Goal: Transaction & Acquisition: Purchase product/service

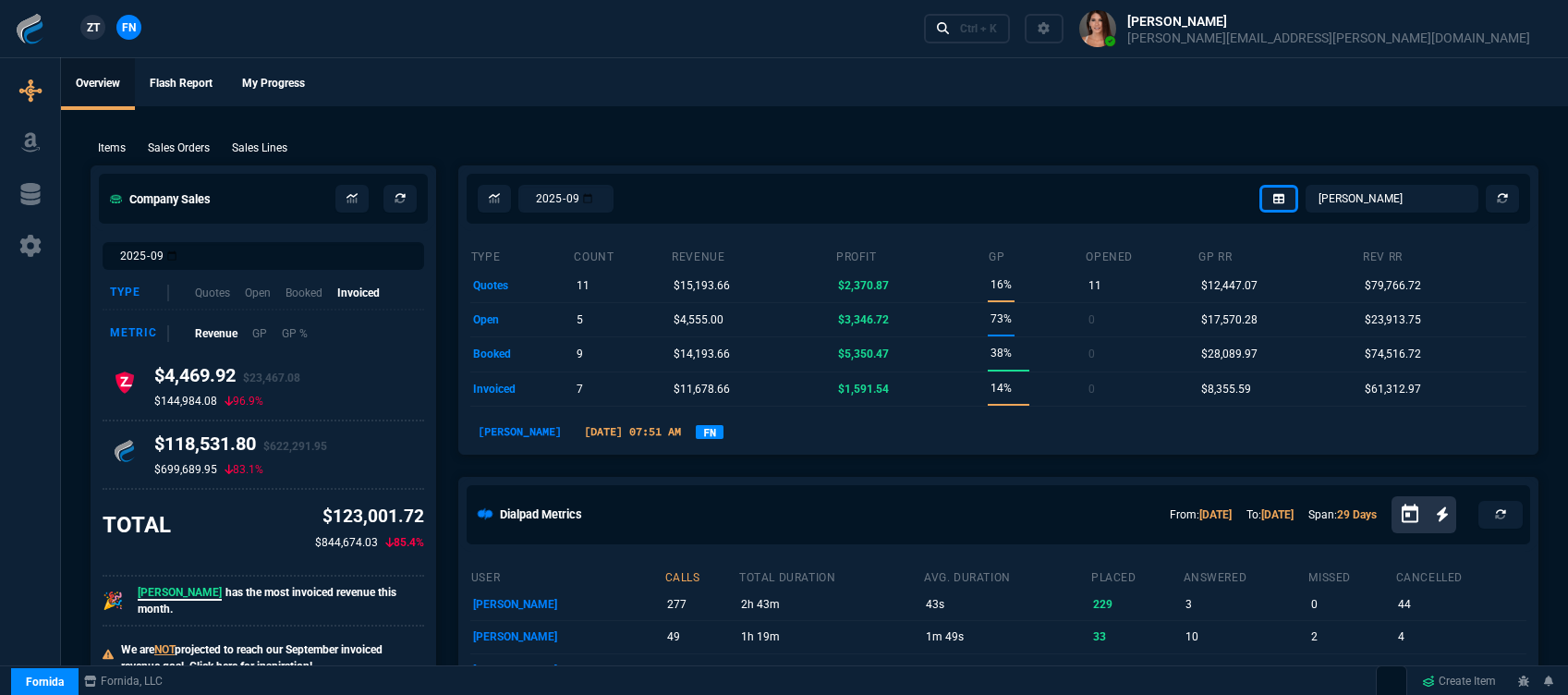
select select "12: [PERSON_NAME]"
click at [997, 22] on div "Ctrl + K" at bounding box center [978, 28] width 37 height 15
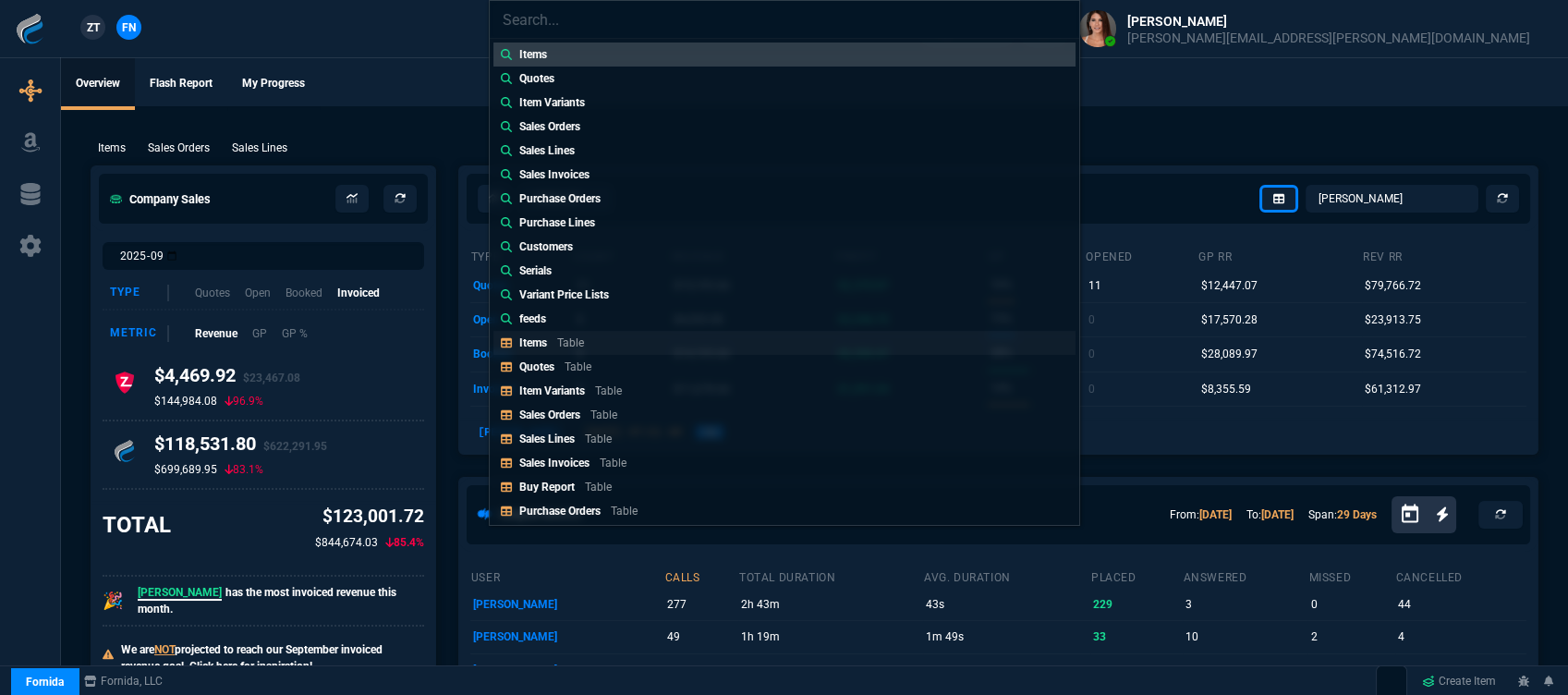
click at [615, 344] on link "Items Table" at bounding box center [784, 343] width 582 height 24
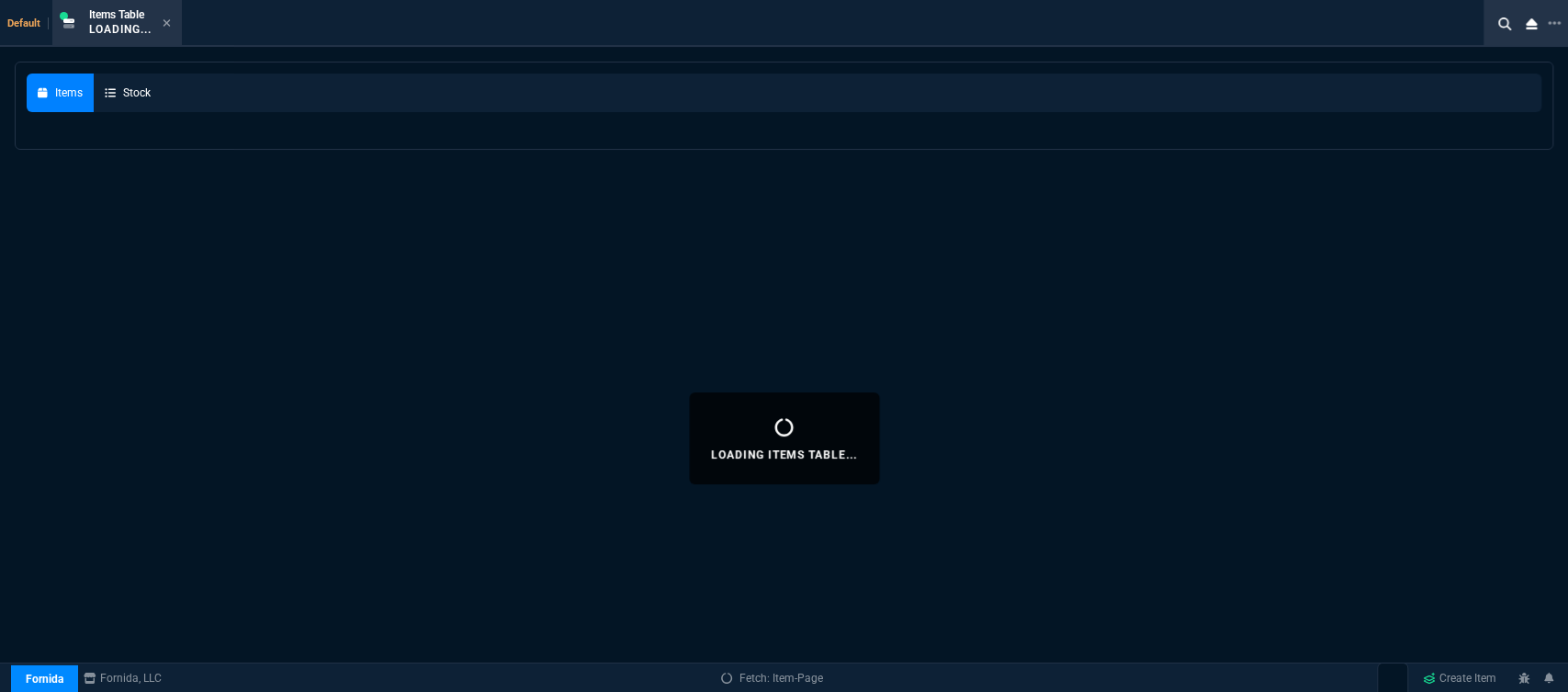
select select
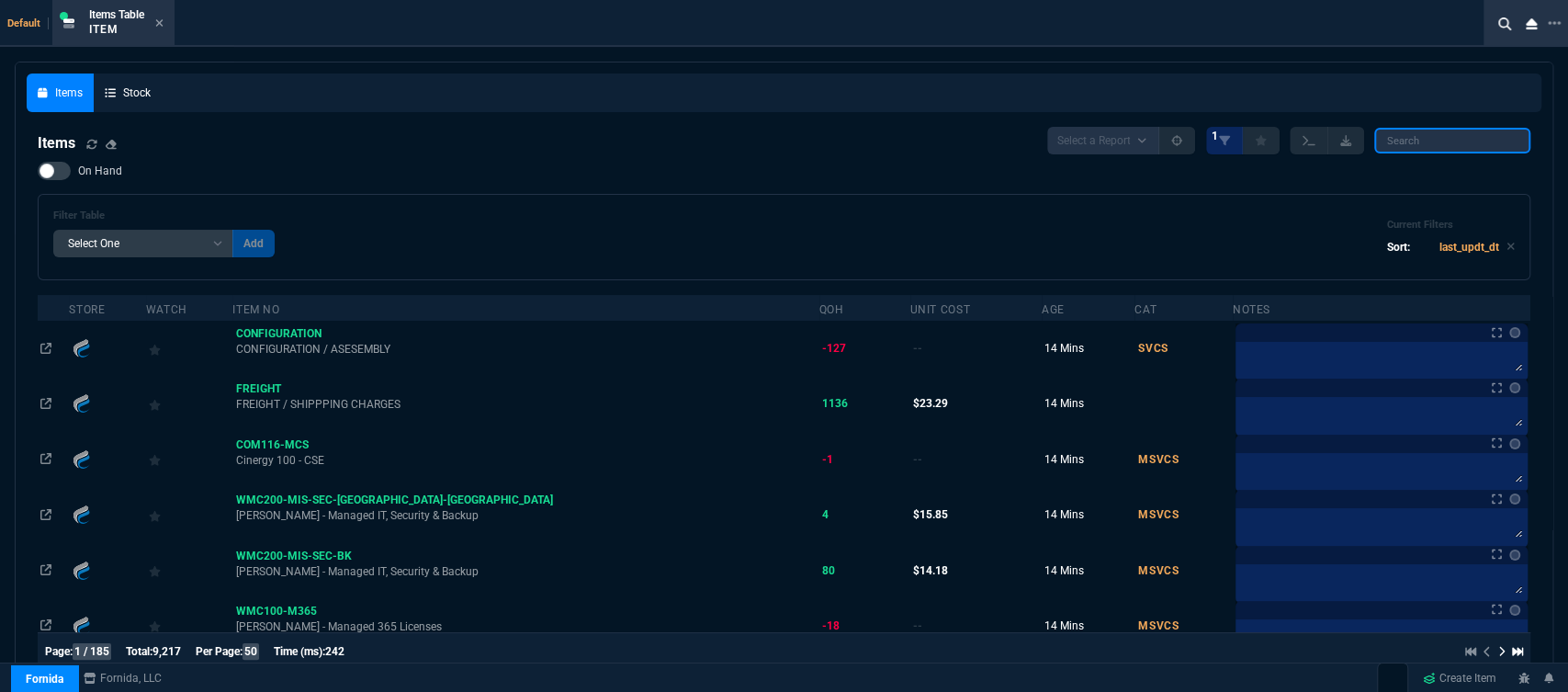
click at [1491, 137] on input "search" at bounding box center [1452, 141] width 156 height 25
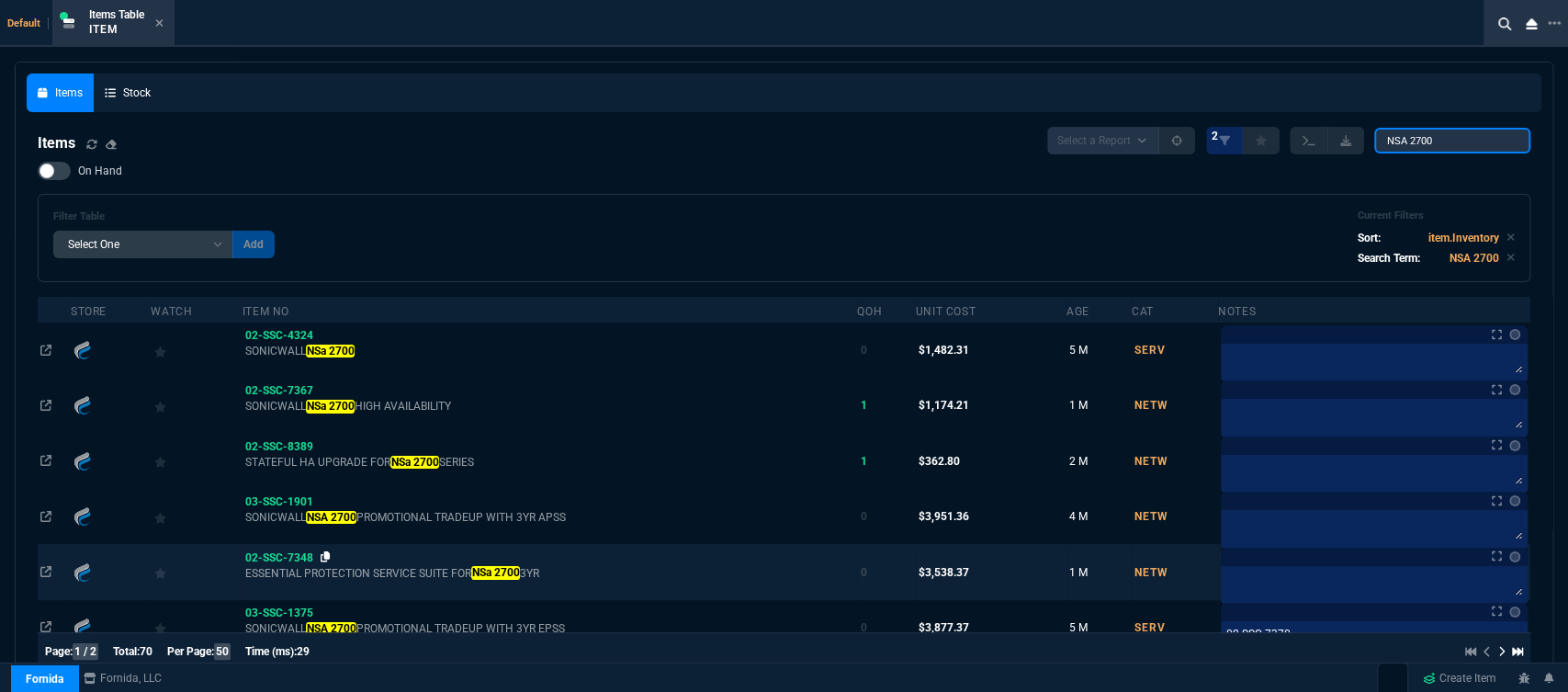
type input "NSA 2700"
click at [325, 558] on icon at bounding box center [326, 556] width 10 height 11
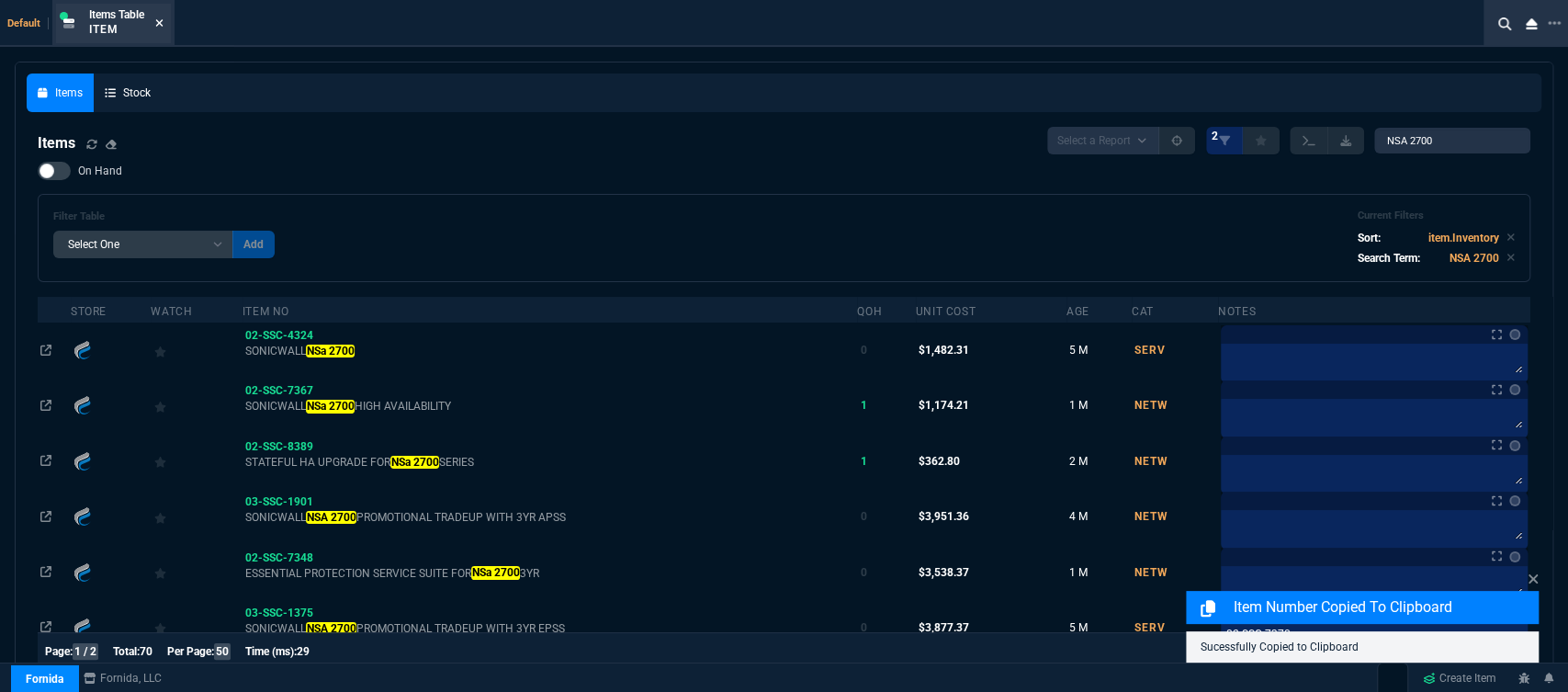
click at [162, 21] on icon at bounding box center [159, 22] width 8 height 11
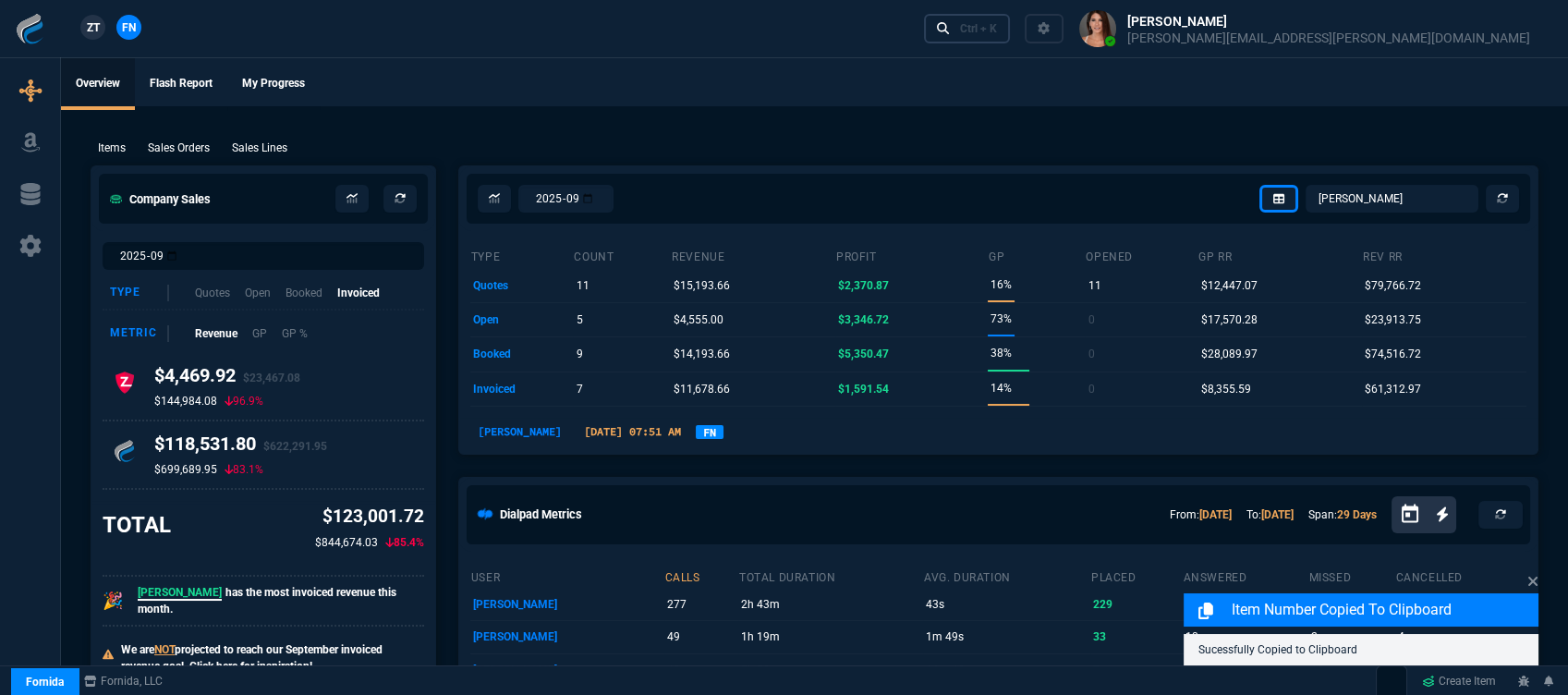
click at [1011, 28] on link "Ctrl + K" at bounding box center [967, 27] width 86 height 28
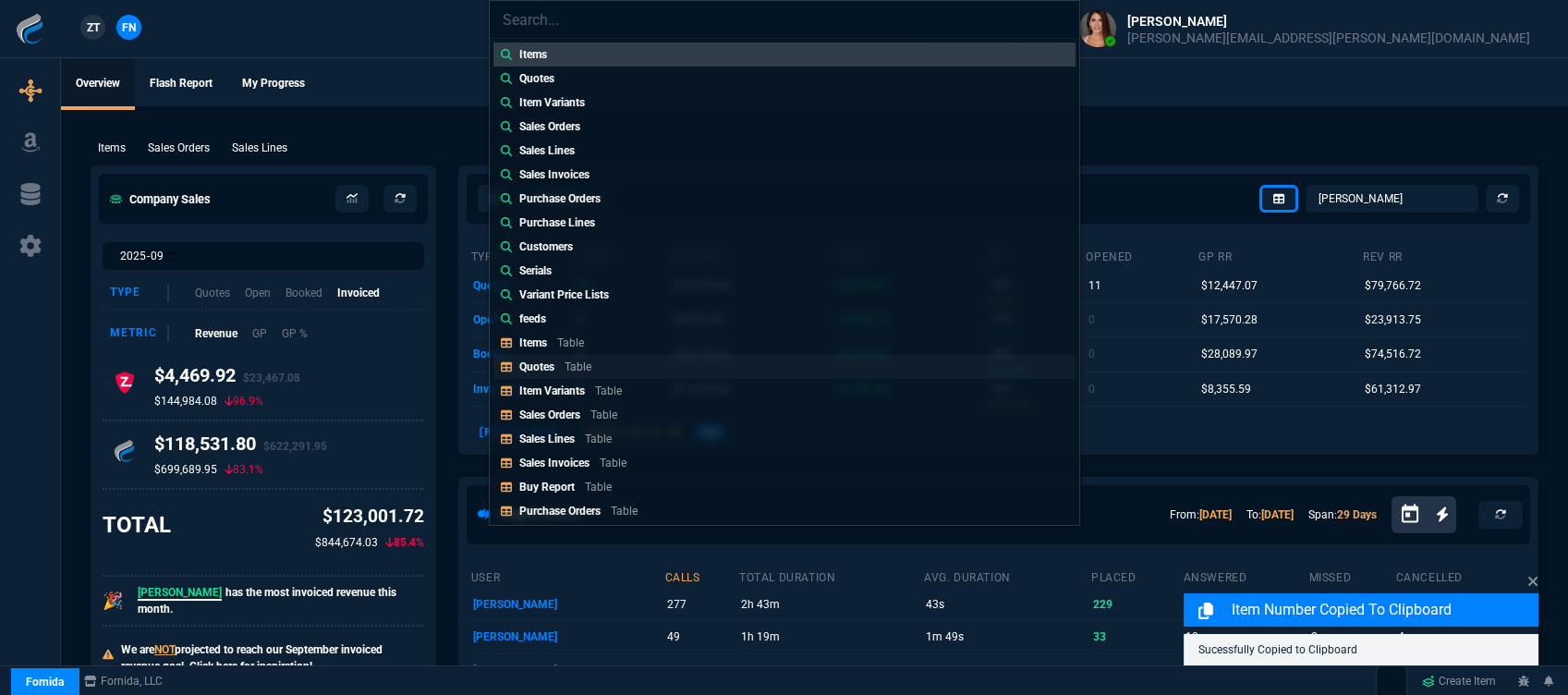
click at [637, 368] on link "Quotes Table" at bounding box center [784, 367] width 582 height 24
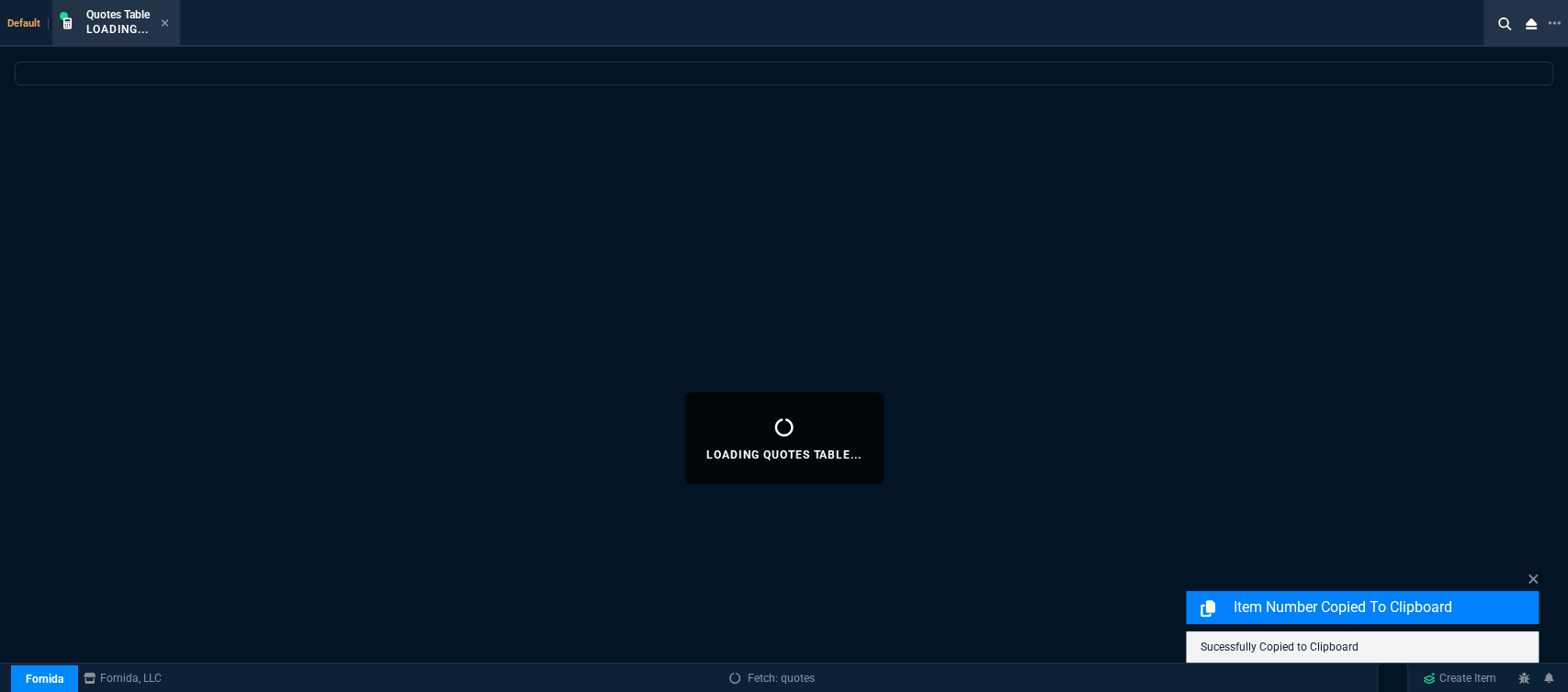
select select
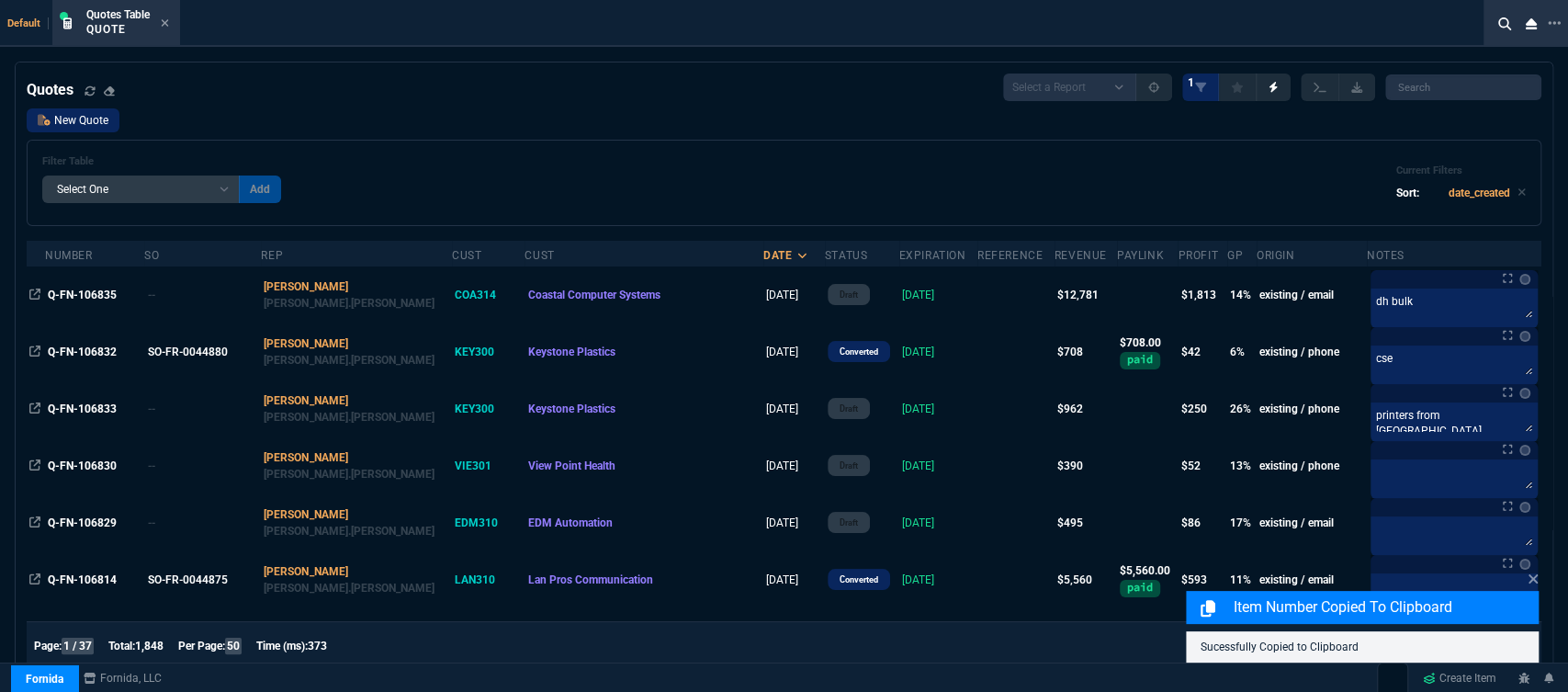
click at [80, 121] on link "New Quote" at bounding box center [72, 120] width 93 height 23
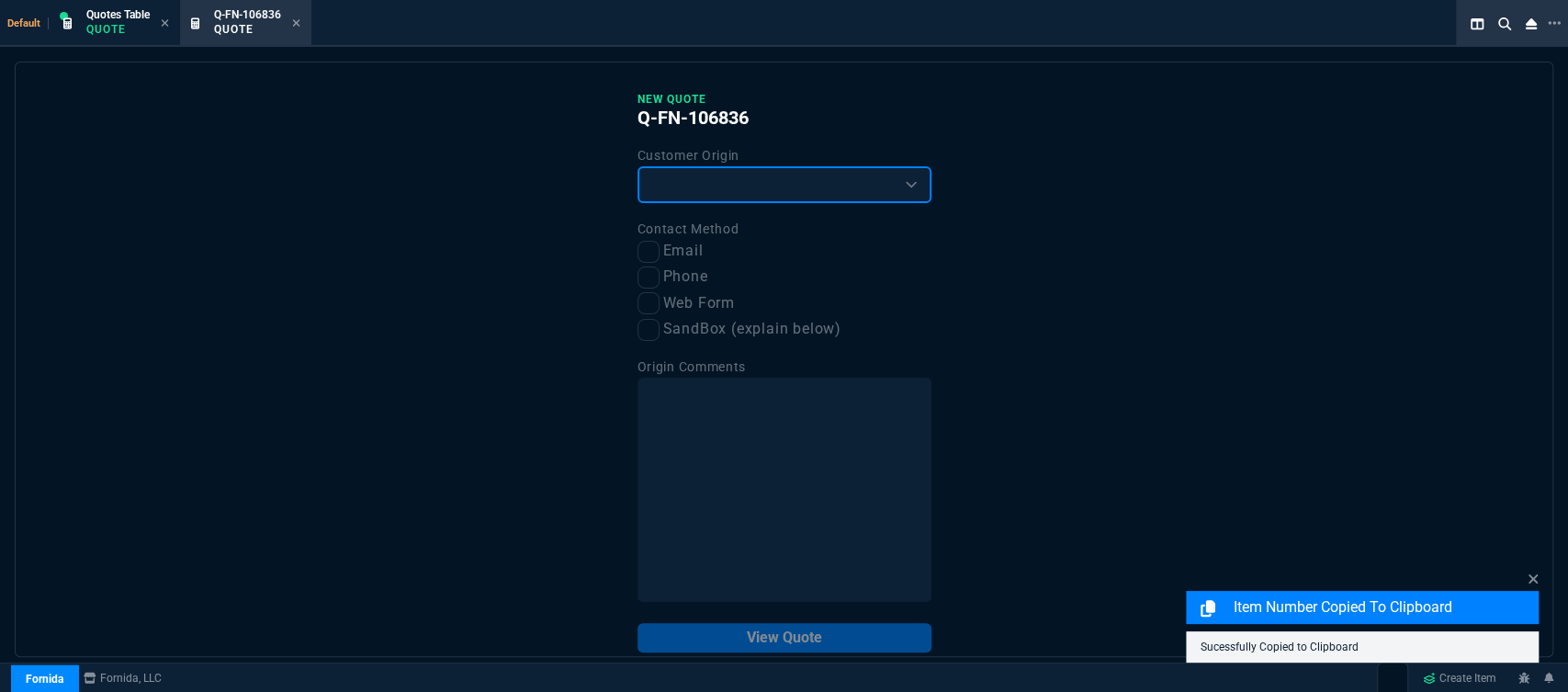
click at [698, 189] on select "Existing Customer Amazon Lead (first order) Website Lead (first order) Called (…" at bounding box center [784, 184] width 294 height 37
select select "existing"
click at [637, 167] on select "Existing Customer Amazon Lead (first order) Website Lead (first order) Called (…" at bounding box center [784, 184] width 294 height 37
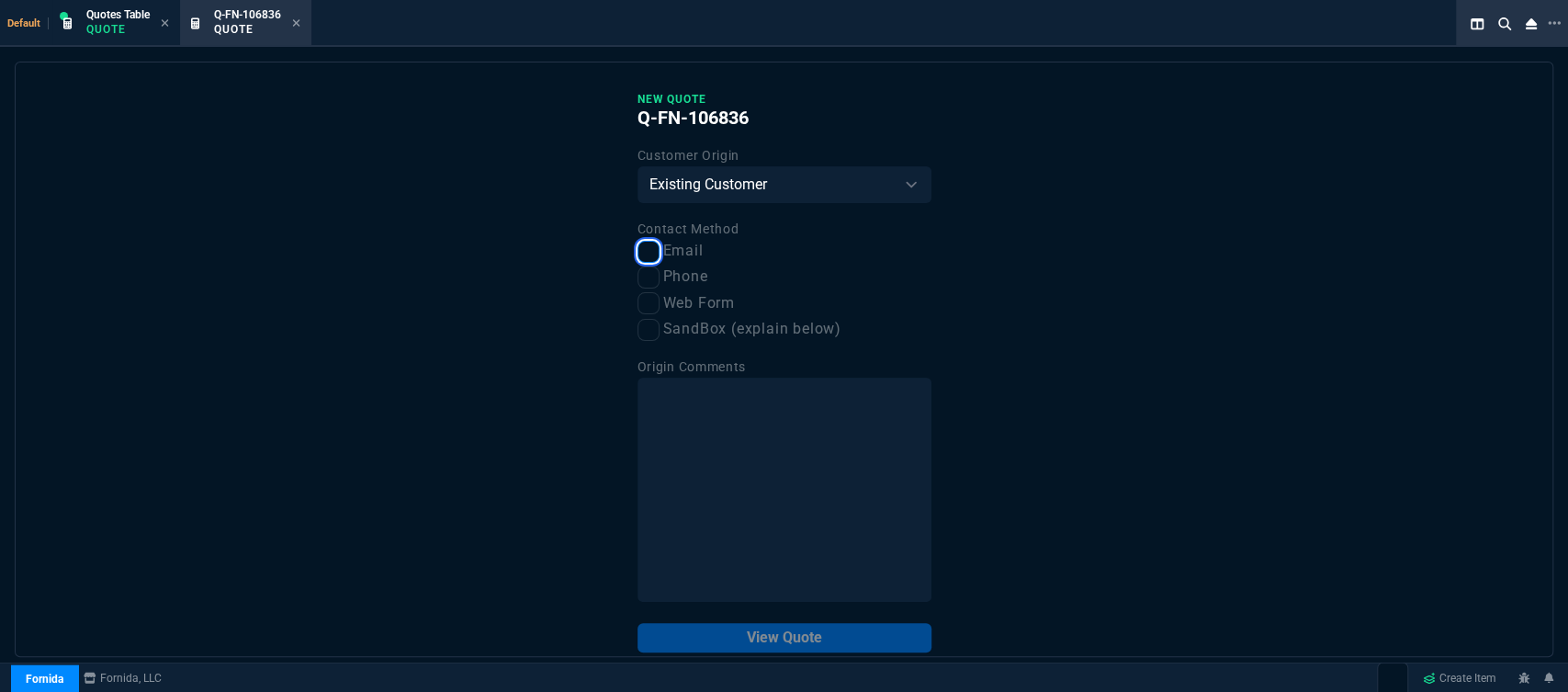
click at [649, 257] on input "Email" at bounding box center [648, 252] width 22 height 22
checkbox input "true"
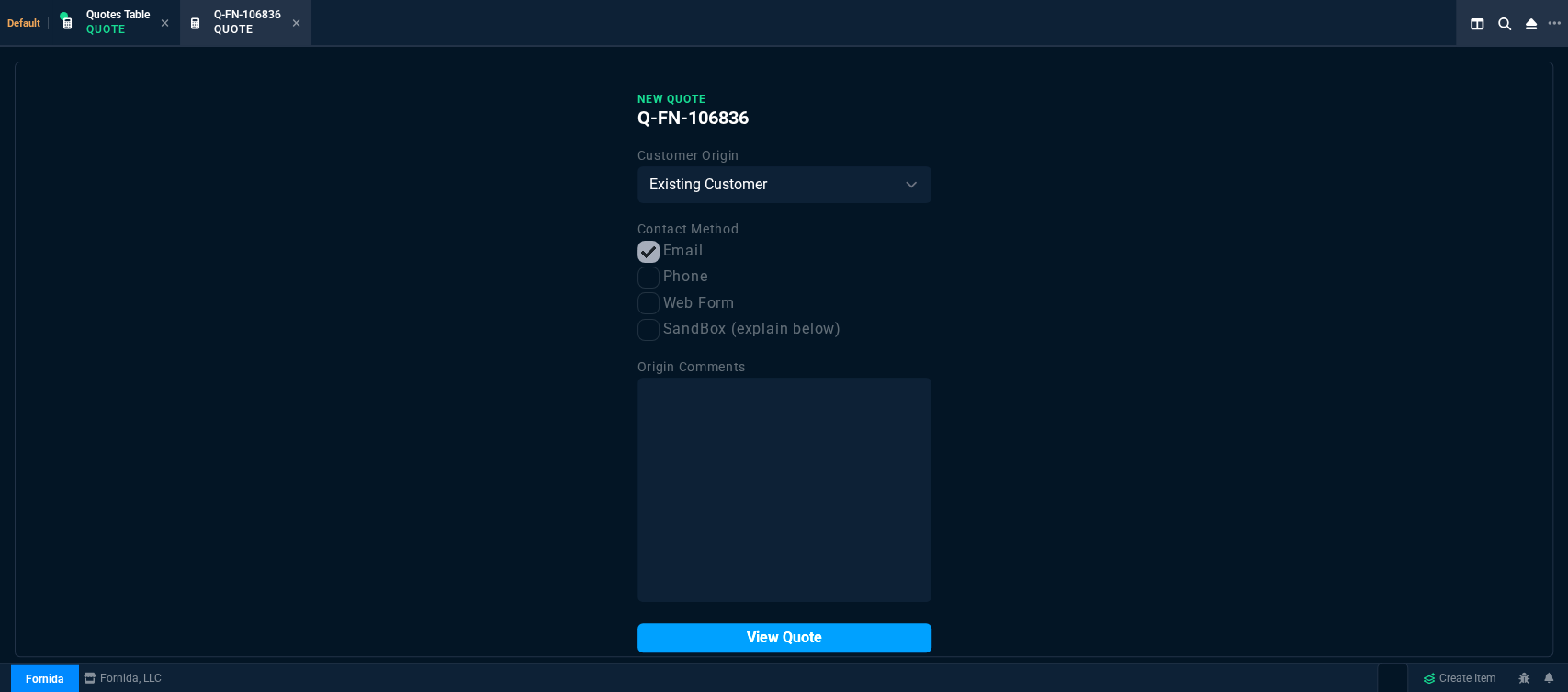
click at [752, 629] on button "View Quote" at bounding box center [784, 637] width 294 height 29
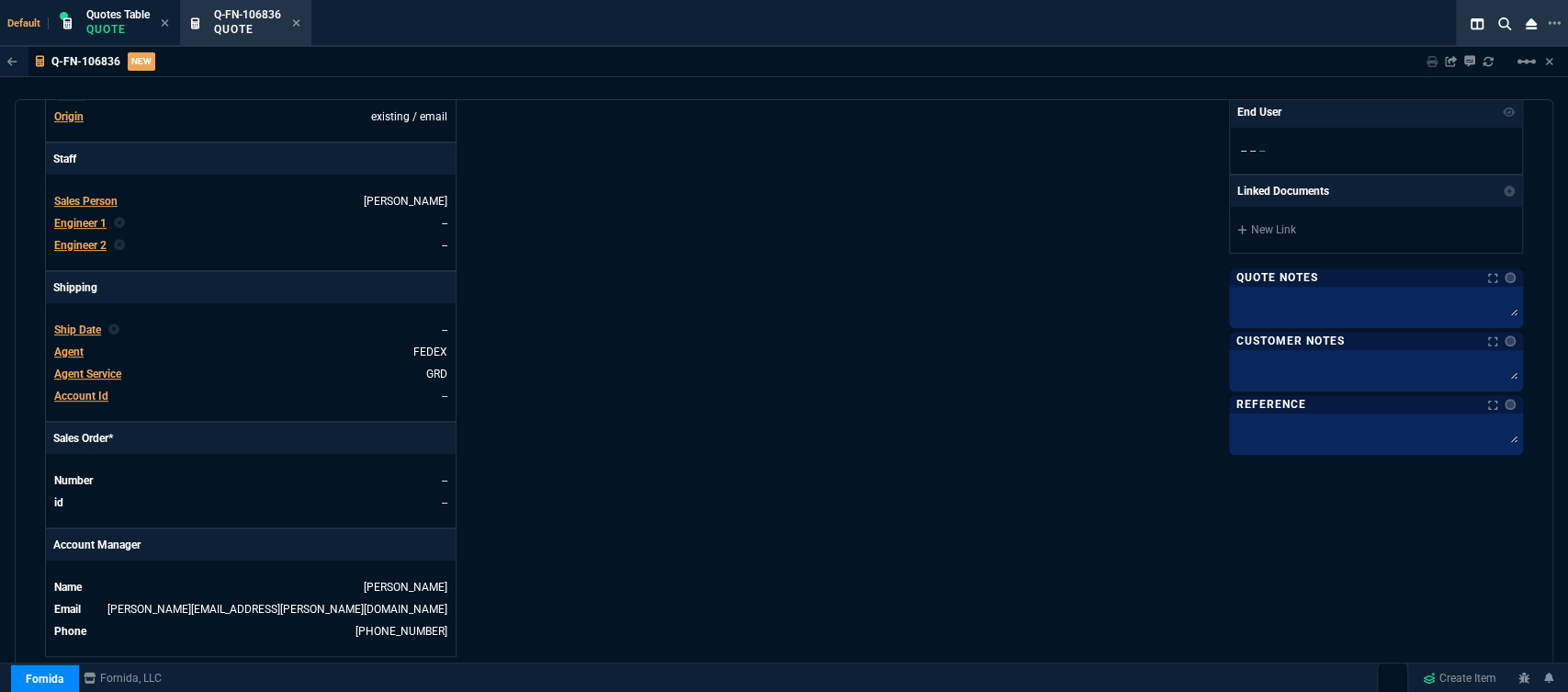
scroll to position [713, 0]
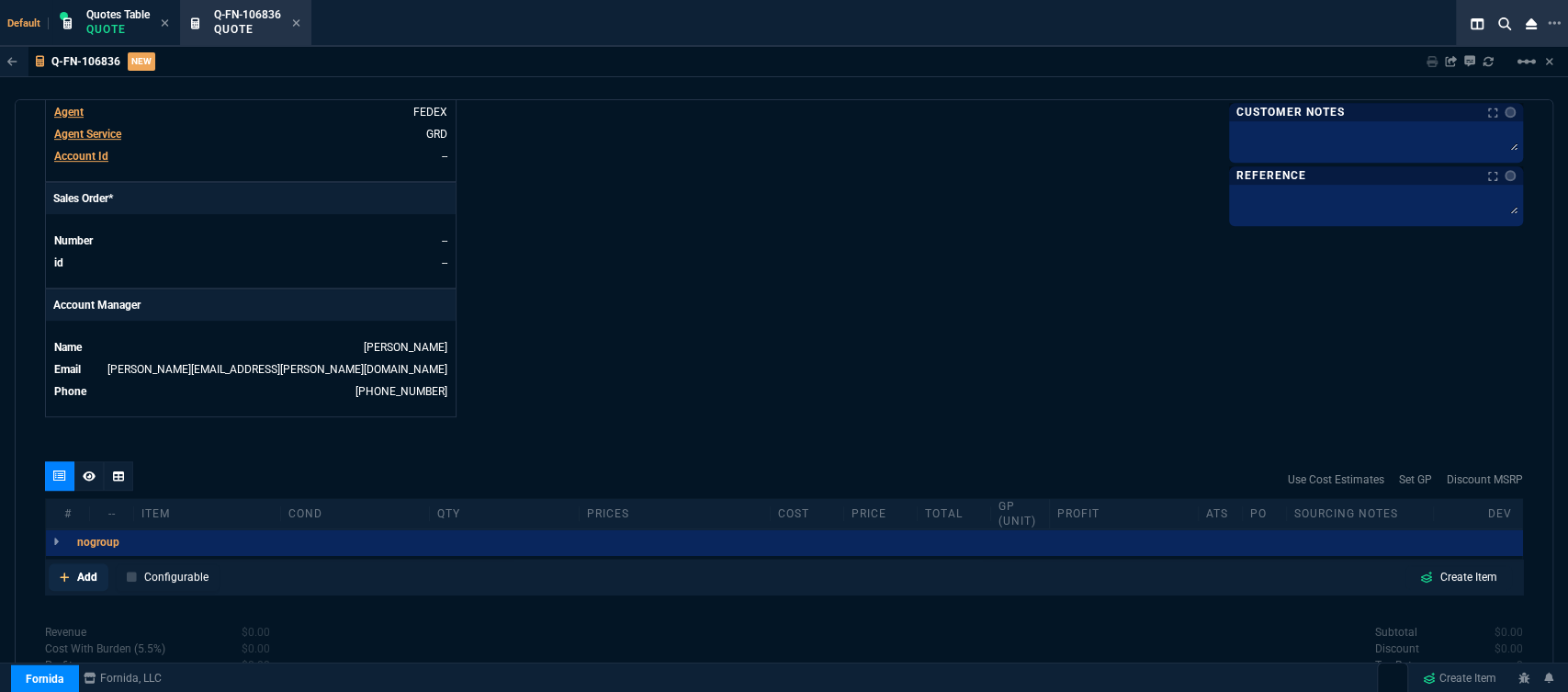
click at [61, 572] on icon at bounding box center [64, 577] width 10 height 11
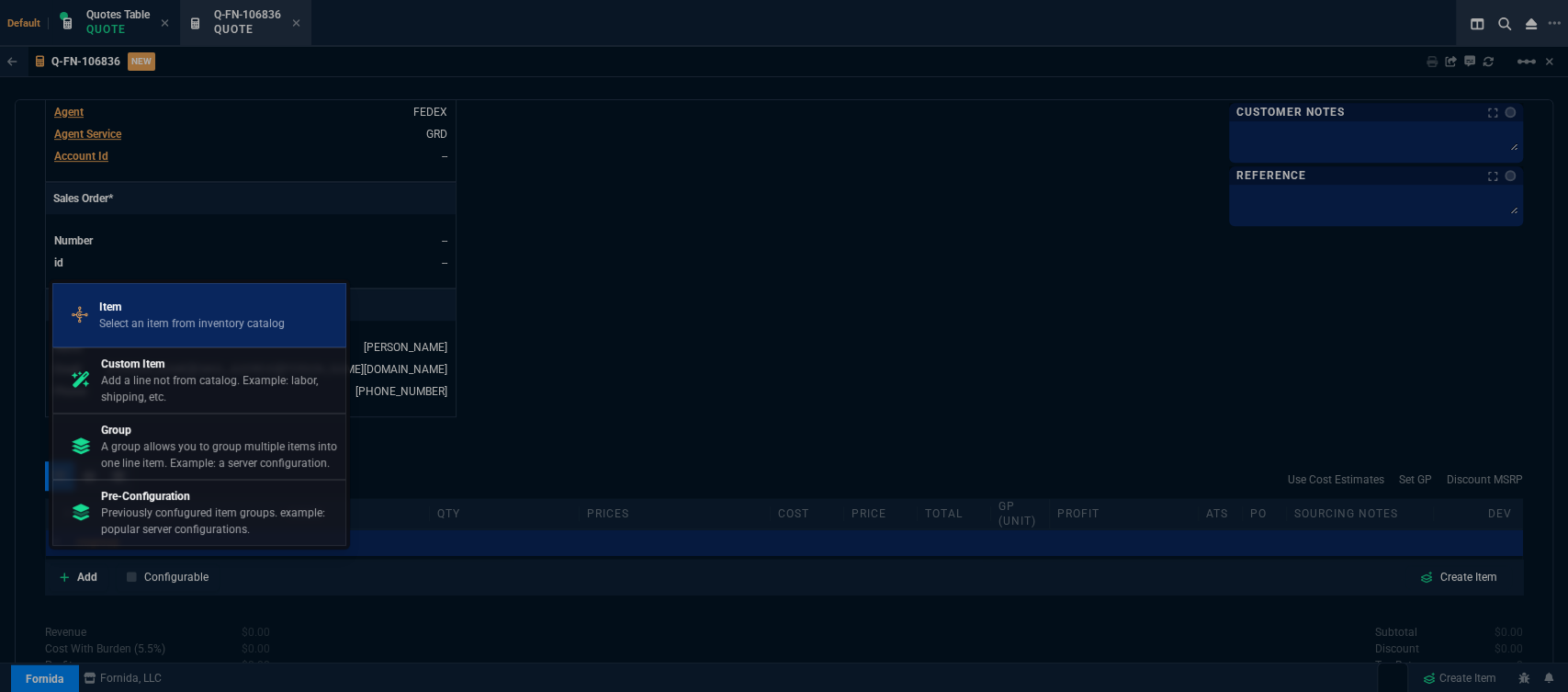
click at [179, 311] on p "Item" at bounding box center [192, 306] width 185 height 17
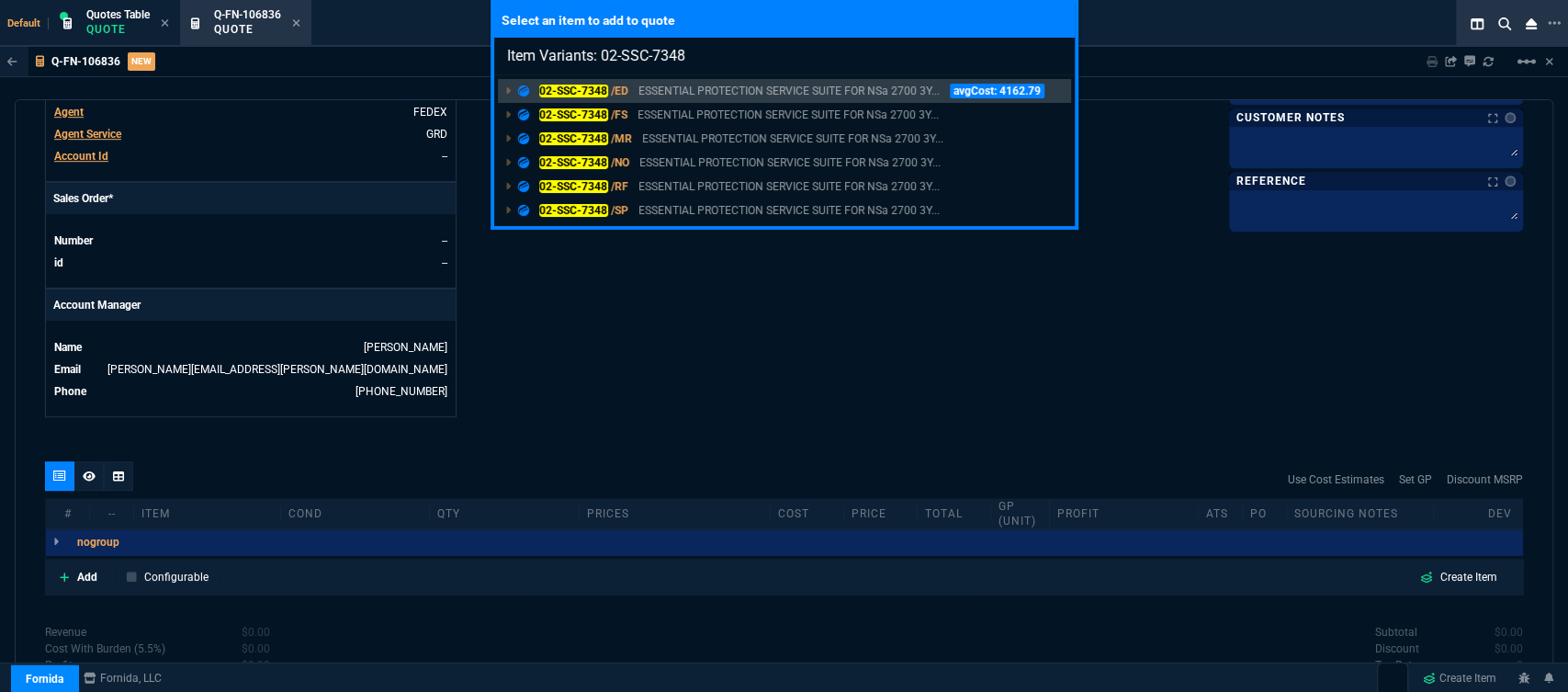
type input "Item Variants: 02-SSC-7348"
click at [804, 307] on div "Select an item to add to quote Item Variants: 02-SSC-7348 02-SSC-7348 /ED ESSEN…" at bounding box center [784, 346] width 1568 height 692
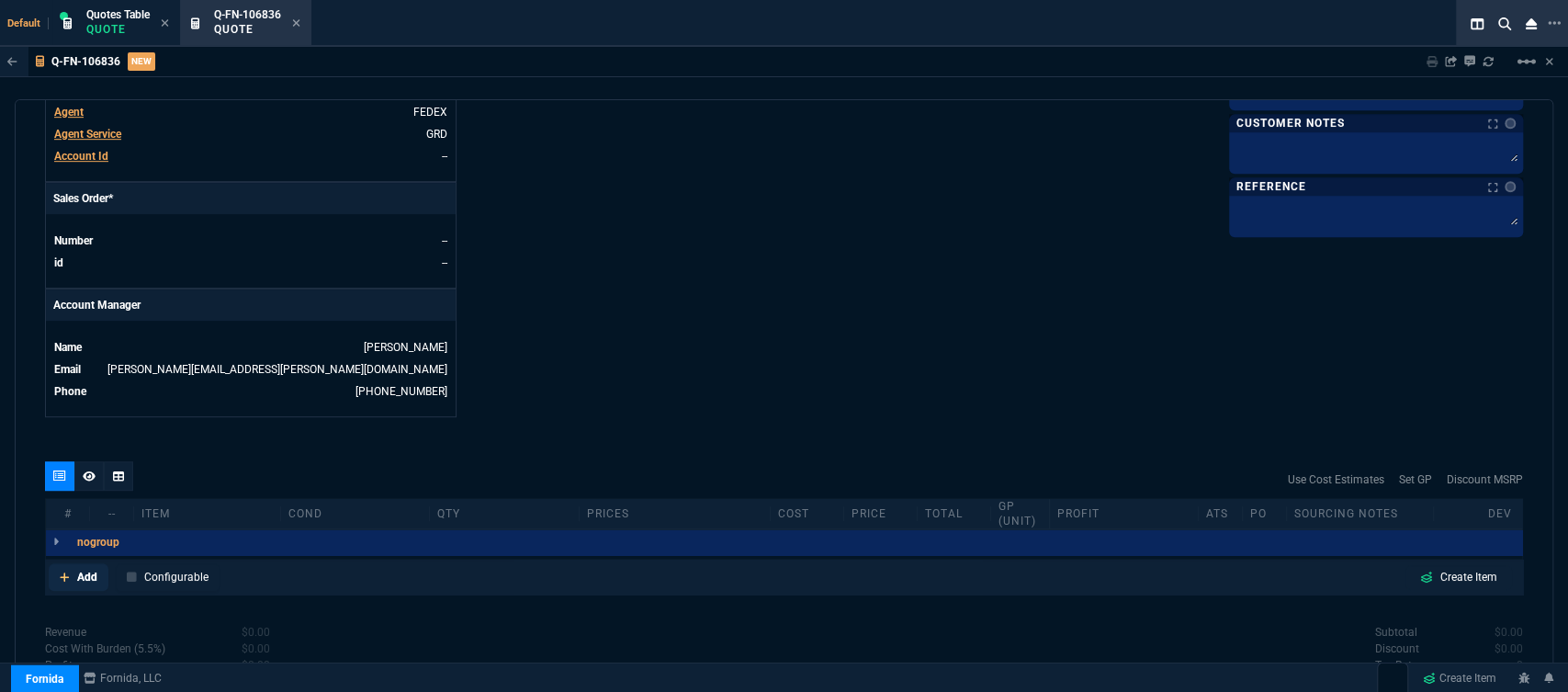
click at [66, 572] on icon at bounding box center [64, 577] width 10 height 11
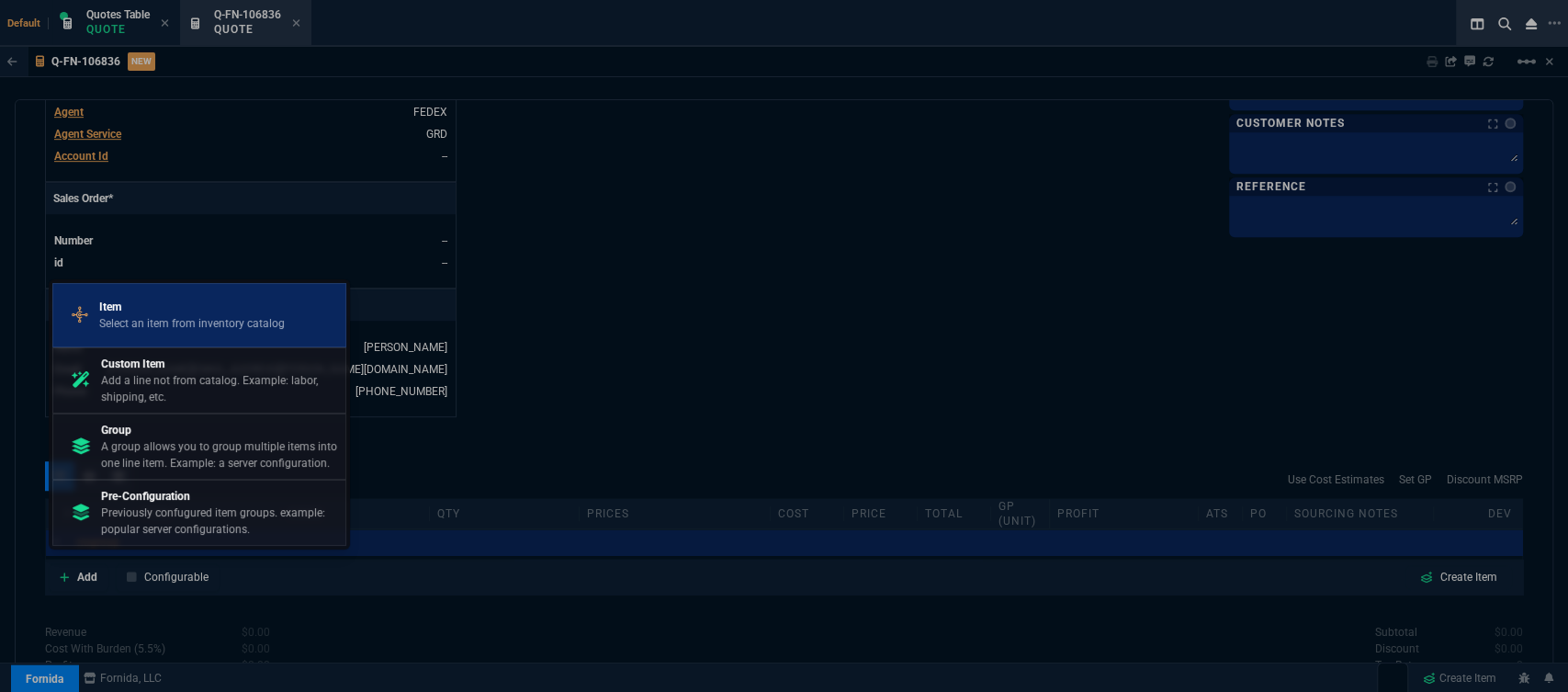
click at [125, 313] on p "Item" at bounding box center [192, 306] width 185 height 17
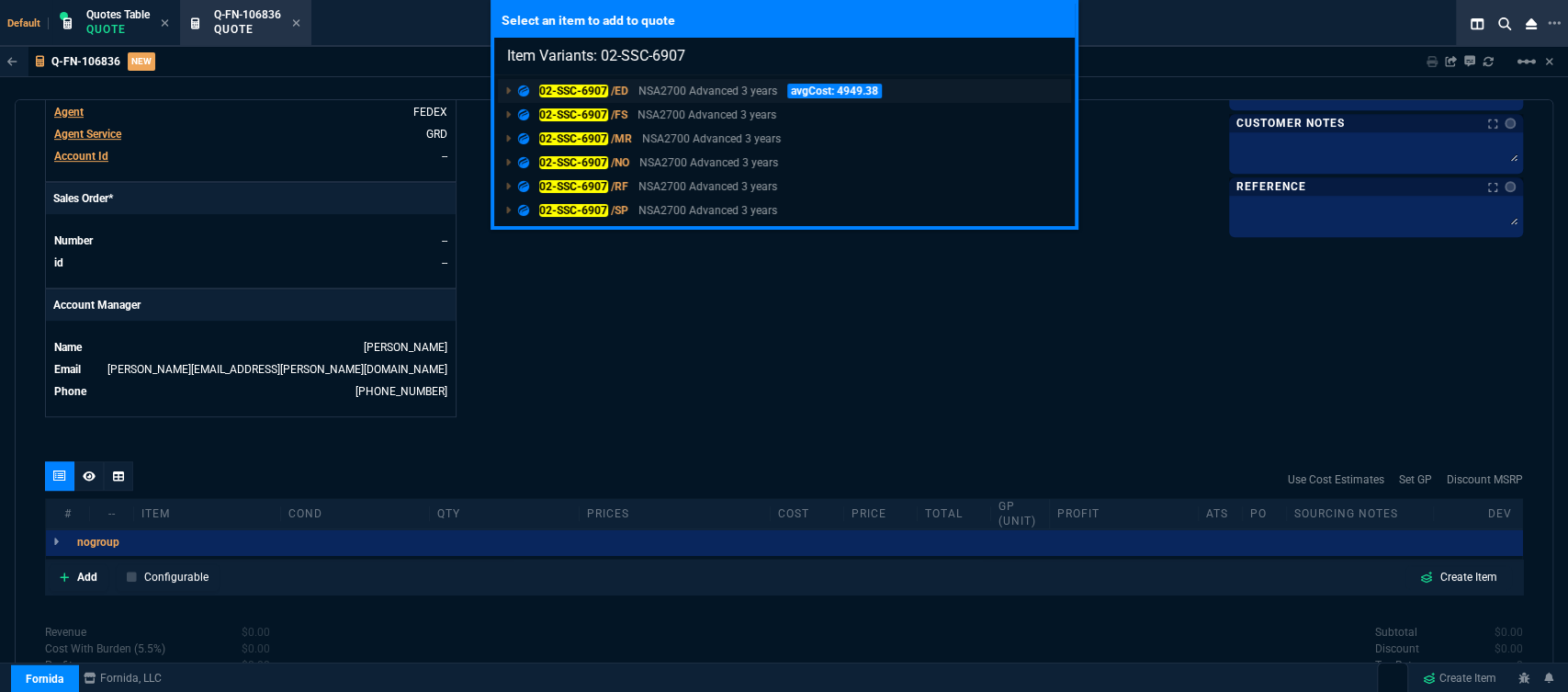
type input "Item Variants: 02-SSC-6907"
click at [698, 91] on p "NSA2700 Advanced 3 years" at bounding box center [707, 91] width 139 height 17
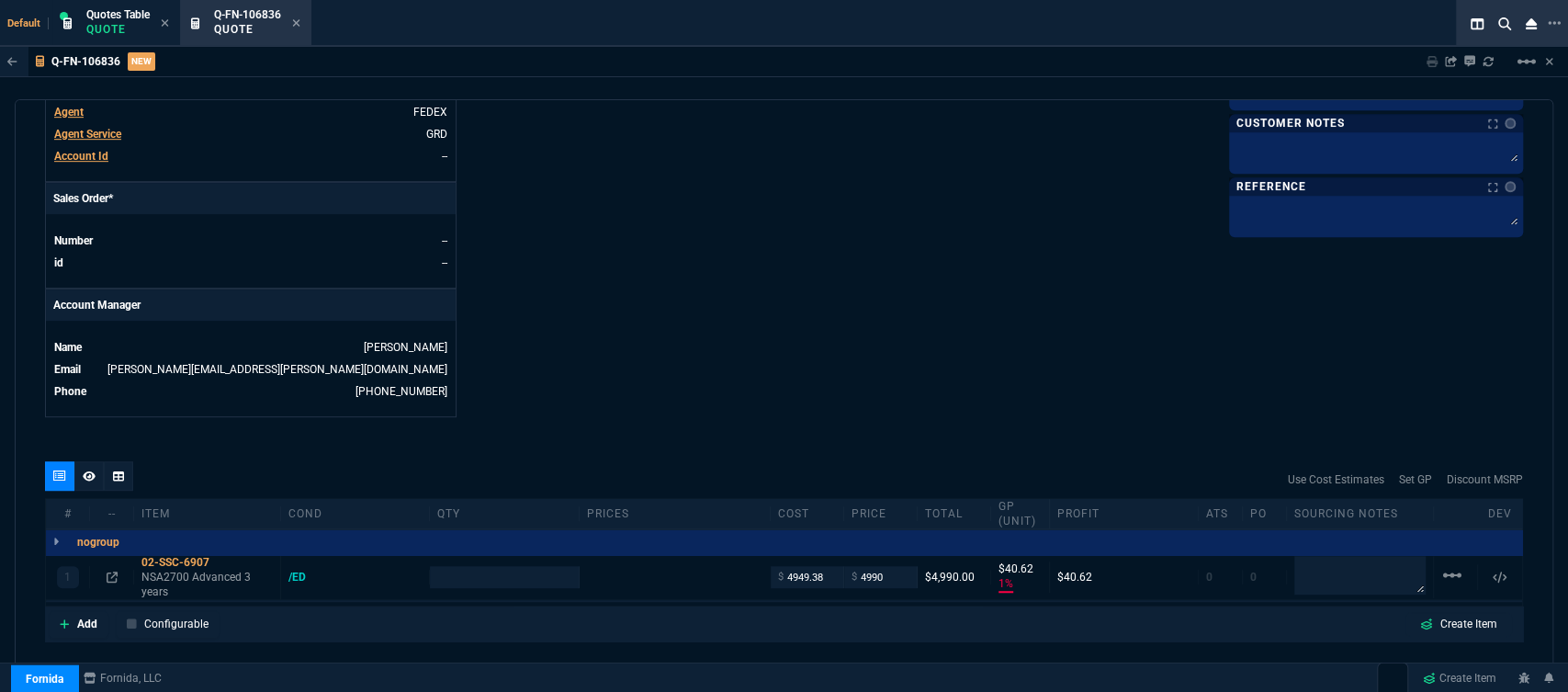
type input "41"
type input "6858.43"
type input "27"
click at [294, 20] on icon at bounding box center [297, 23] width 8 height 8
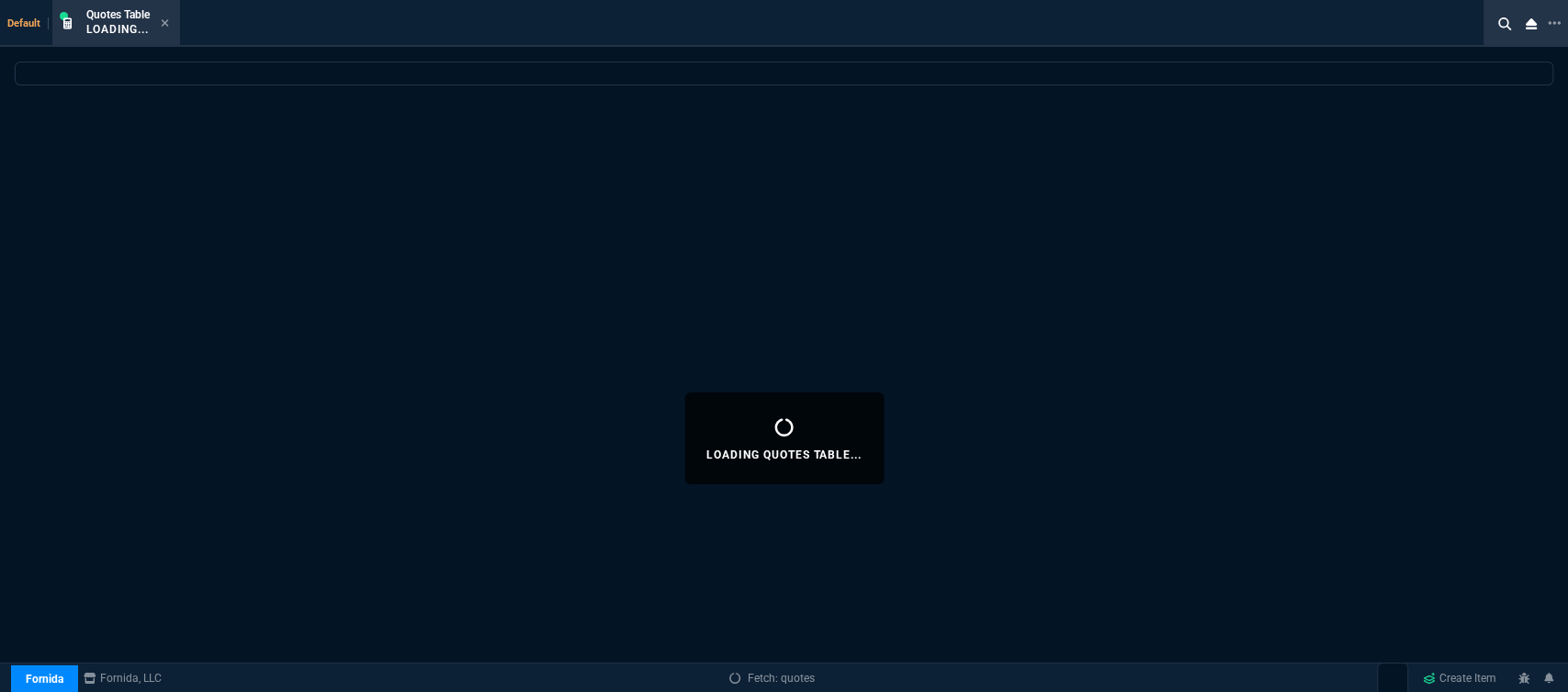
select select
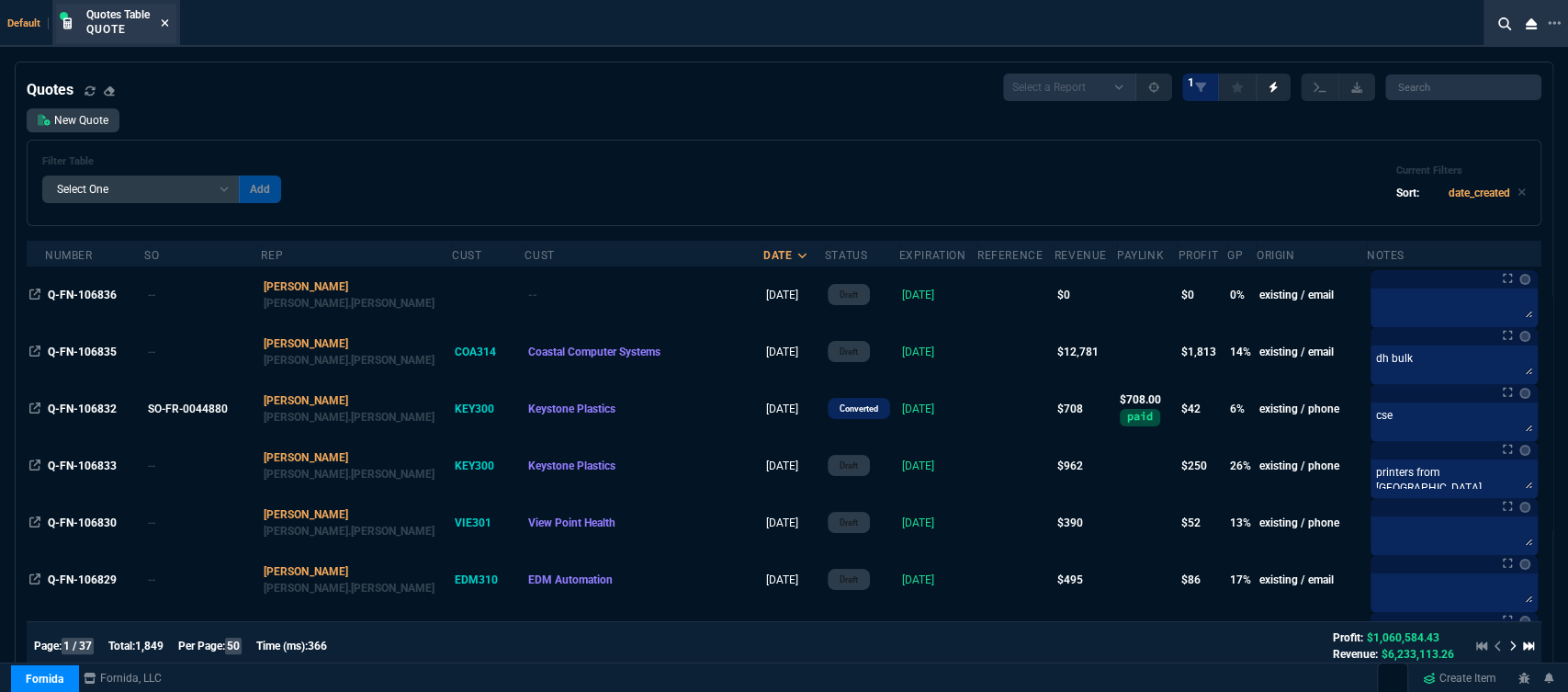
click at [169, 23] on icon at bounding box center [165, 22] width 8 height 11
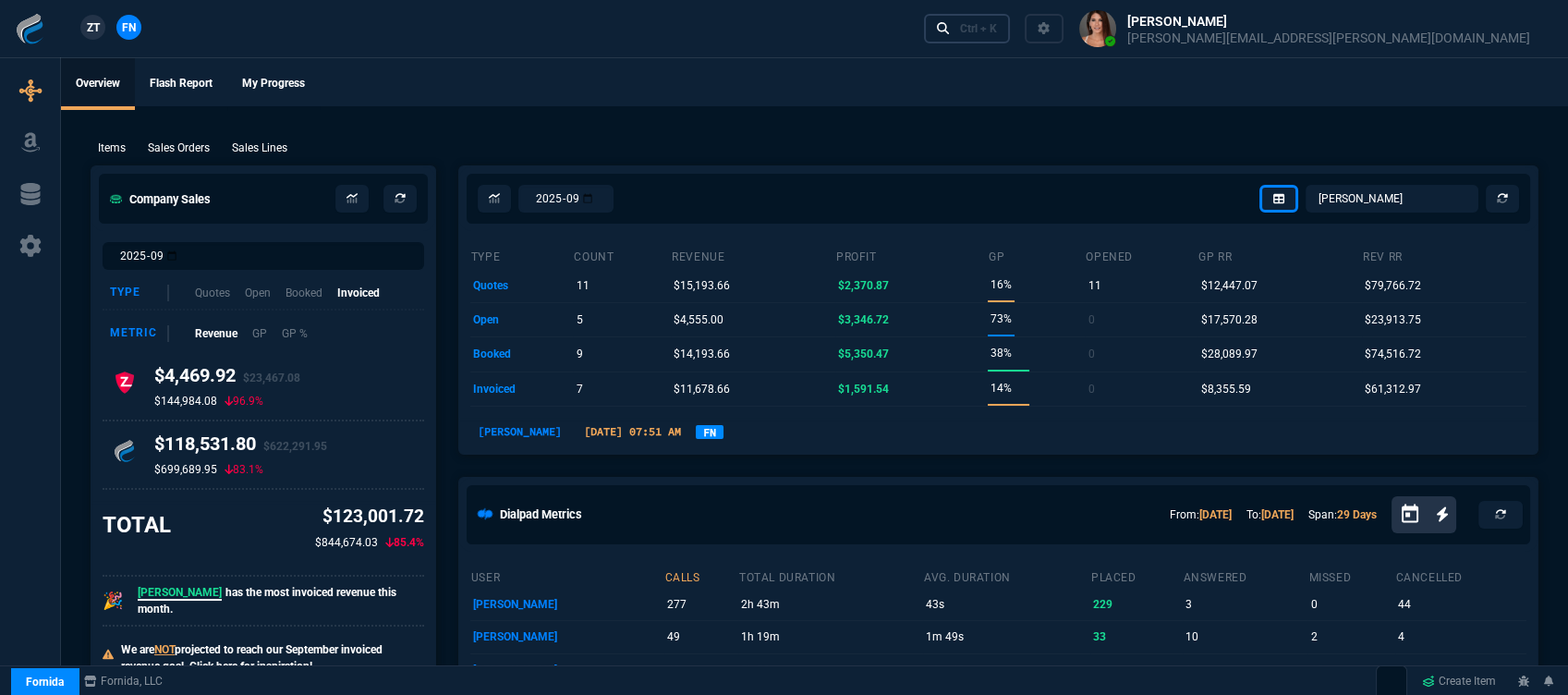
click at [997, 24] on div "Ctrl + K" at bounding box center [978, 28] width 37 height 15
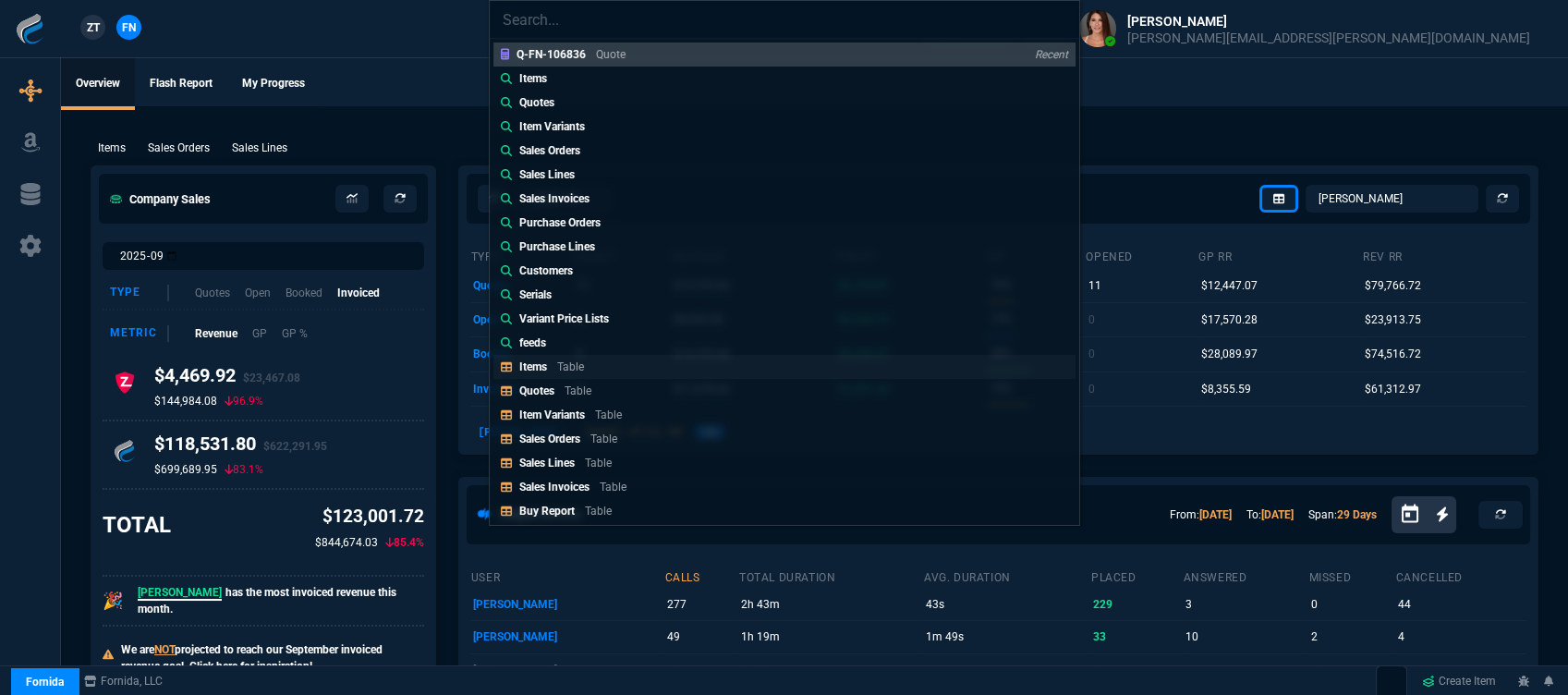
click at [552, 362] on div "Items Table" at bounding box center [554, 366] width 72 height 17
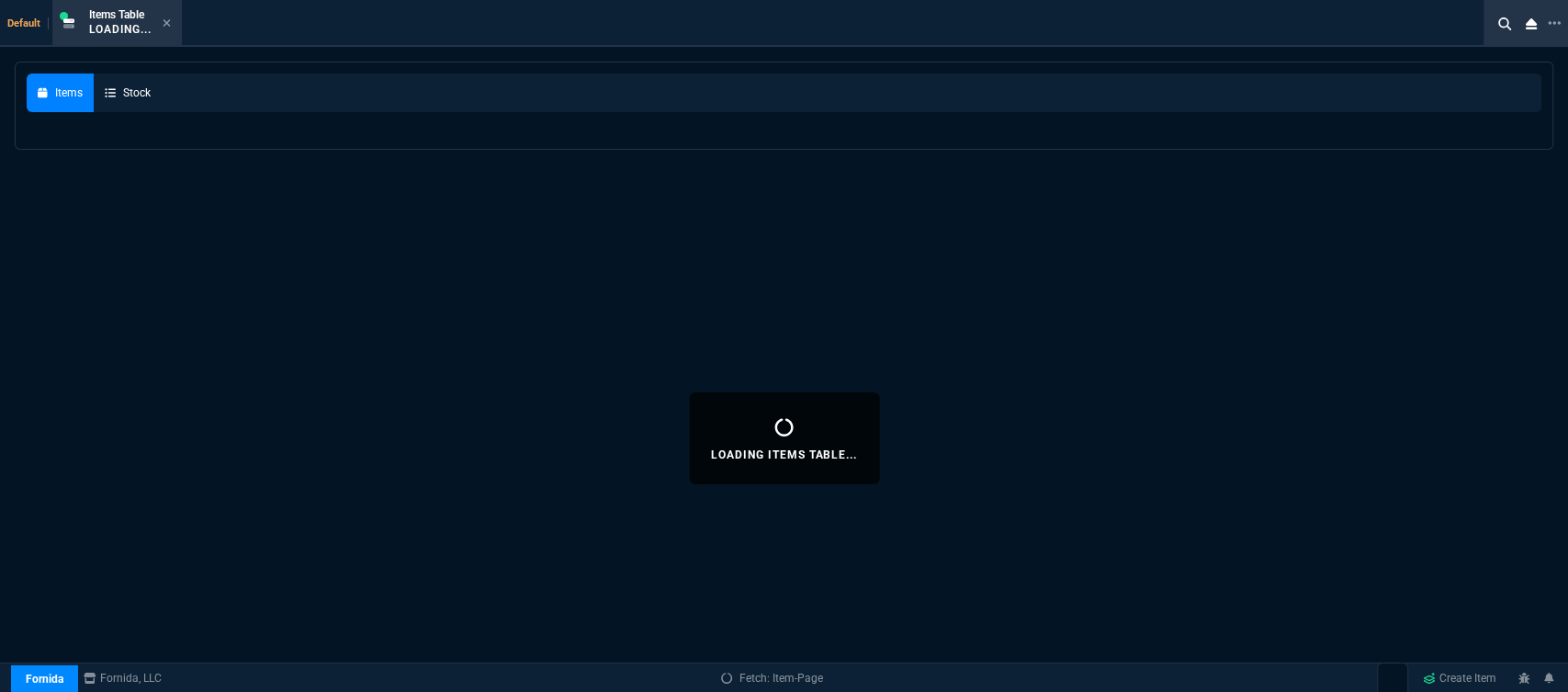
select select
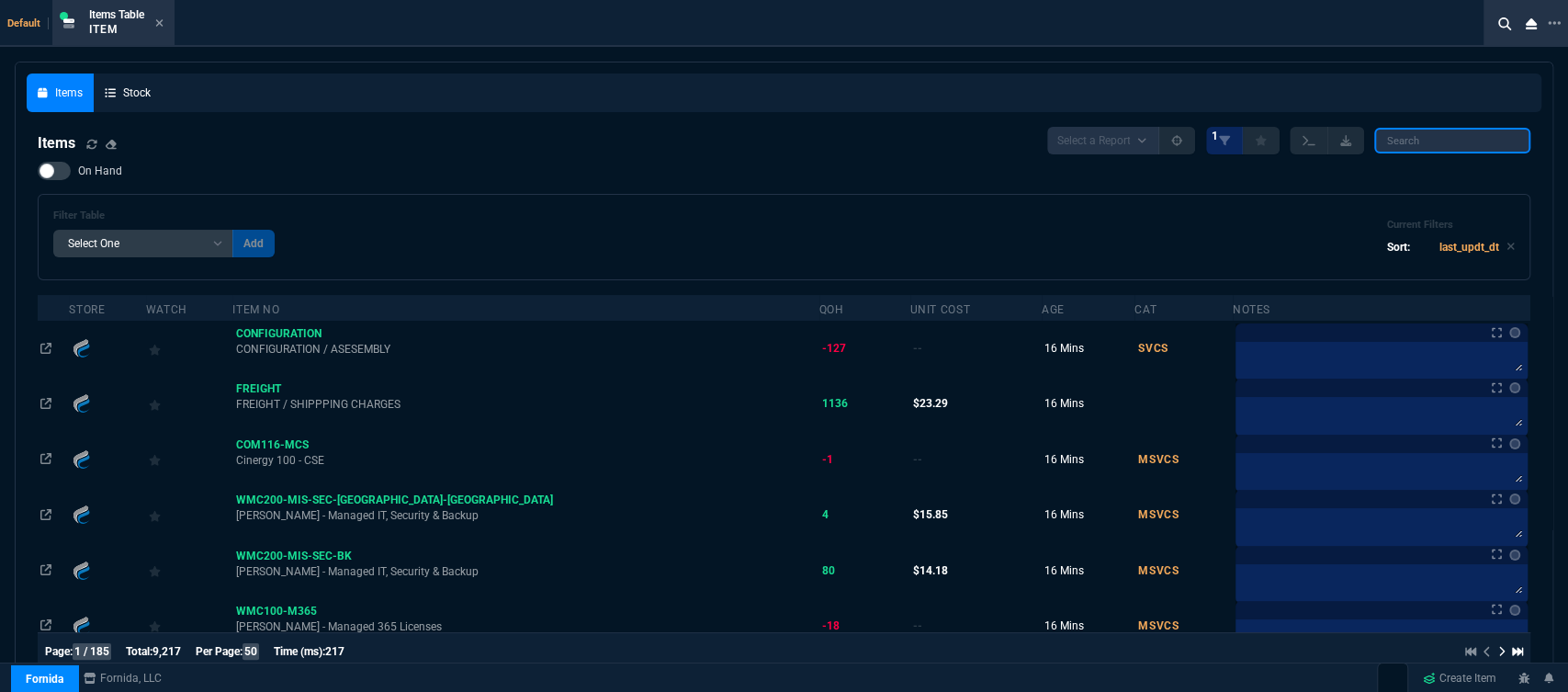
click at [1463, 141] on input "search" at bounding box center [1452, 141] width 156 height 25
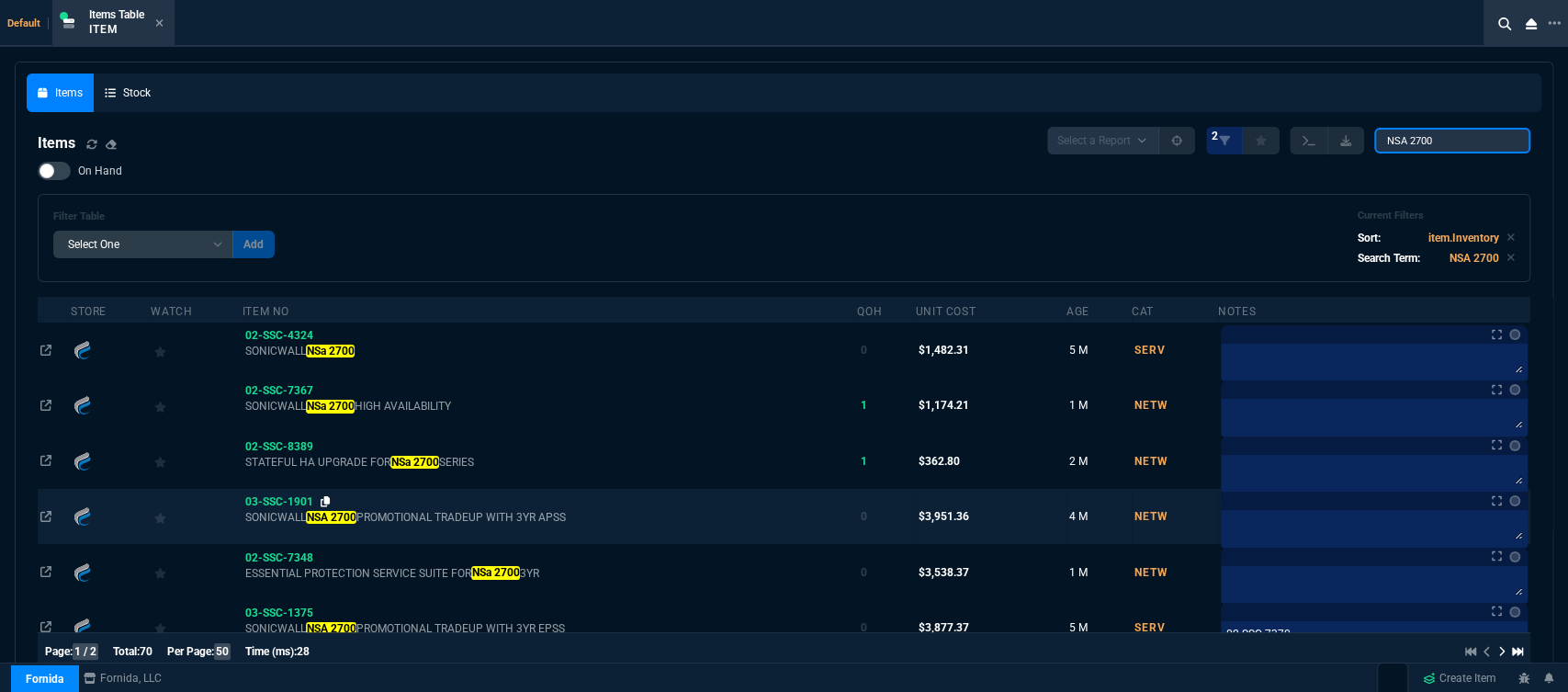
type input "NSA 2700"
click at [323, 499] on icon at bounding box center [326, 501] width 10 height 11
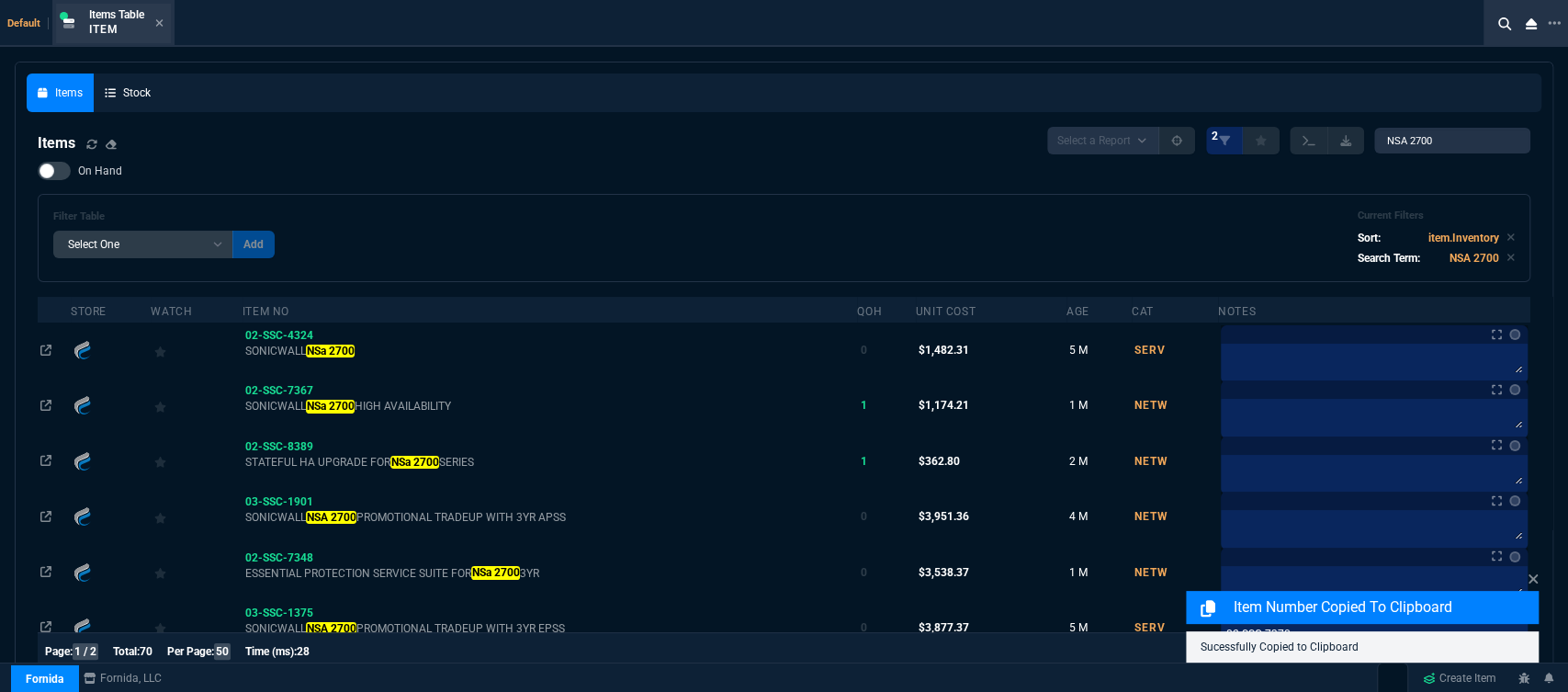
click at [164, 13] on div "Items Table Item" at bounding box center [126, 23] width 74 height 32
click at [161, 26] on icon at bounding box center [159, 22] width 8 height 11
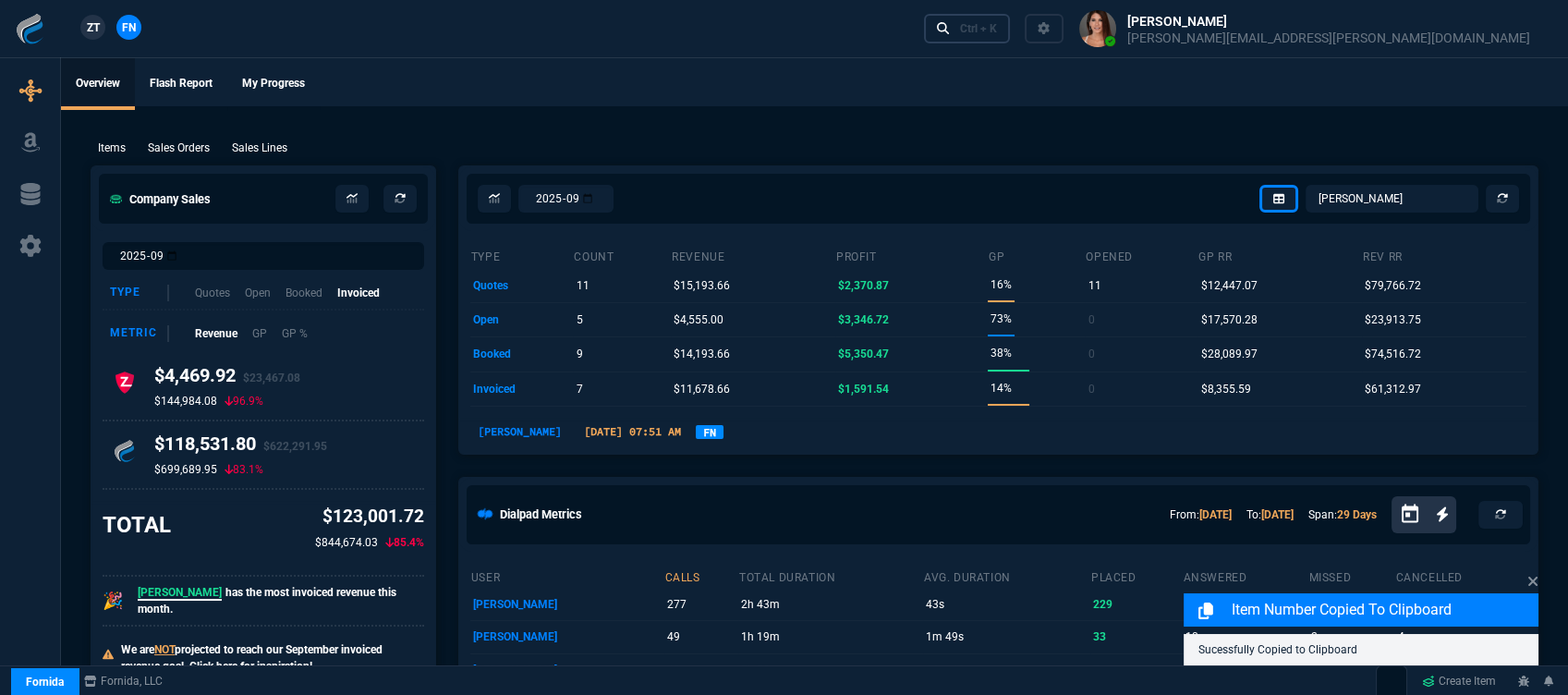
click at [1011, 27] on link "Ctrl + K" at bounding box center [967, 27] width 86 height 28
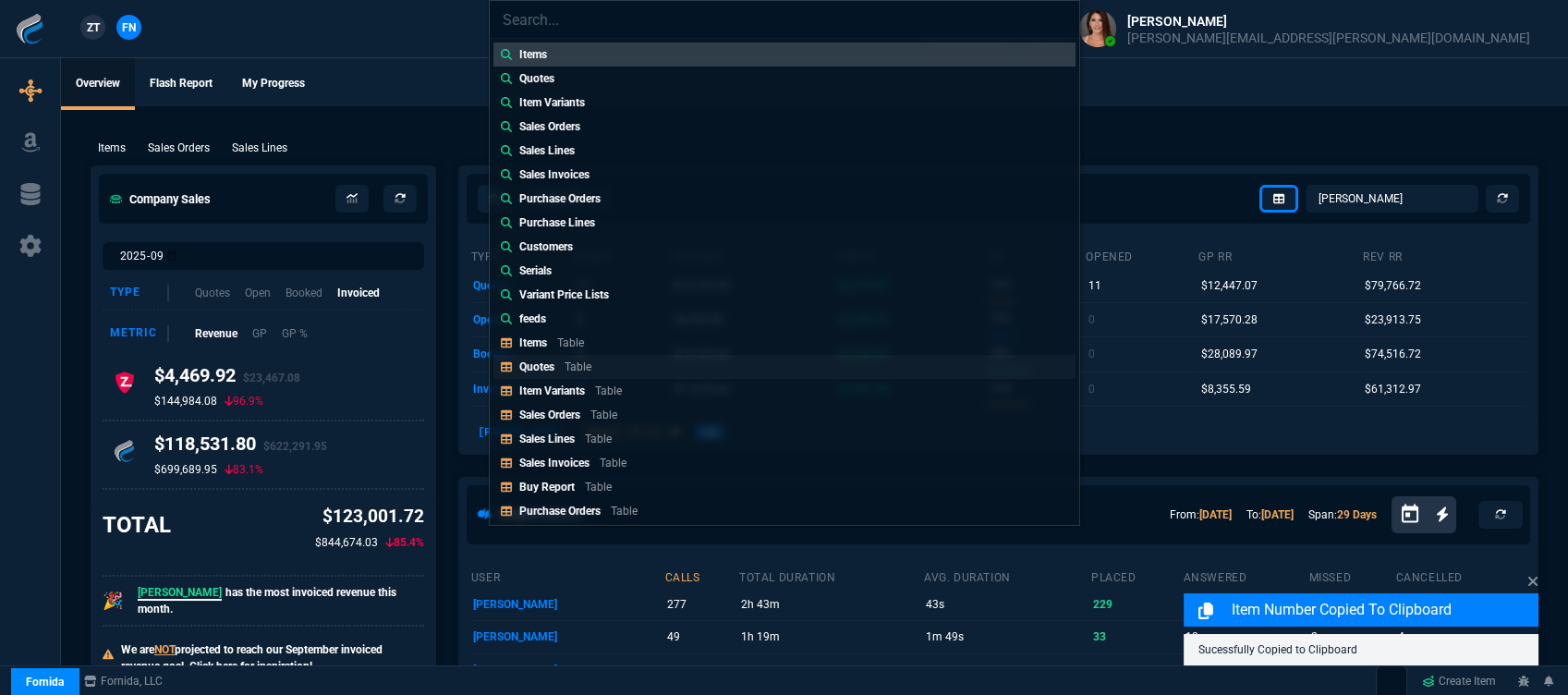
click at [561, 364] on div "Quotes Table" at bounding box center [558, 366] width 79 height 17
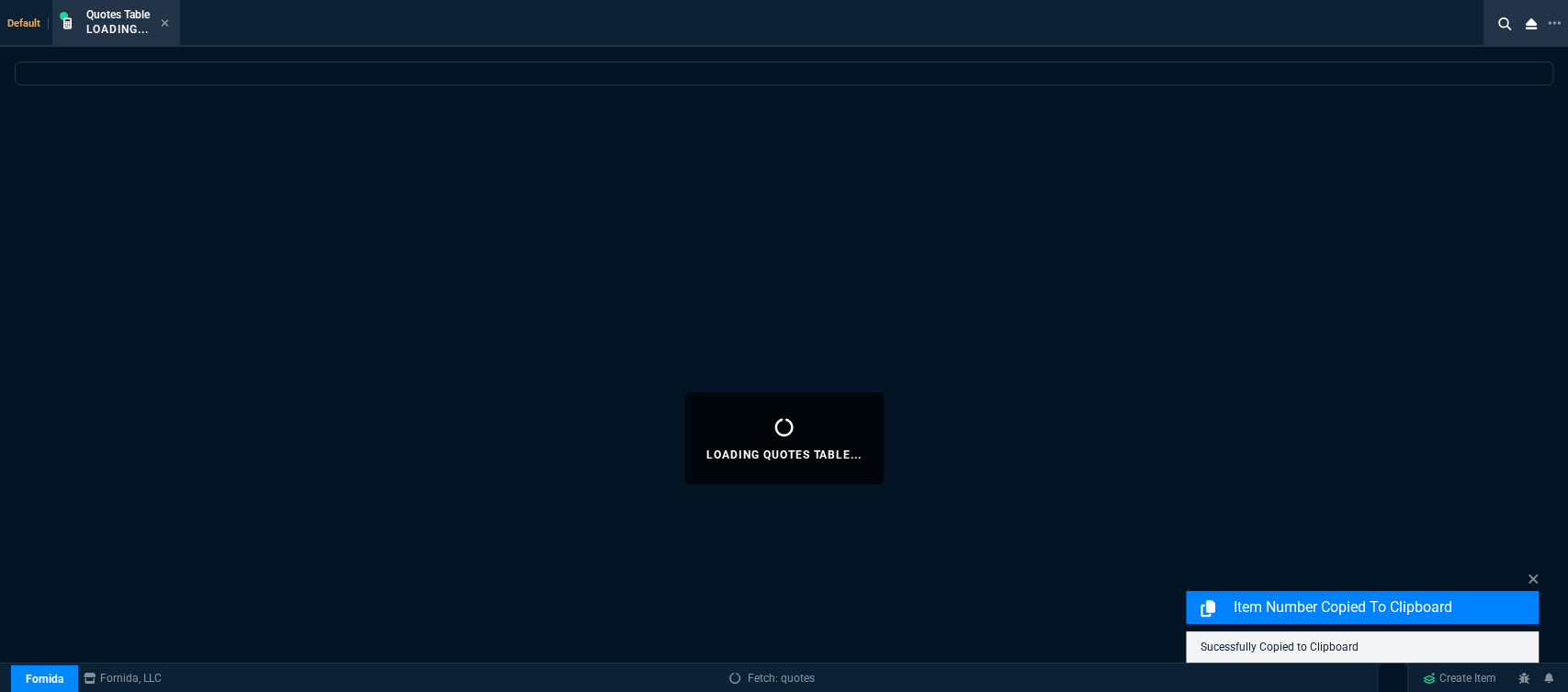
select select
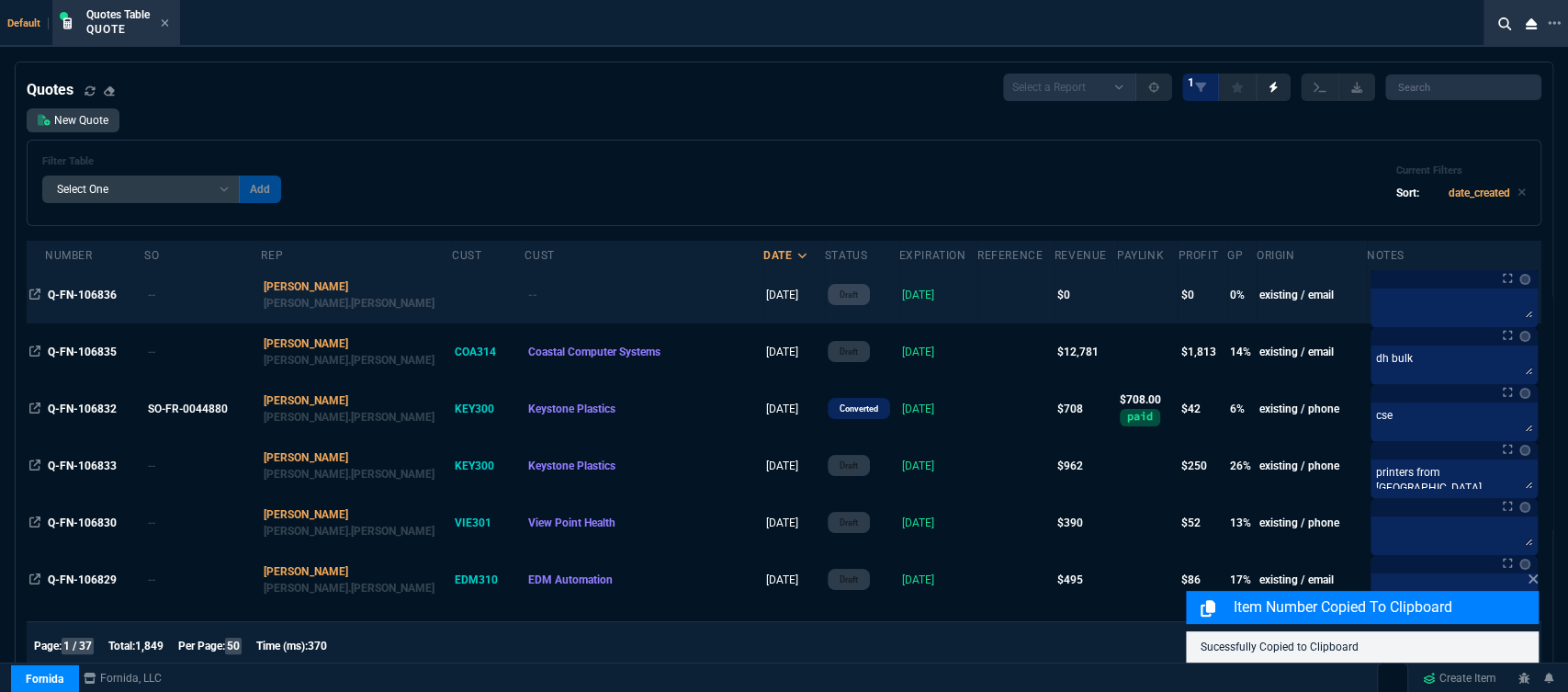
click at [596, 299] on div "--" at bounding box center [644, 295] width 232 height 17
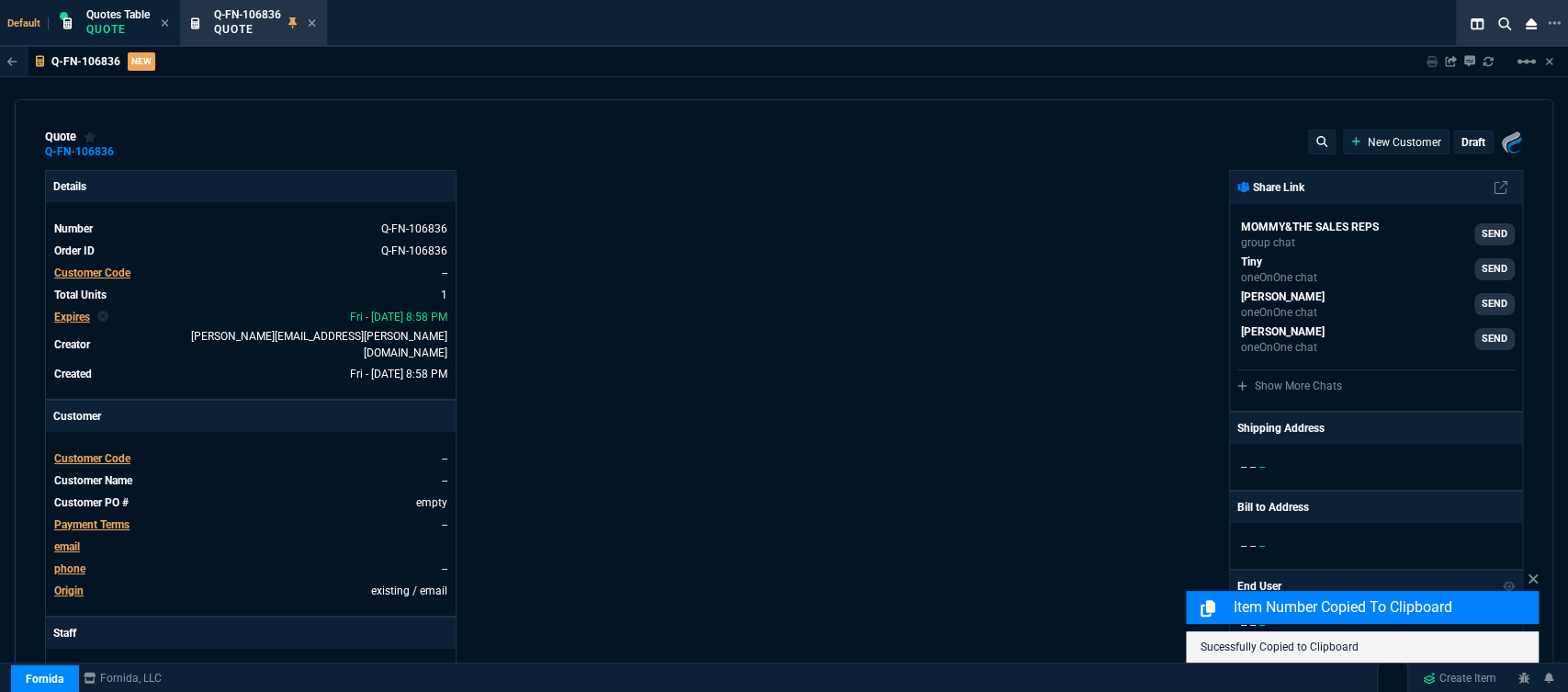
type input "41"
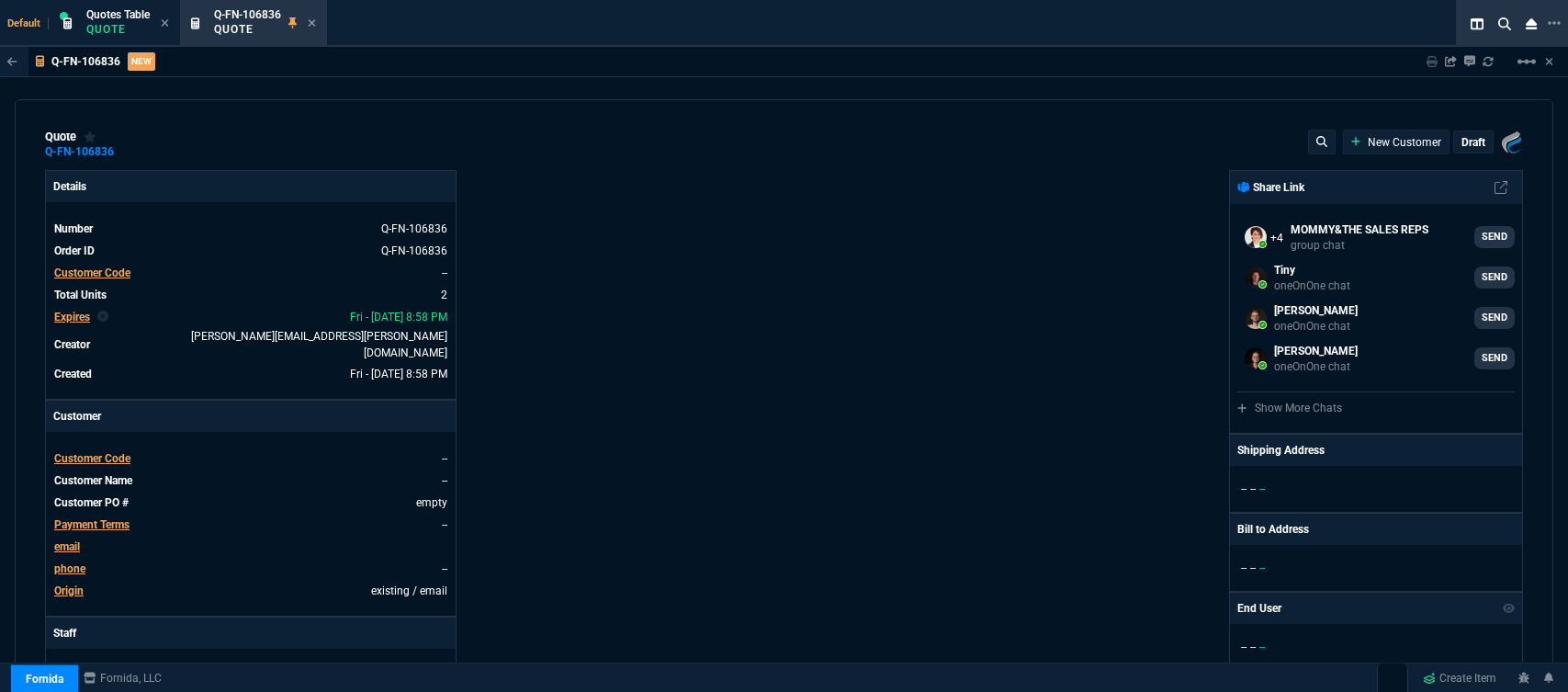
select select "12: [PERSON_NAME]"
type input "41"
type input "0"
type input "27"
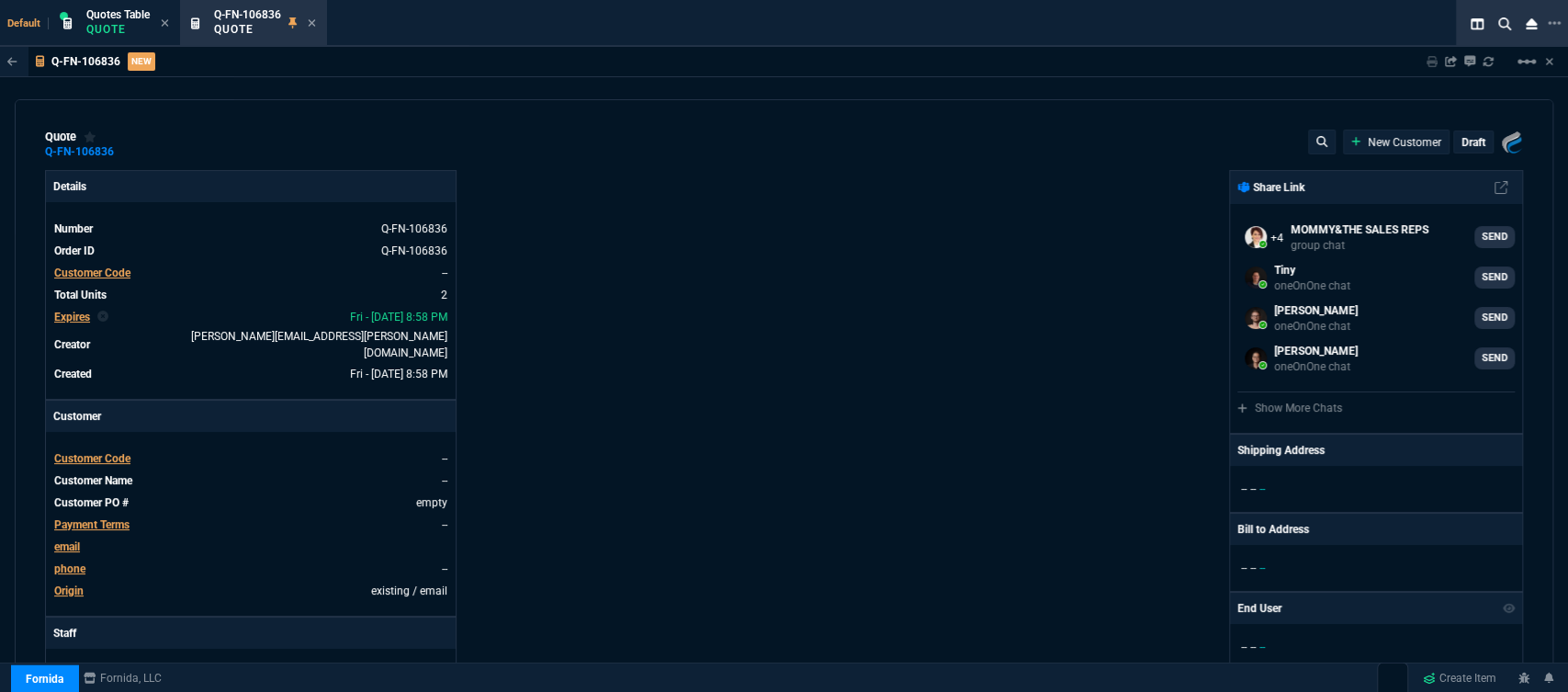
type input "100"
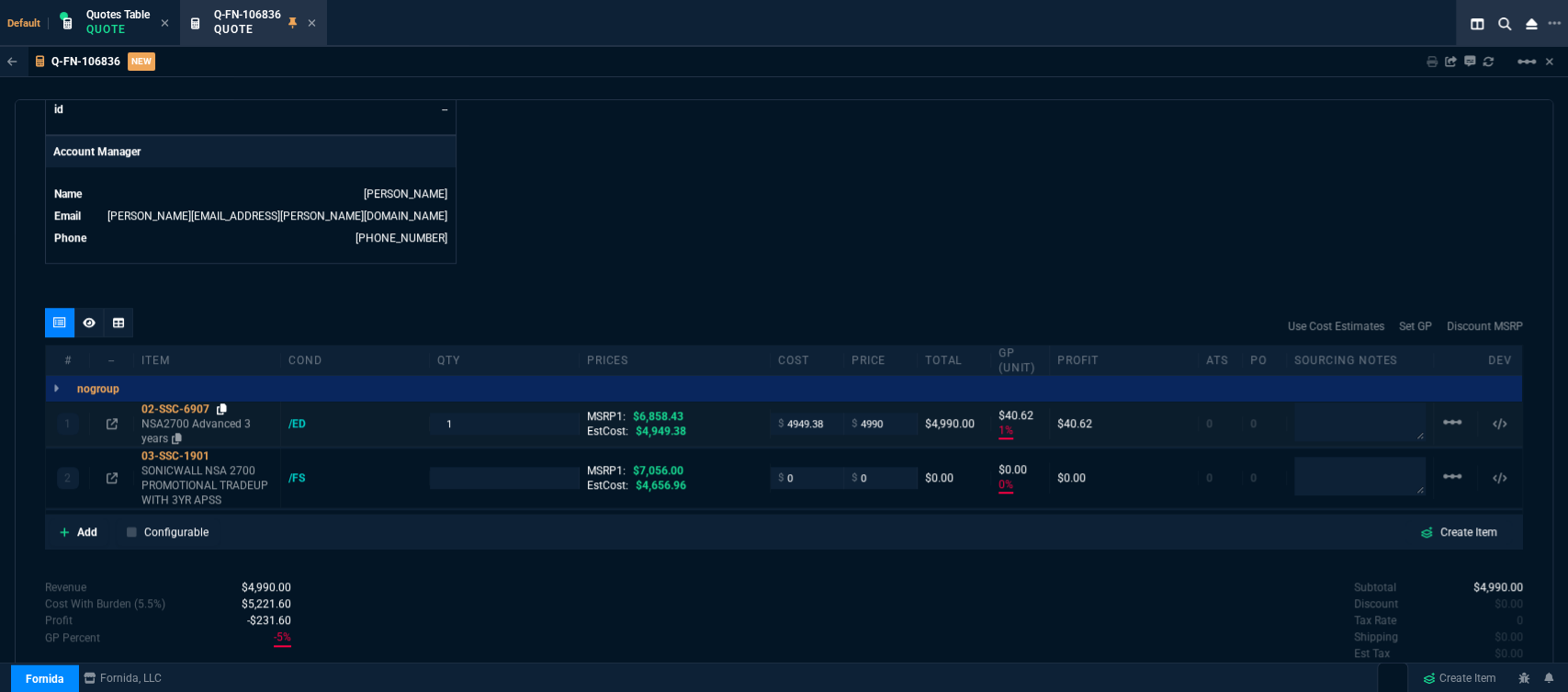
click at [222, 403] on icon at bounding box center [221, 408] width 10 height 11
click at [181, 416] on p "NSA2700 Advanced 3 years" at bounding box center [207, 430] width 132 height 29
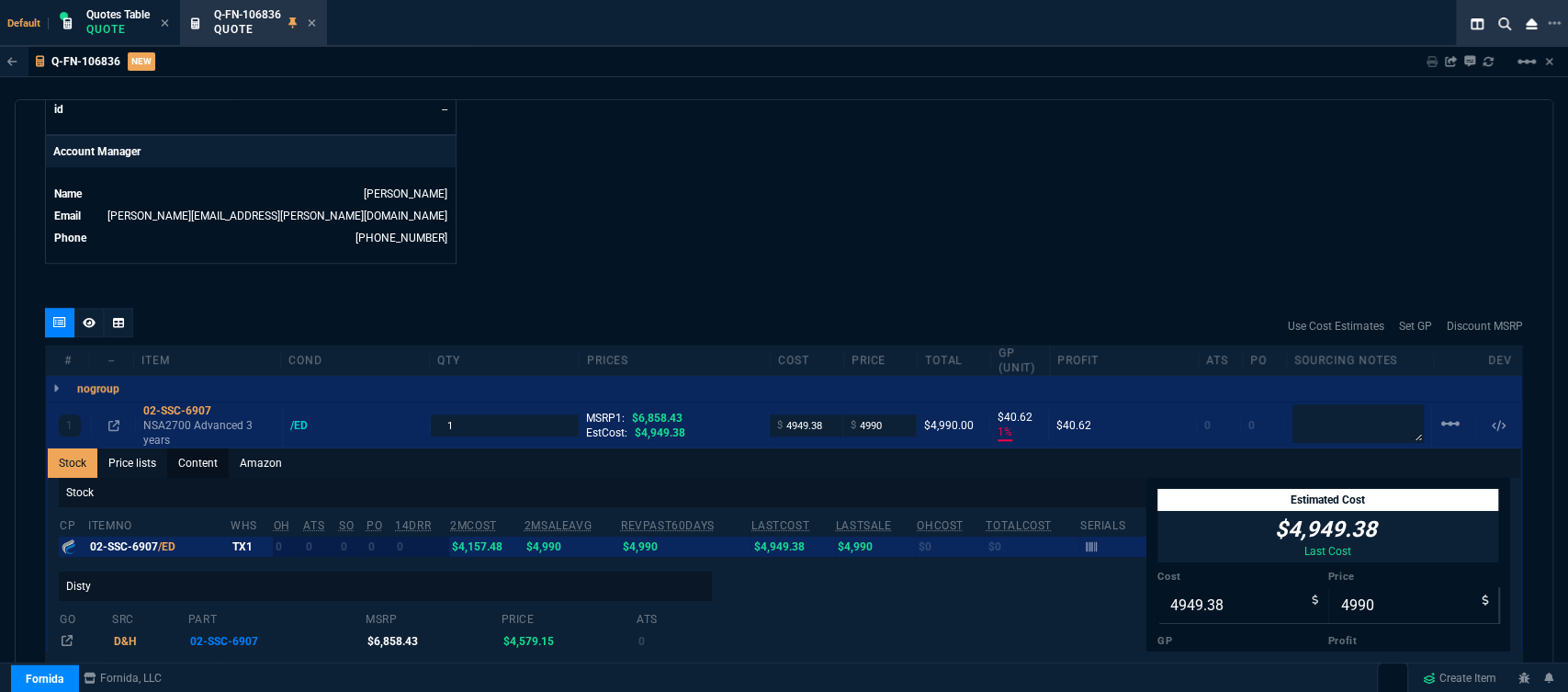
click at [192, 448] on link "Content" at bounding box center [197, 463] width 61 height 29
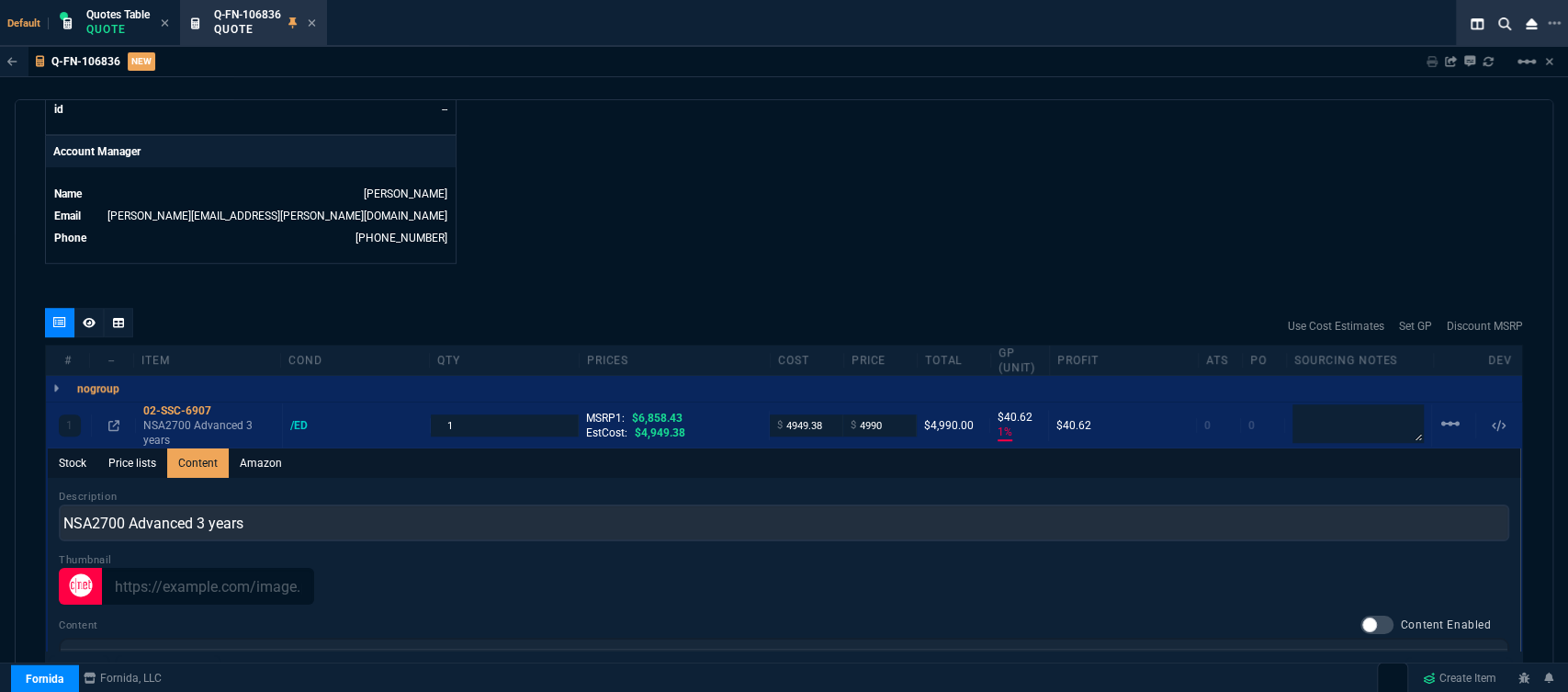
scroll to position [0, 0]
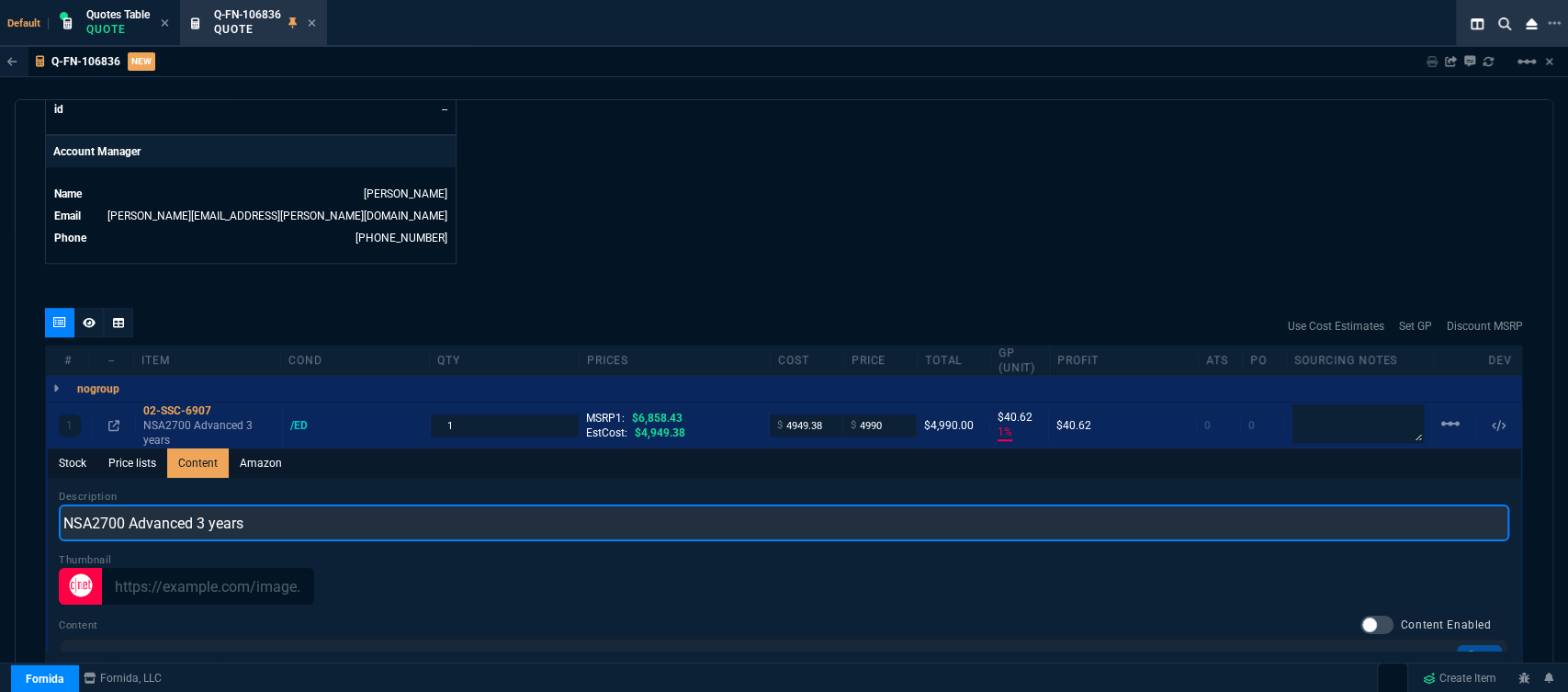
drag, startPoint x: 289, startPoint y: 521, endPoint x: 0, endPoint y: 502, distance: 289.6
click at [0, 502] on div "Q-FN-106836 NEW Sharing Q-FN-106836 Link Dev Link Share on Teams linear_scale q…" at bounding box center [784, 411] width 1568 height 729
paste input "ADVANCED PROTECTION SERVICE SUITE FOR NSa 2700 3YR"
type input "ADVANCED PROTECTION SERVICE SUITE FOR NSa 2700 3YR"
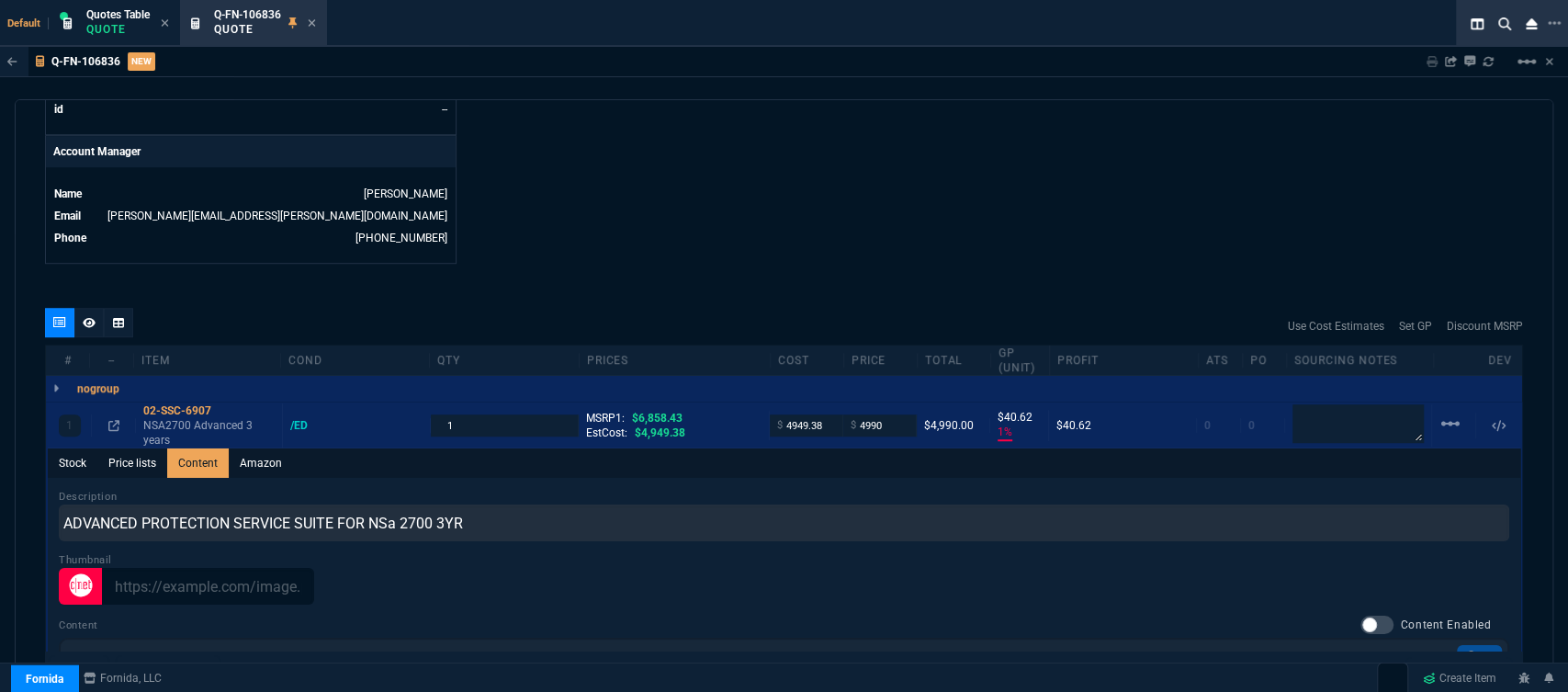
type input "1"
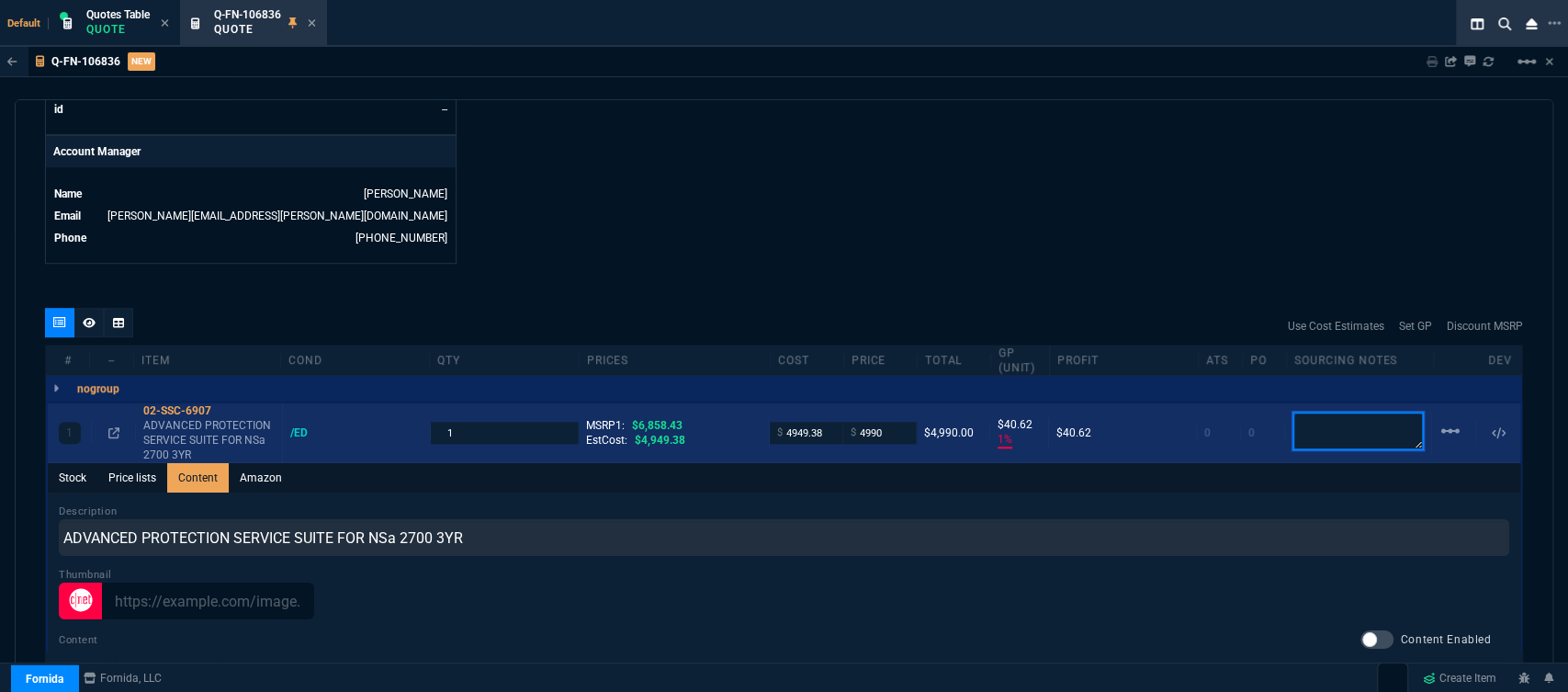
click at [1309, 412] on textarea at bounding box center [1358, 431] width 132 height 39
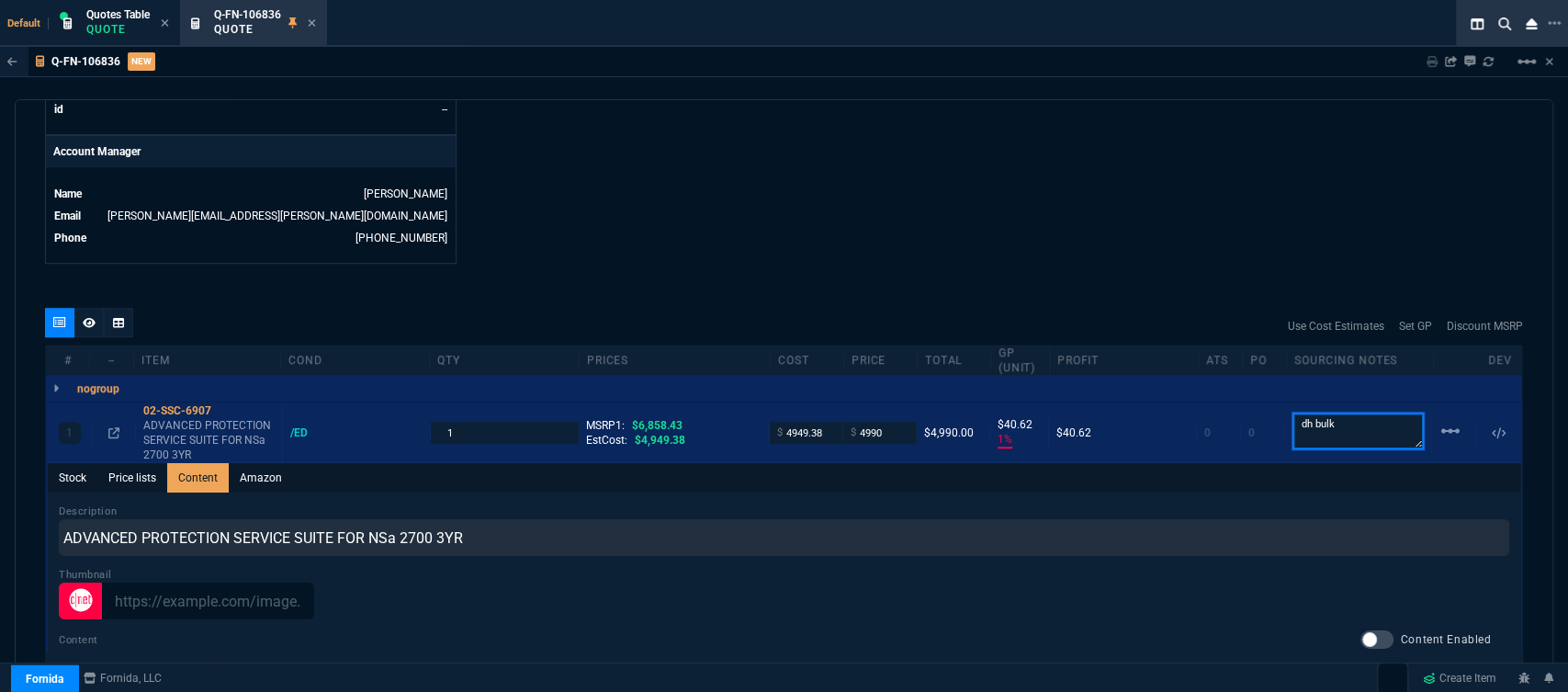
type textarea "dh bulk"
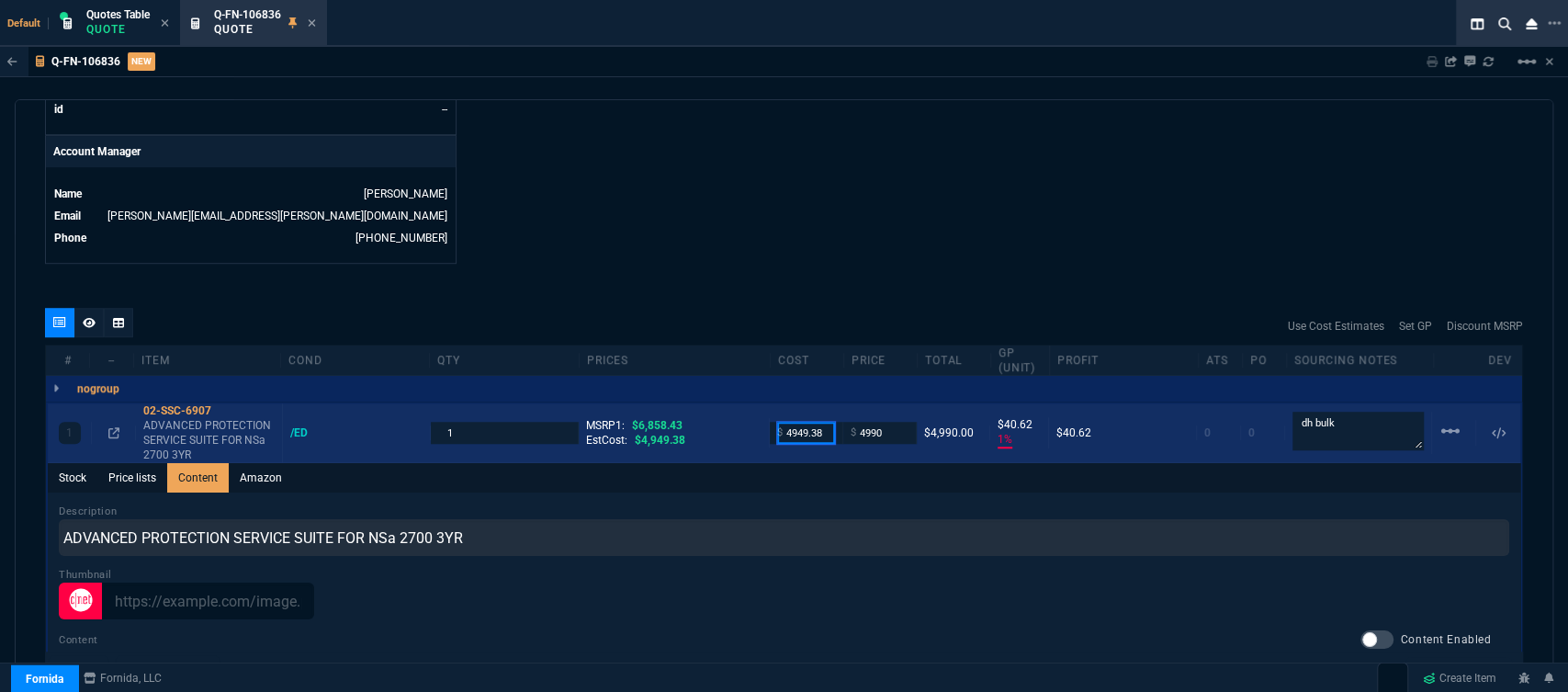
click at [819, 424] on input "4949.38" at bounding box center [805, 432] width 58 height 21
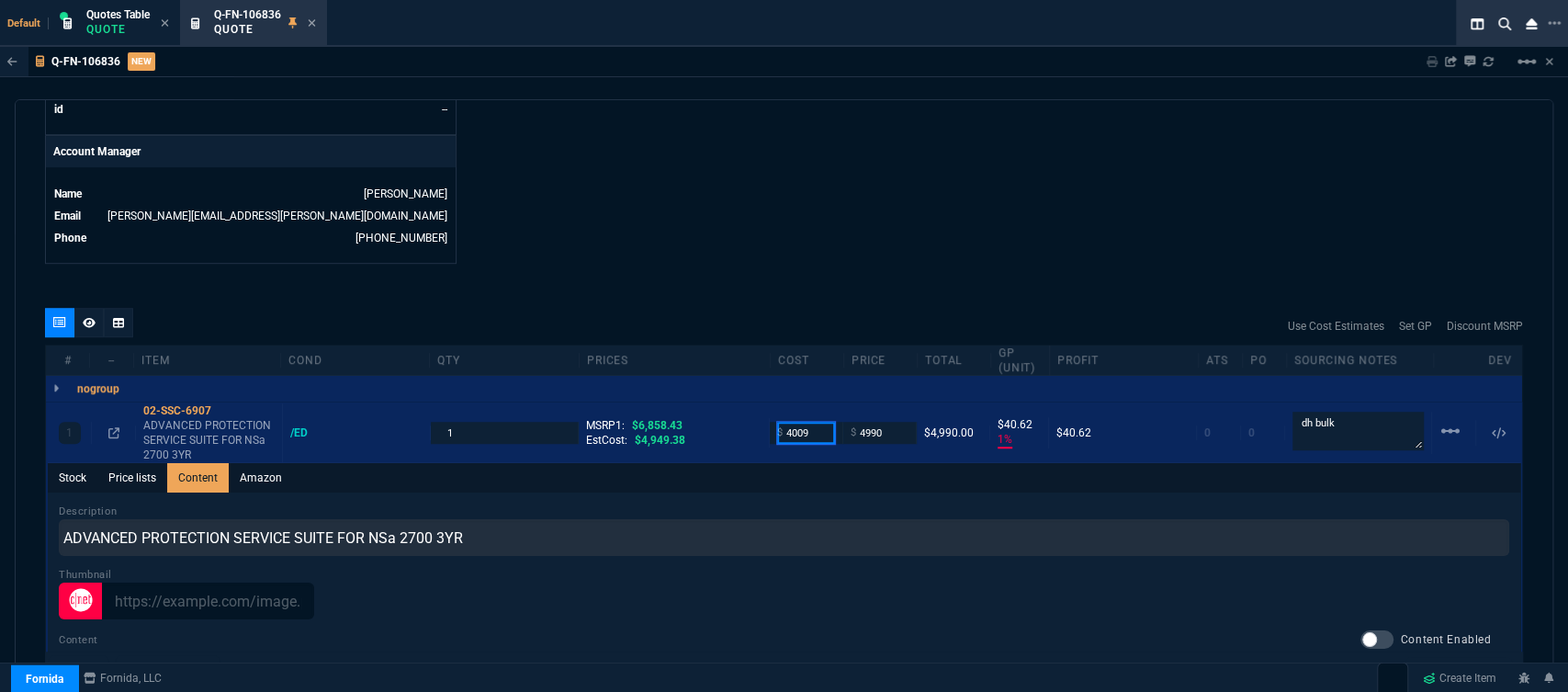
type input "4009"
click at [842, 258] on div "quote Q-FN-106836 New Customer draft Fornida, LLC 2609 Technology Dr Suite 300 …" at bounding box center [784, 393] width 1539 height 589
click at [828, 583] on div at bounding box center [784, 601] width 1451 height 37
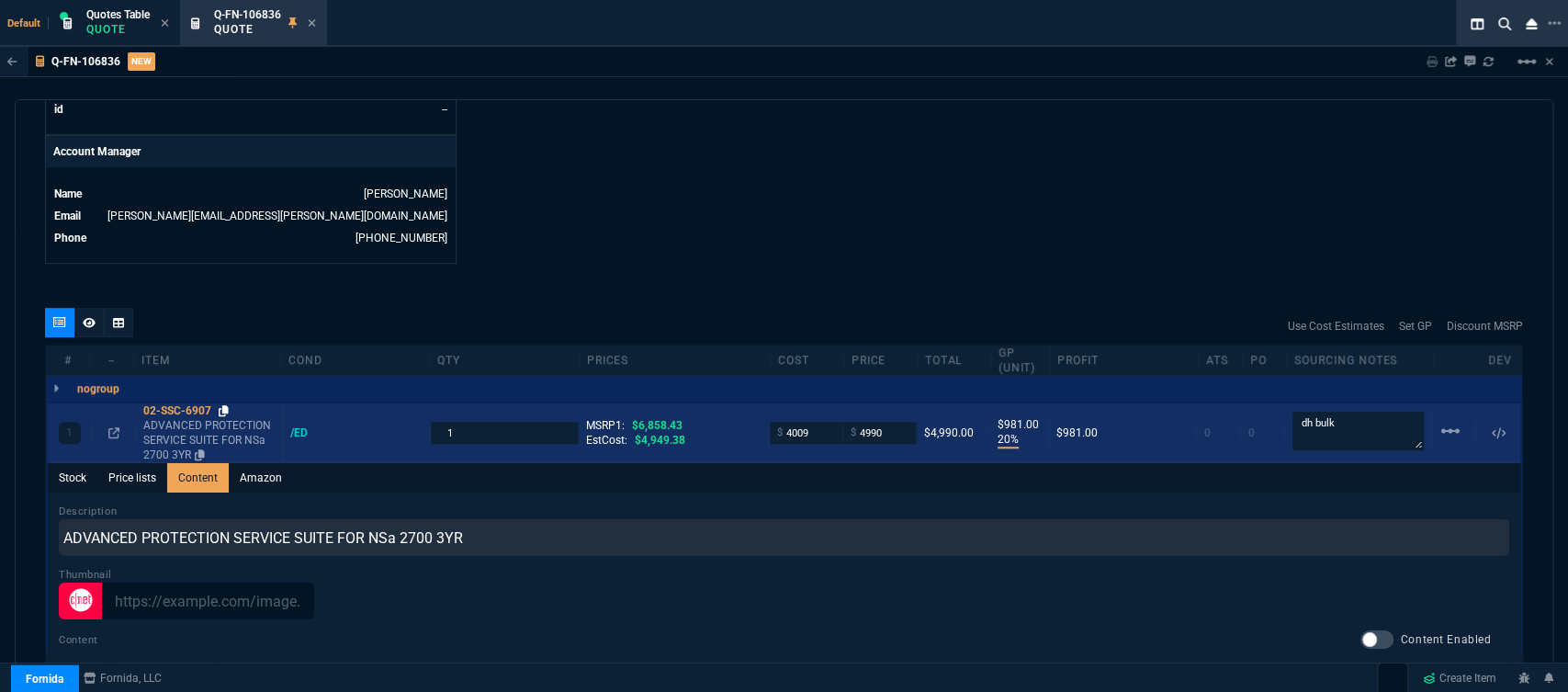
click at [222, 405] on icon at bounding box center [223, 410] width 10 height 11
click at [224, 405] on icon at bounding box center [223, 410] width 10 height 11
click at [227, 404] on fa-icon at bounding box center [223, 410] width 10 height 13
click at [889, 422] on input "4990" at bounding box center [879, 432] width 58 height 21
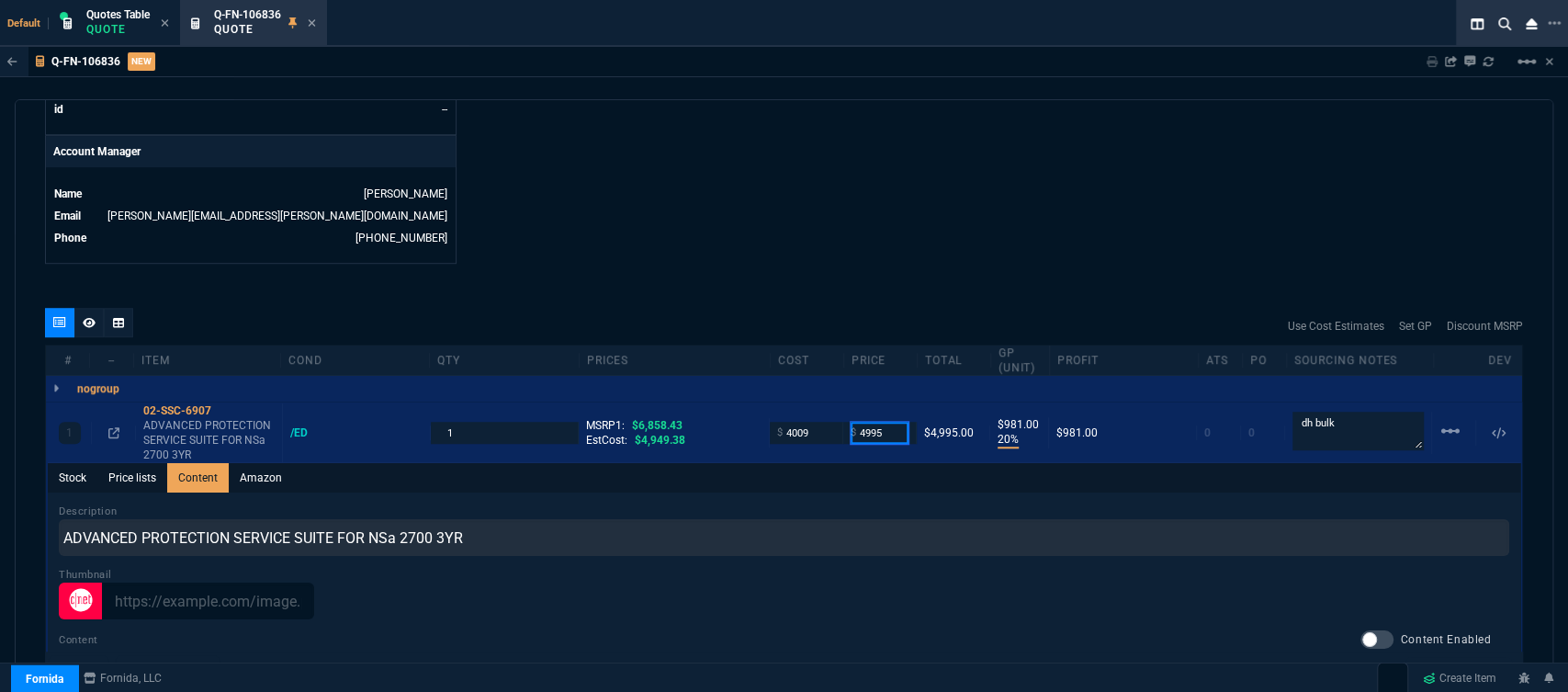
type input "4995"
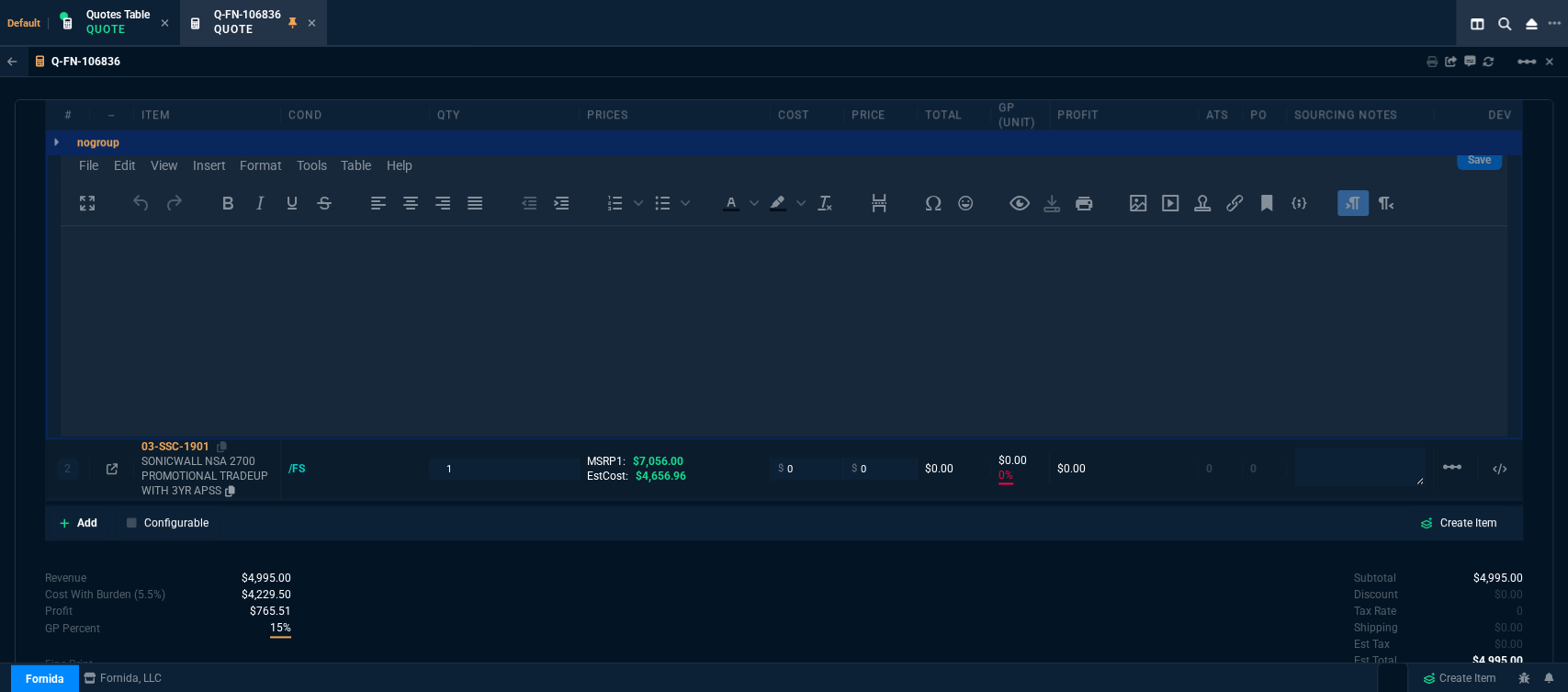
click at [222, 457] on p "SONICWALL NSA 2700 PROMOTIONAL TRADEUP WITH 3YR APSS" at bounding box center [207, 475] width 132 height 44
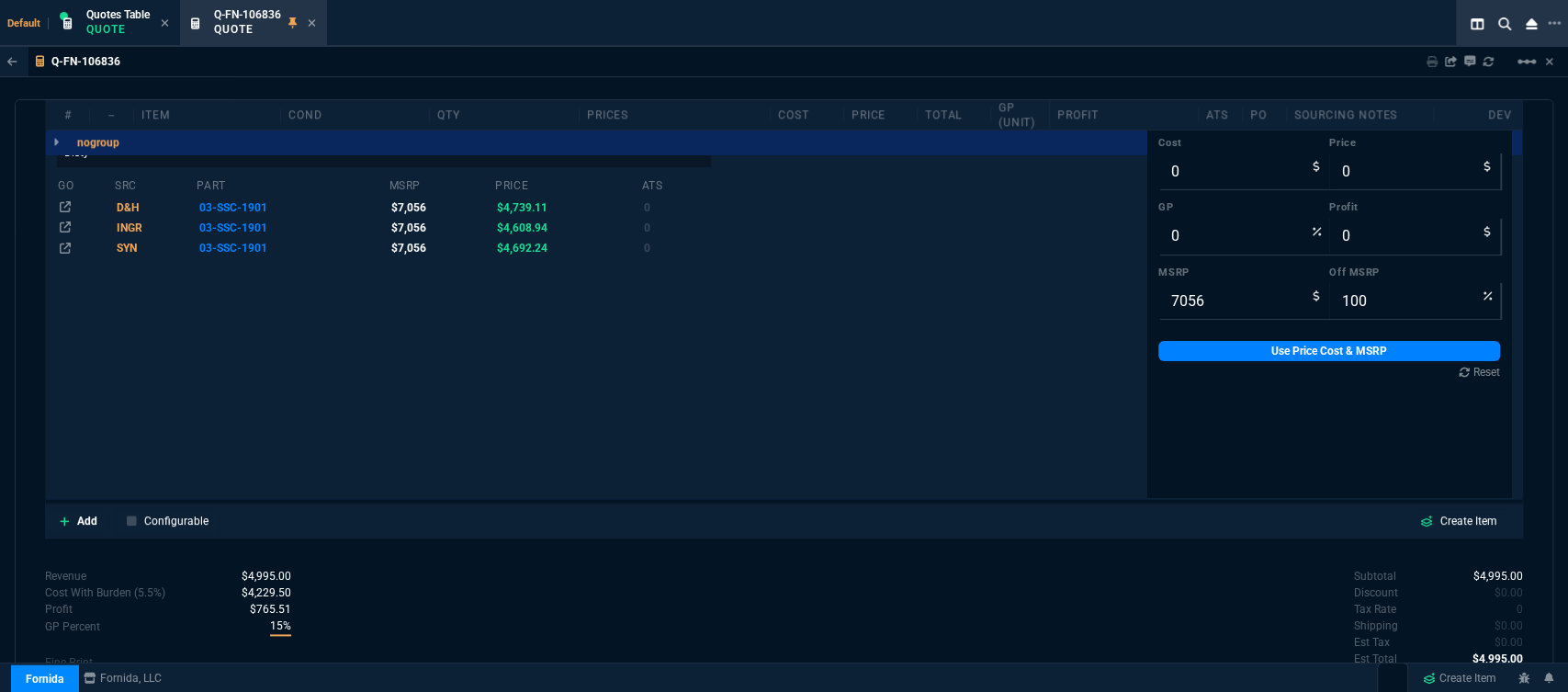
type input "20"
type input "986"
type input "27"
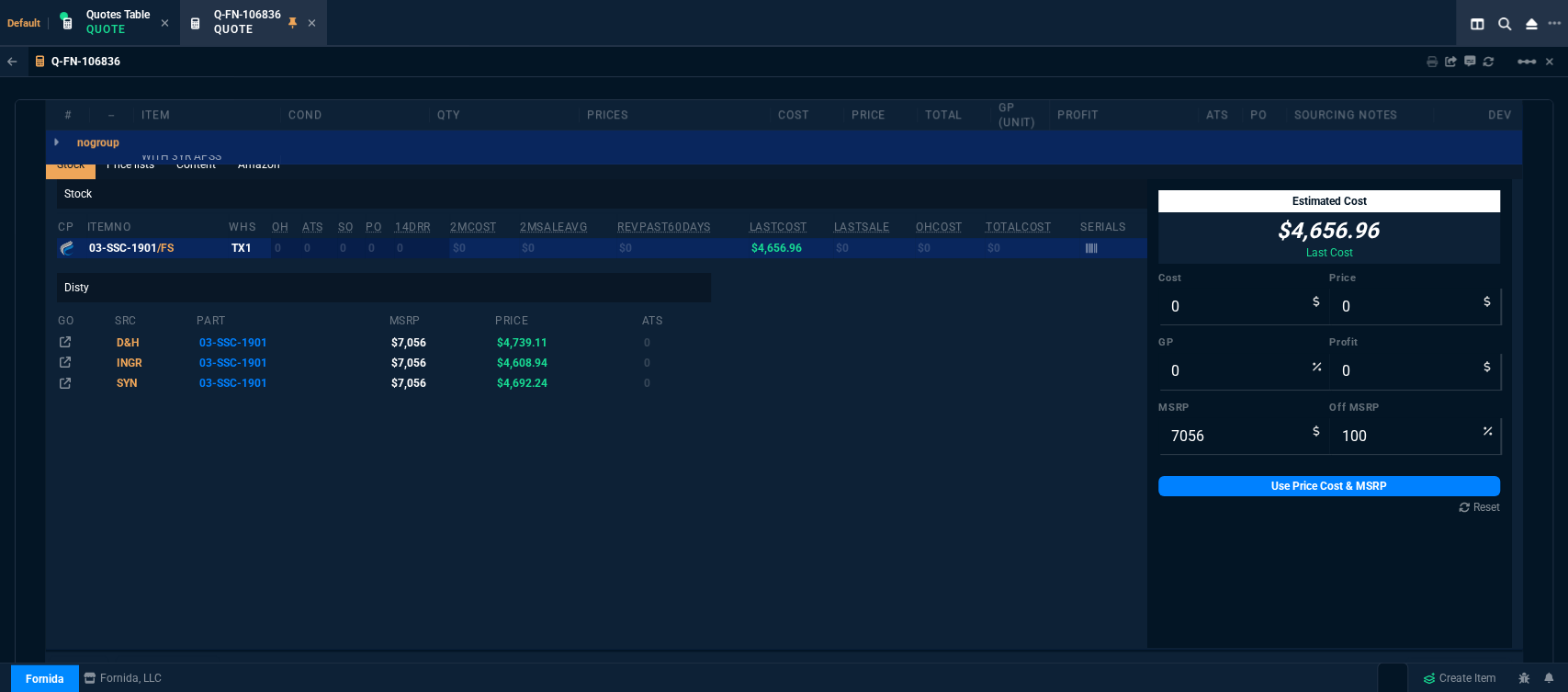
scroll to position [0, 0]
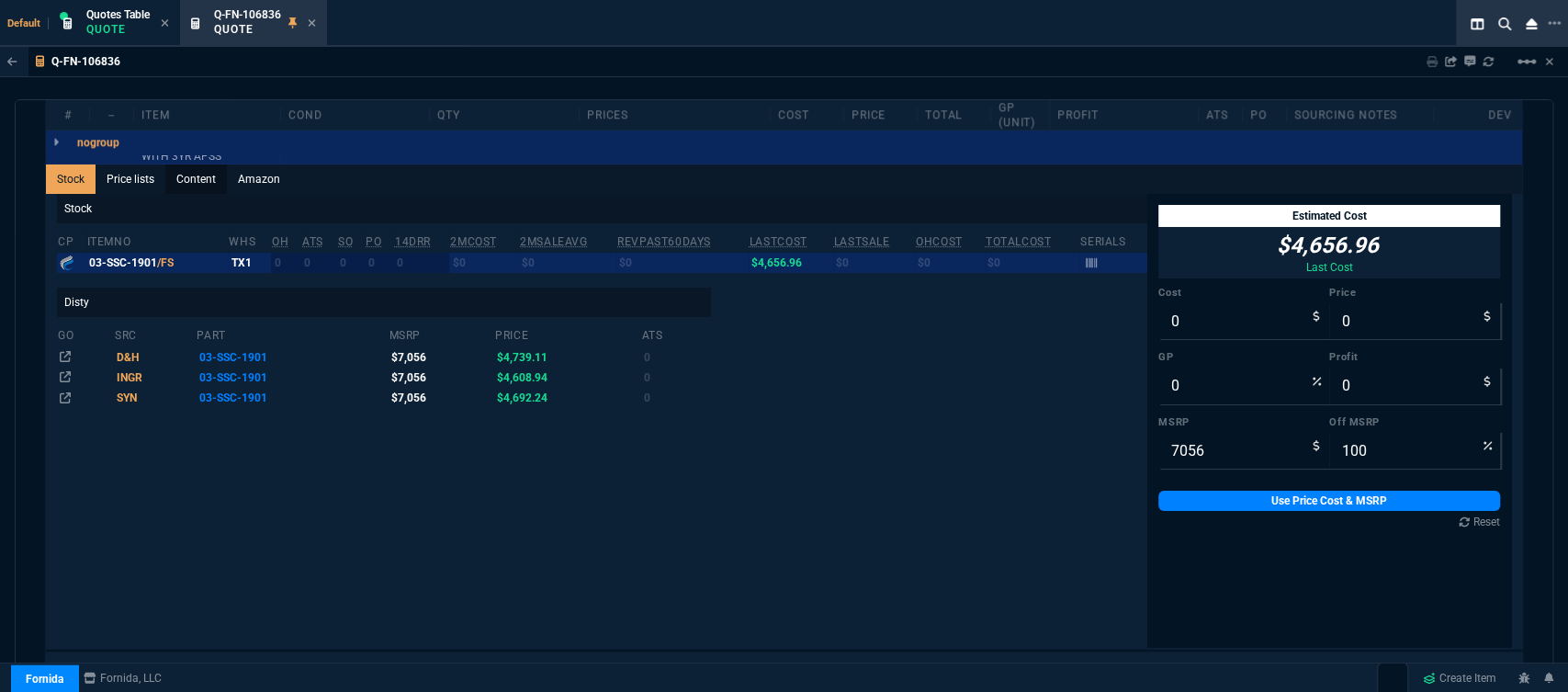
click at [205, 165] on link "Content" at bounding box center [195, 180] width 61 height 29
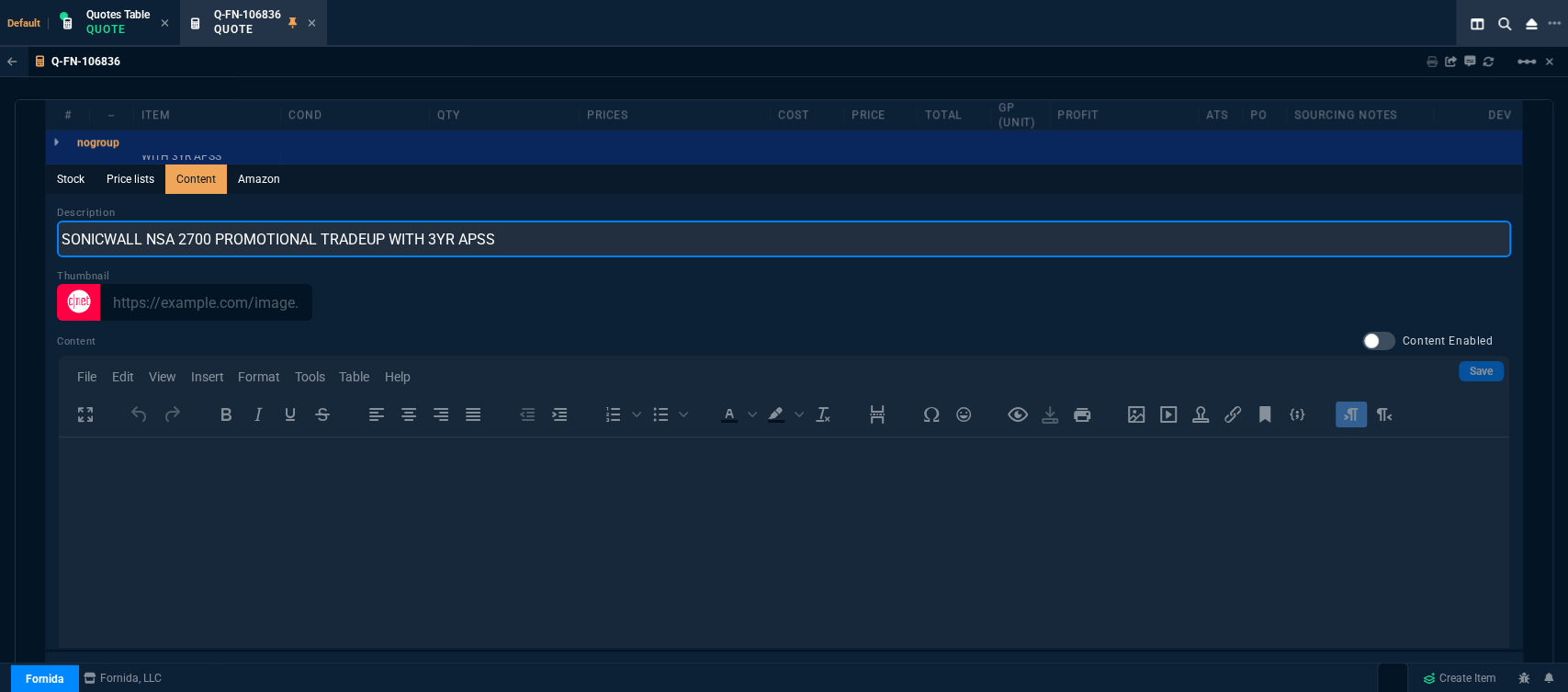
click at [559, 221] on input "SONICWALL NSA 2700 PROMOTIONAL TRADEUP WITH 3YR APSS" at bounding box center [784, 239] width 1454 height 37
type input "SONICWALL NSA 2700 PROMO WITH 3YR ADVANCED"
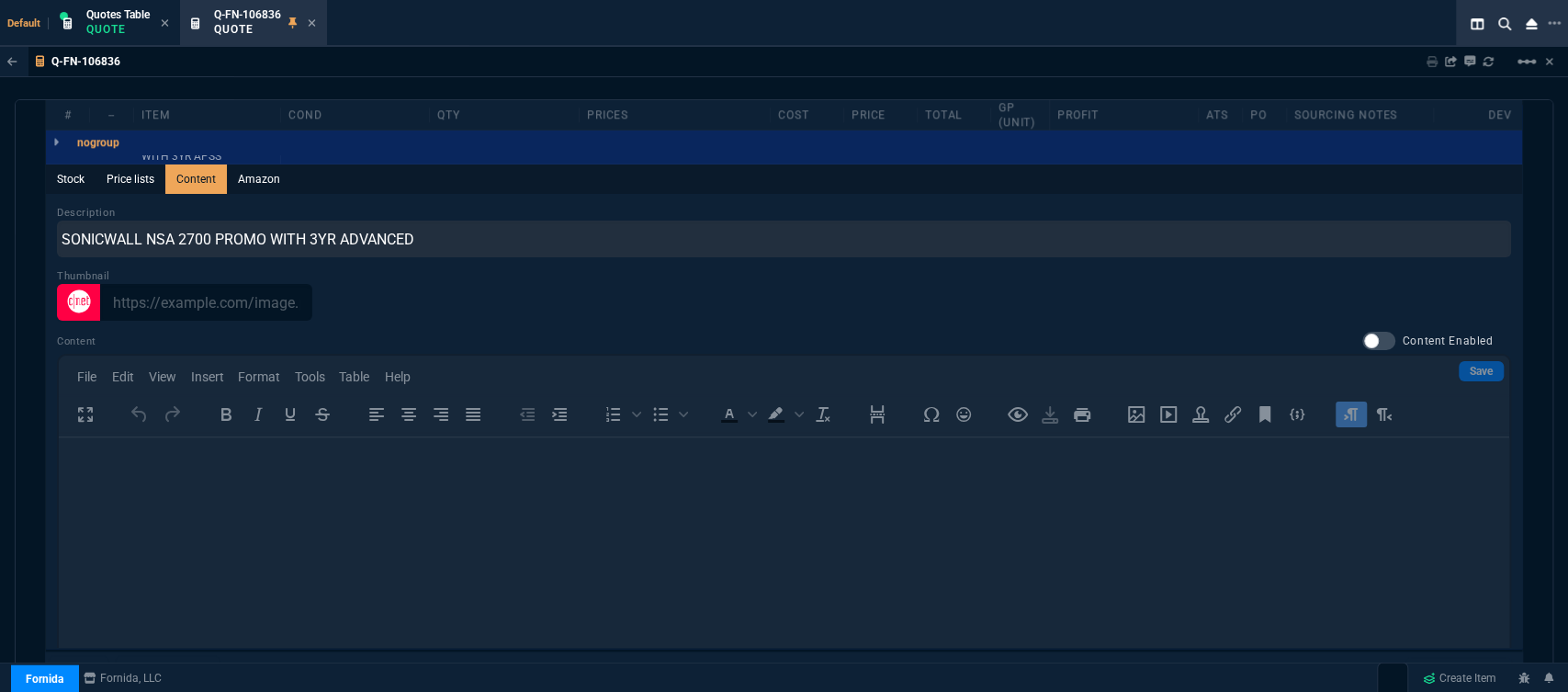
click at [573, 165] on div "Stock Price lists Content Amazon" at bounding box center [784, 180] width 1476 height 29
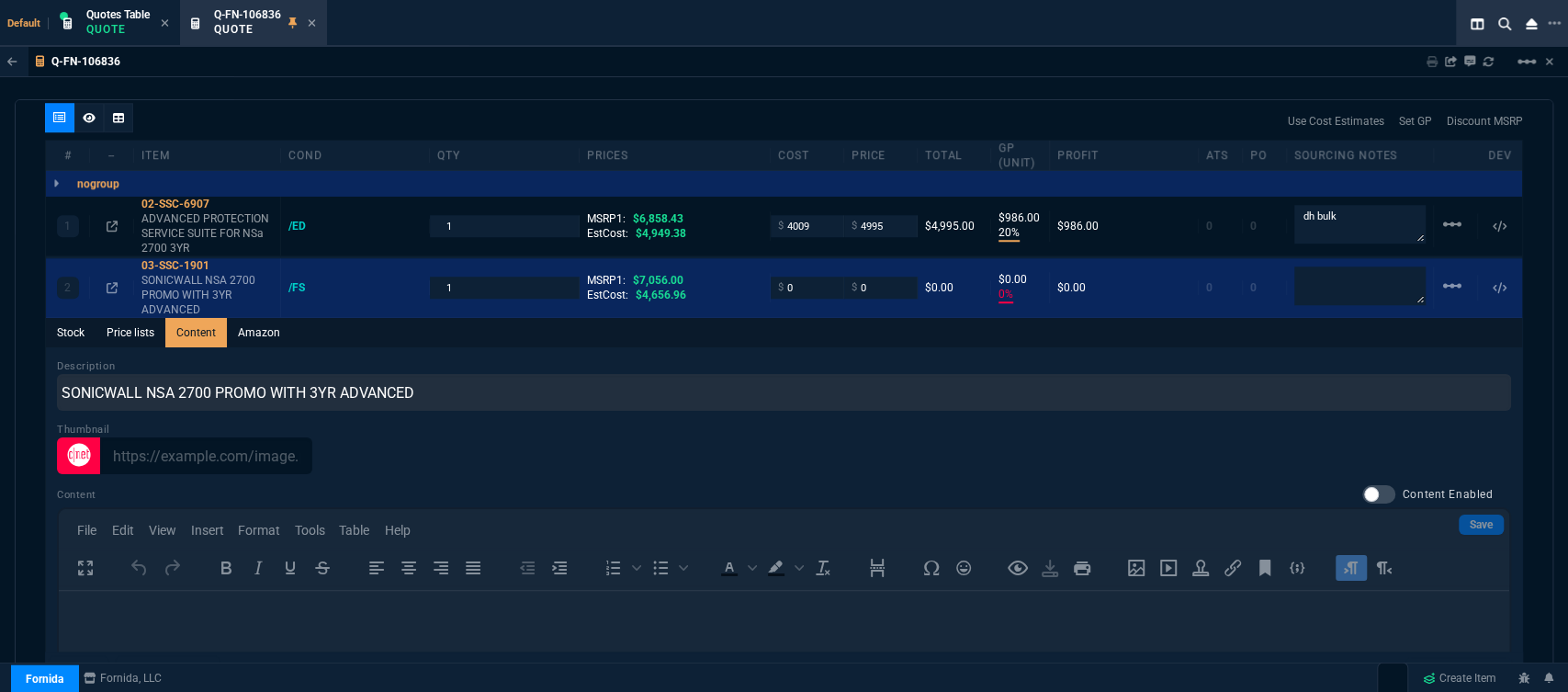
scroll to position [817, 0]
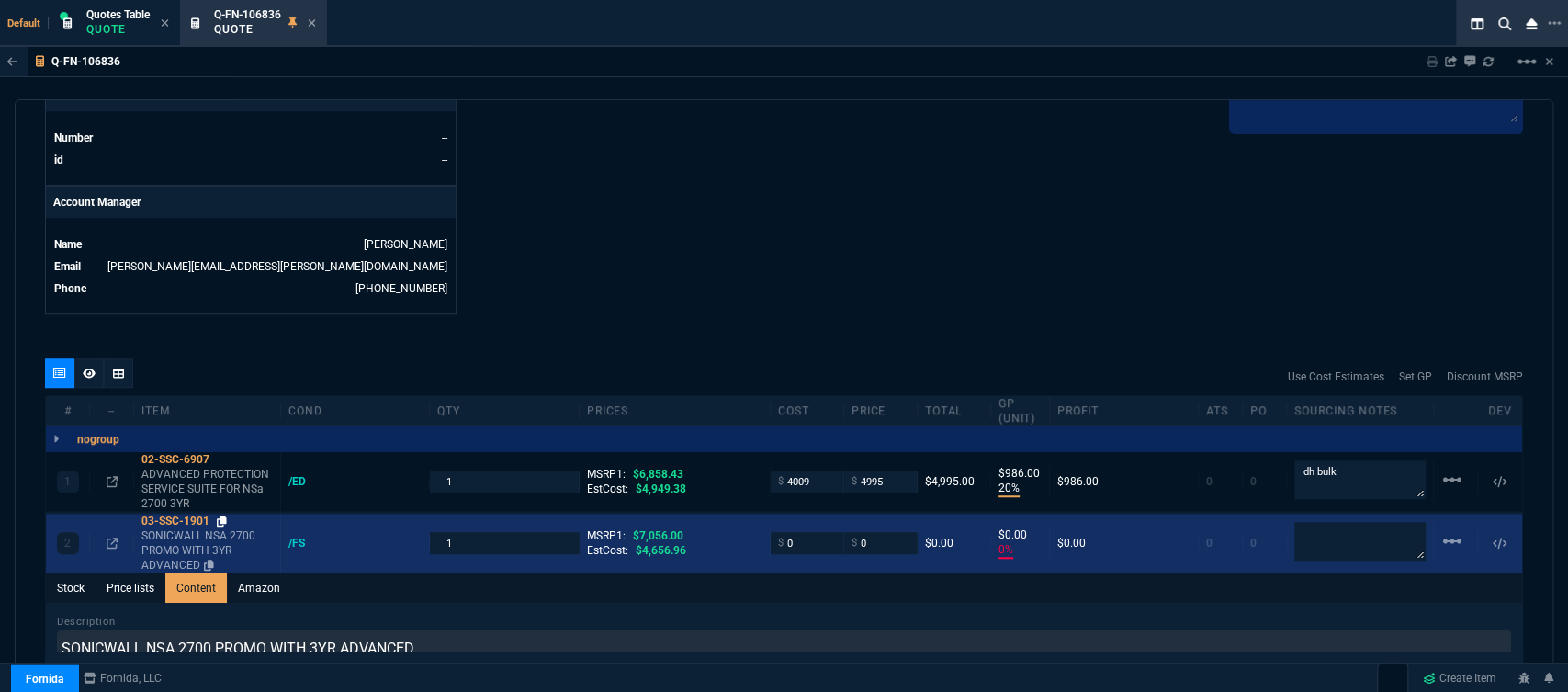
click at [225, 515] on icon at bounding box center [221, 520] width 10 height 11
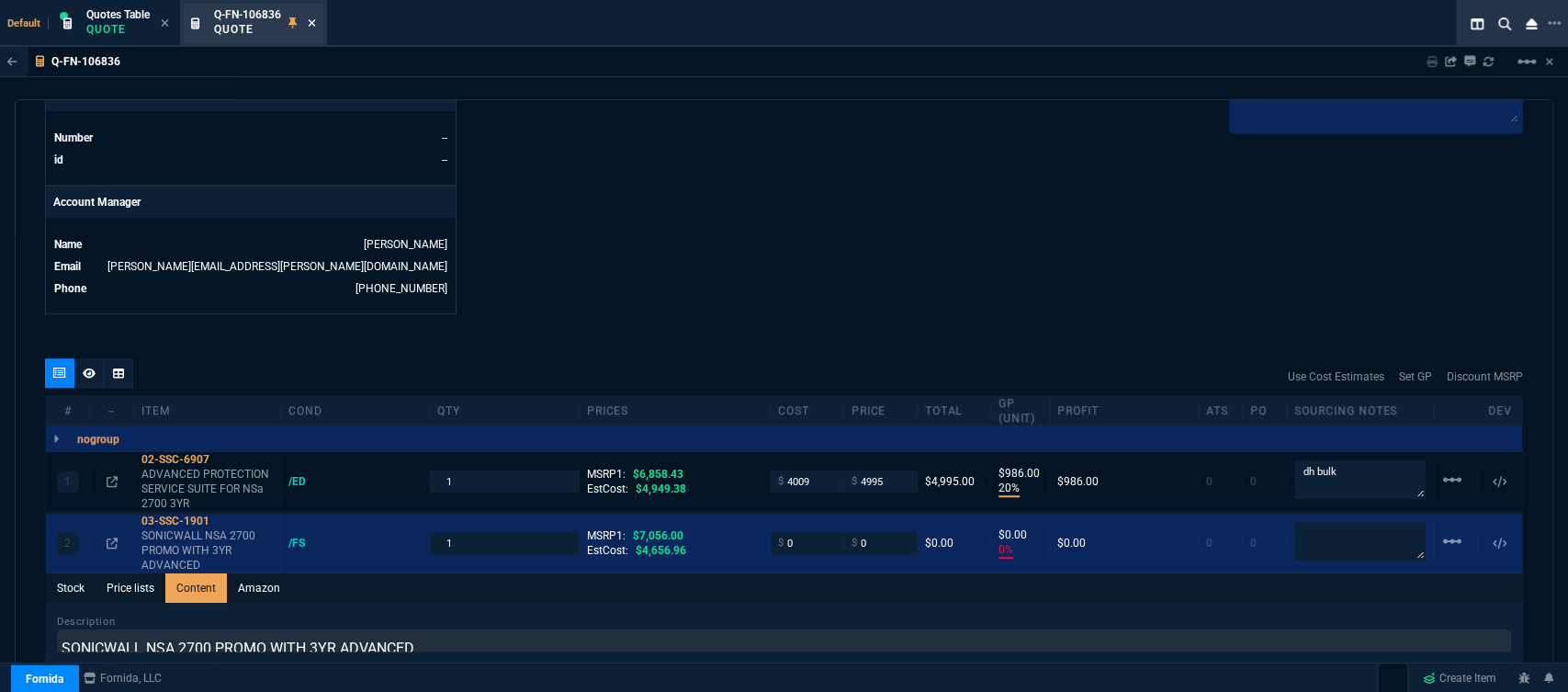
click at [313, 25] on icon at bounding box center [311, 22] width 8 height 11
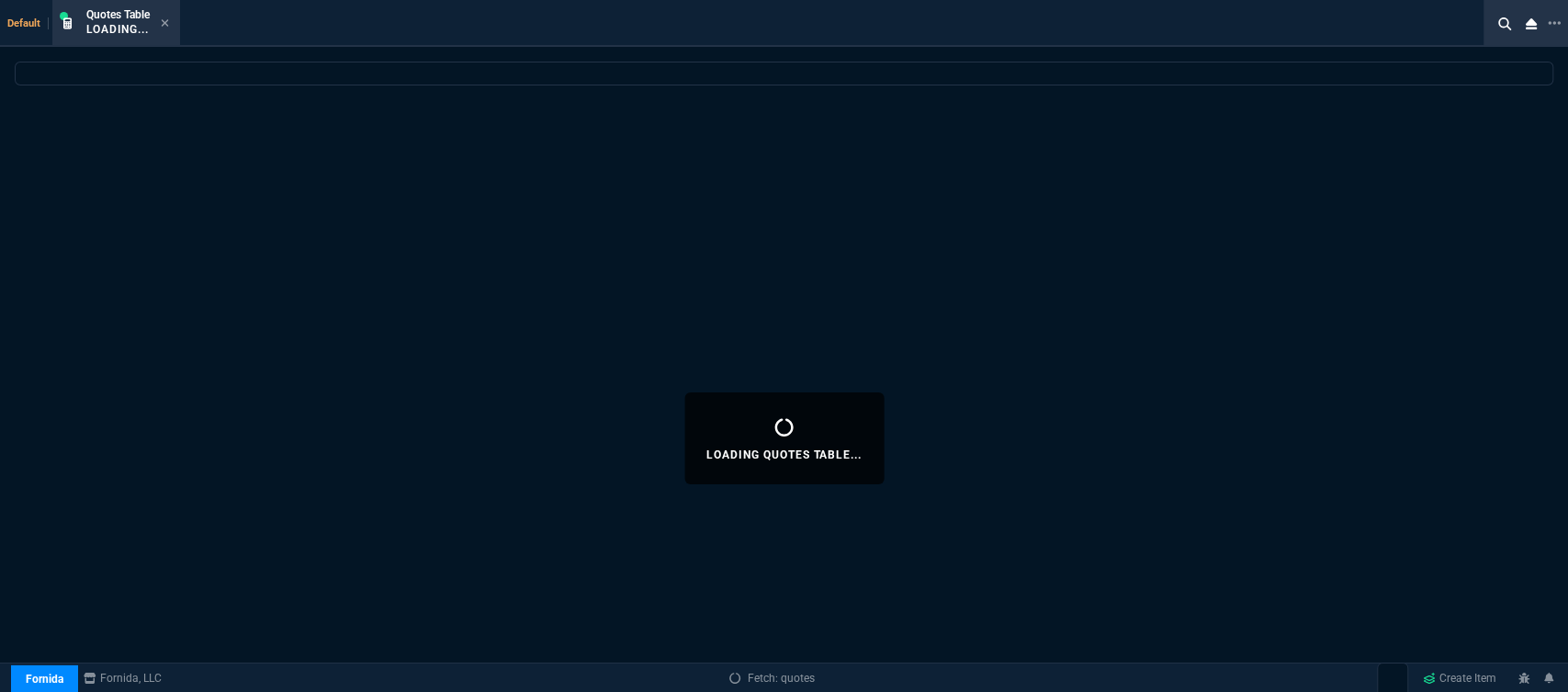
click at [163, 23] on icon at bounding box center [165, 22] width 8 height 11
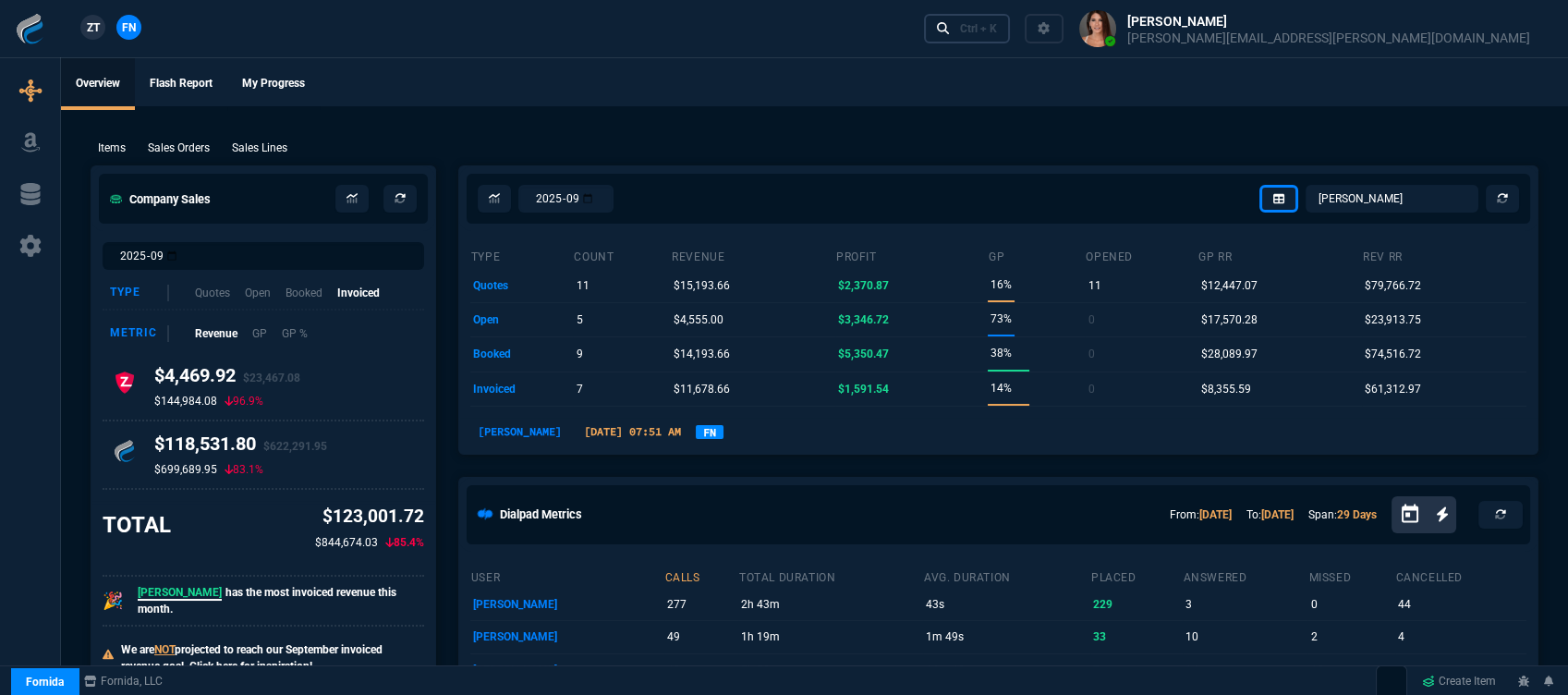
click at [997, 27] on div "Ctrl + K" at bounding box center [978, 28] width 37 height 15
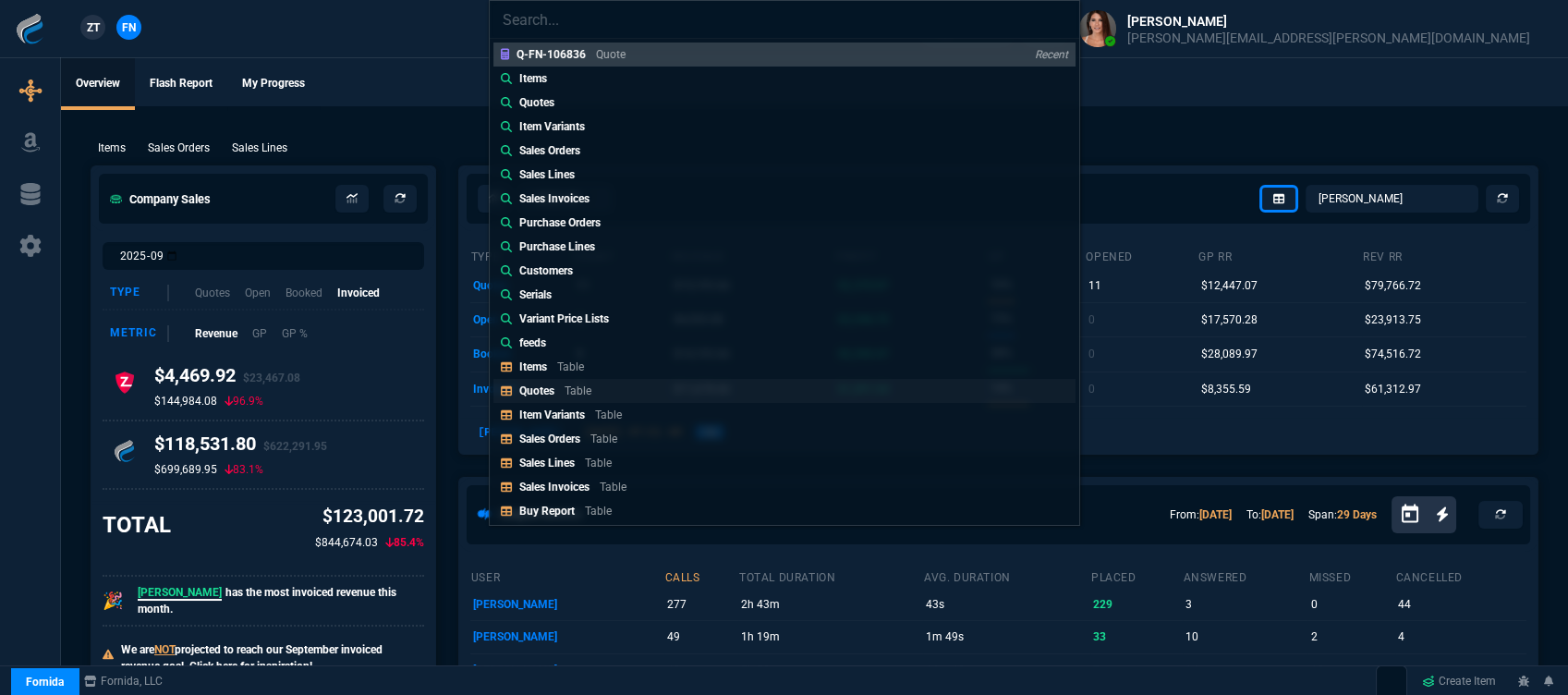
click at [673, 383] on link "Quotes Table" at bounding box center [784, 391] width 582 height 24
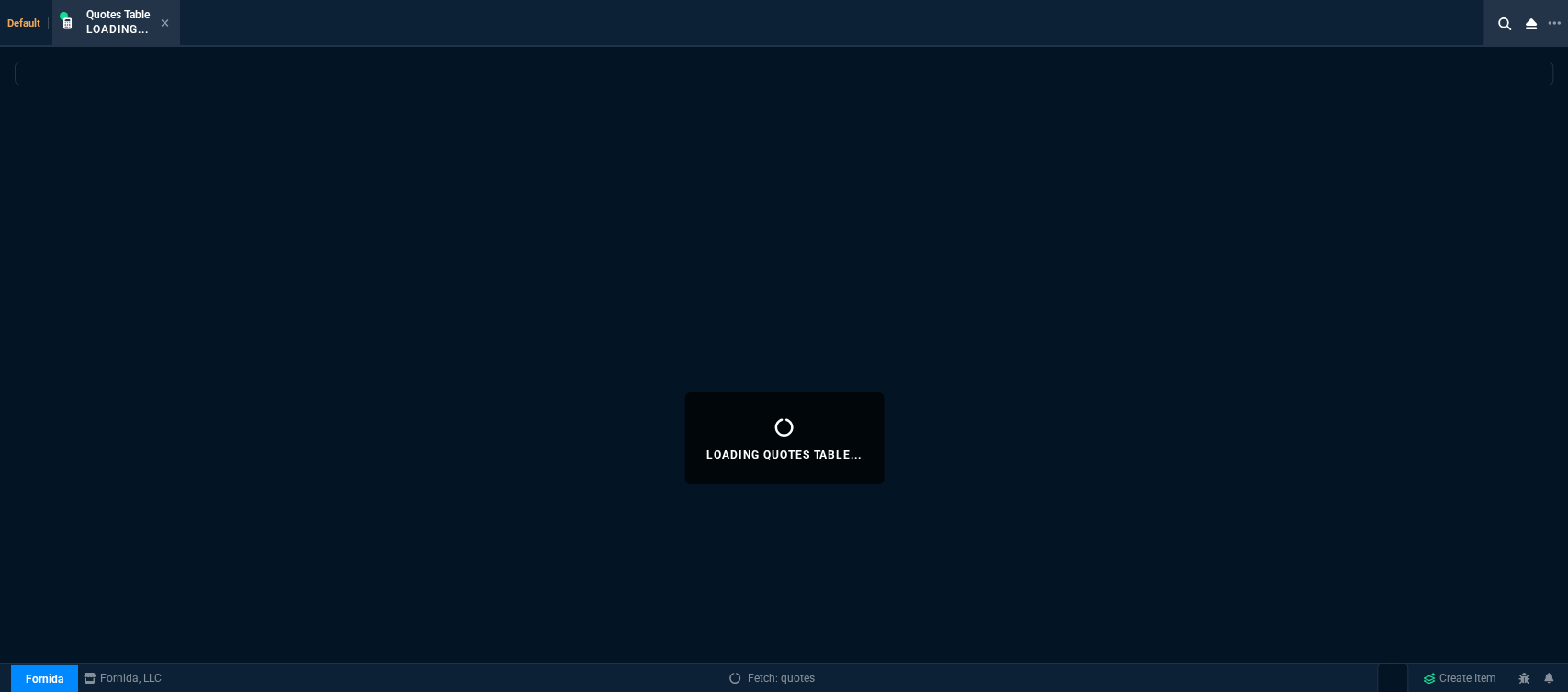
select select
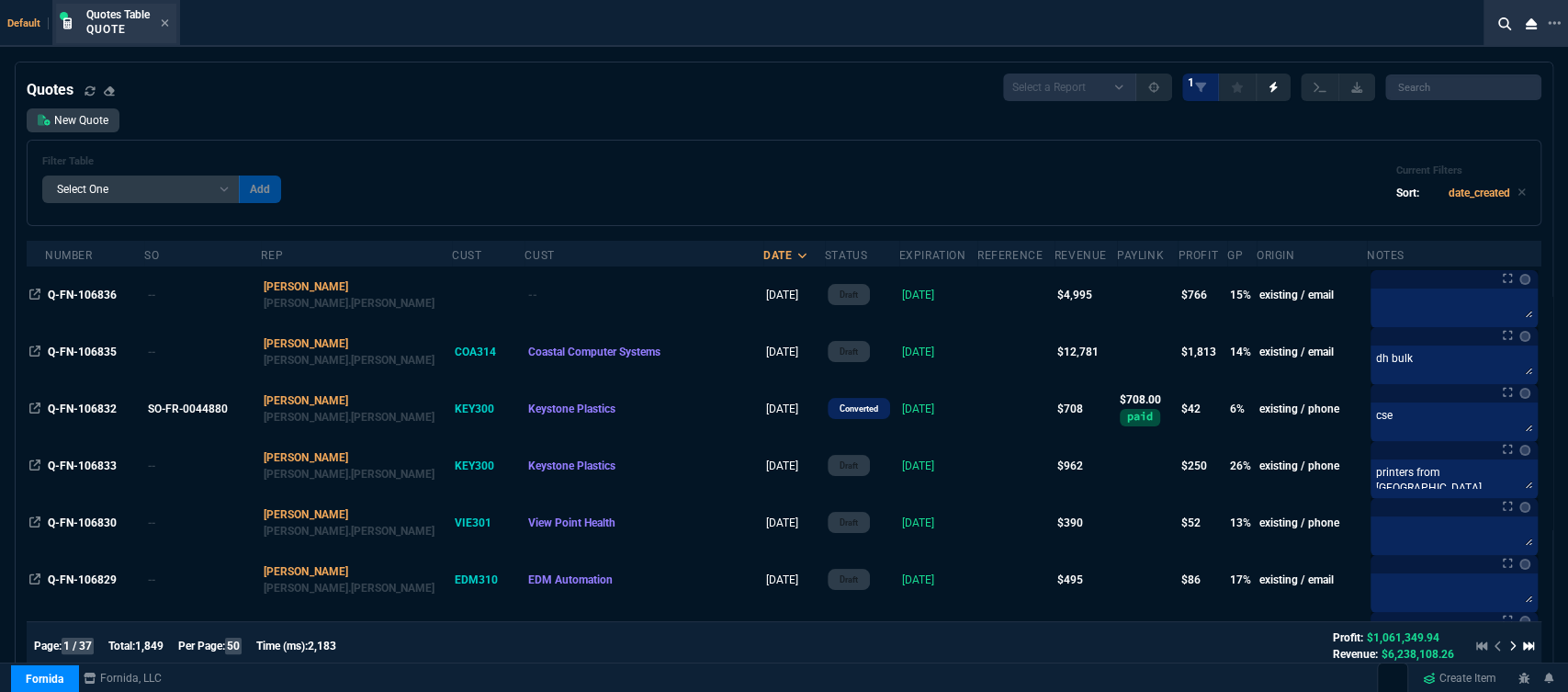
click at [165, 15] on div "Quotes Table Quote" at bounding box center [127, 23] width 83 height 32
click at [166, 22] on icon at bounding box center [165, 22] width 8 height 11
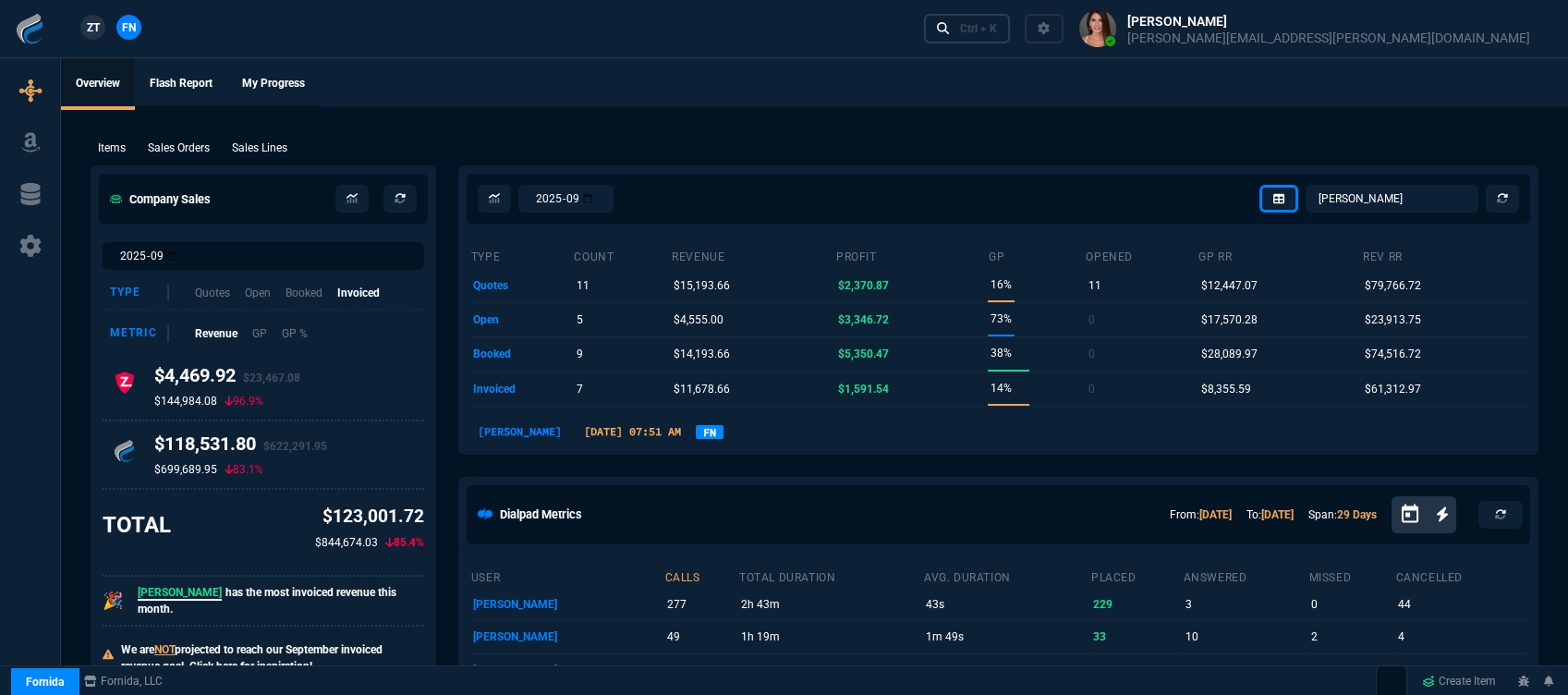
click at [997, 27] on div "Ctrl + K" at bounding box center [978, 28] width 37 height 15
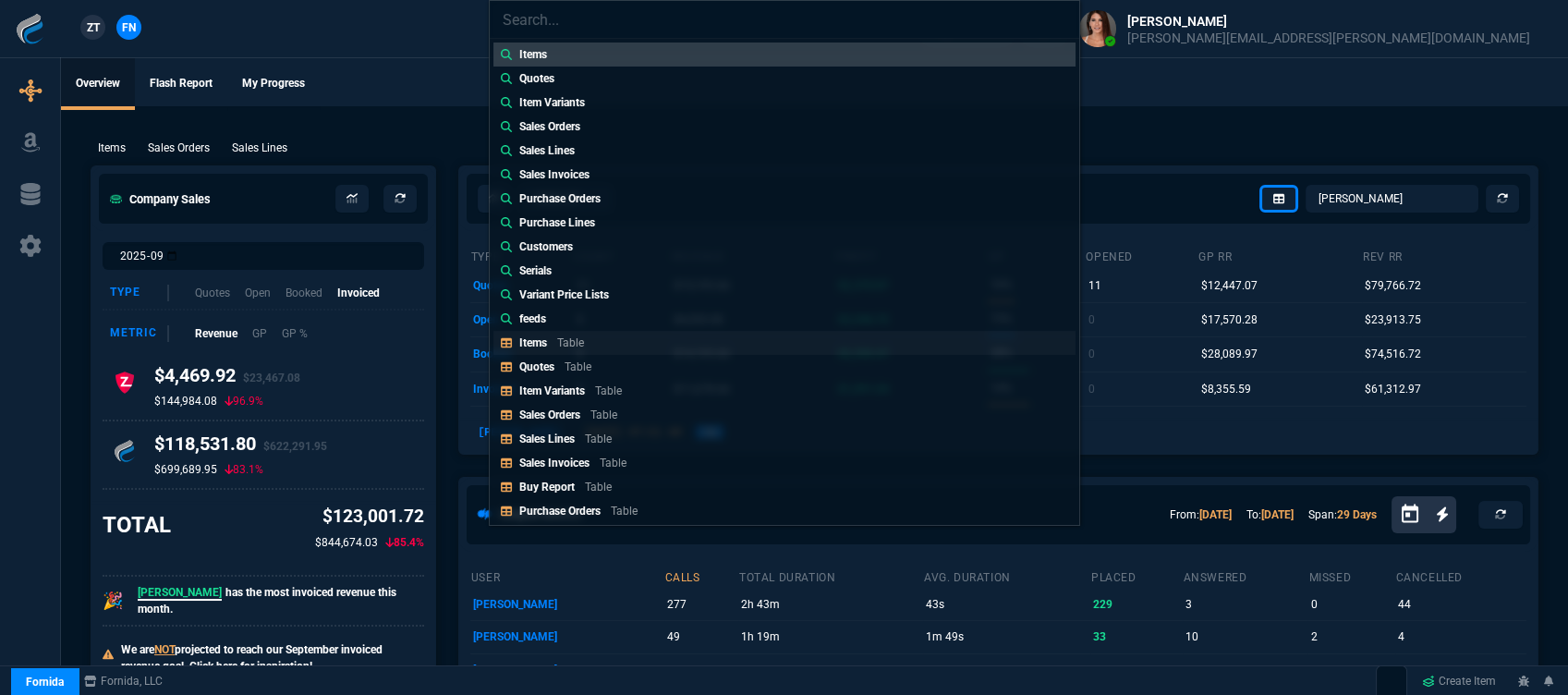
click at [607, 348] on link "Items Table" at bounding box center [784, 343] width 582 height 24
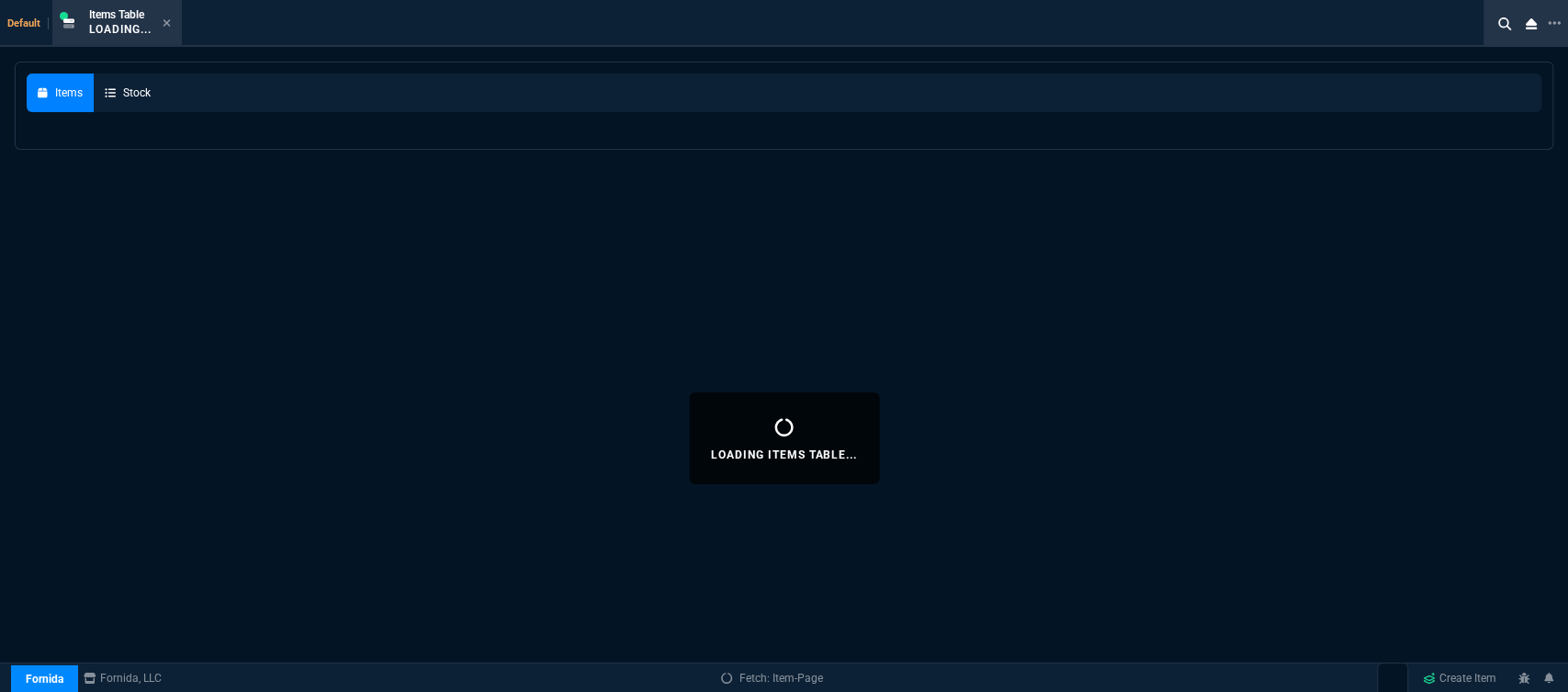
select select
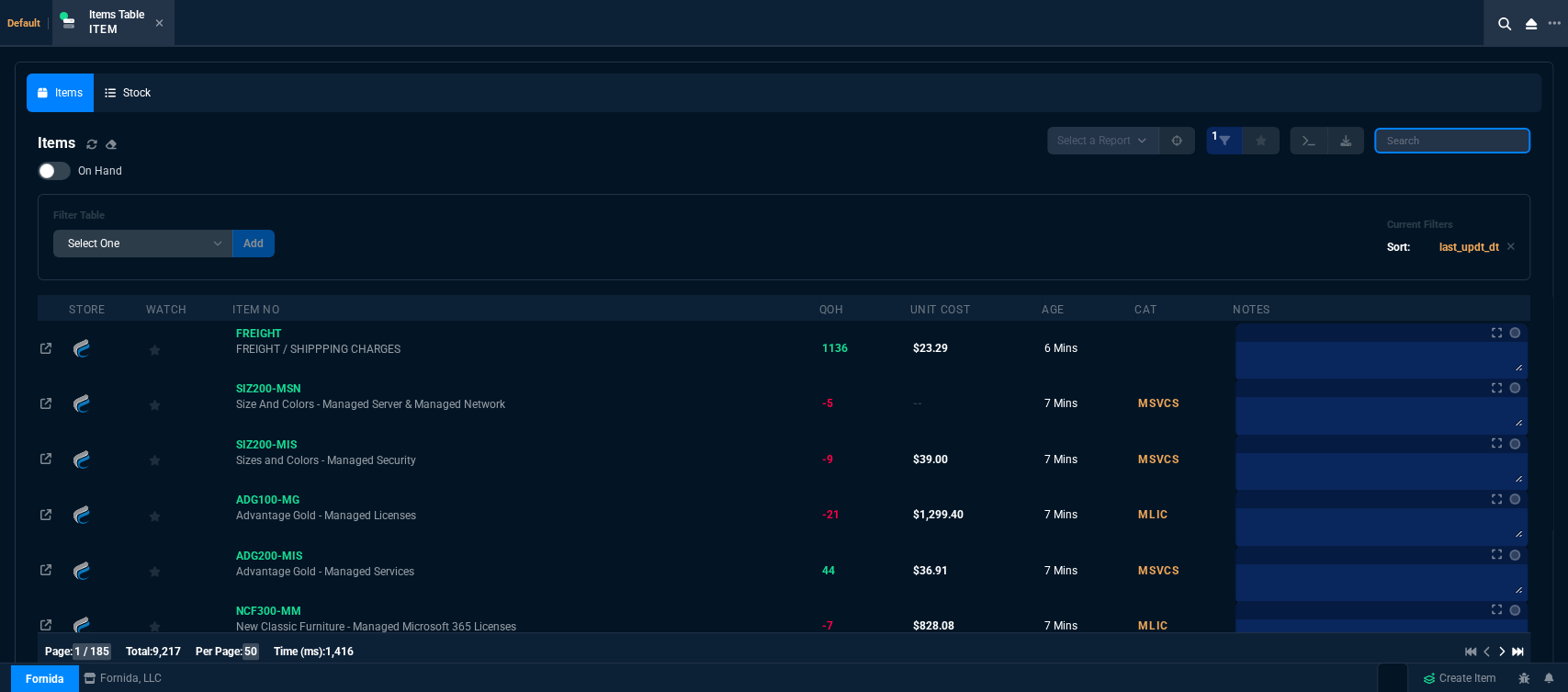
click at [1482, 133] on input "search" at bounding box center [1452, 141] width 156 height 25
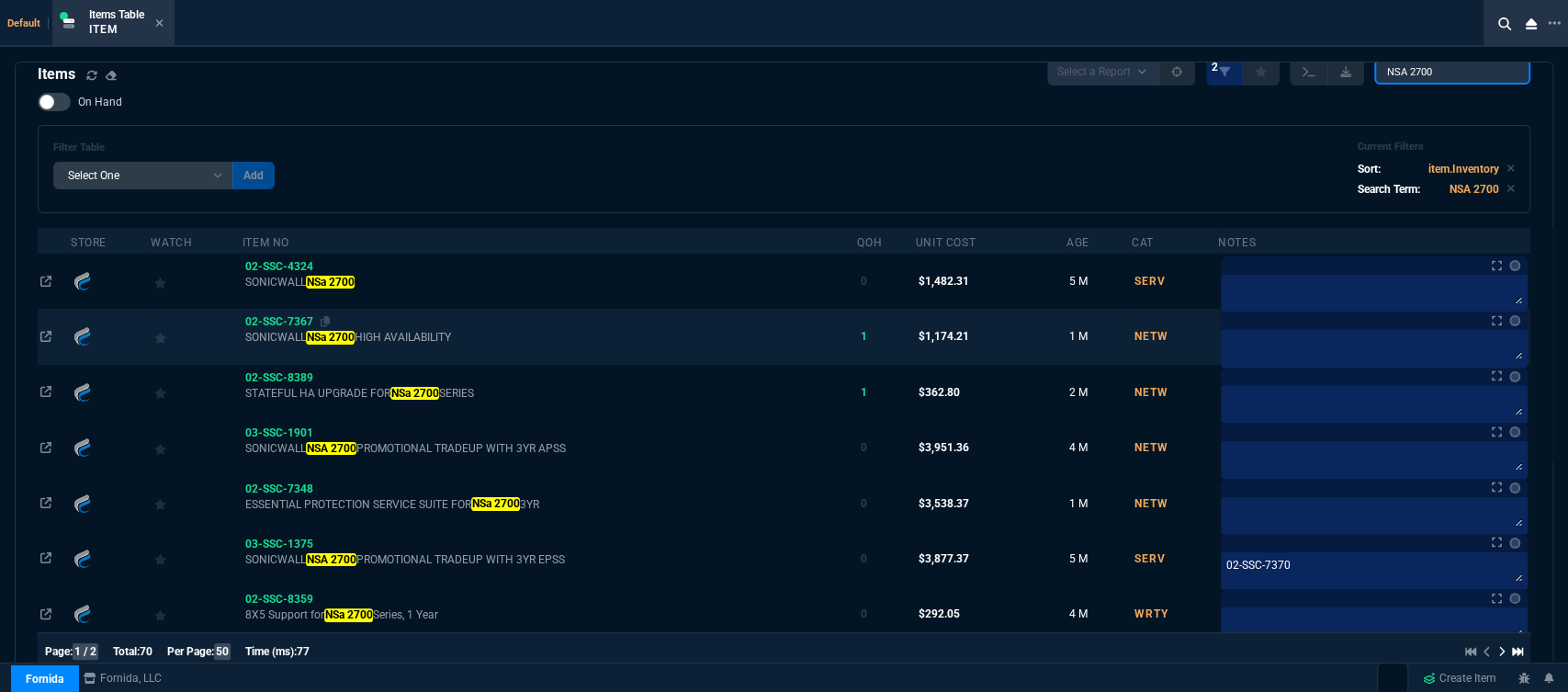
scroll to position [102, 0]
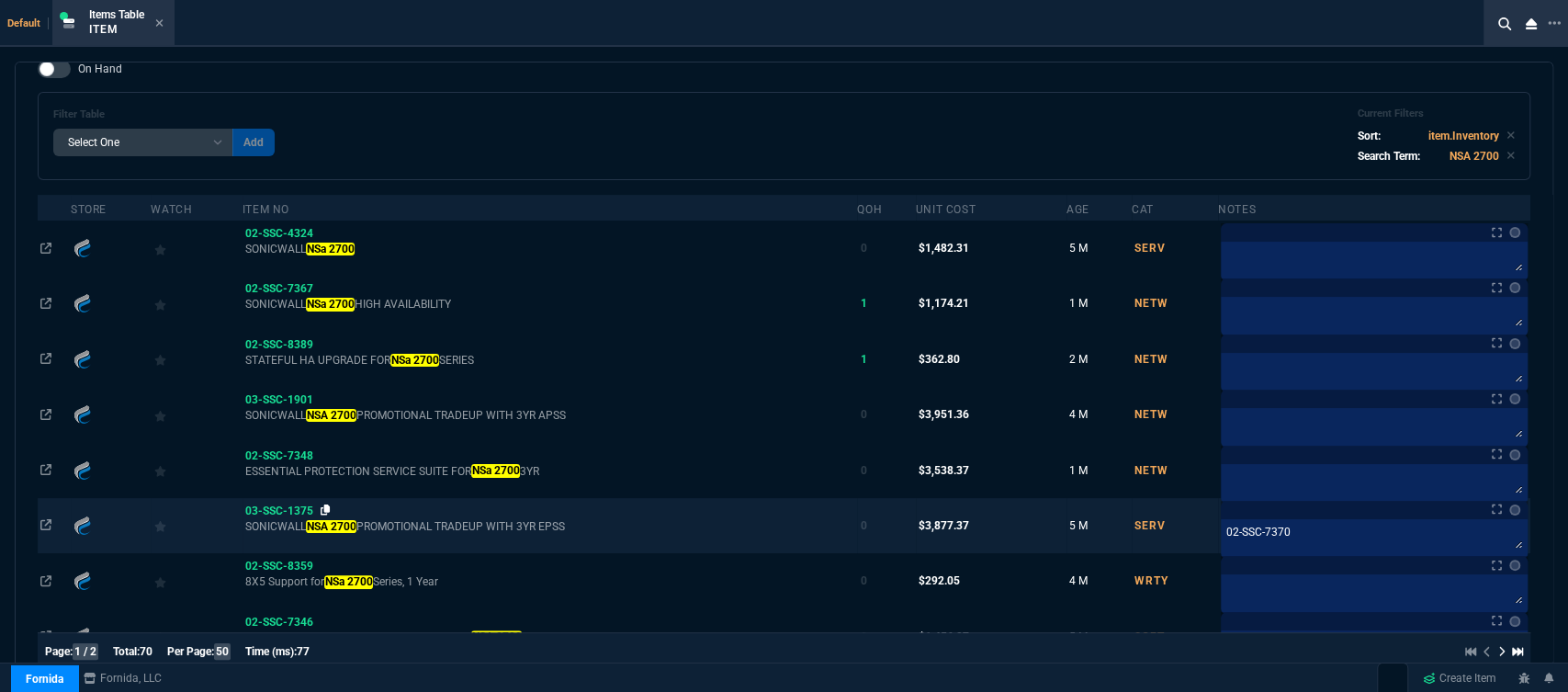
type input "NSA 2700"
click at [328, 509] on icon at bounding box center [326, 509] width 10 height 11
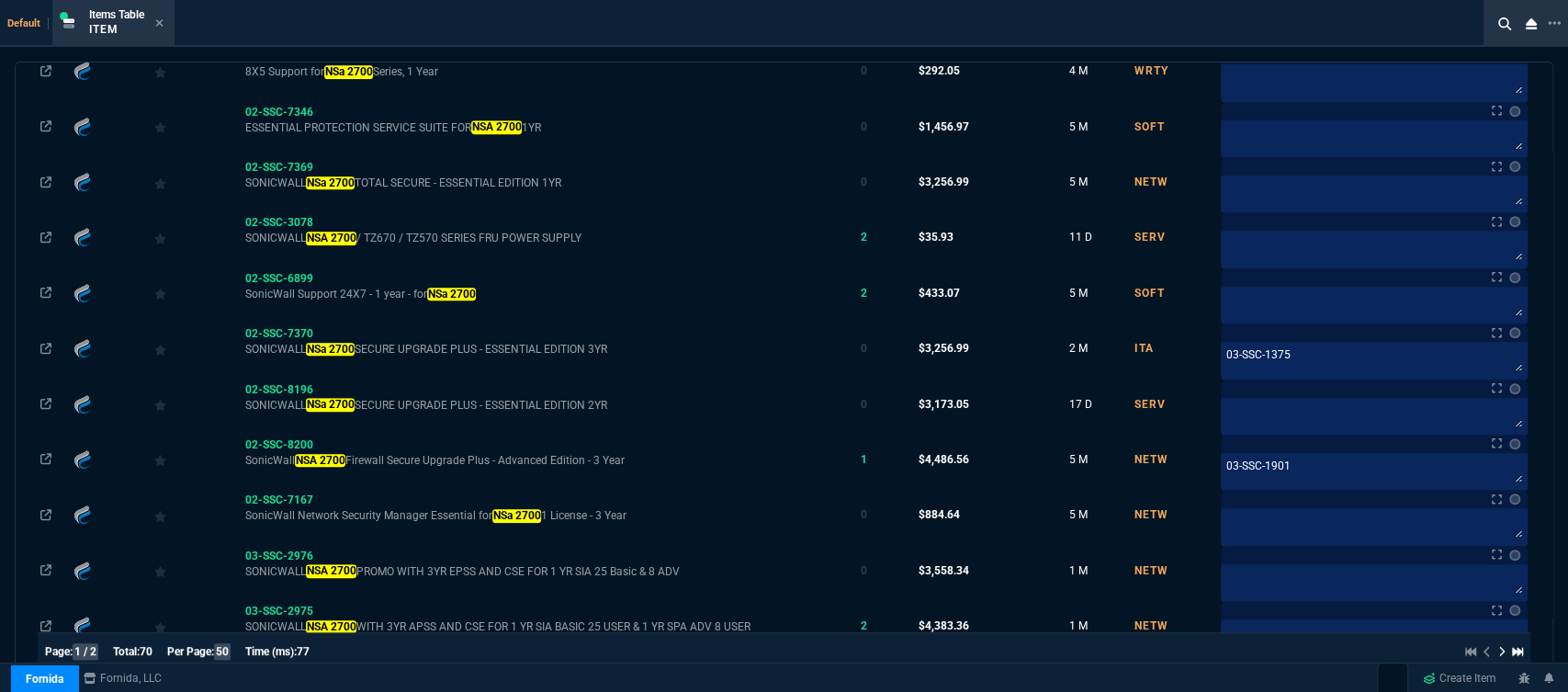
scroll to position [713, 0]
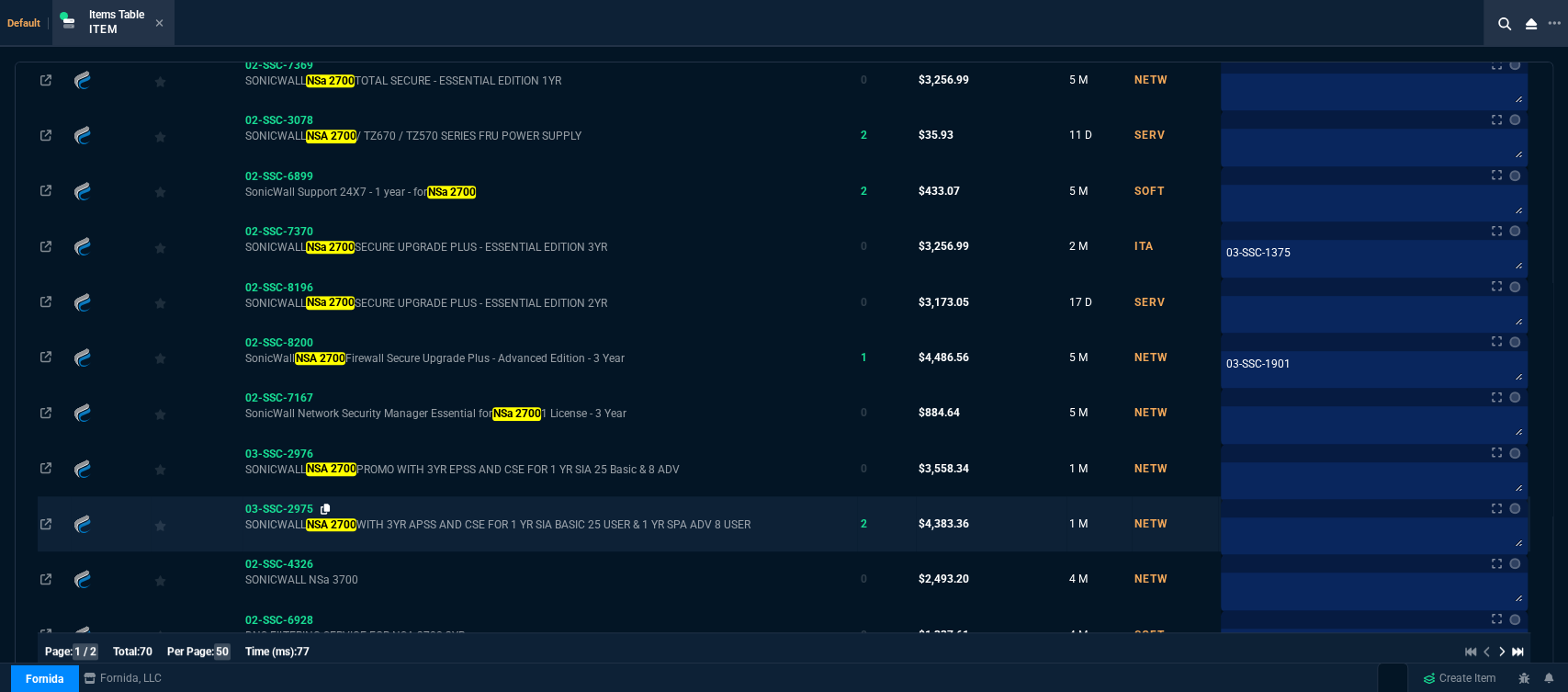
click at [325, 504] on icon at bounding box center [326, 509] width 10 height 11
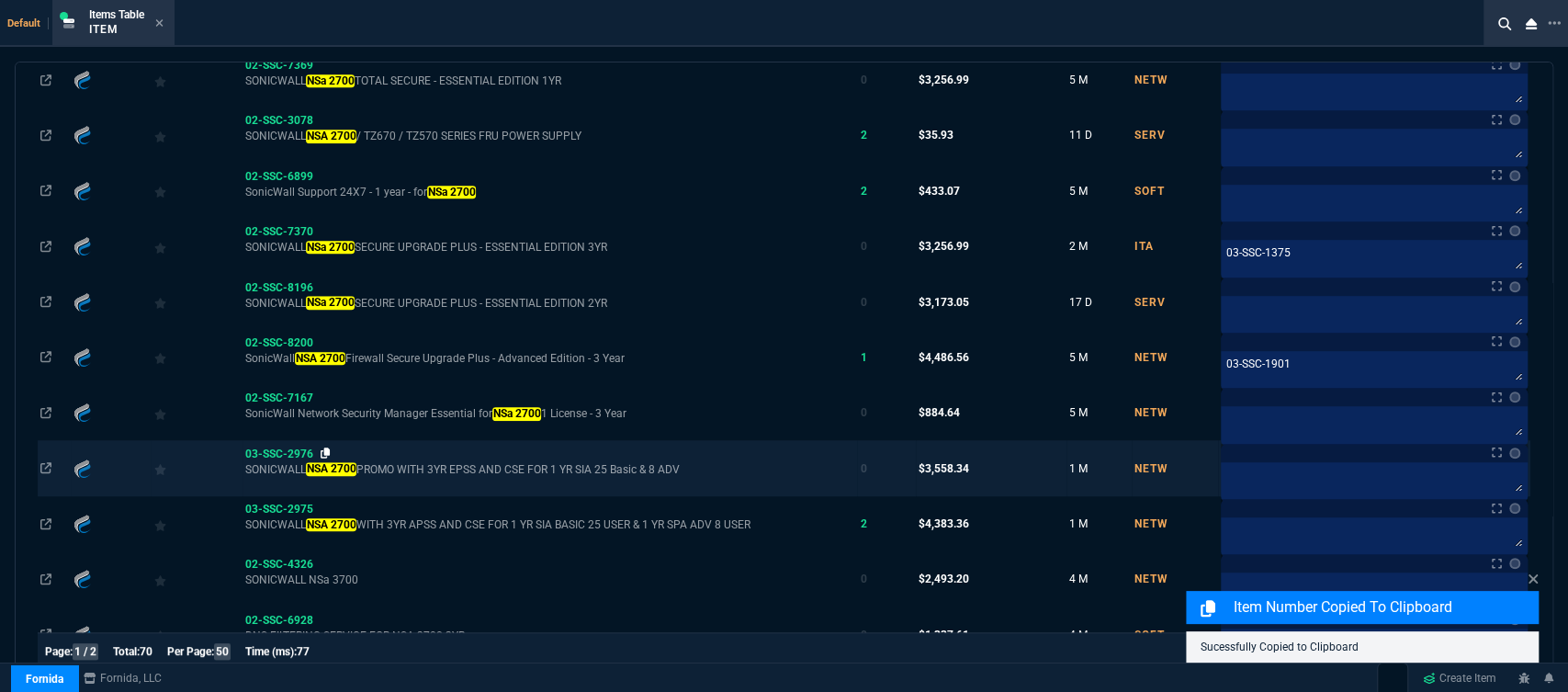
click at [328, 450] on icon at bounding box center [326, 452] width 10 height 11
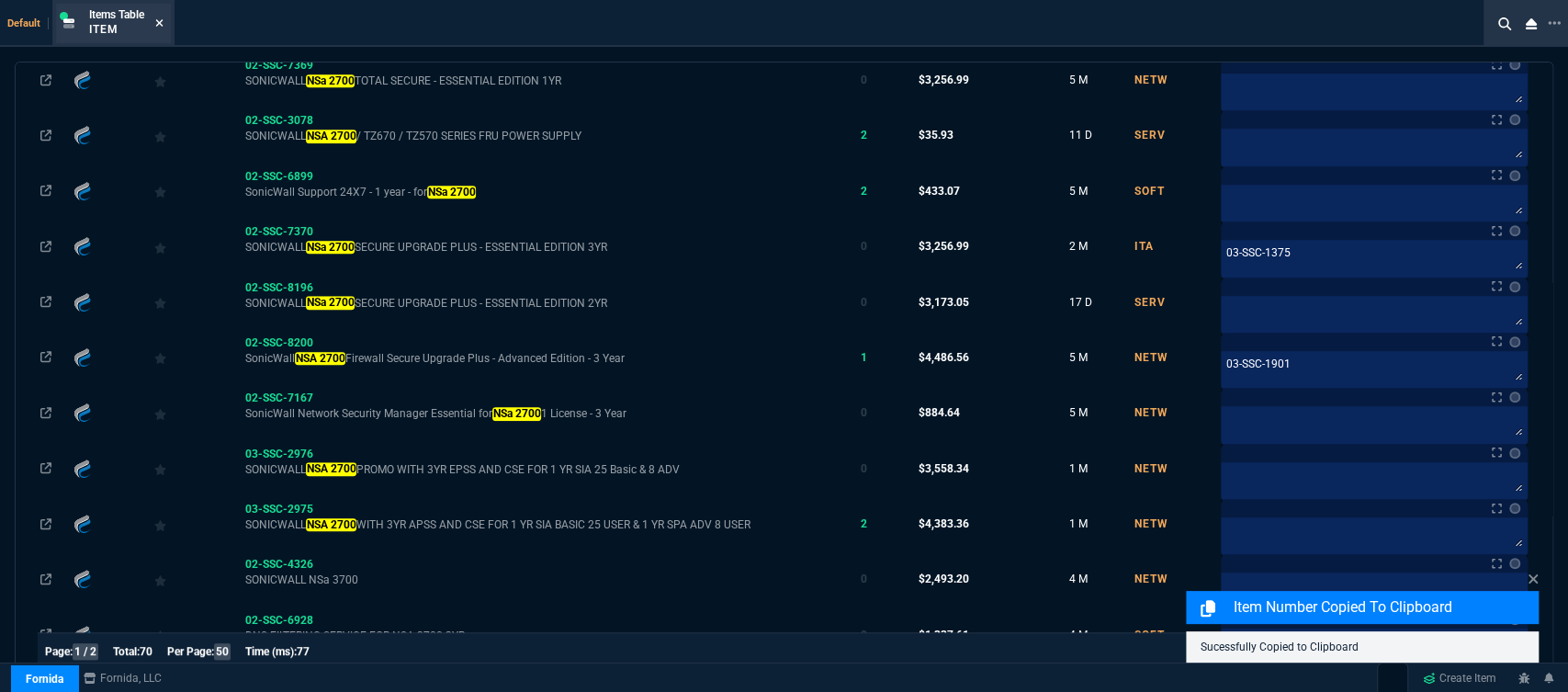
click at [161, 24] on icon at bounding box center [160, 23] width 8 height 8
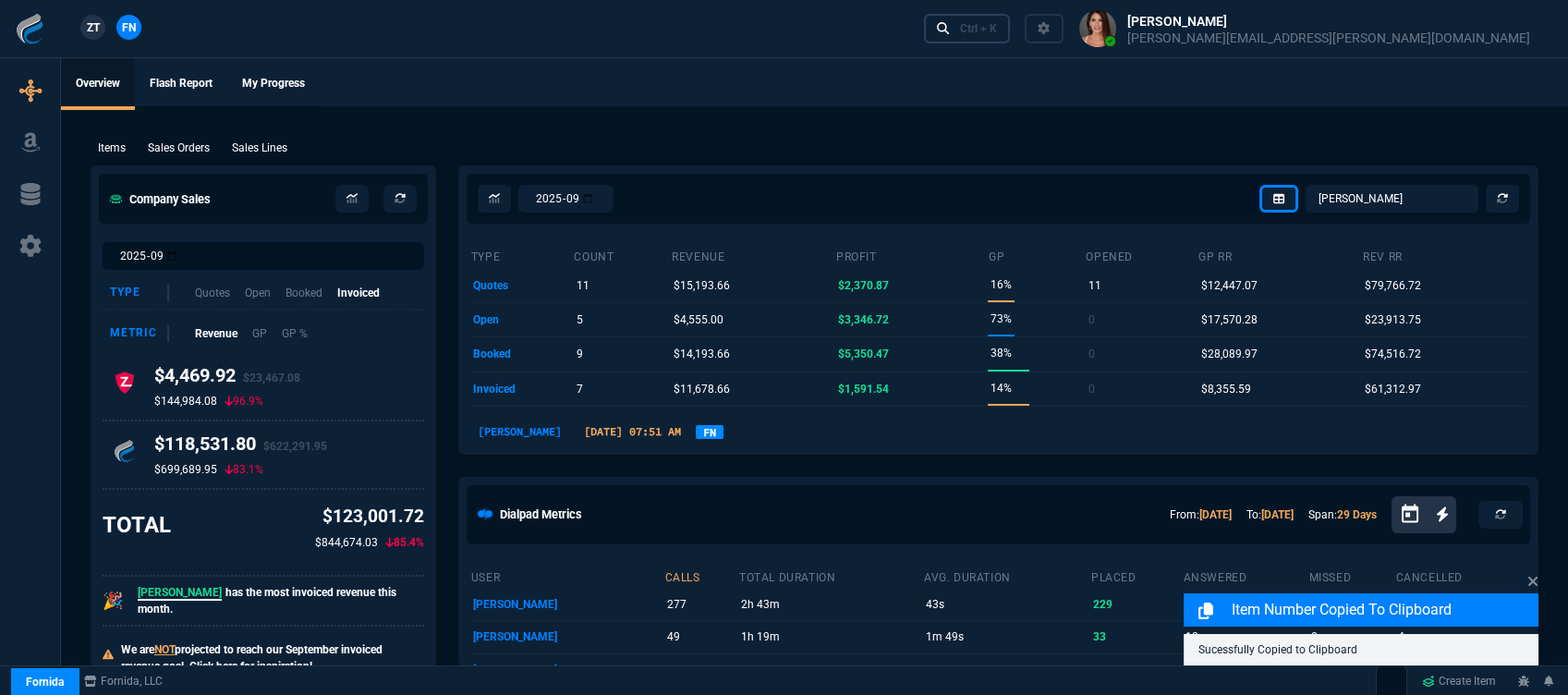
click at [997, 24] on div "Ctrl + K" at bounding box center [978, 28] width 37 height 15
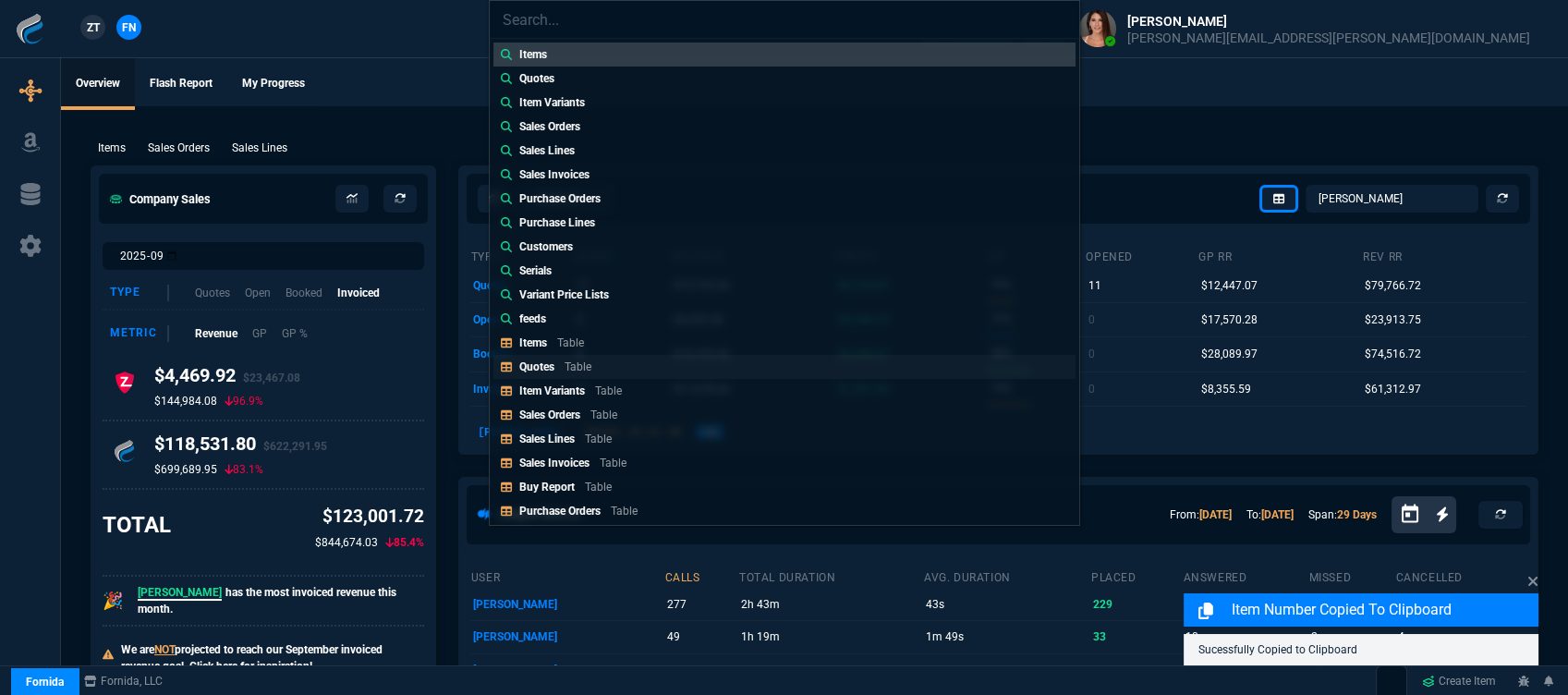
click at [602, 360] on link "Quotes Table" at bounding box center [784, 367] width 582 height 24
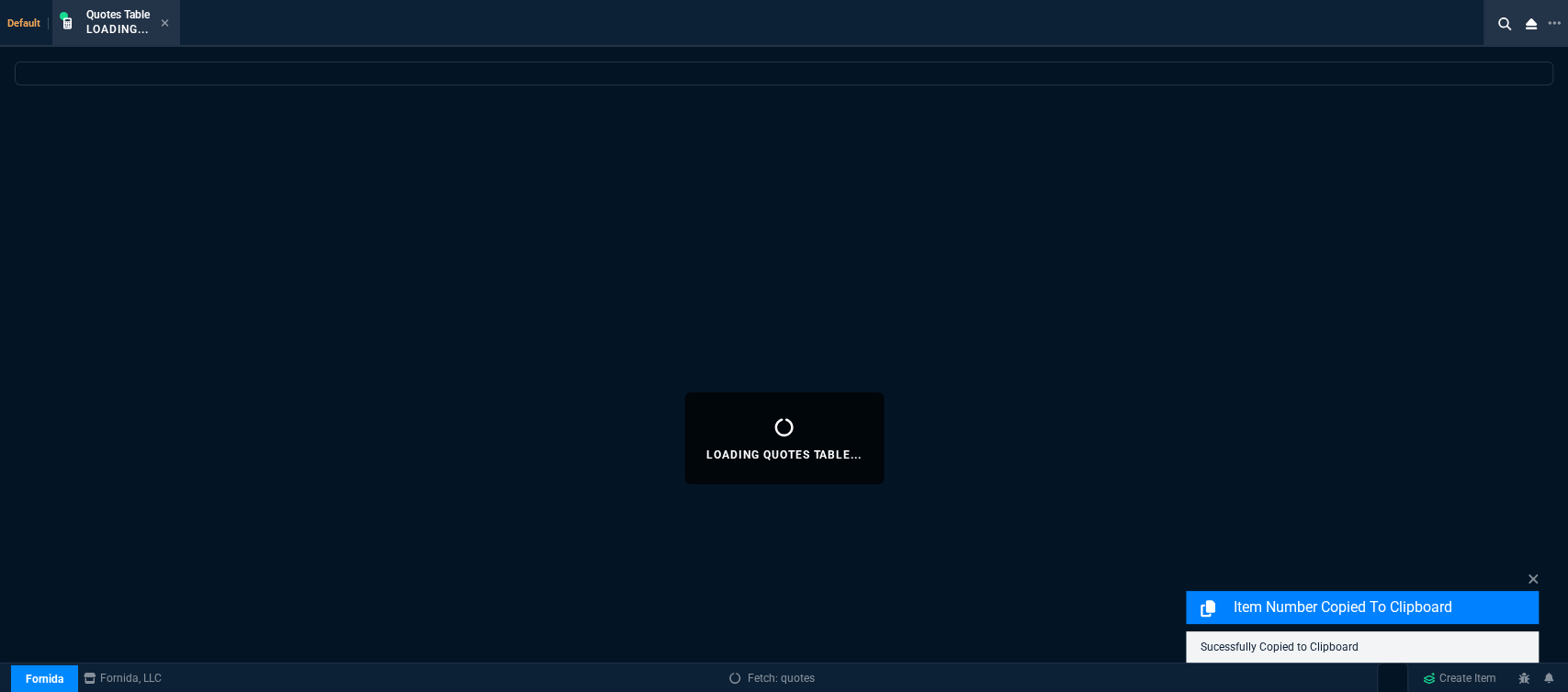
select select
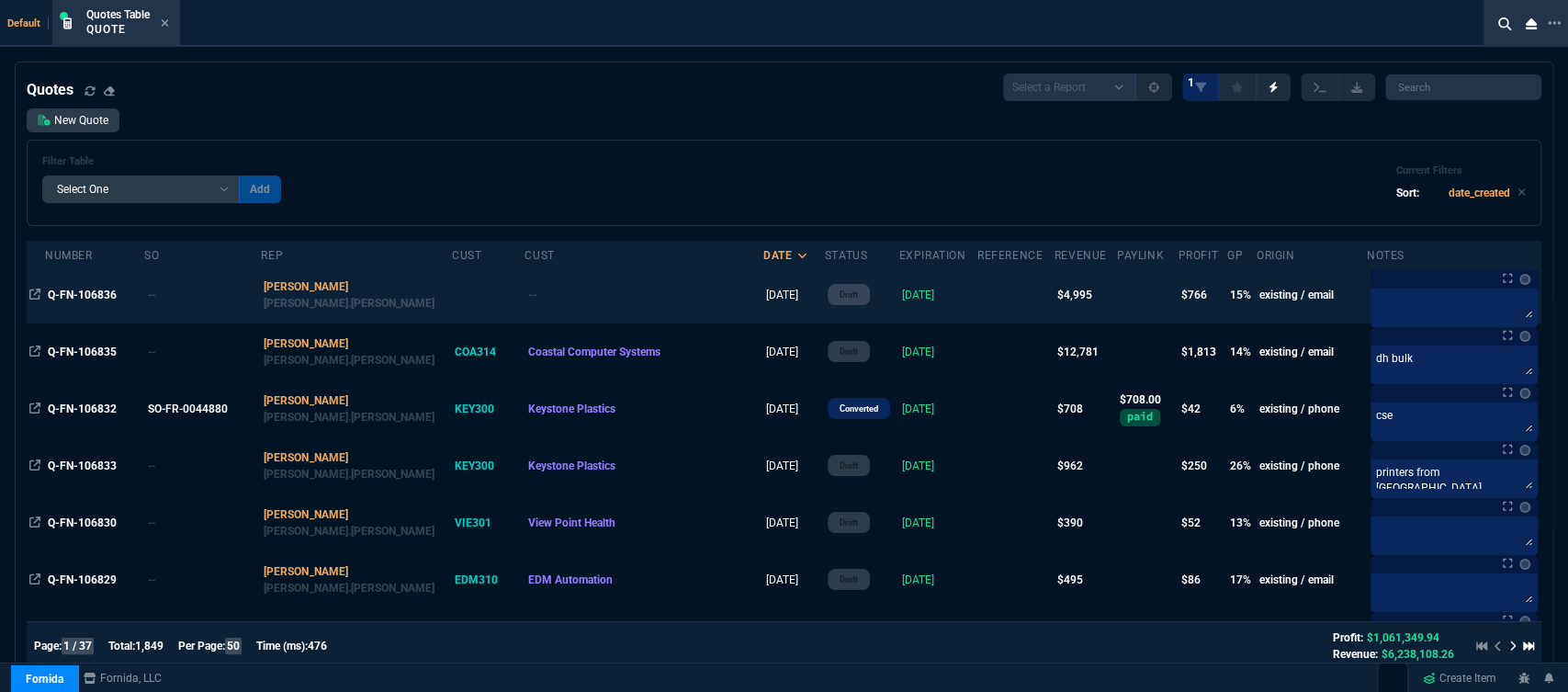
click at [905, 295] on td "[DATE]" at bounding box center [939, 295] width 78 height 57
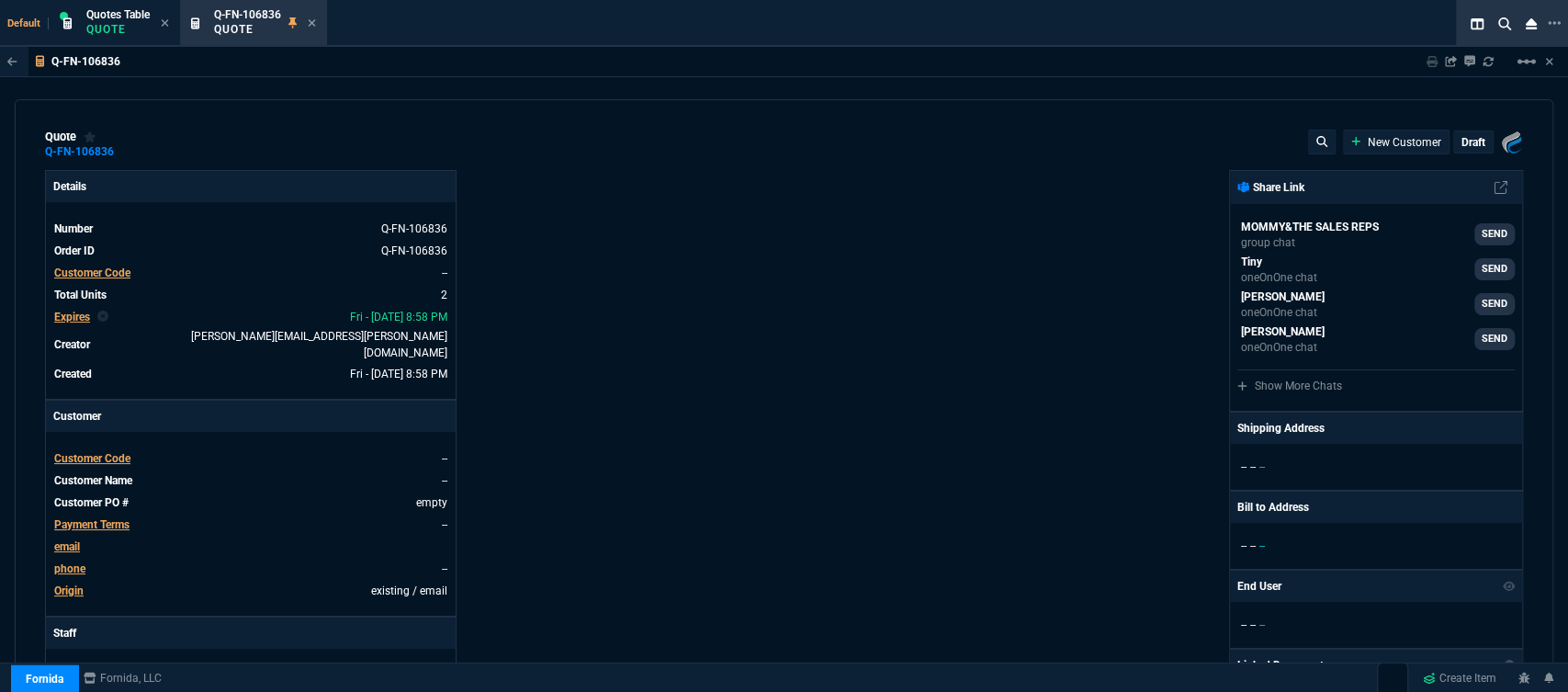
type input "20"
type input "986"
type input "0"
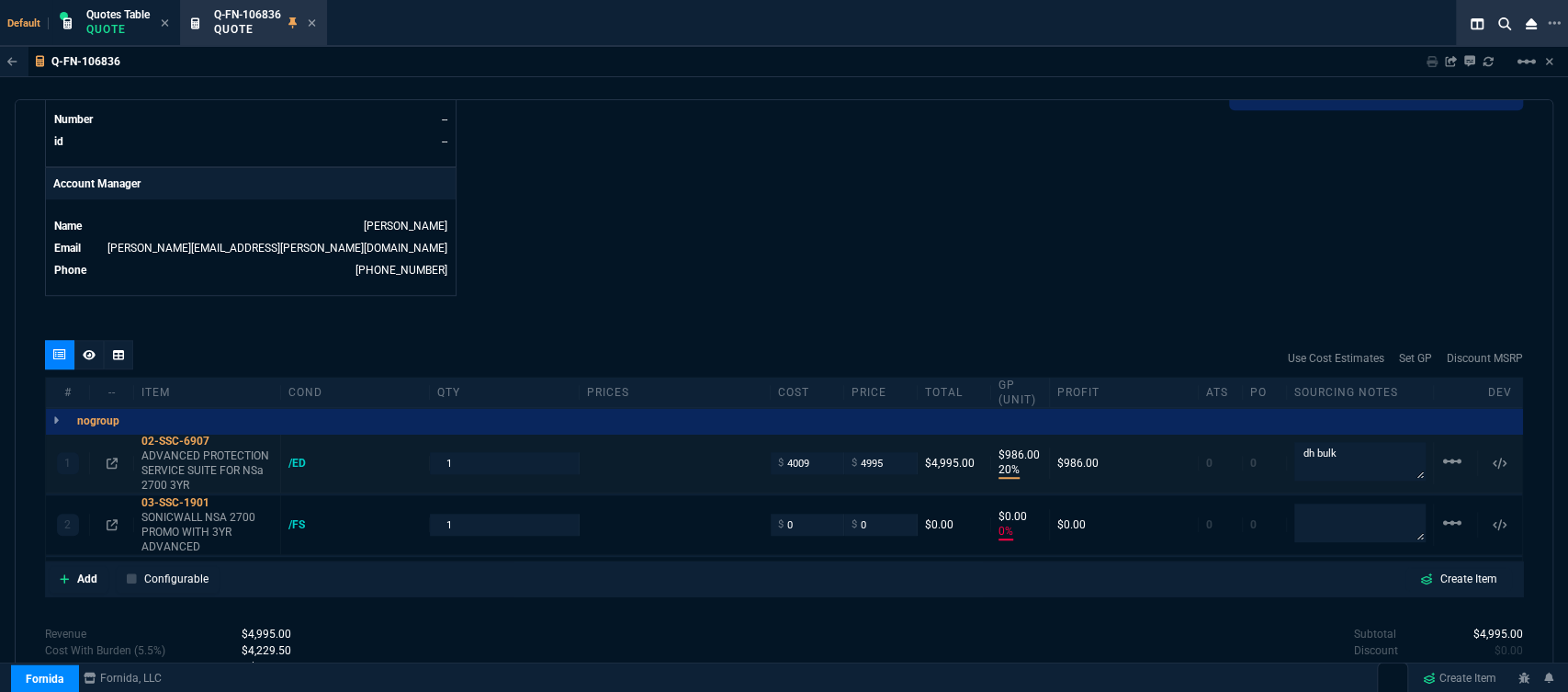
scroll to position [948, 0]
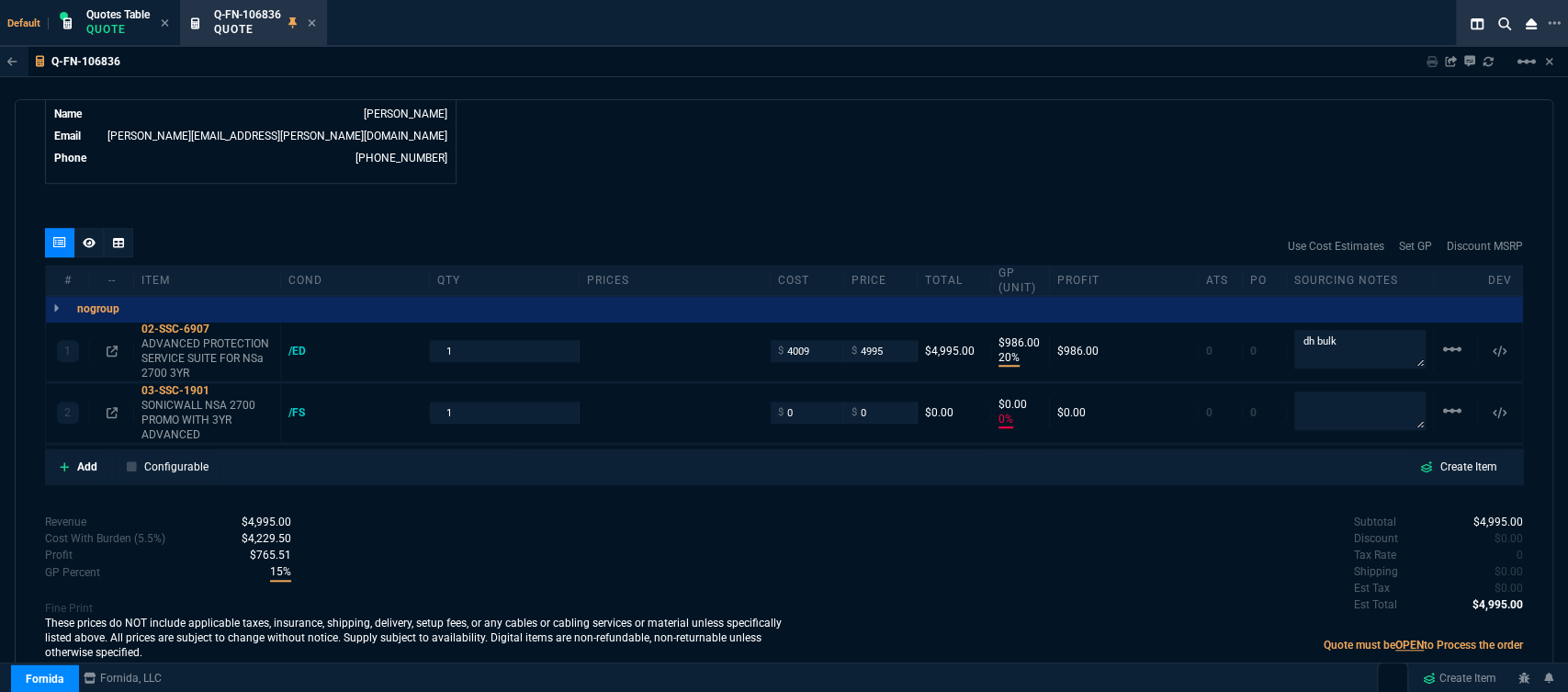
type input "6858.43"
type input "7056"
type input "27"
type input "100"
click at [60, 462] on icon at bounding box center [64, 467] width 10 height 11
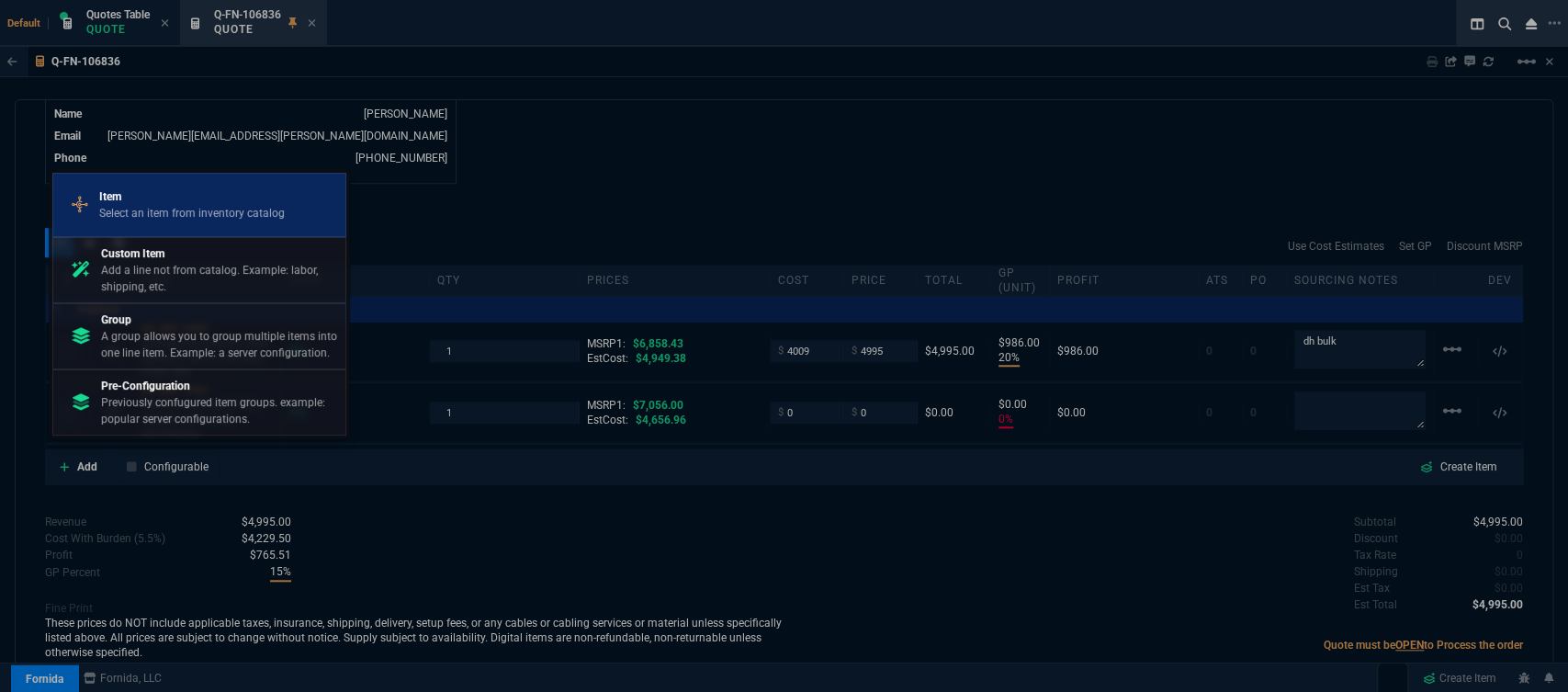
click at [180, 195] on p "Item" at bounding box center [192, 196] width 185 height 17
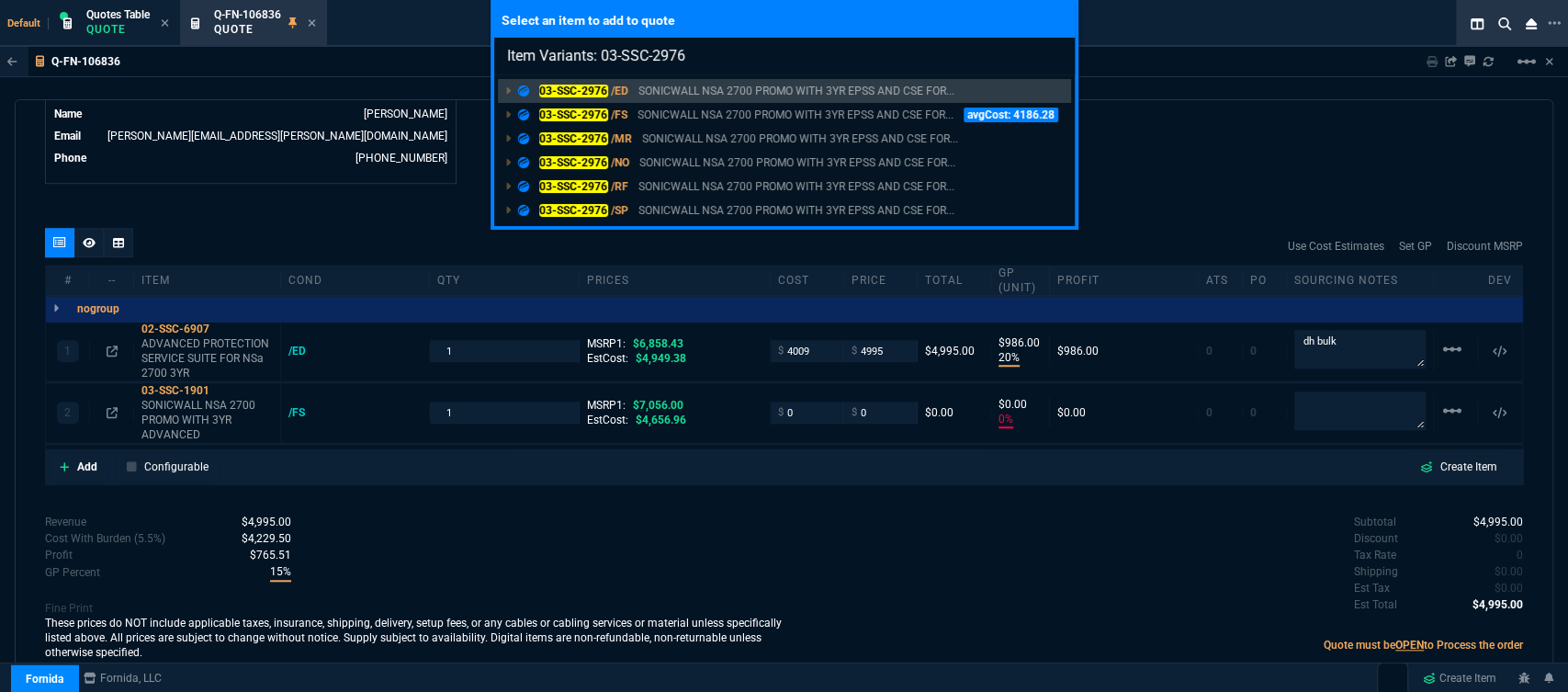
type input "Item Variants: 03-SSC-2976"
click at [1291, 164] on div "Select an item to add to quote Item Variants: 03-SSC-2976 03-SSC-2976 /ED SONIC…" at bounding box center [784, 346] width 1568 height 692
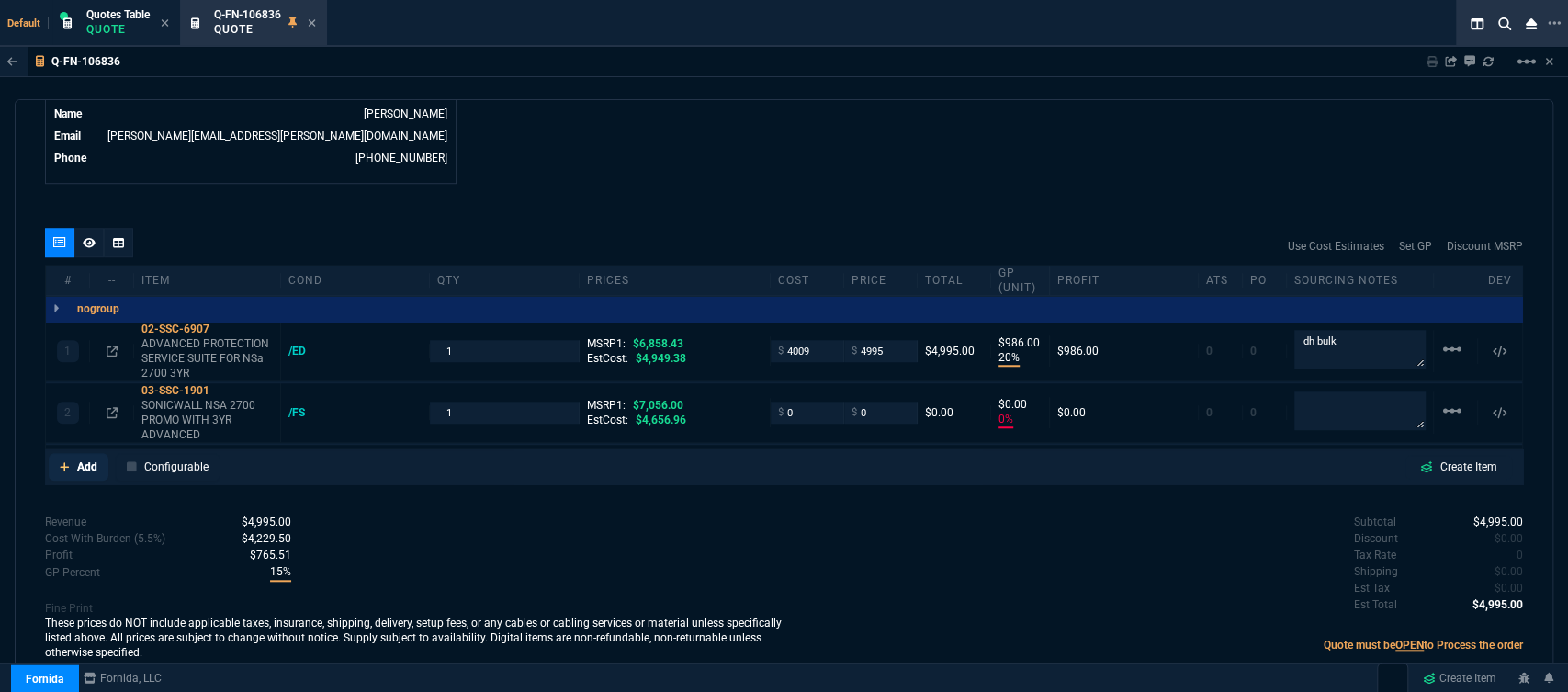
click at [60, 462] on icon at bounding box center [64, 467] width 10 height 11
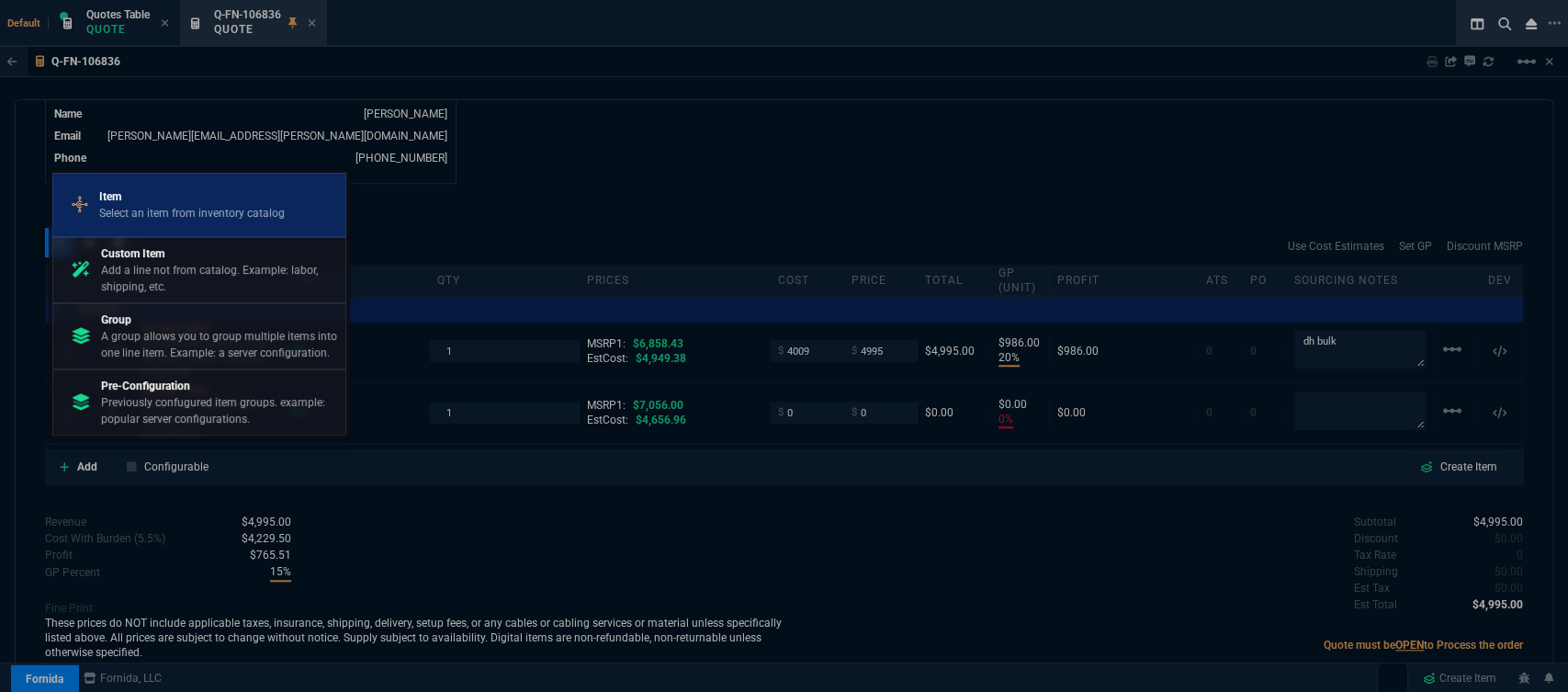
click at [135, 202] on p "Item" at bounding box center [192, 196] width 185 height 17
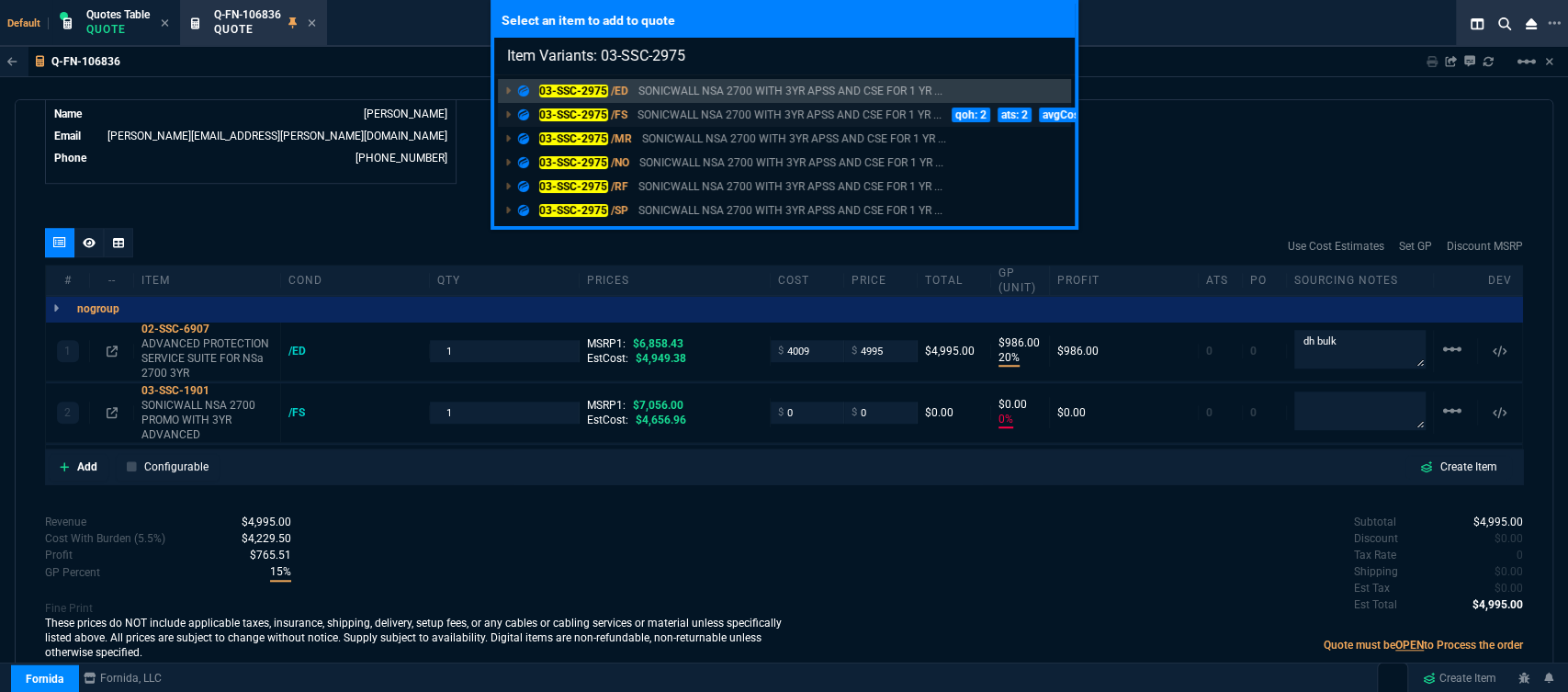
type input "Item Variants: 03-SSC-2975"
click at [713, 109] on p "SONICWALL NSA 2700 WITH 3YR APSS AND CSE FOR 1 YR ..." at bounding box center [789, 114] width 304 height 17
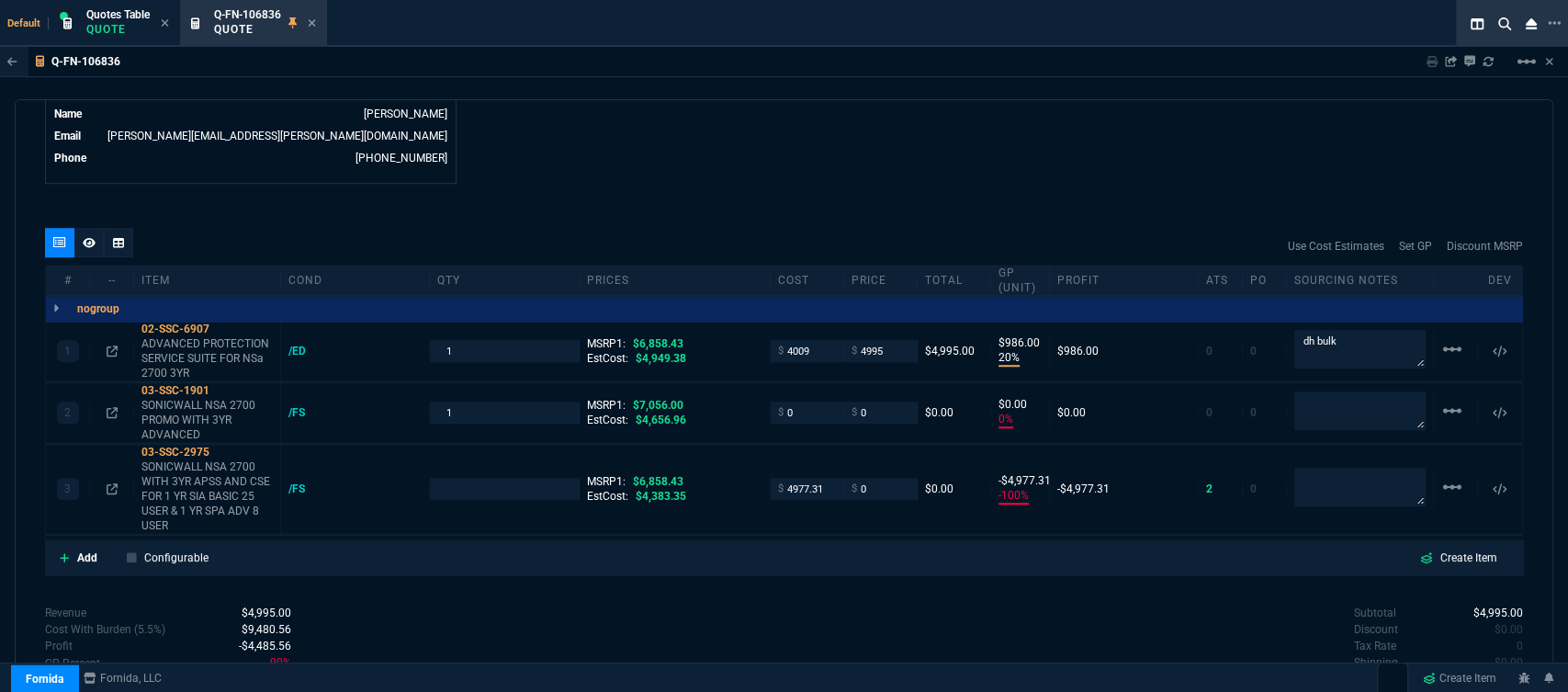
type input "20"
type input "986"
type input "0"
type input "-100"
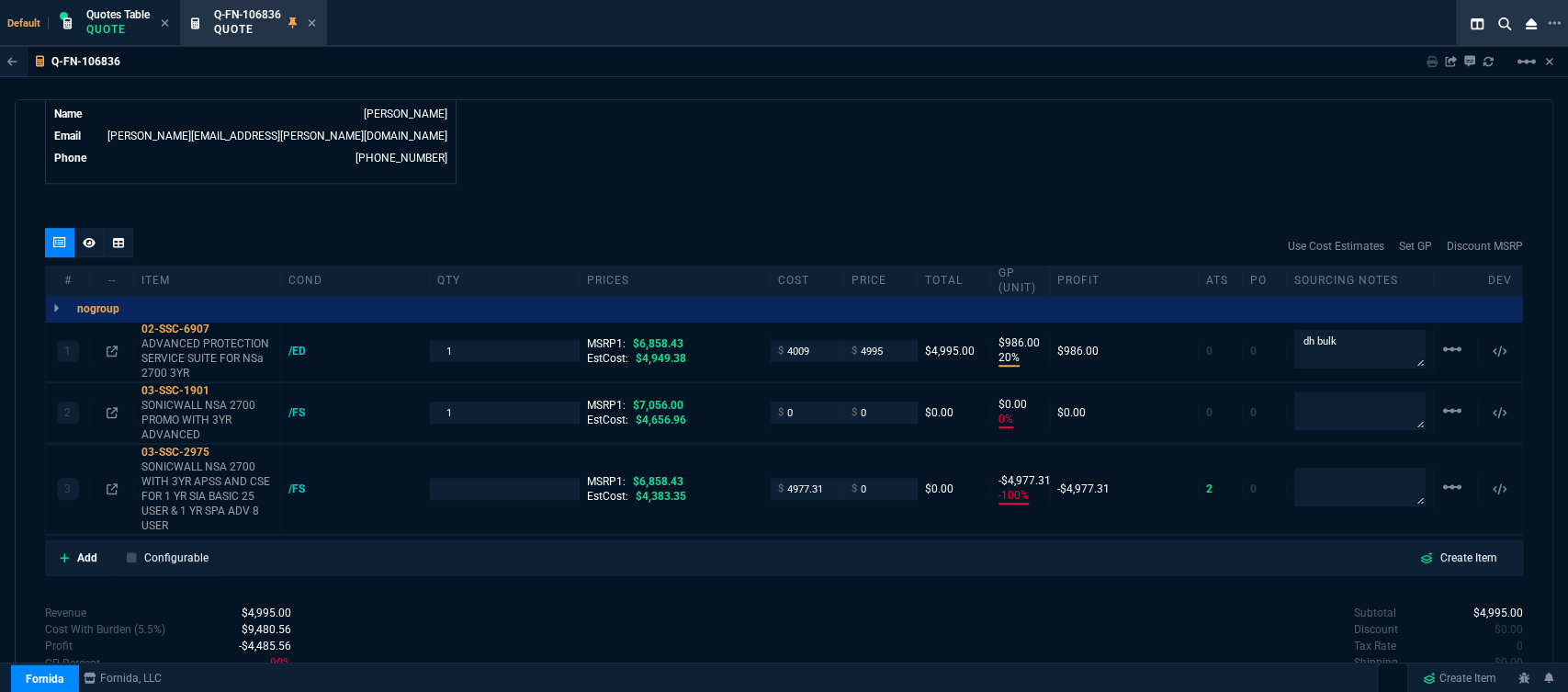
type input "-4977"
type input "27"
type input "100"
click at [220, 478] on p "SONICWALL NSA 2700 WITH 3YR APSS AND CSE FOR 1 YR SIA BASIC 25 USER & 1 YR SPA …" at bounding box center [207, 496] width 132 height 73
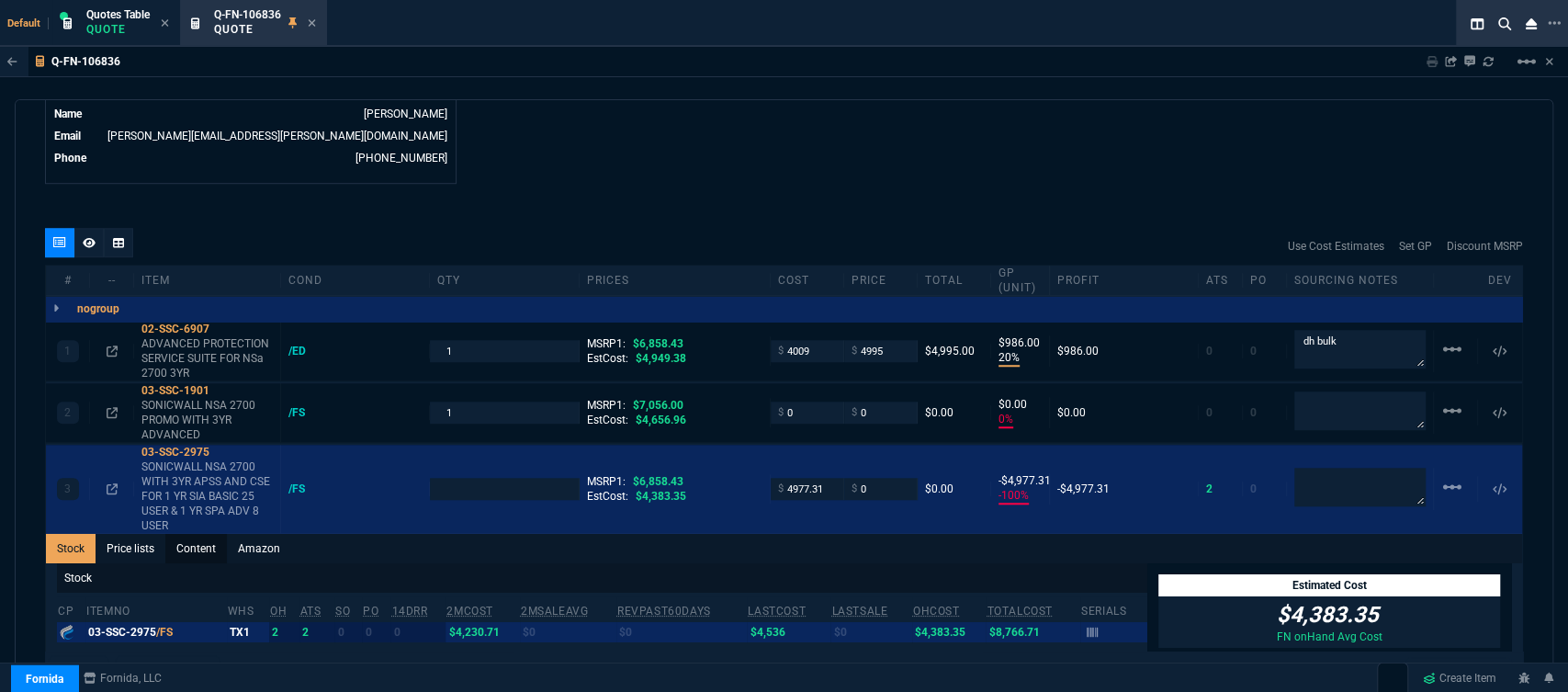
click at [203, 534] on link "Content" at bounding box center [195, 549] width 61 height 29
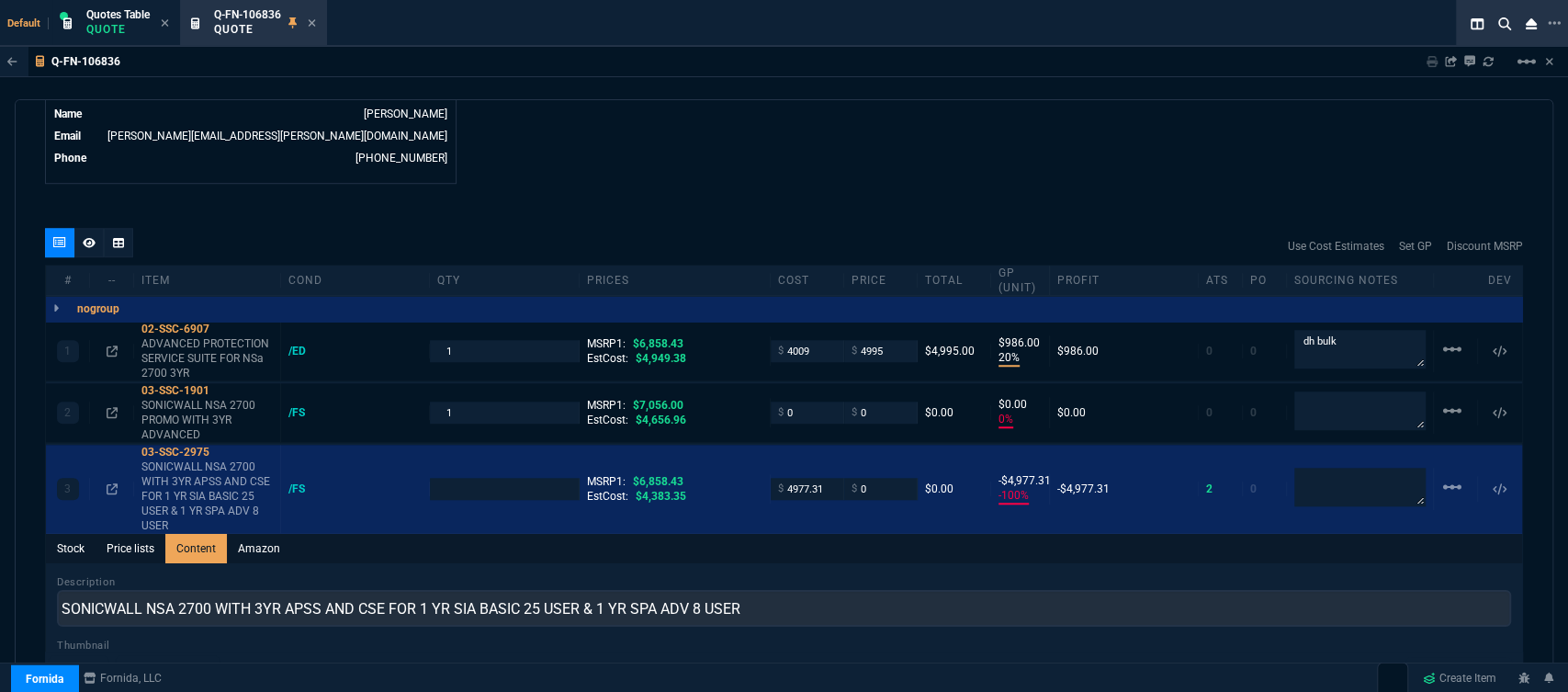
scroll to position [0, 0]
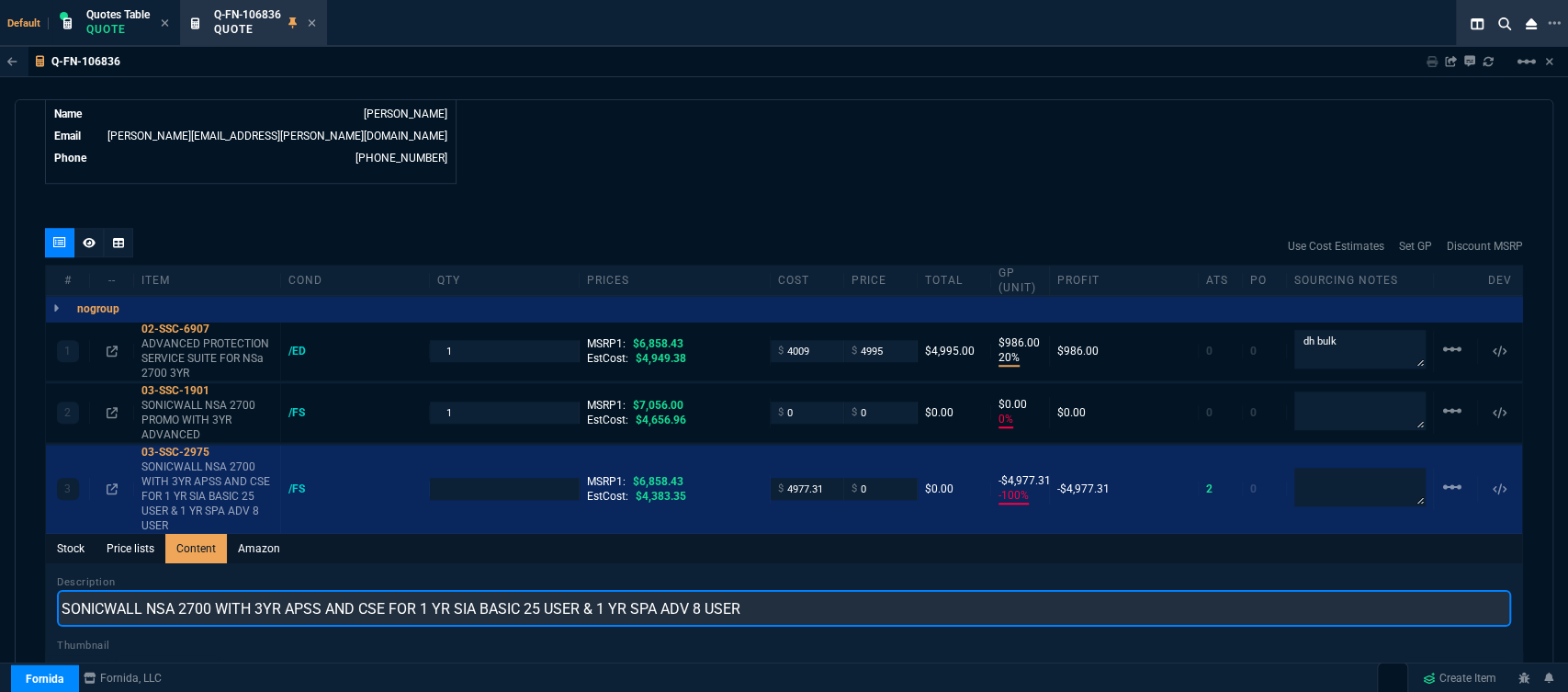
click at [776, 590] on input "SONICWALL NSA 2700 WITH 3YR APSS AND CSE FOR 1 YR SIA BASIC 25 USER & 1 YR SPA …" at bounding box center [784, 608] width 1454 height 37
click at [217, 590] on input "SONICWALL NSA 2700 WITH 3YR ADVANCED AND CSE FOR 1YR" at bounding box center [784, 608] width 1454 height 37
type input "SONICWALL NSA 2700 PROMO WITH 3YR ADVANCED AND CSE FOR 1YR"
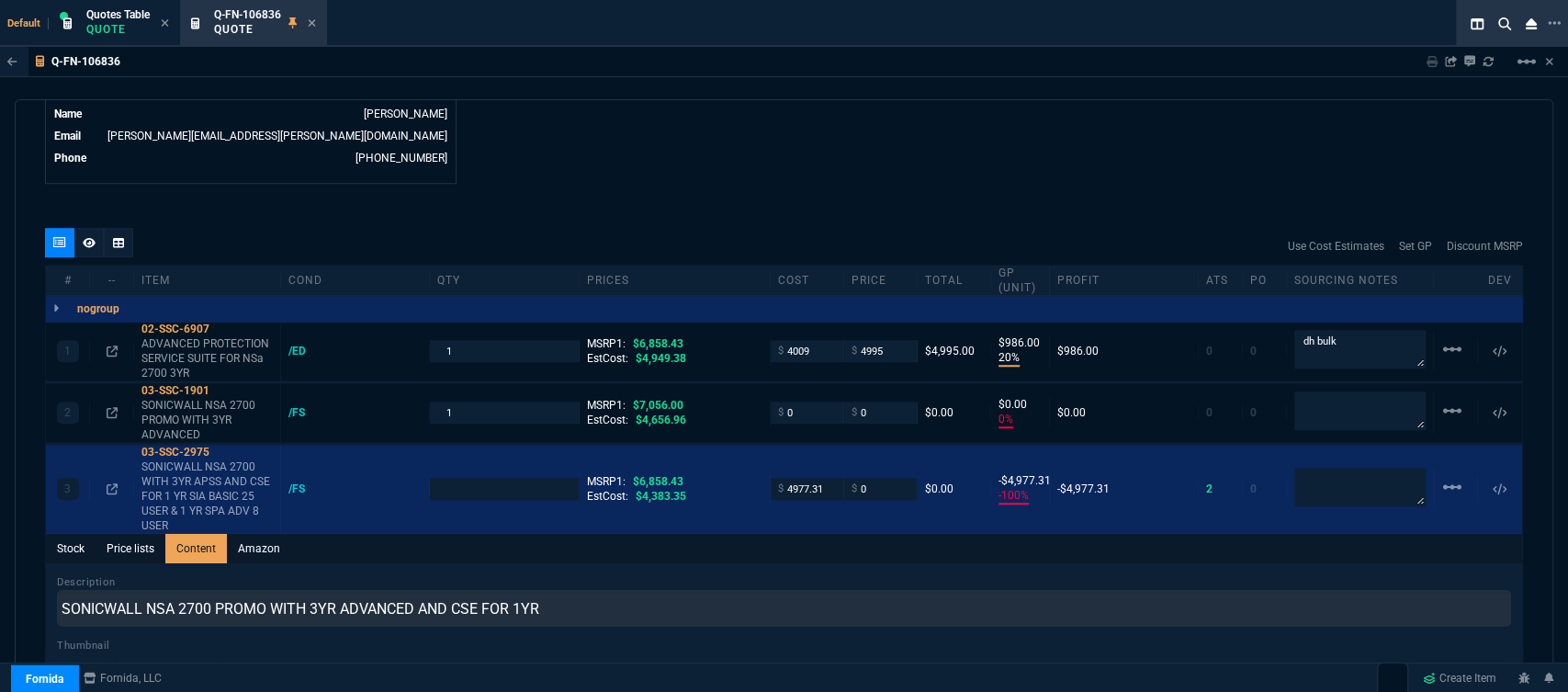
type input "1"
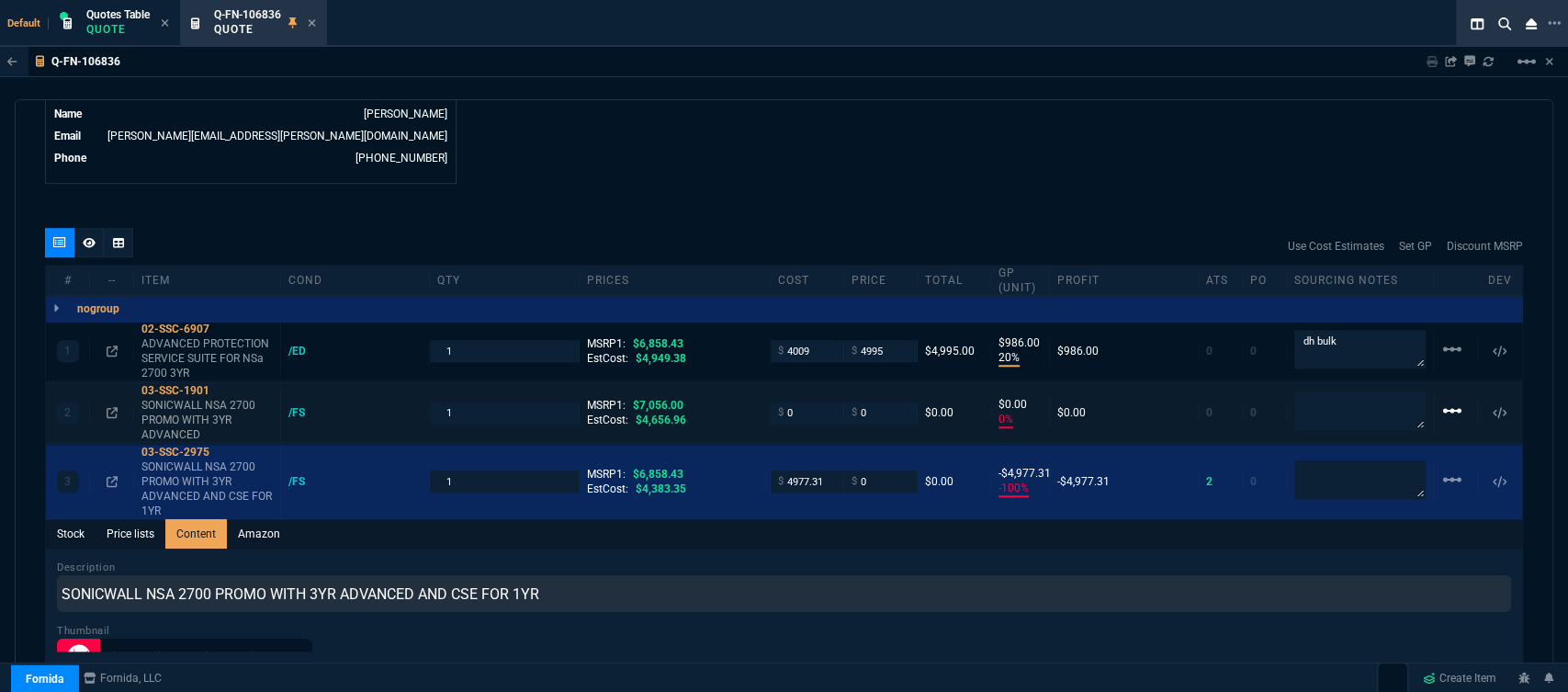
click at [1441, 400] on mat-icon "linear_scale" at bounding box center [1452, 411] width 22 height 22
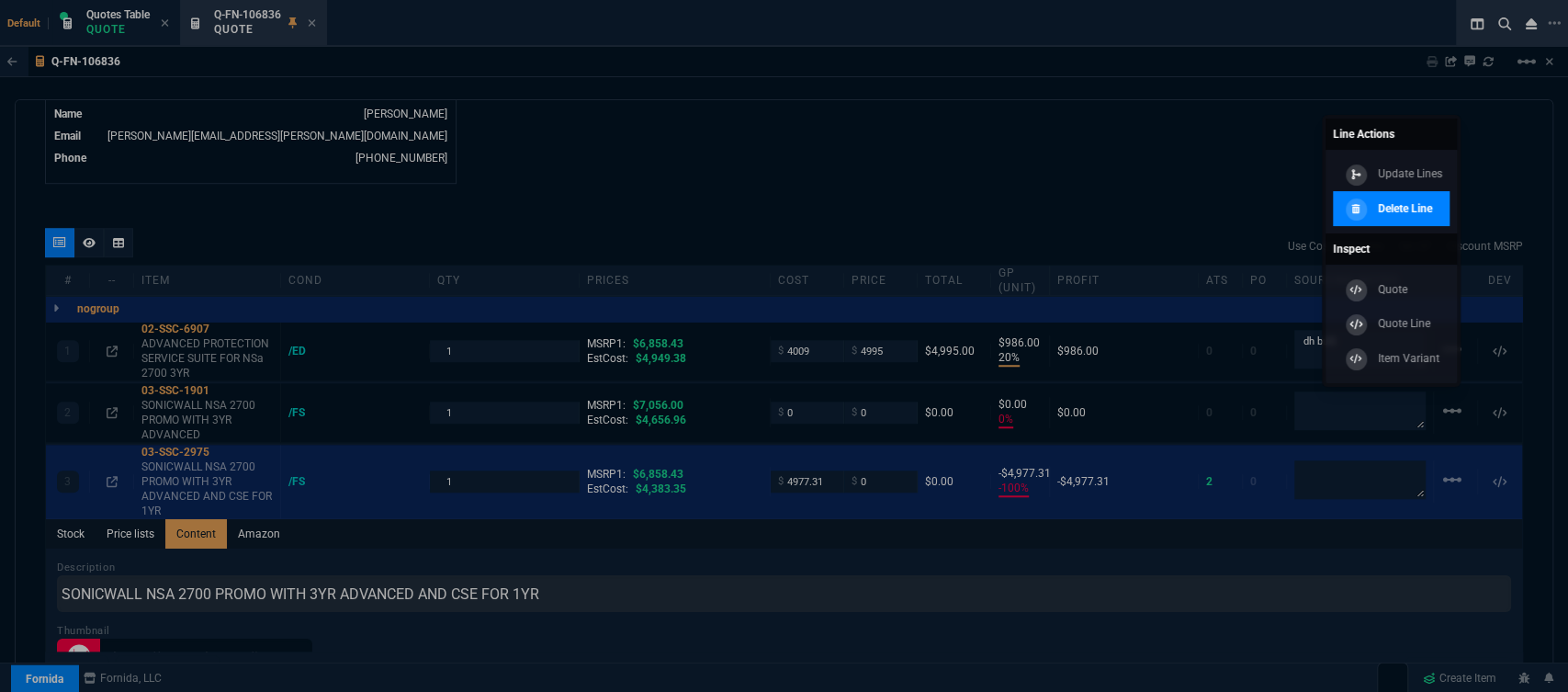
click at [1419, 212] on p "Delete Line" at bounding box center [1405, 208] width 55 height 17
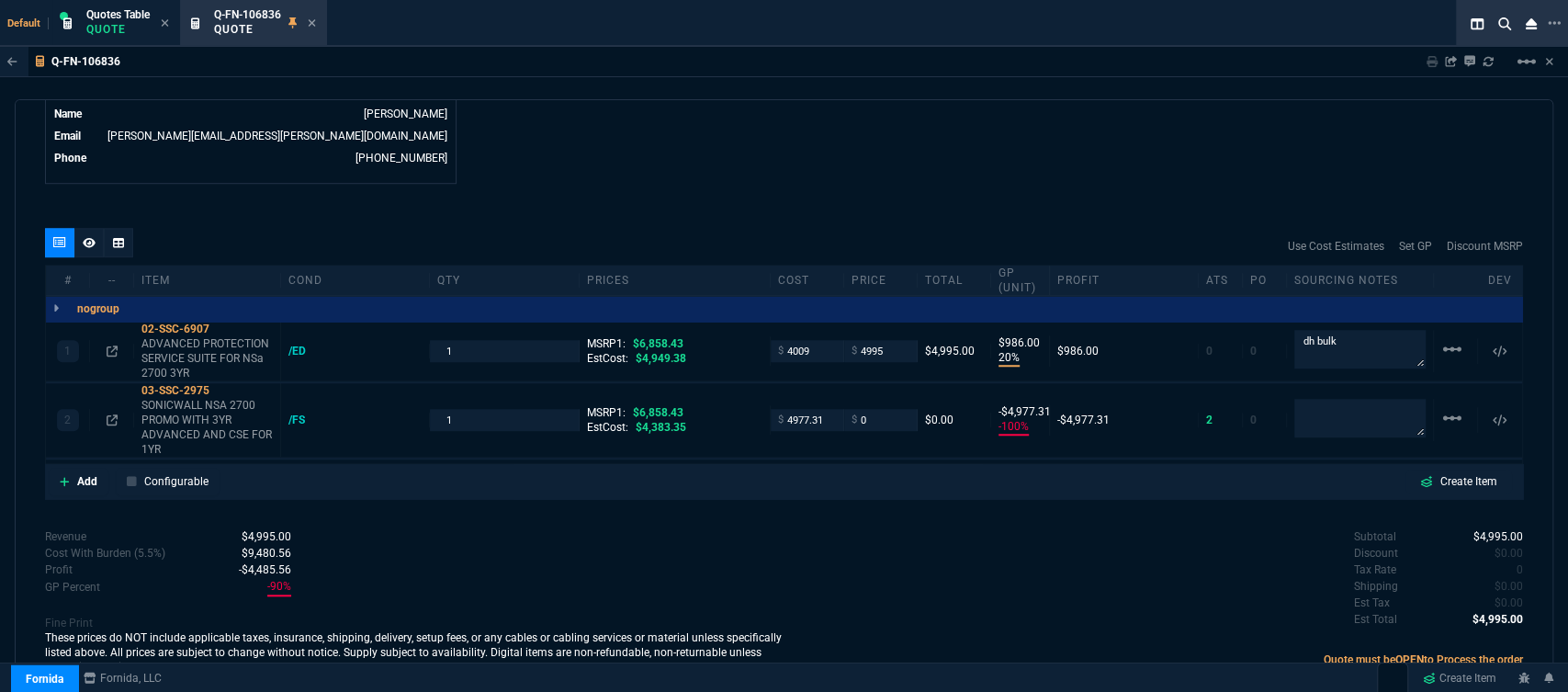
type input "20"
type input "986"
type input "-100"
type input "-4977"
type input "27"
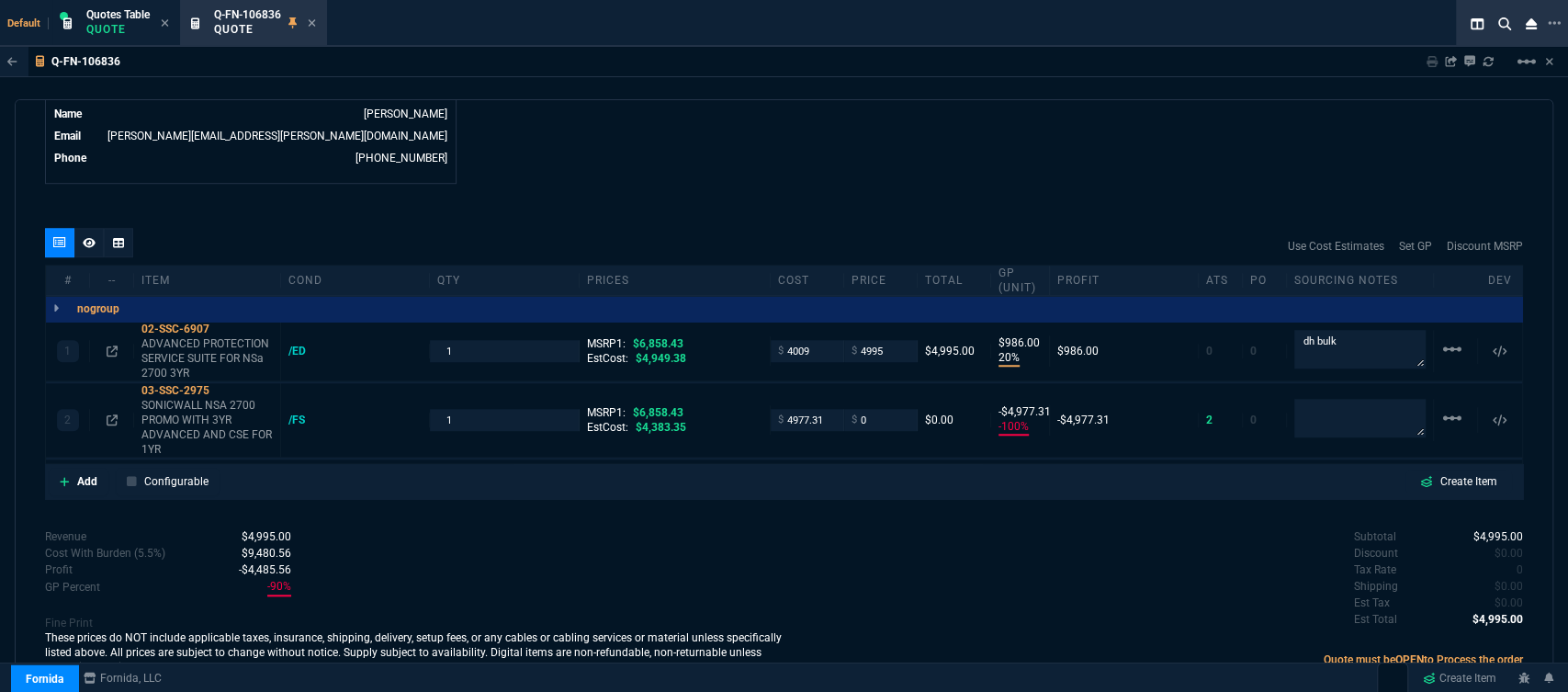
type input "100"
click at [114, 415] on icon at bounding box center [111, 420] width 11 height 11
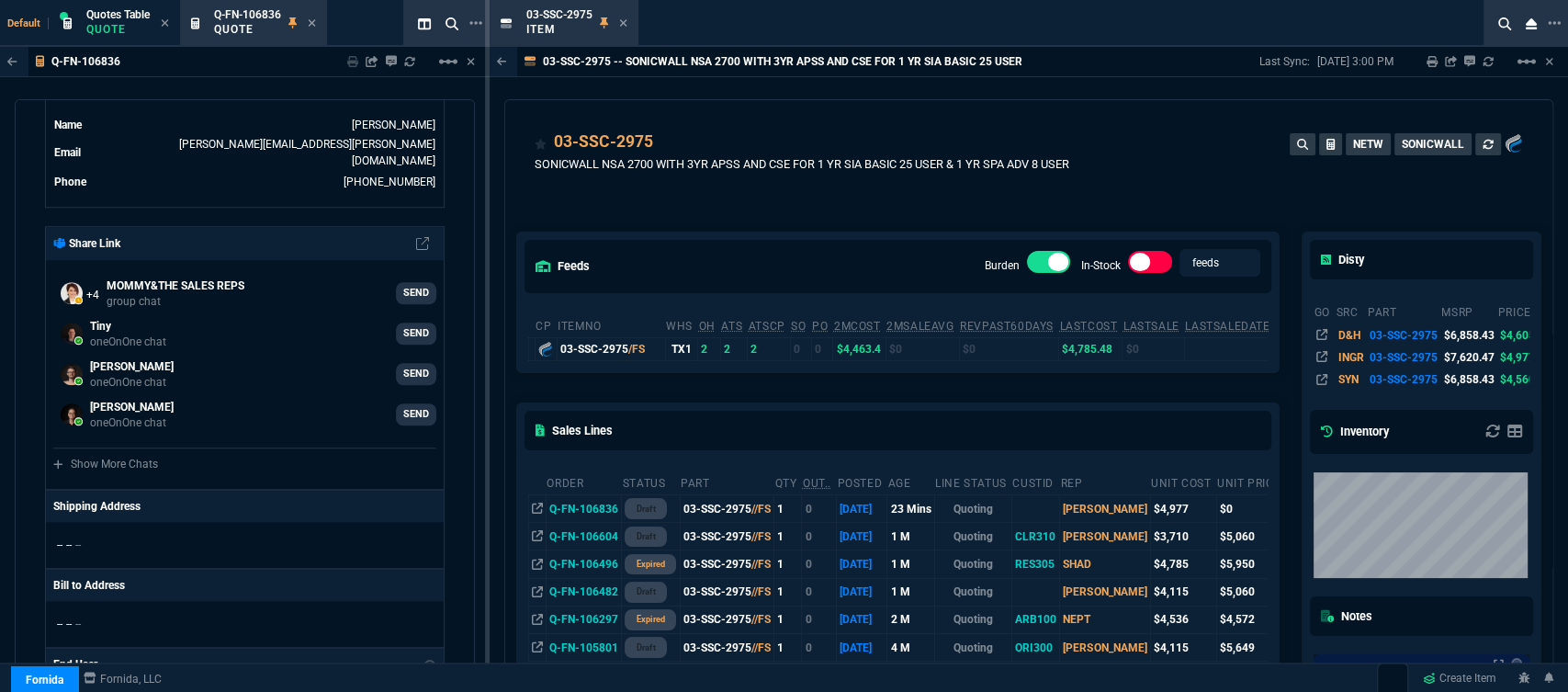
scroll to position [408, 0]
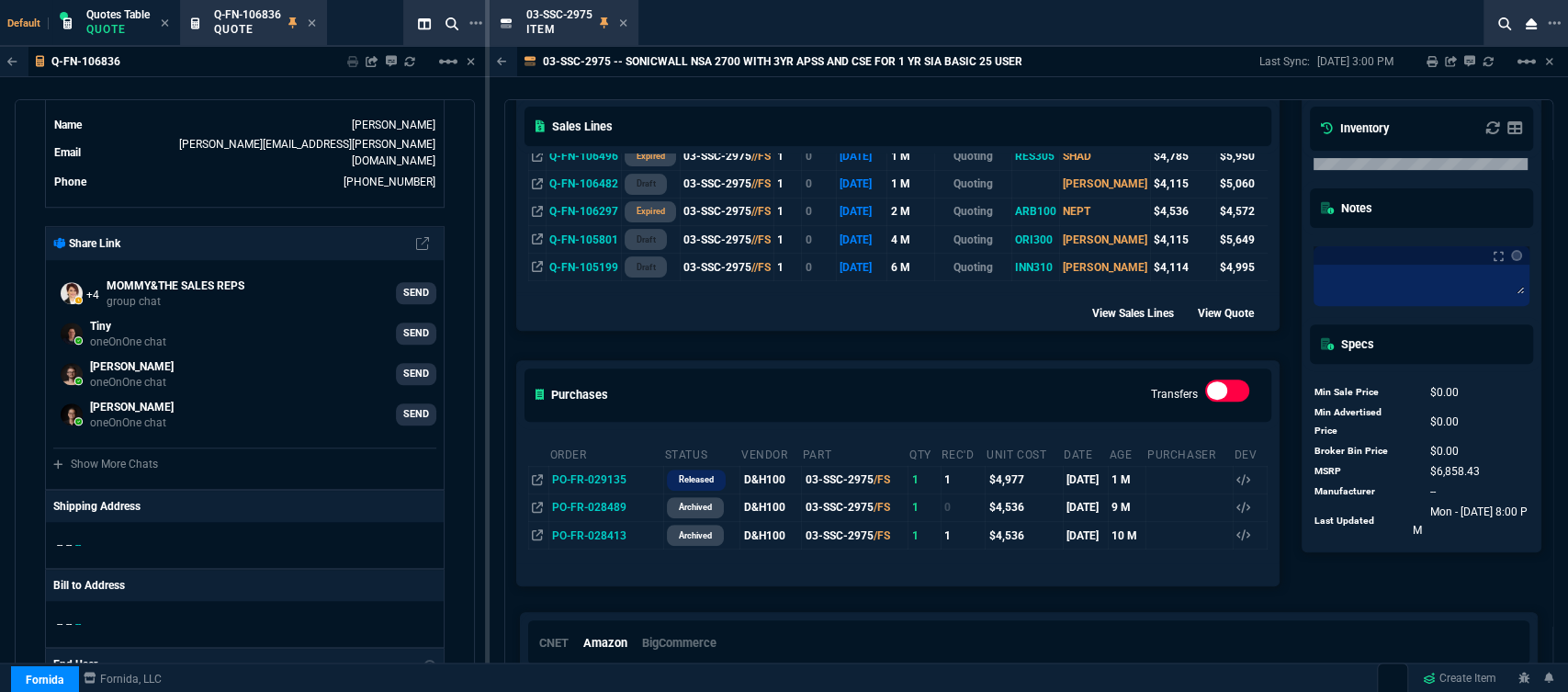
click at [959, 312] on div "View Sales Lines View Quote" at bounding box center [898, 310] width 761 height 38
click at [620, 23] on icon at bounding box center [623, 22] width 8 height 11
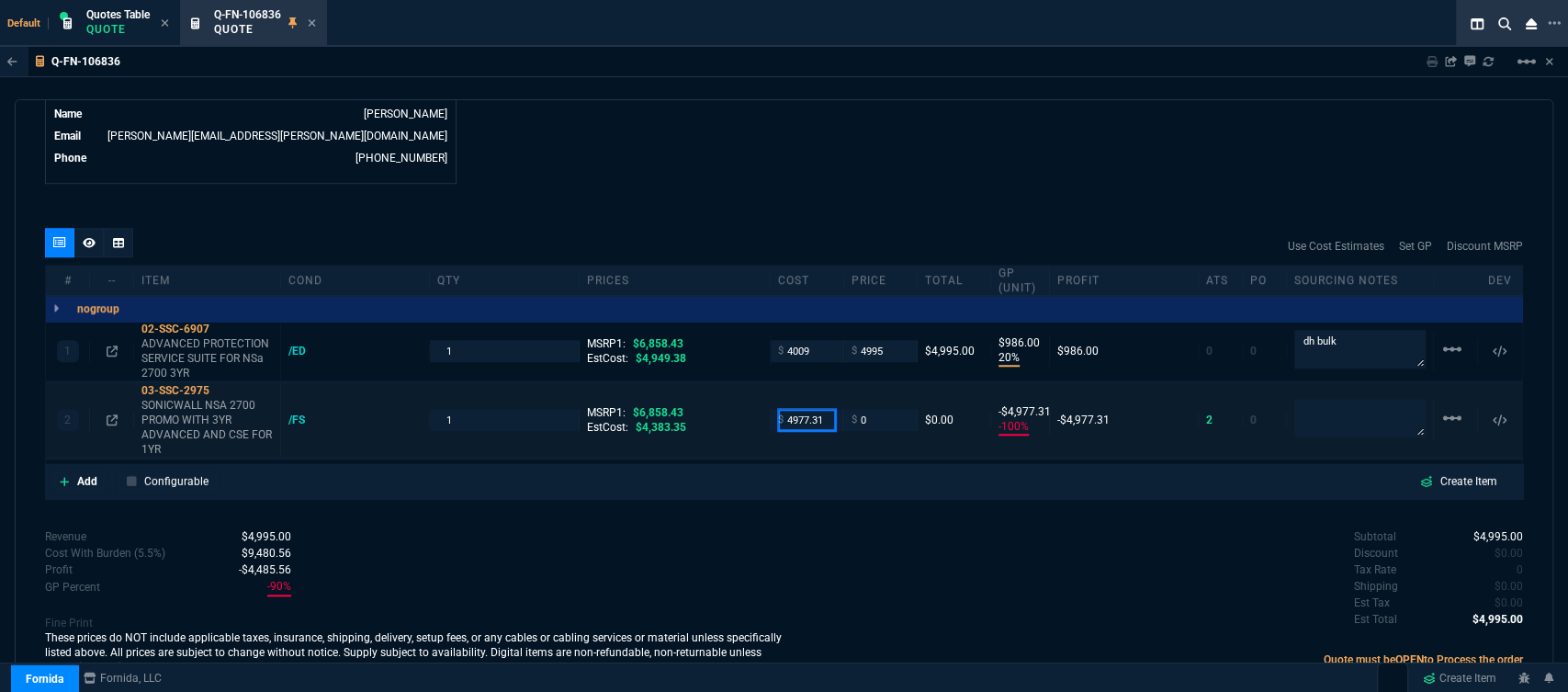
click at [826, 409] on input "4977.31" at bounding box center [806, 420] width 58 height 21
type input "4231"
click at [903, 77] on div "Q-FN-106836 Sharing Q-FN-106836 Link Dev Link Share on Teams linear_scale" at bounding box center [784, 61] width 1568 height 30
type input "4231"
type input "-4231"
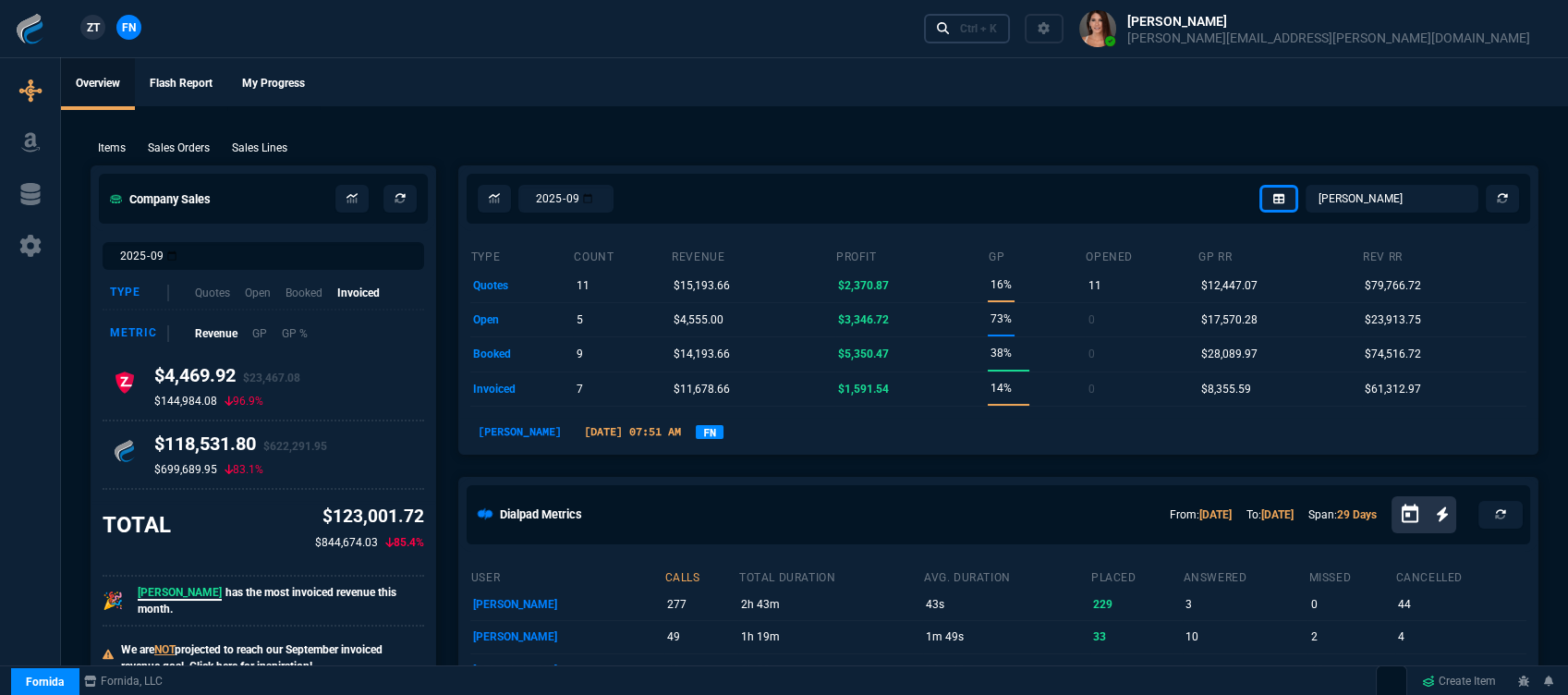
click at [1011, 18] on link "Ctrl + K" at bounding box center [967, 27] width 86 height 28
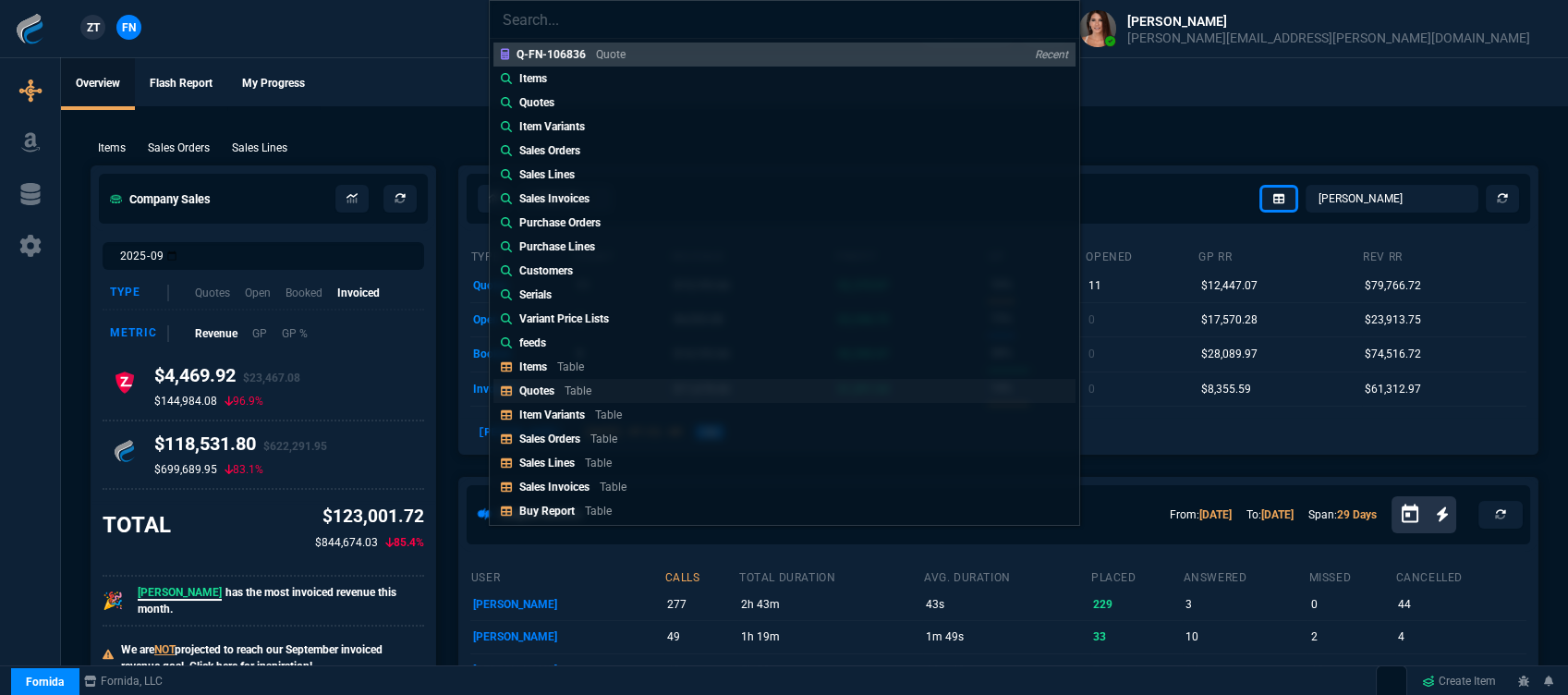
click at [643, 385] on link "Quotes Table" at bounding box center [784, 391] width 582 height 24
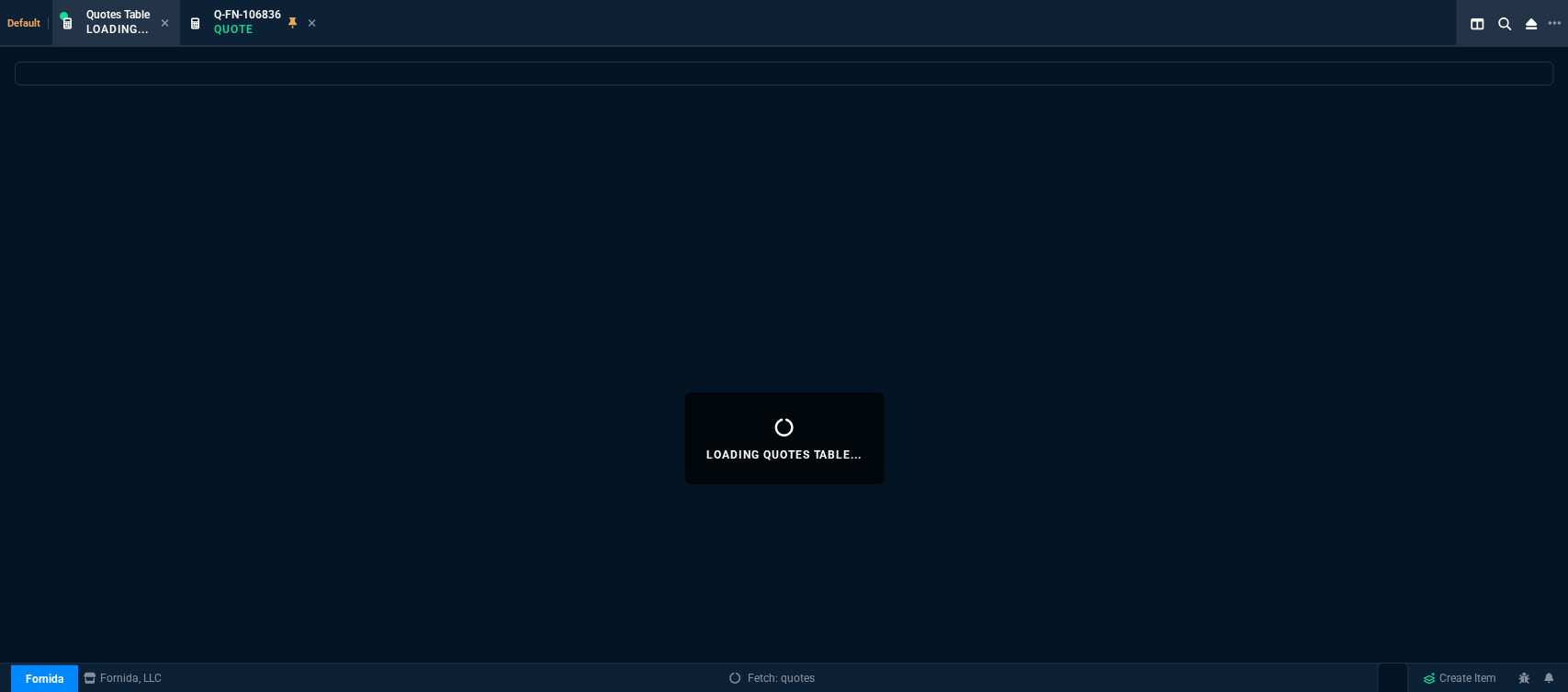
select select
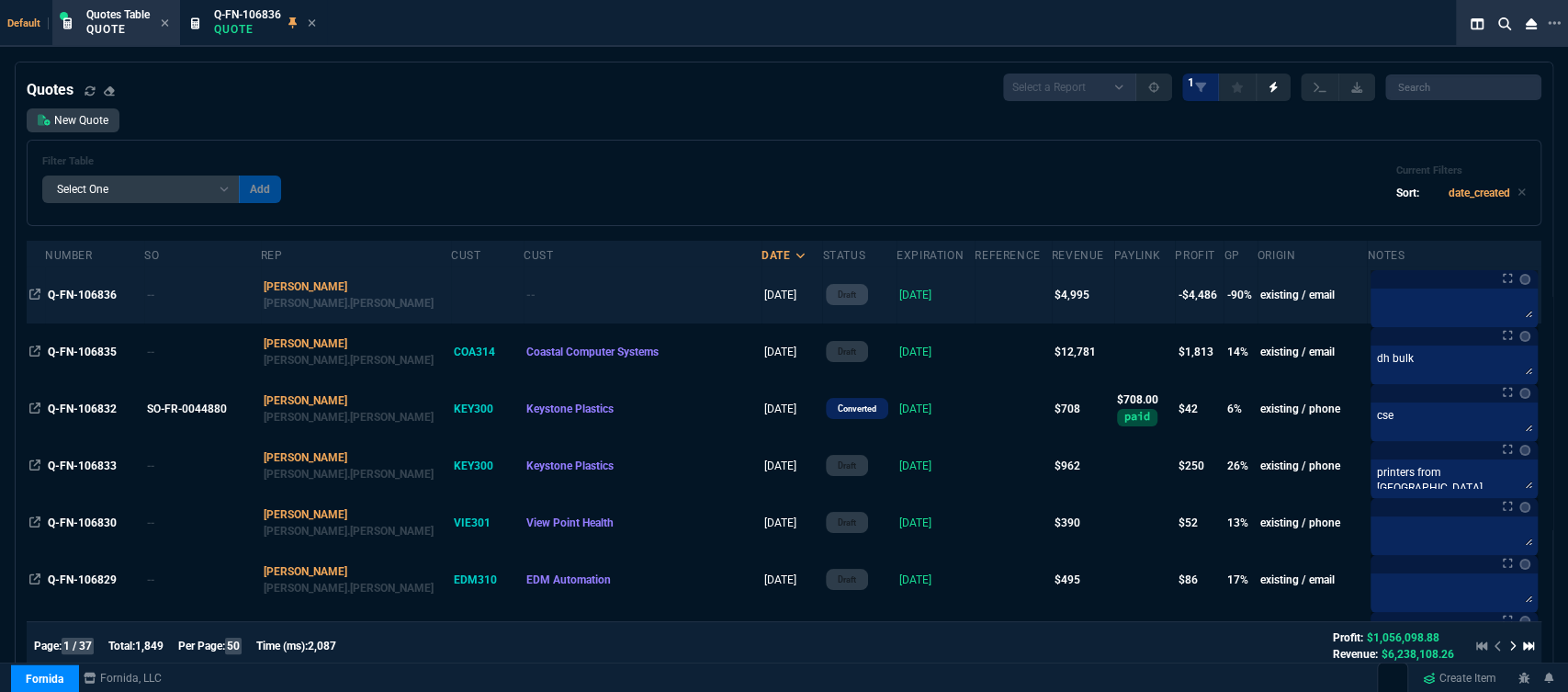
click at [975, 289] on td at bounding box center [1013, 295] width 76 height 57
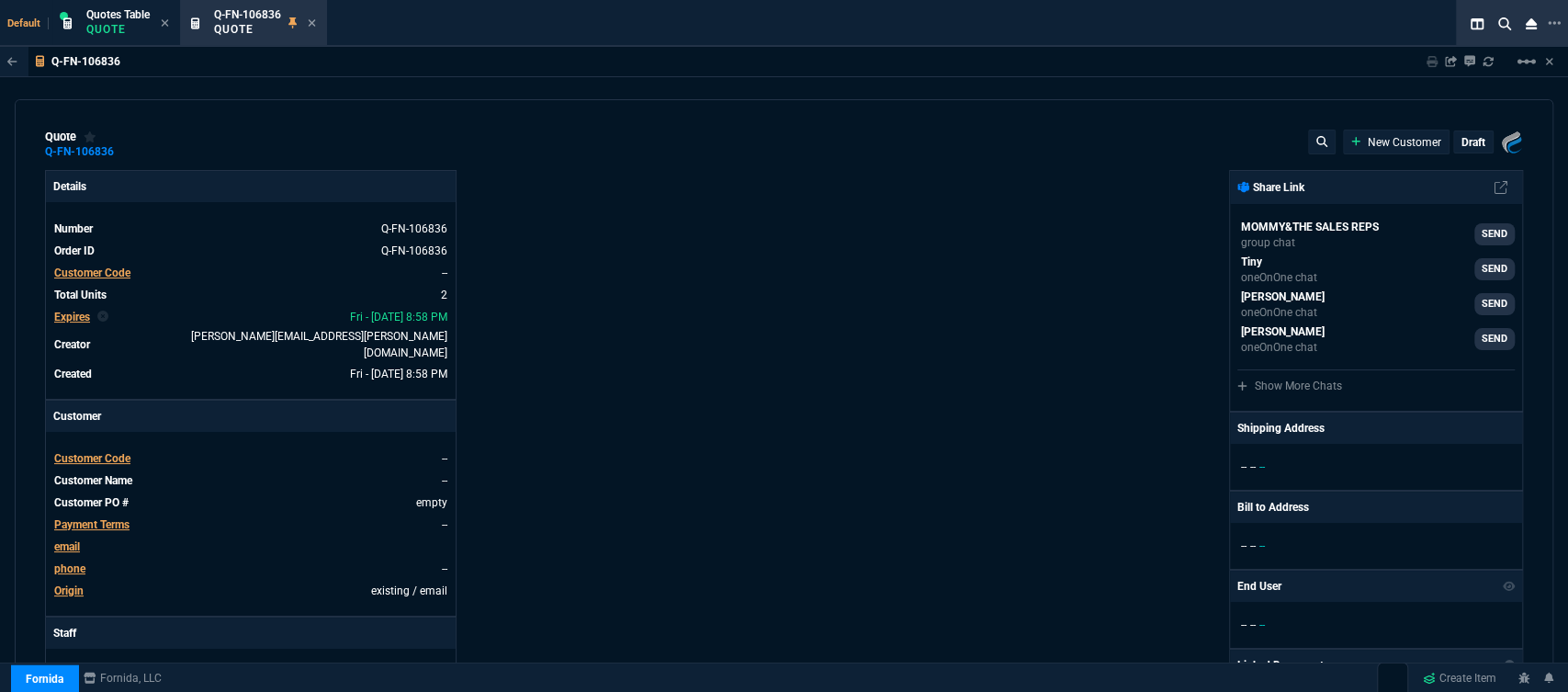
type input "20"
type input "986"
type input "-100"
type input "-4231"
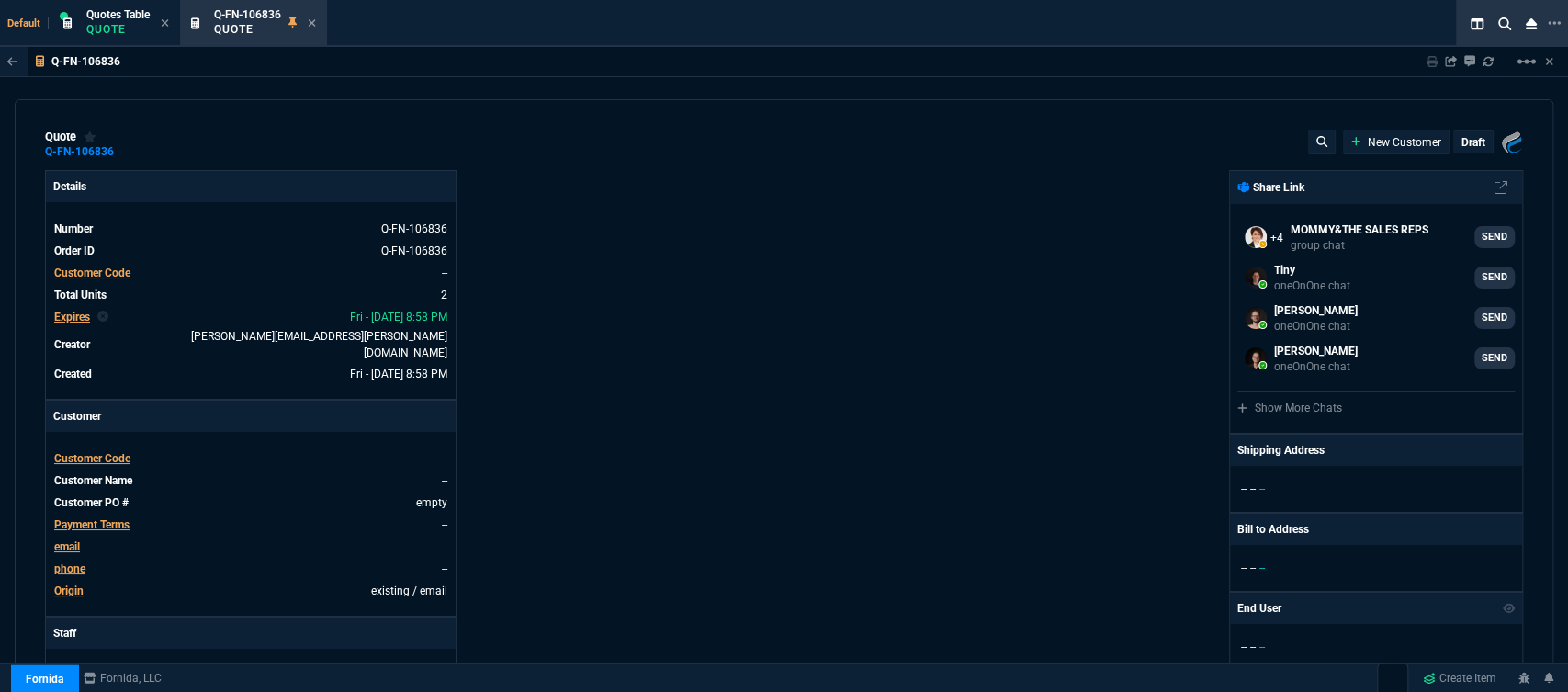
type input "6858.43"
type input "27"
type input "100"
click at [116, 452] on span "Customer Code" at bounding box center [93, 458] width 76 height 13
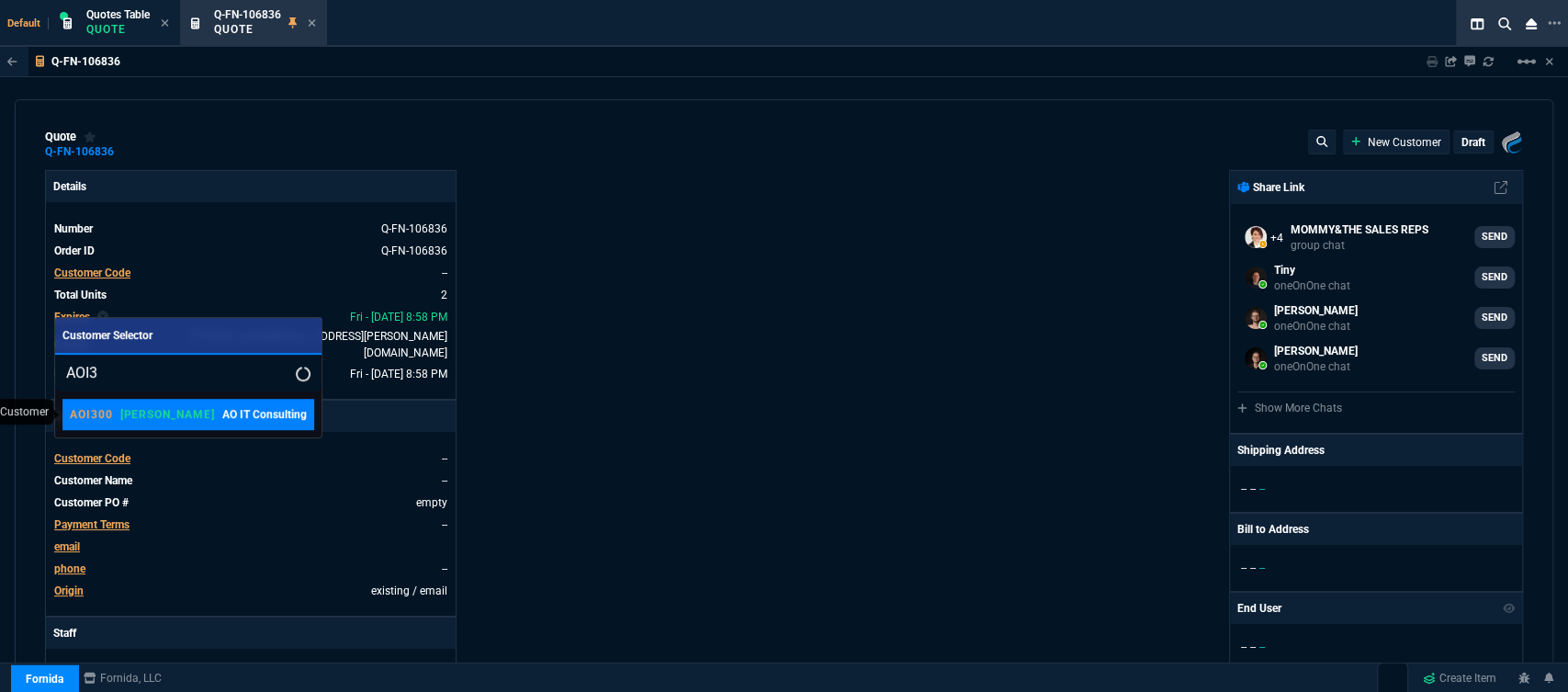
type input "AOI3"
click at [147, 407] on p "[PERSON_NAME]" at bounding box center [167, 414] width 95 height 15
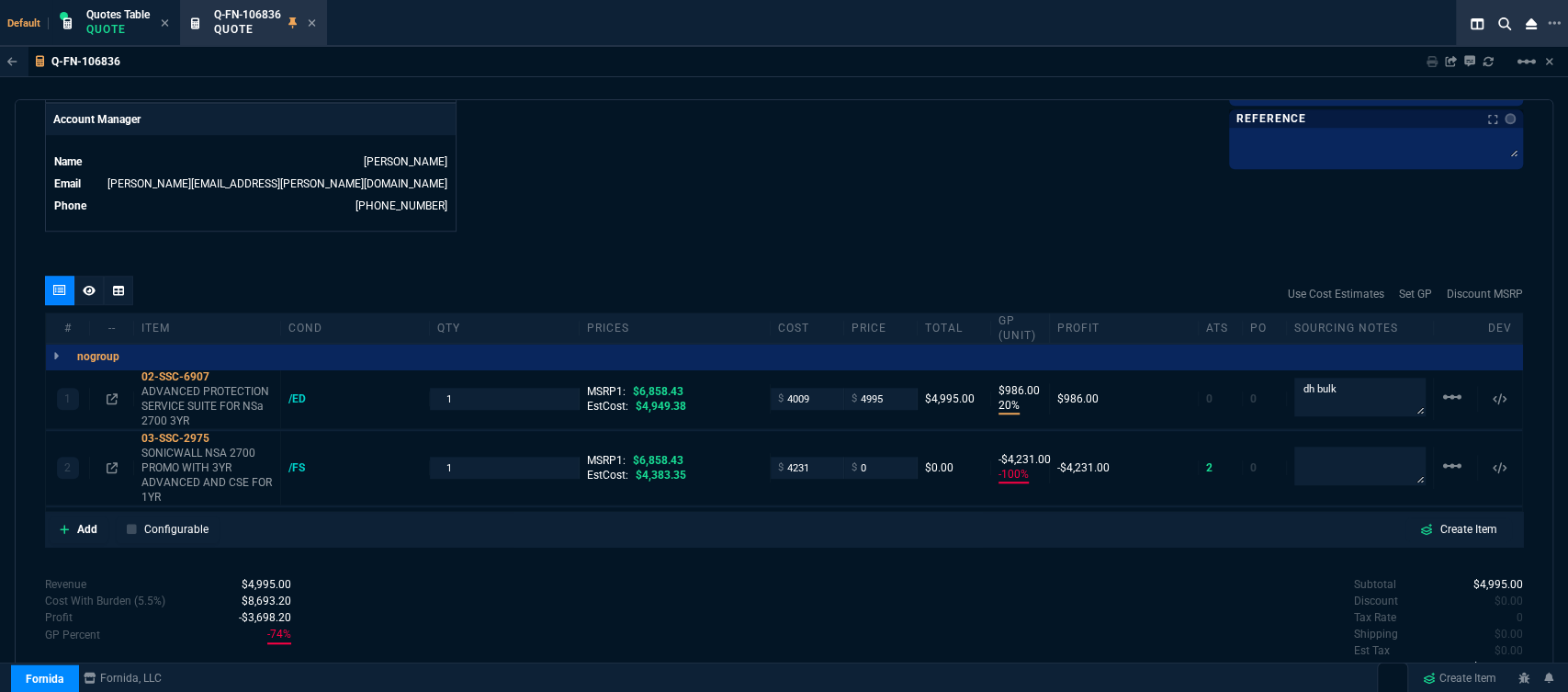
scroll to position [918, 0]
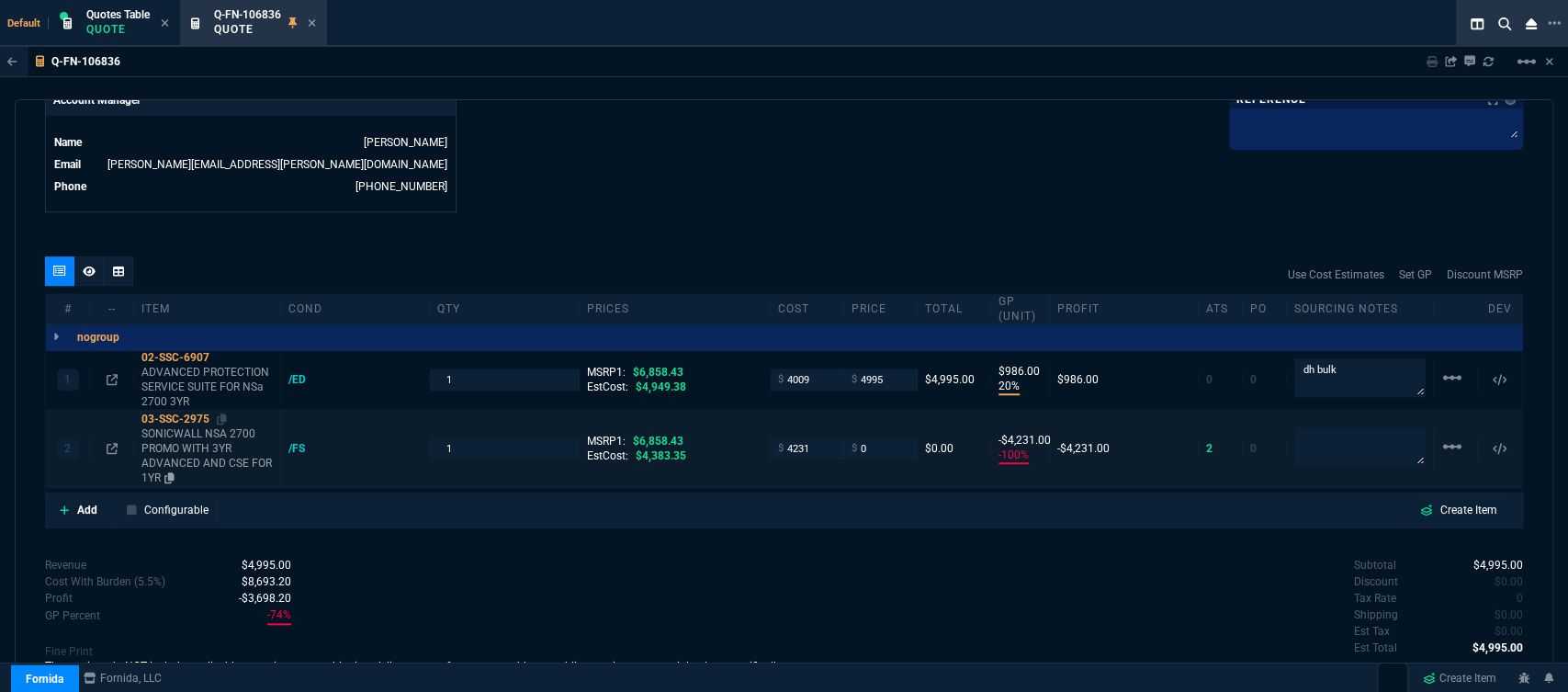
click at [225, 443] on p "SONICWALL NSA 2700 PROMO WITH 3YR ADVANCED AND CSE FOR 1YR" at bounding box center [207, 456] width 132 height 59
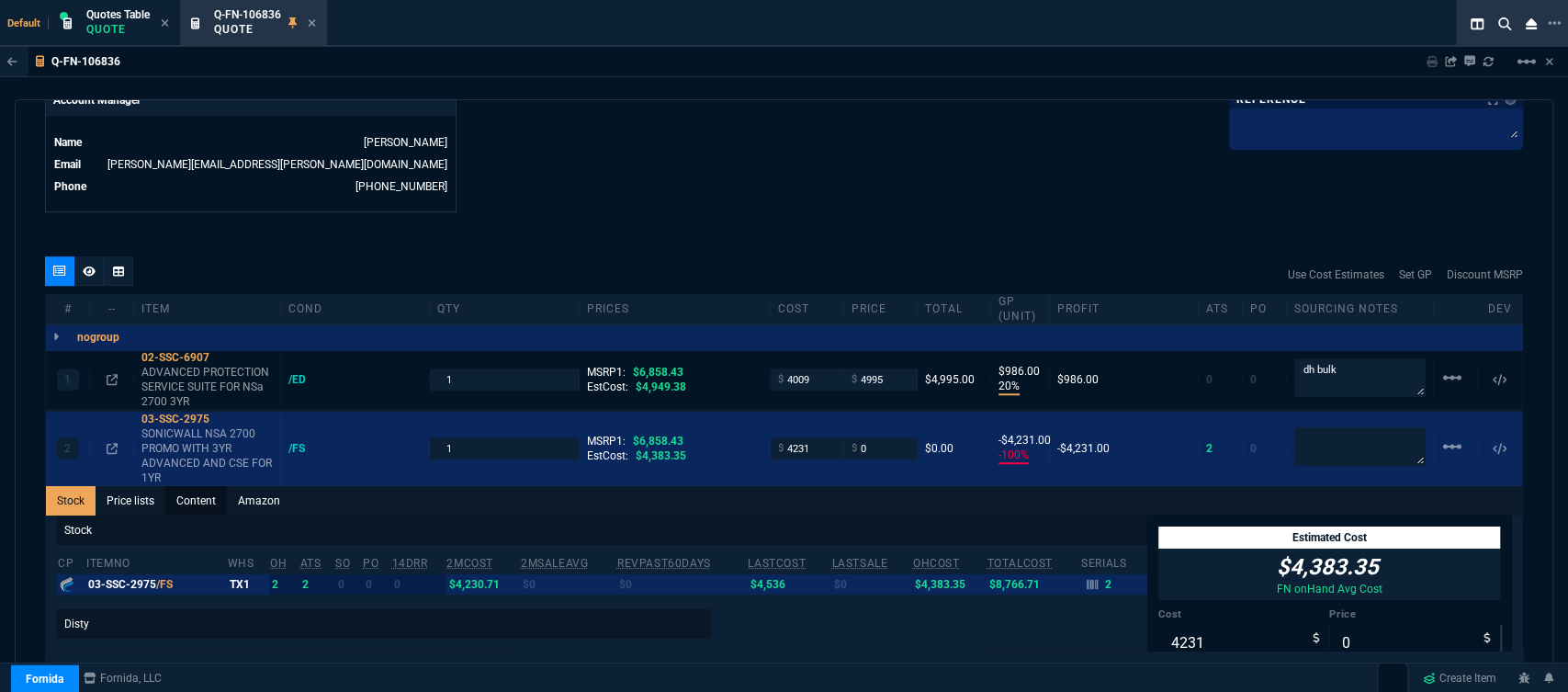
click at [177, 486] on link "Content" at bounding box center [195, 501] width 61 height 29
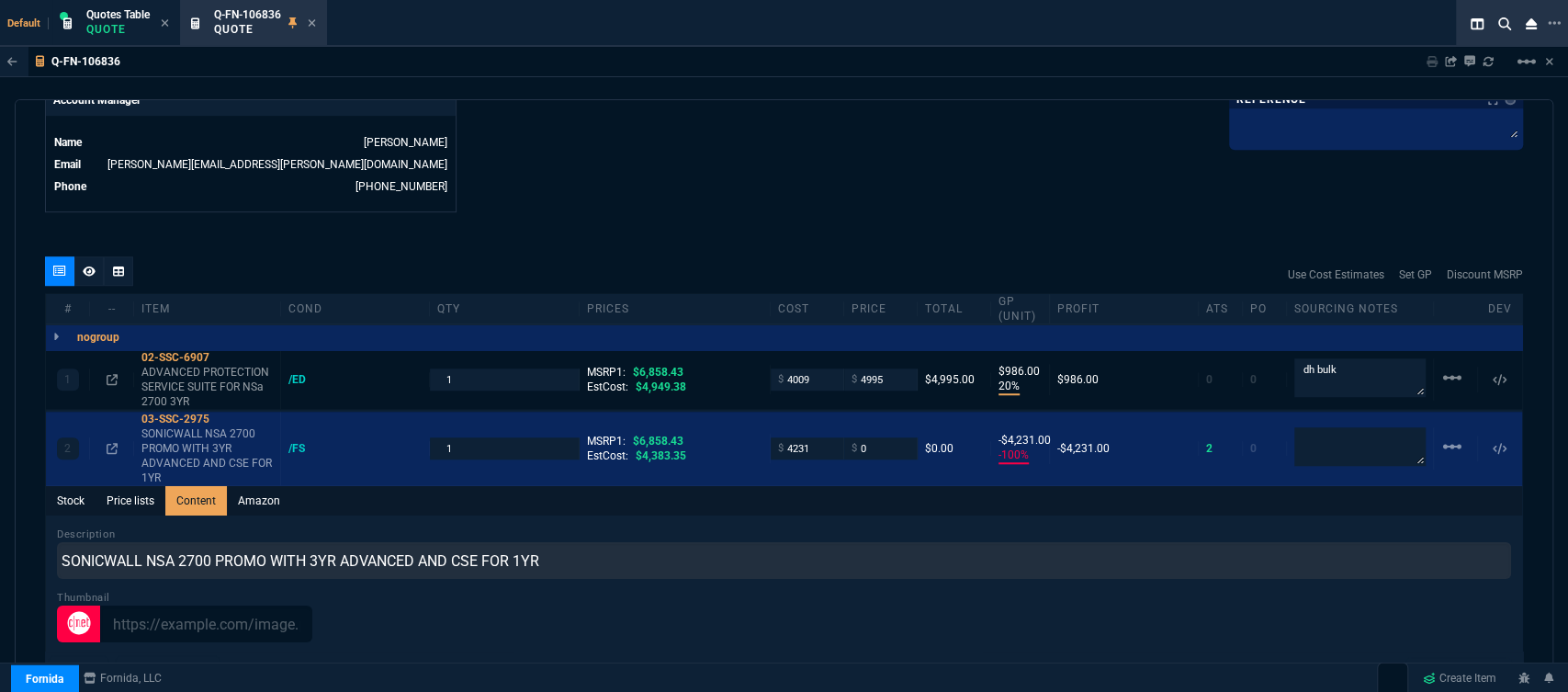
scroll to position [0, 0]
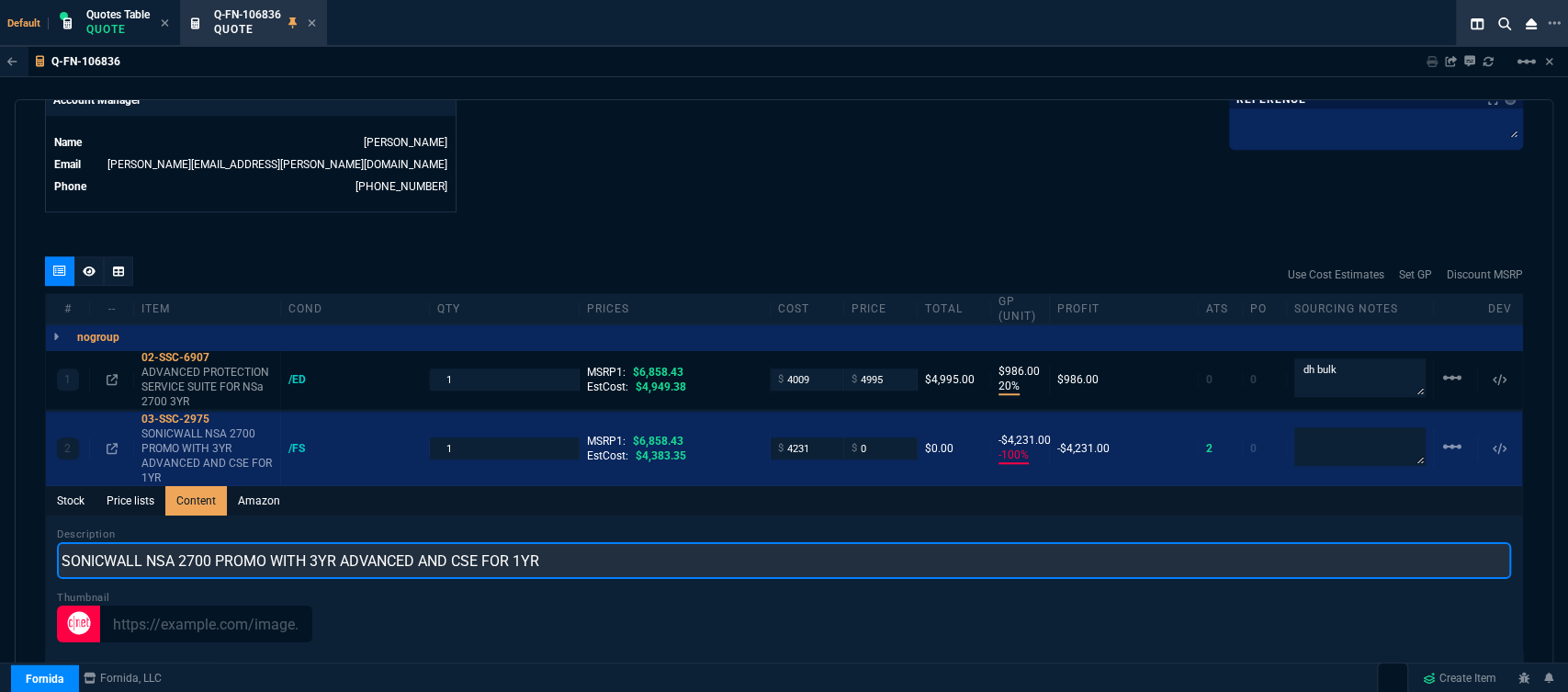
click at [617, 542] on input "SONICWALL NSA 2700 PROMO WITH 3YR ADVANCED AND CSE FOR 1YR" at bounding box center [784, 560] width 1454 height 37
type input "SONICWALL NSA 2700 PROMO WITH 3YR ADVANCED AND 1YR CSE"
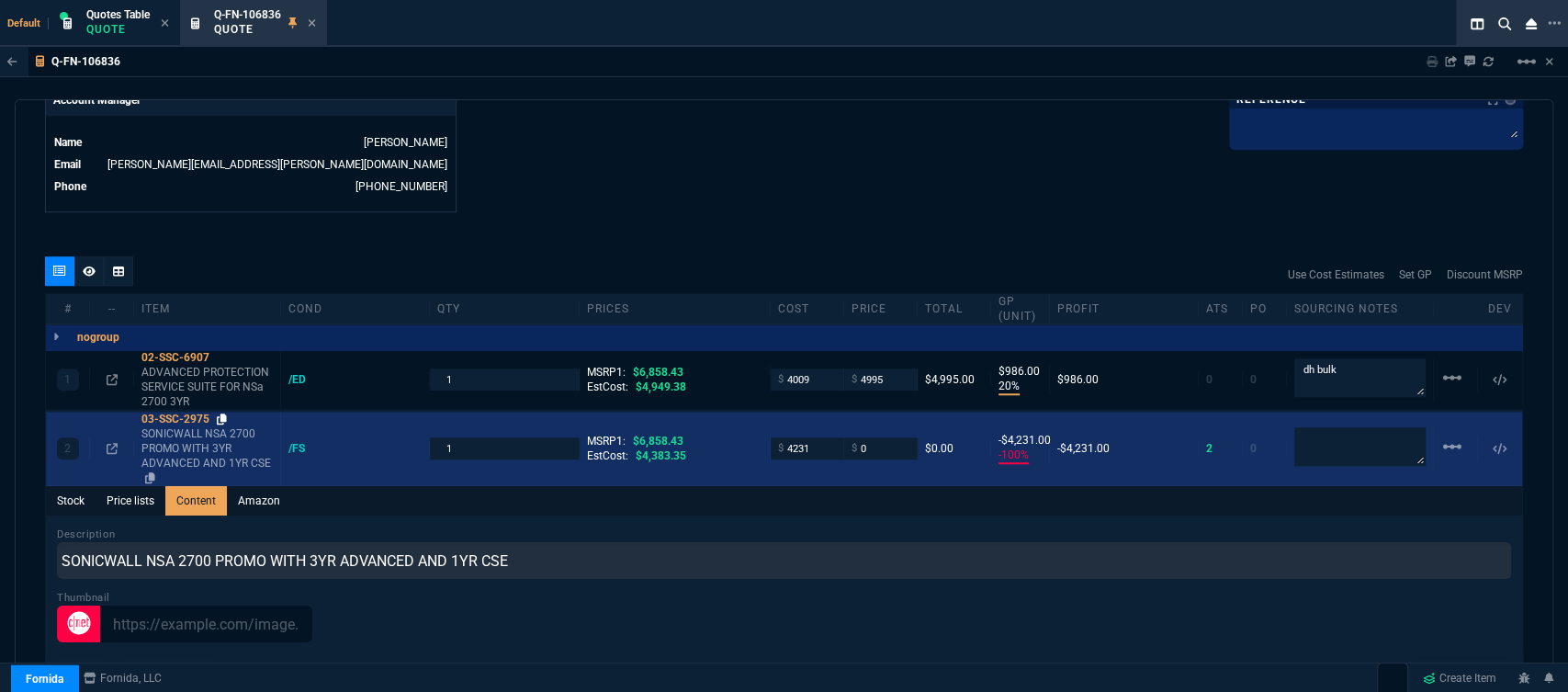
click at [224, 414] on icon at bounding box center [221, 419] width 10 height 11
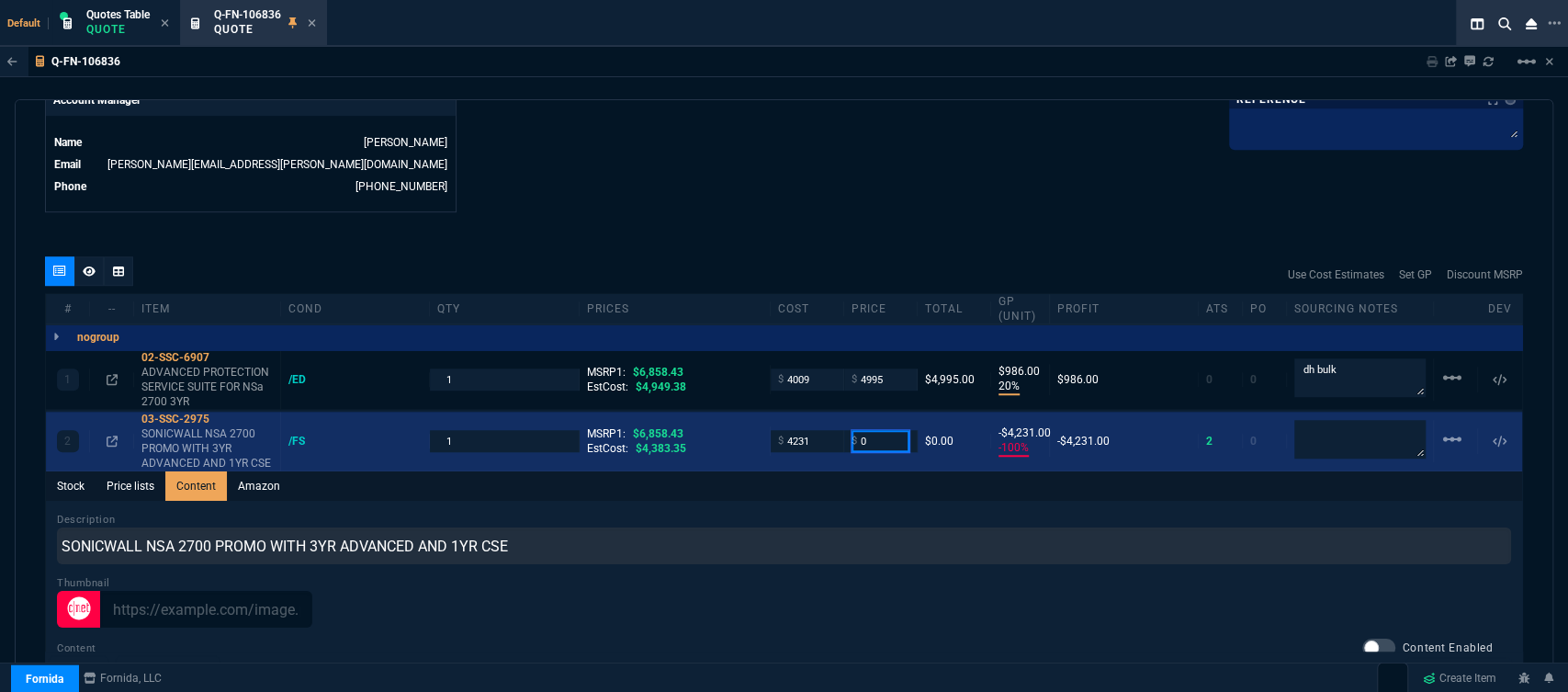
drag, startPoint x: 864, startPoint y: 429, endPoint x: 824, endPoint y: 426, distance: 40.1
click at [824, 426] on div "2 03-SSC-2975 SONICWALL NSA 2700 PROMO WITH 3YR ADVANCED AND 1YR CSE /FS 1 MSRP…" at bounding box center [784, 441] width 1476 height 60
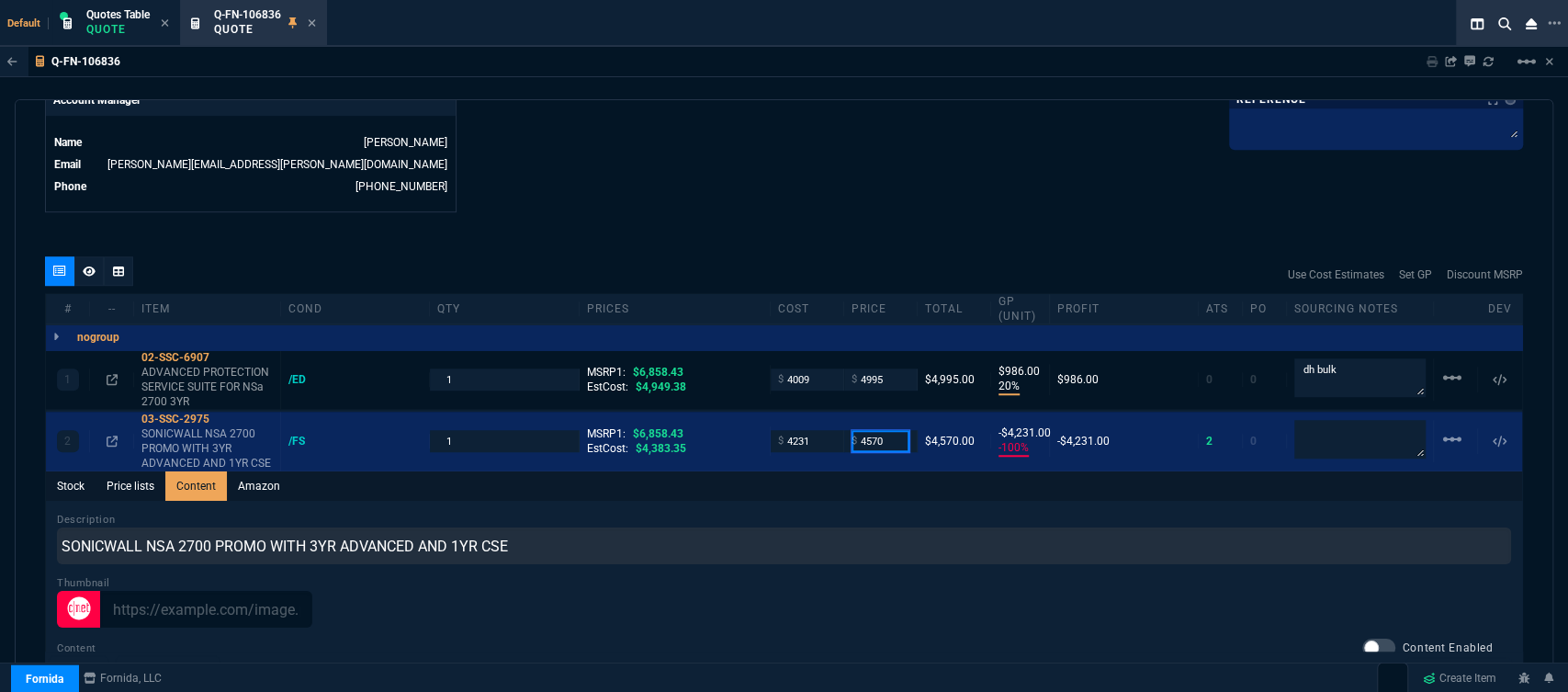
type input "4570"
click at [224, 352] on icon at bounding box center [221, 357] width 10 height 11
click at [896, 369] on input "4995" at bounding box center [880, 380] width 58 height 21
click at [224, 352] on icon at bounding box center [221, 357] width 10 height 11
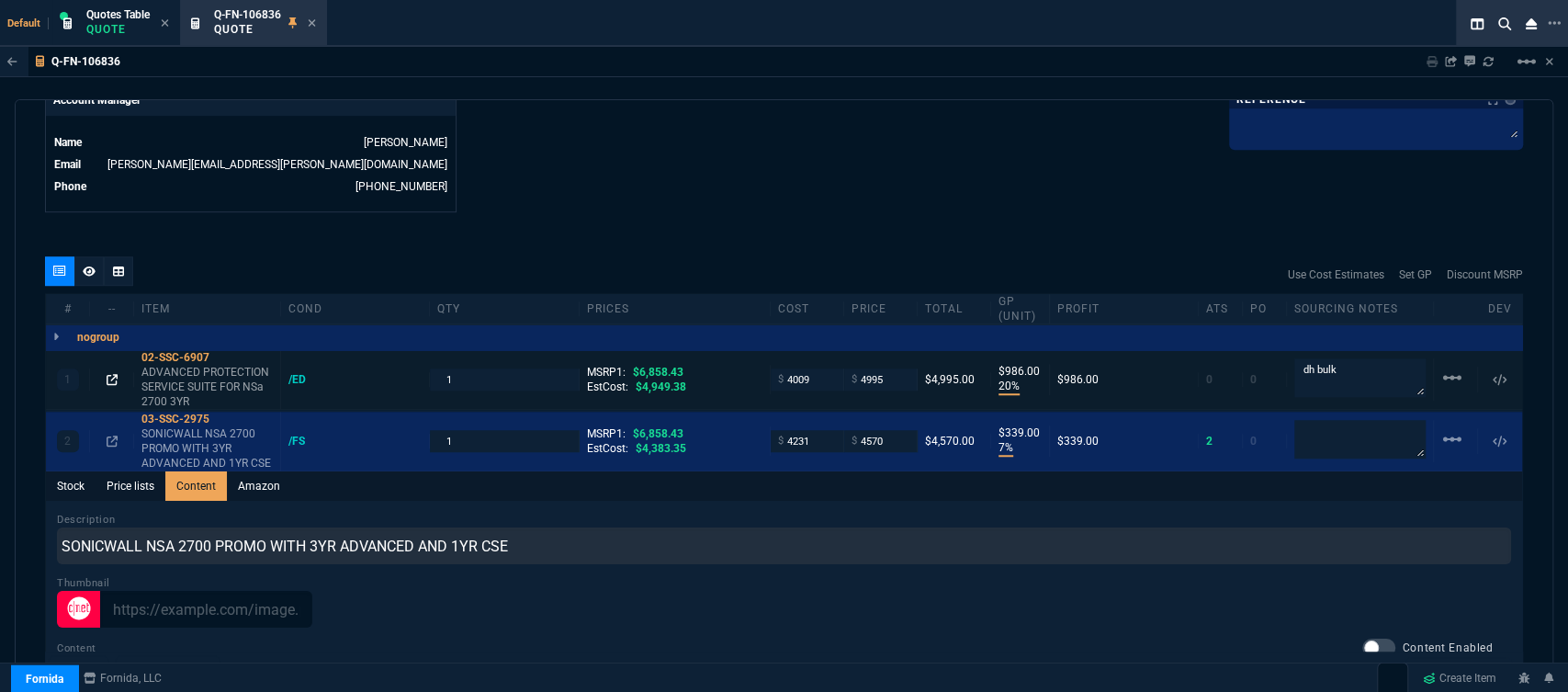
click at [107, 374] on icon at bounding box center [111, 379] width 11 height 11
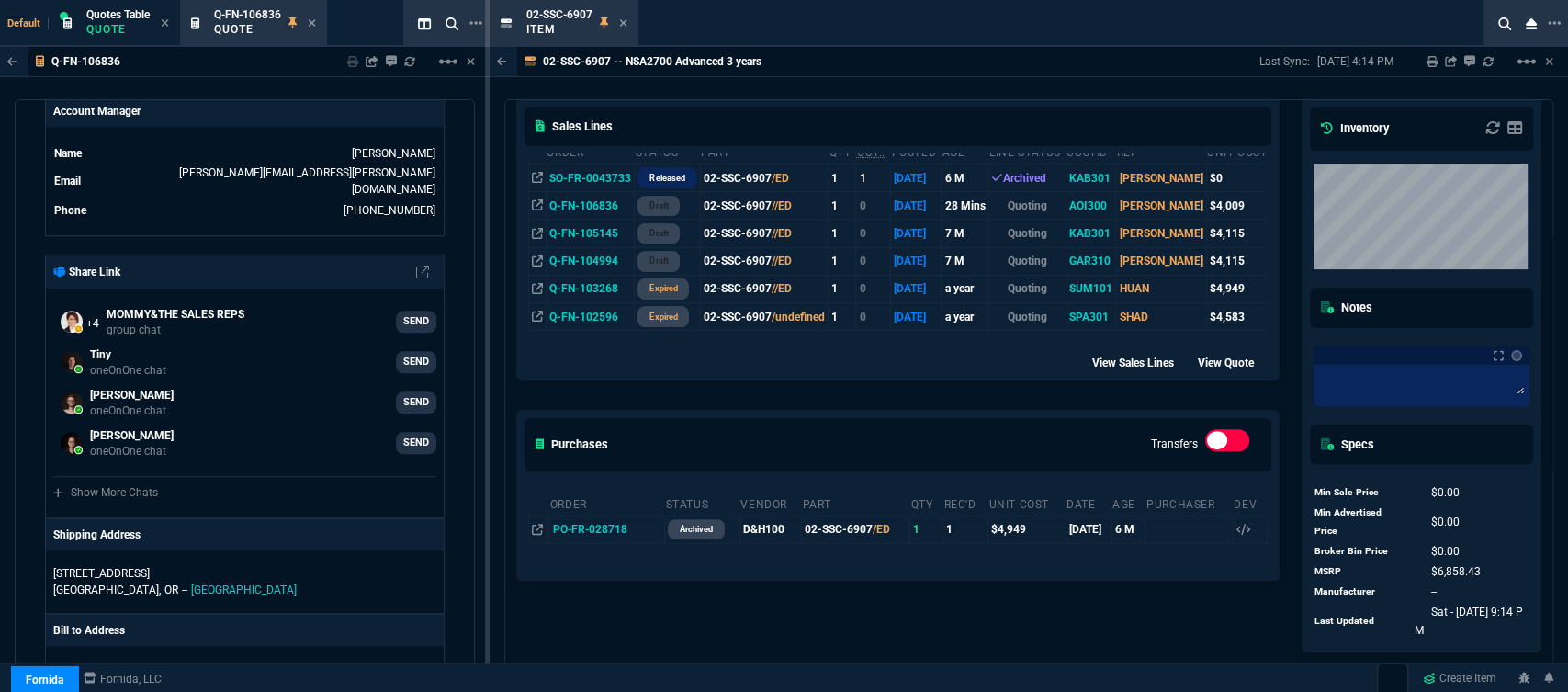
scroll to position [302, 0]
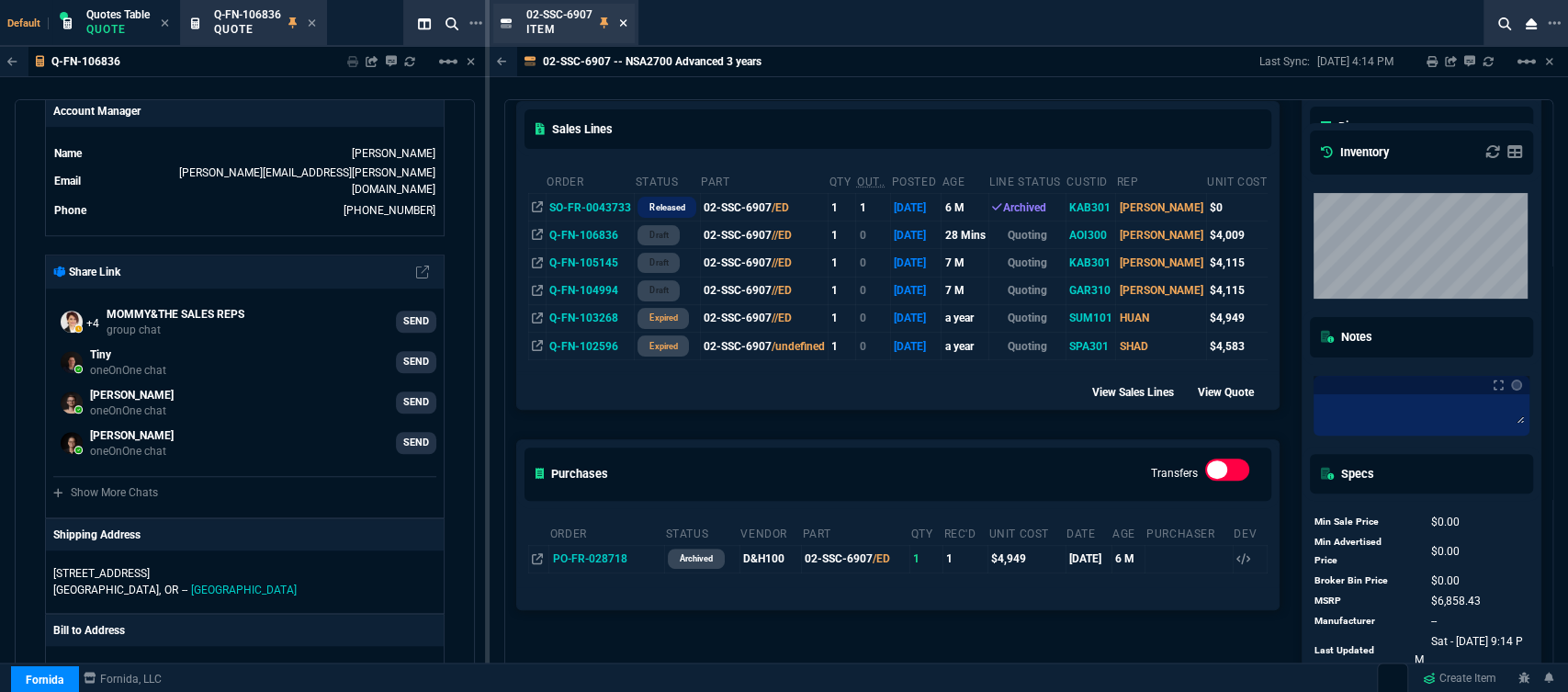
click at [623, 20] on icon at bounding box center [623, 22] width 8 height 11
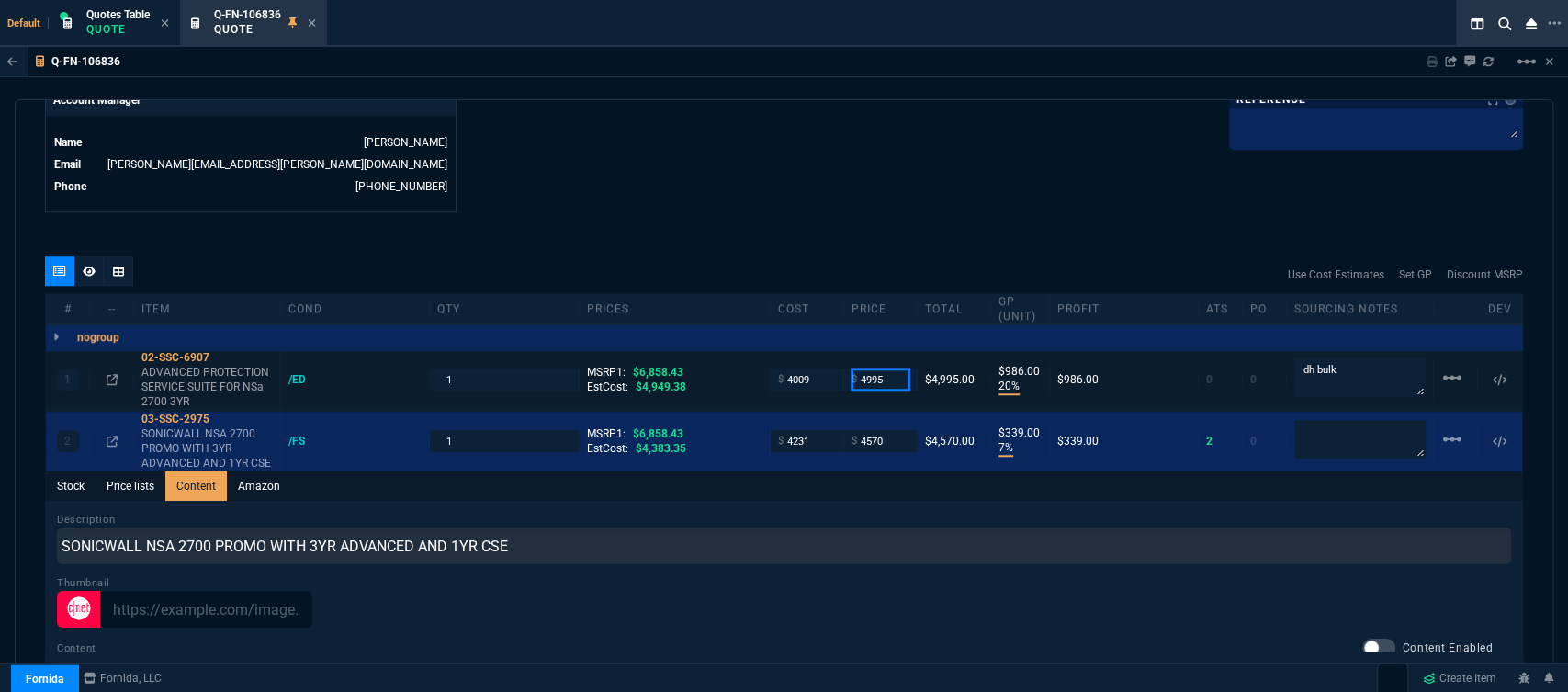
click at [899, 369] on input "4995" at bounding box center [880, 380] width 58 height 21
type input "4910"
type input "18"
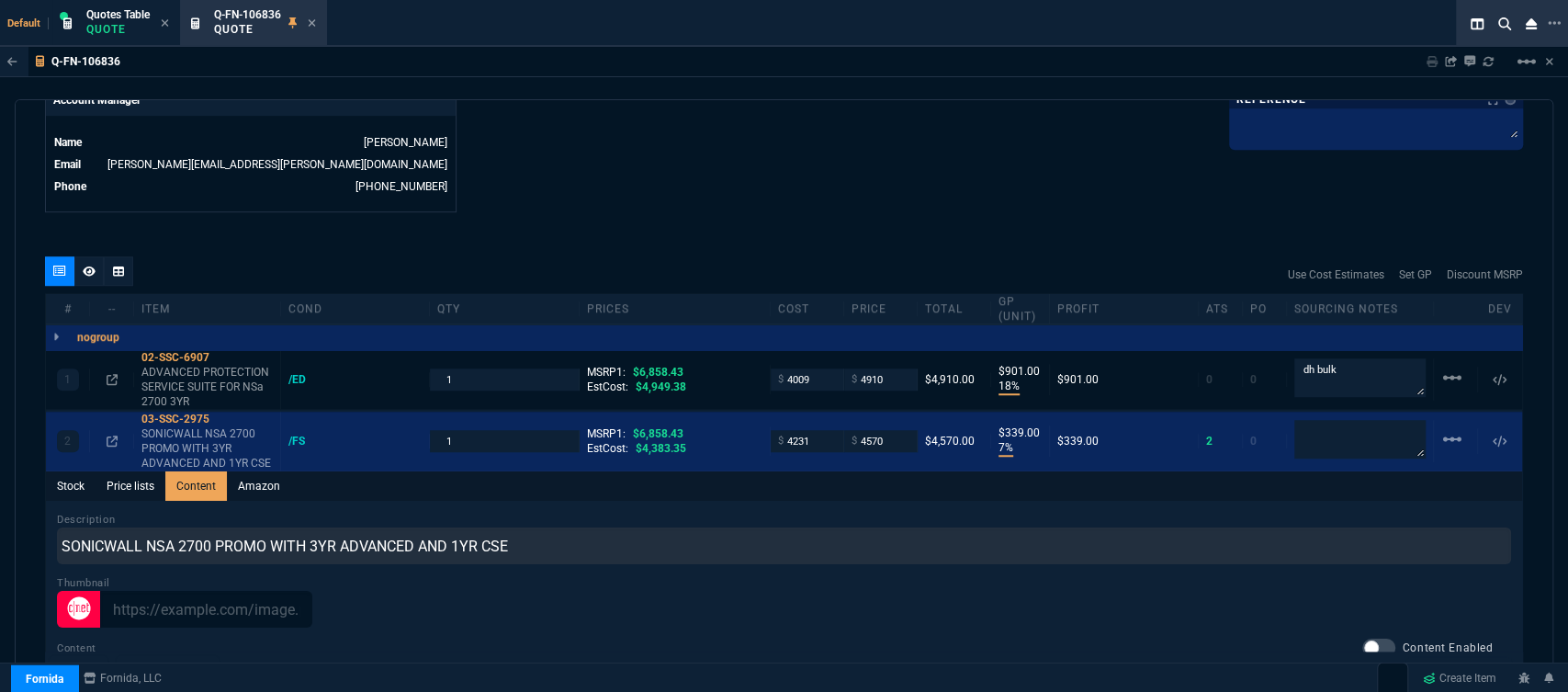
type input "901"
type input "28"
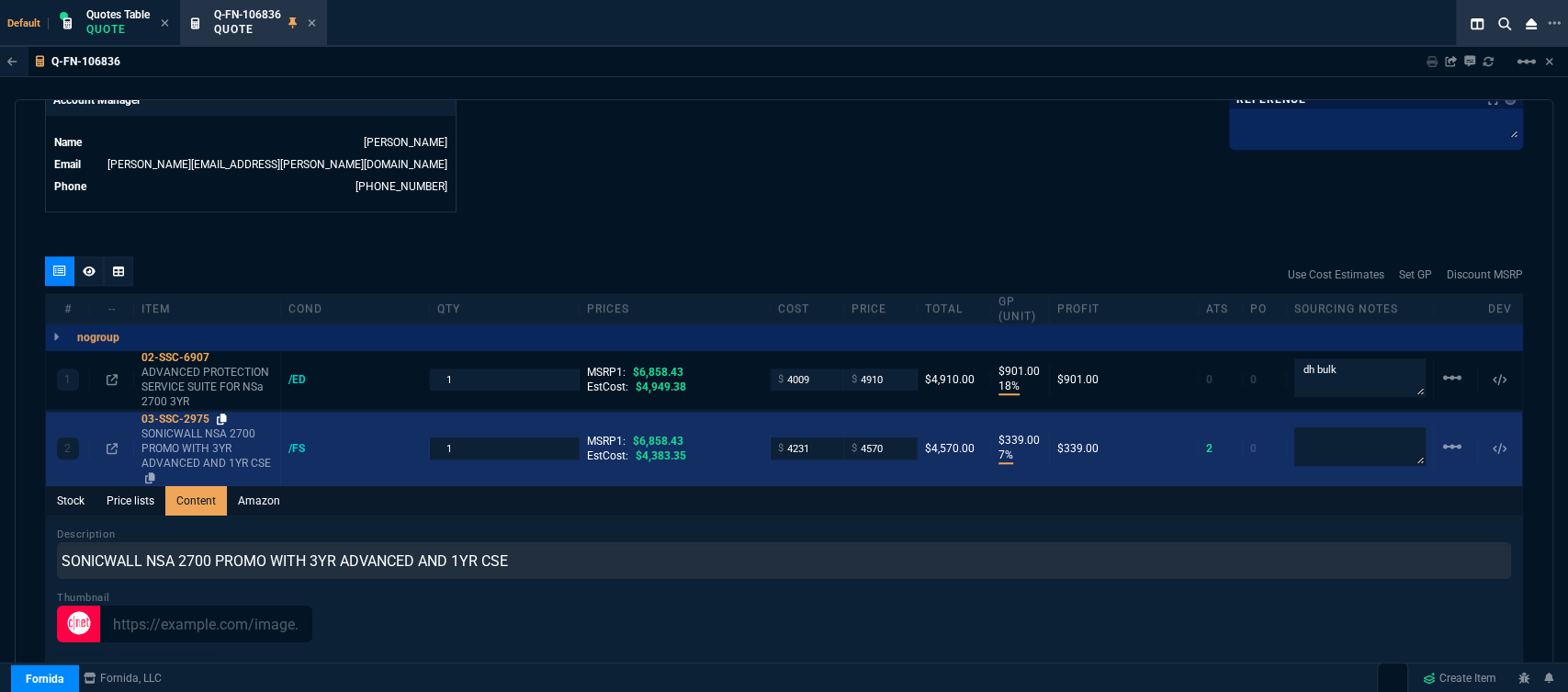
click at [226, 414] on icon at bounding box center [221, 419] width 10 height 11
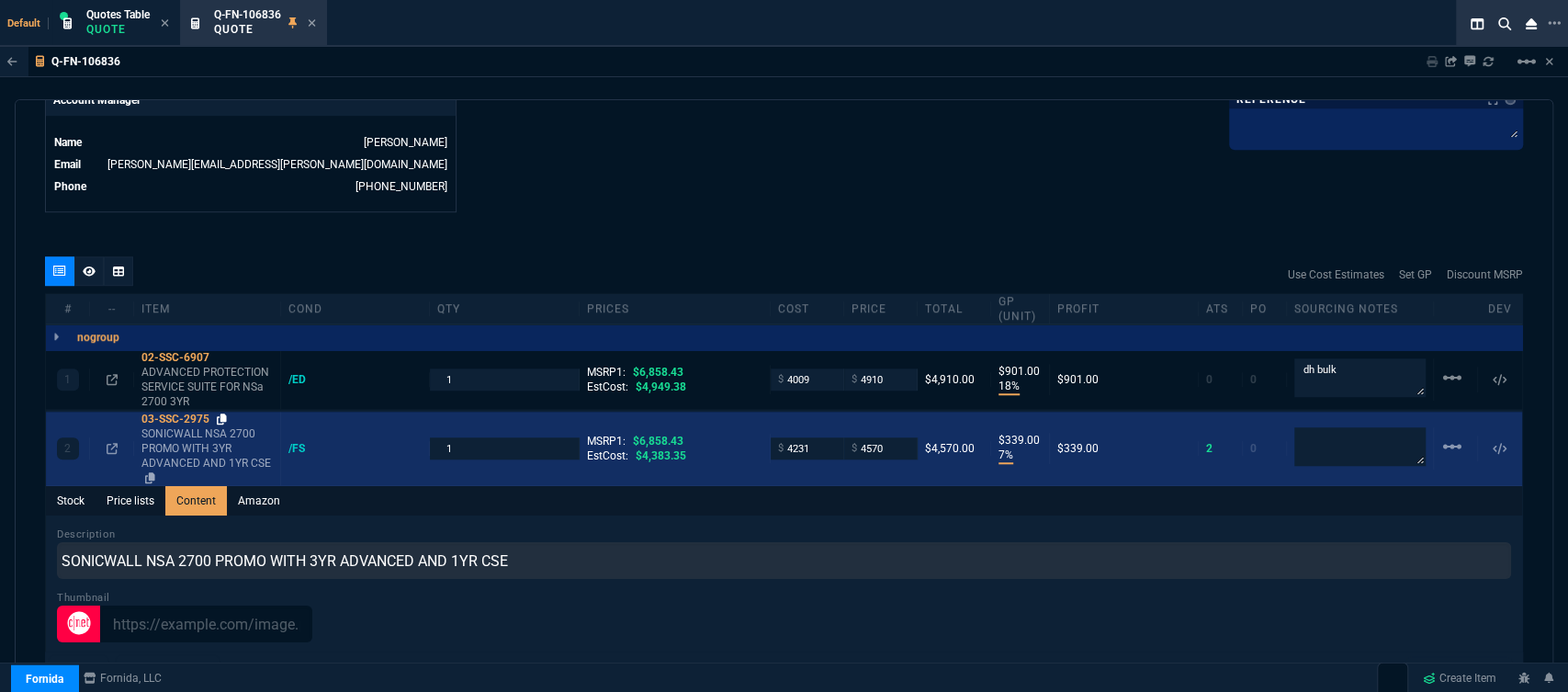
click at [225, 414] on icon at bounding box center [221, 419] width 10 height 11
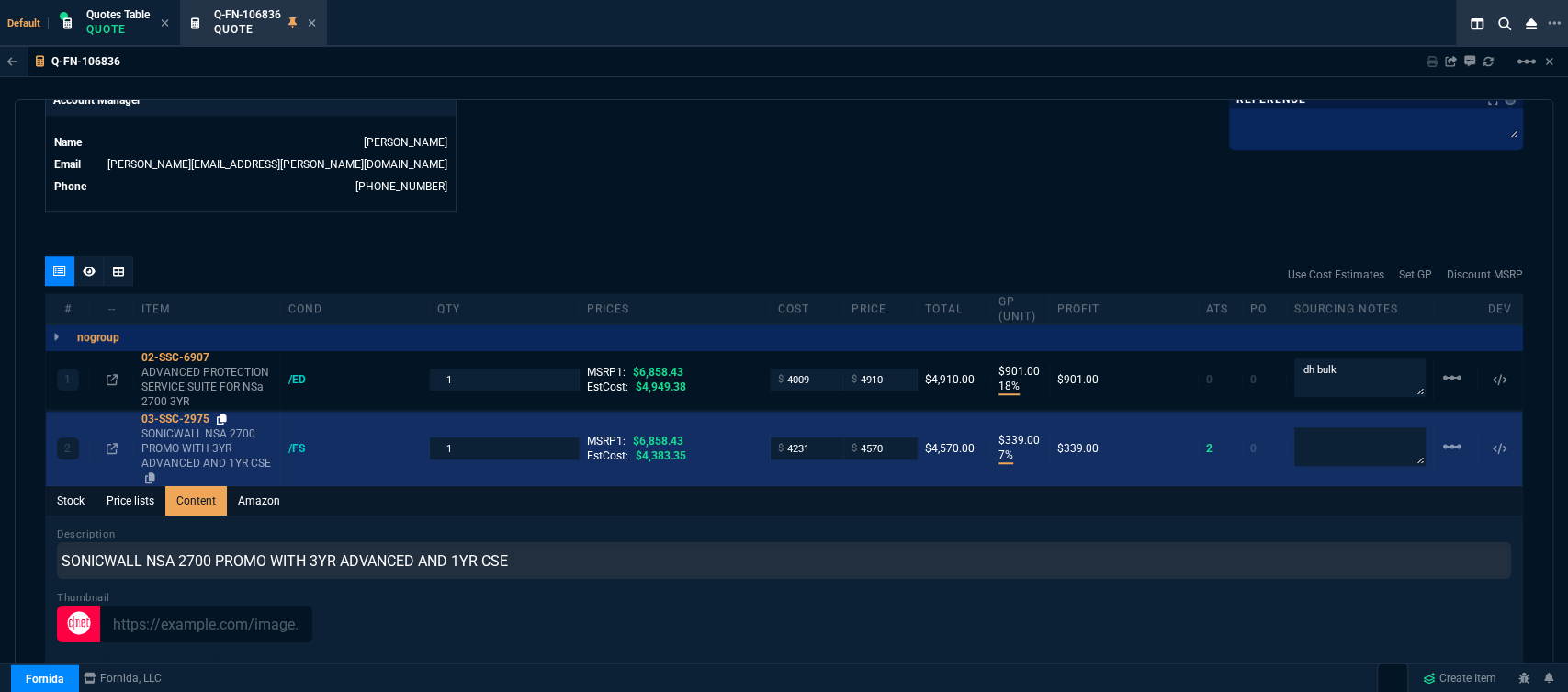
click at [221, 414] on icon at bounding box center [221, 419] width 10 height 11
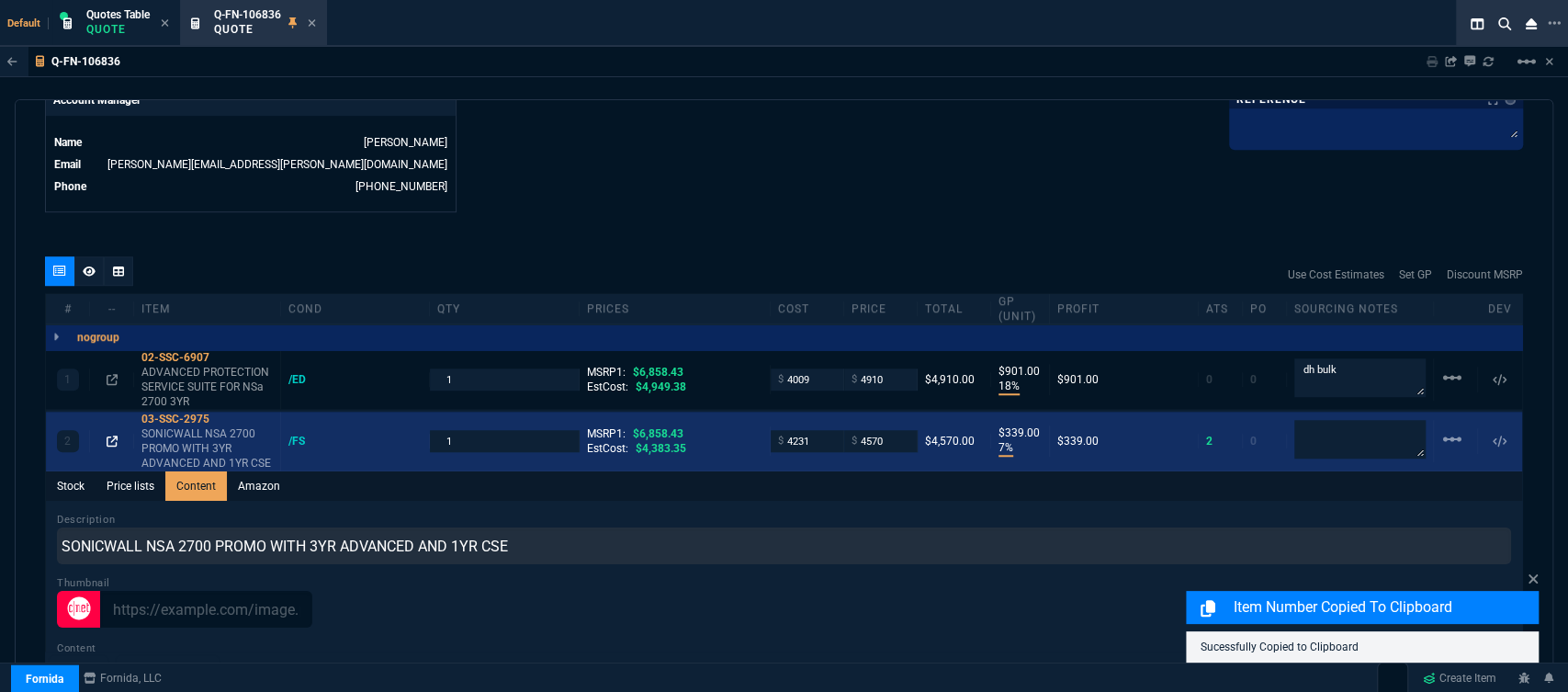
click at [115, 435] on icon at bounding box center [111, 440] width 11 height 11
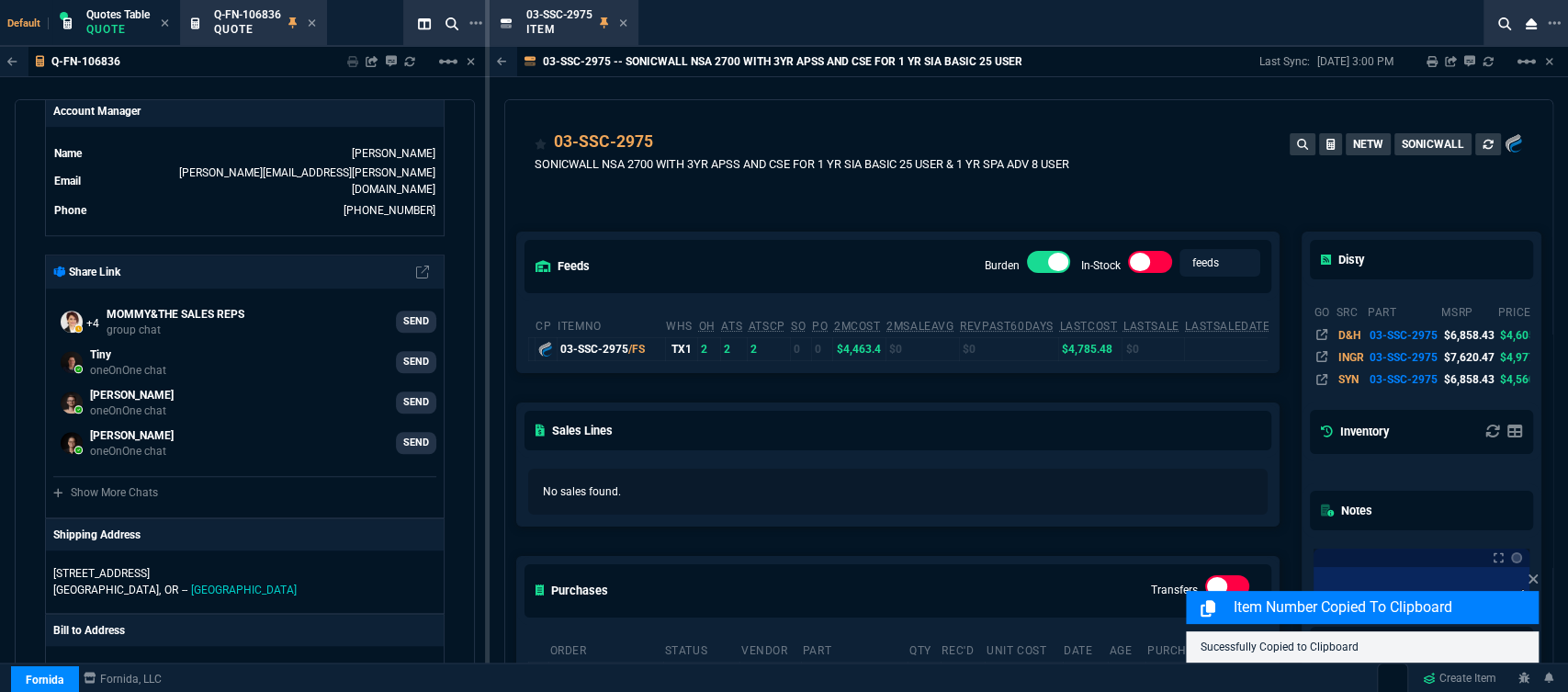
scroll to position [382, 0]
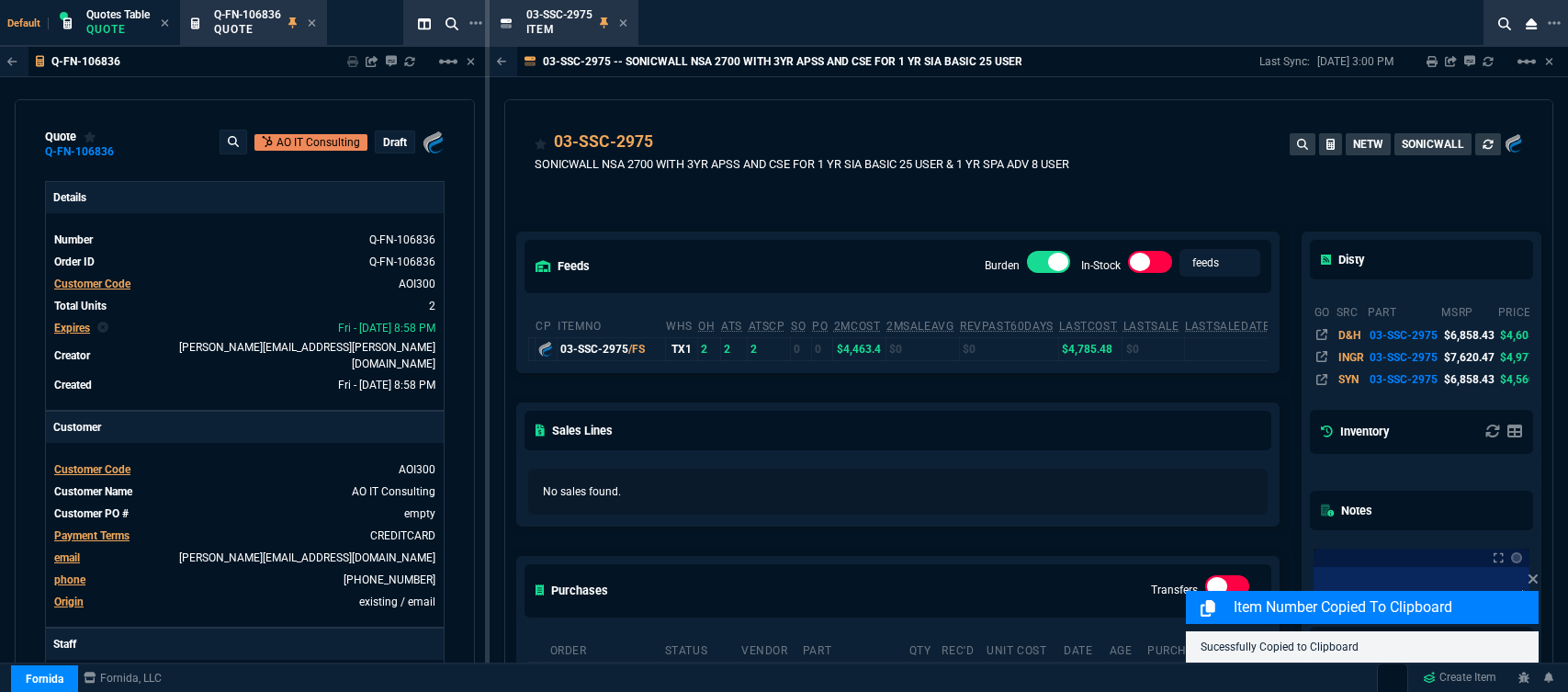
select select "12: [PERSON_NAME]"
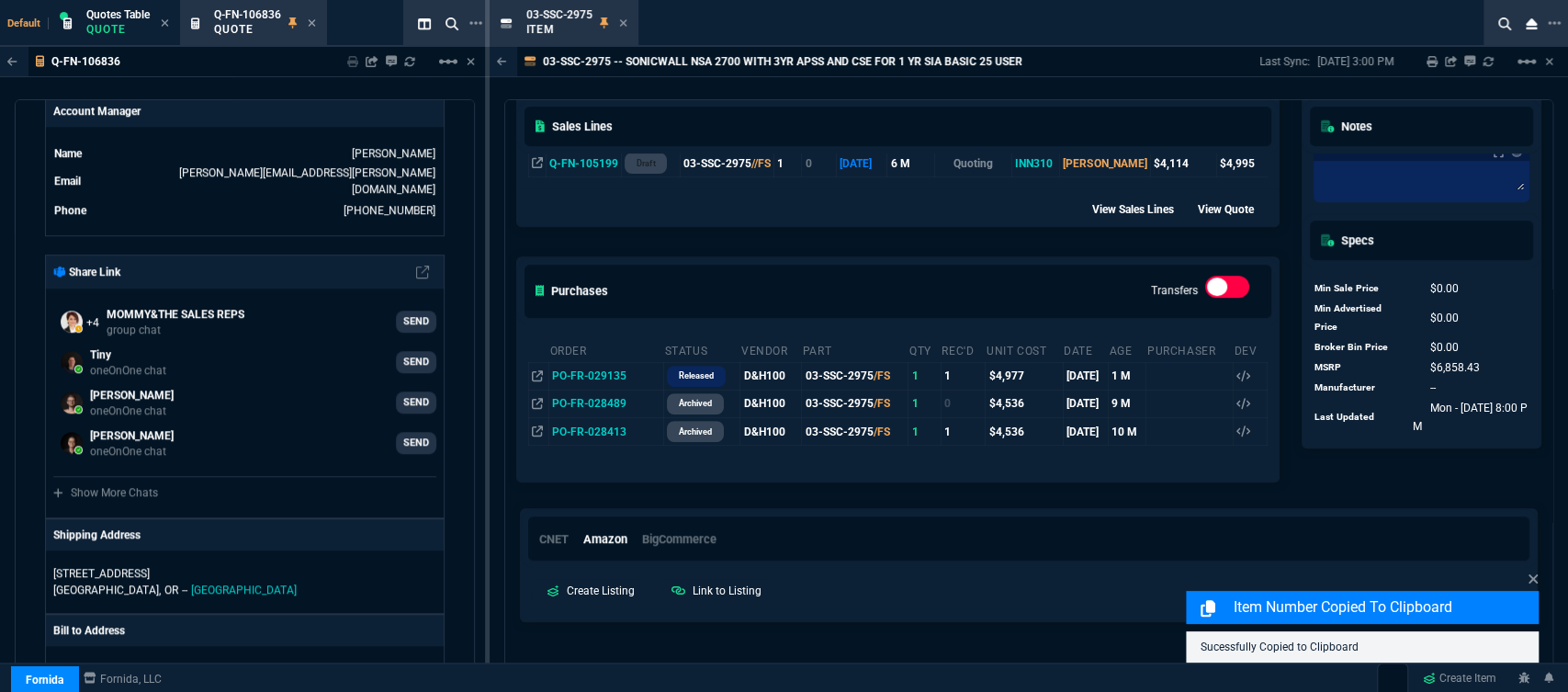
scroll to position [517, 0]
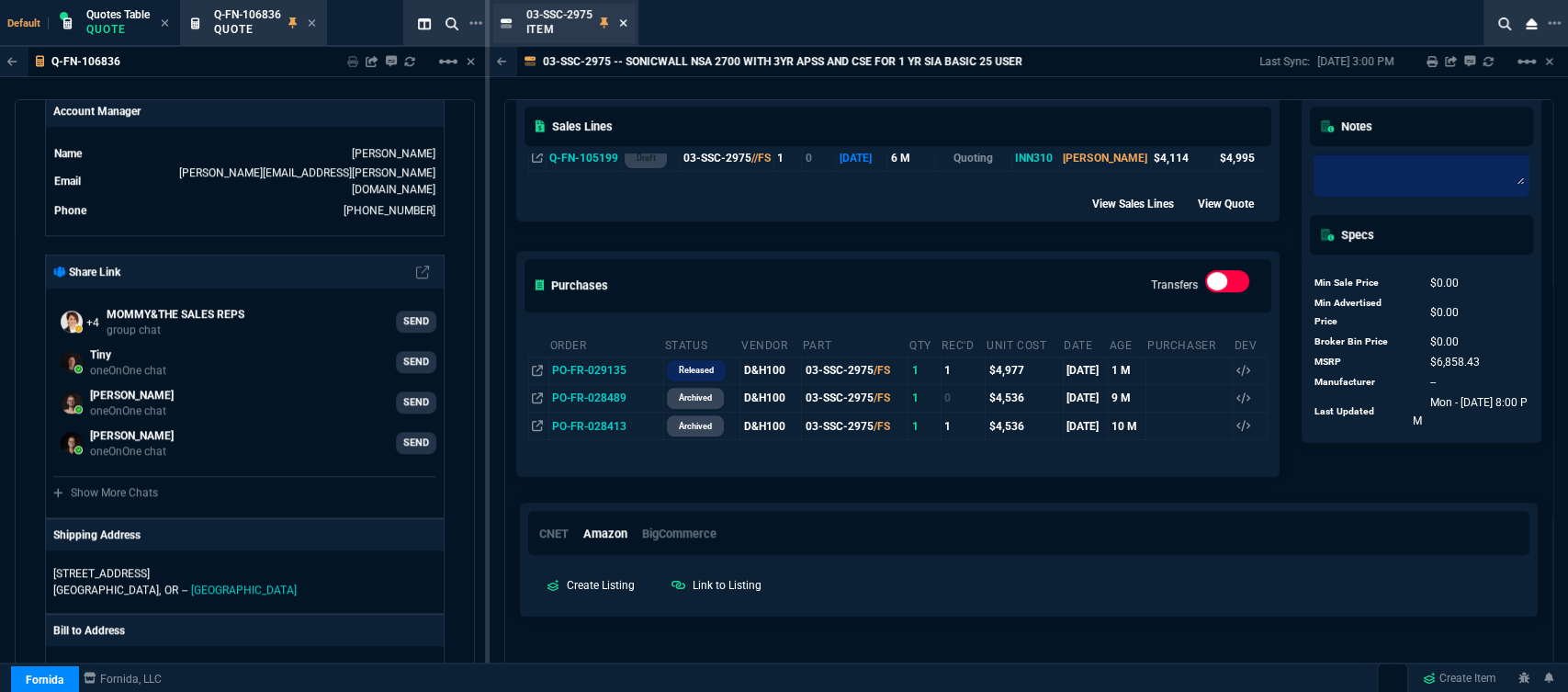
click at [625, 18] on icon at bounding box center [623, 22] width 8 height 11
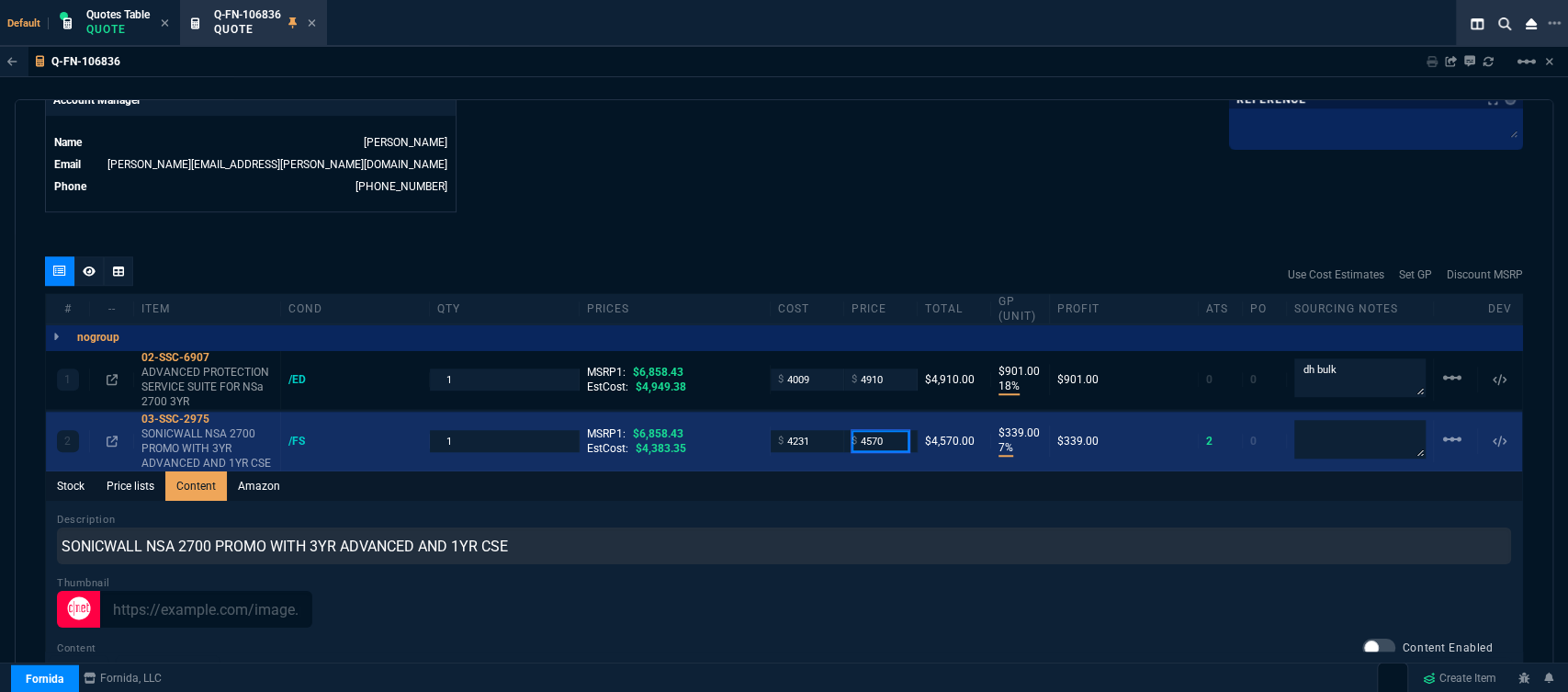
click at [900, 430] on input "4570" at bounding box center [880, 441] width 58 height 21
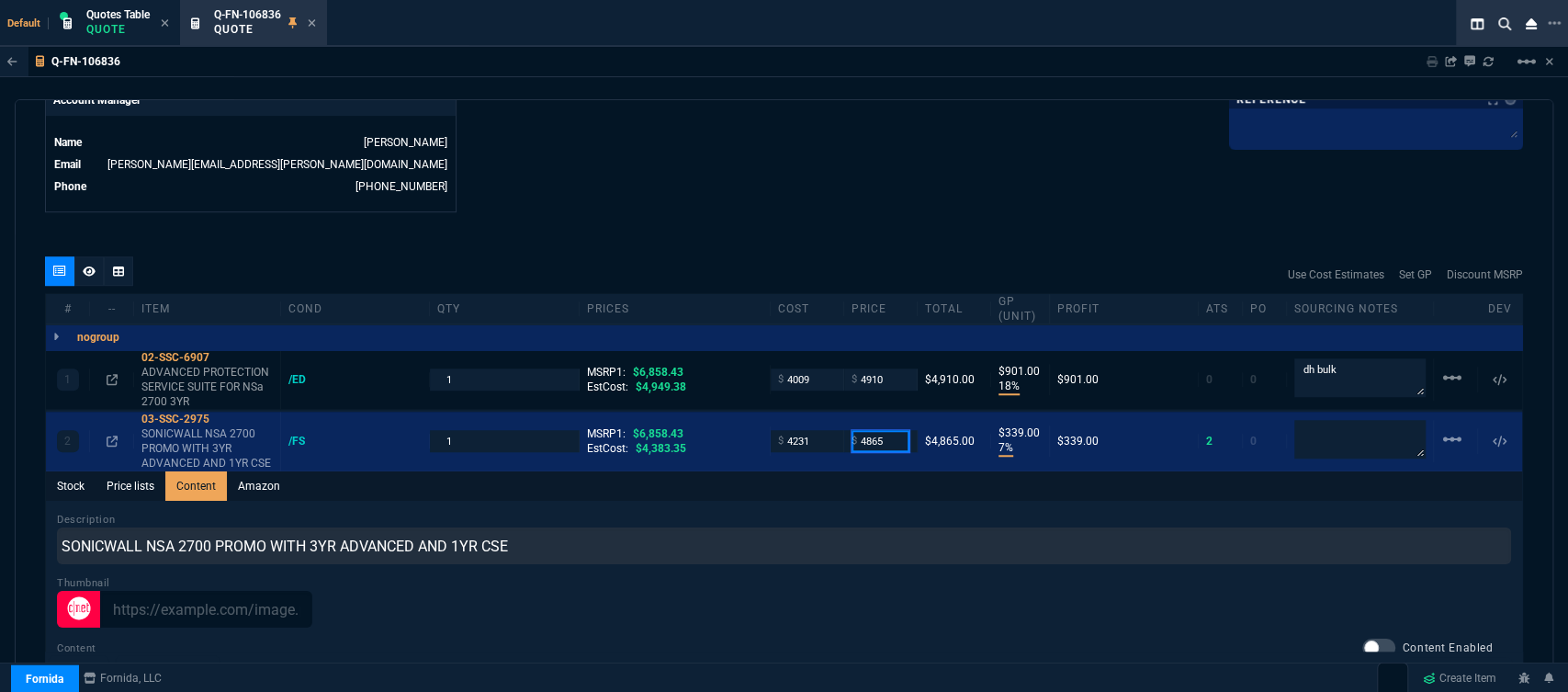
type input "4865"
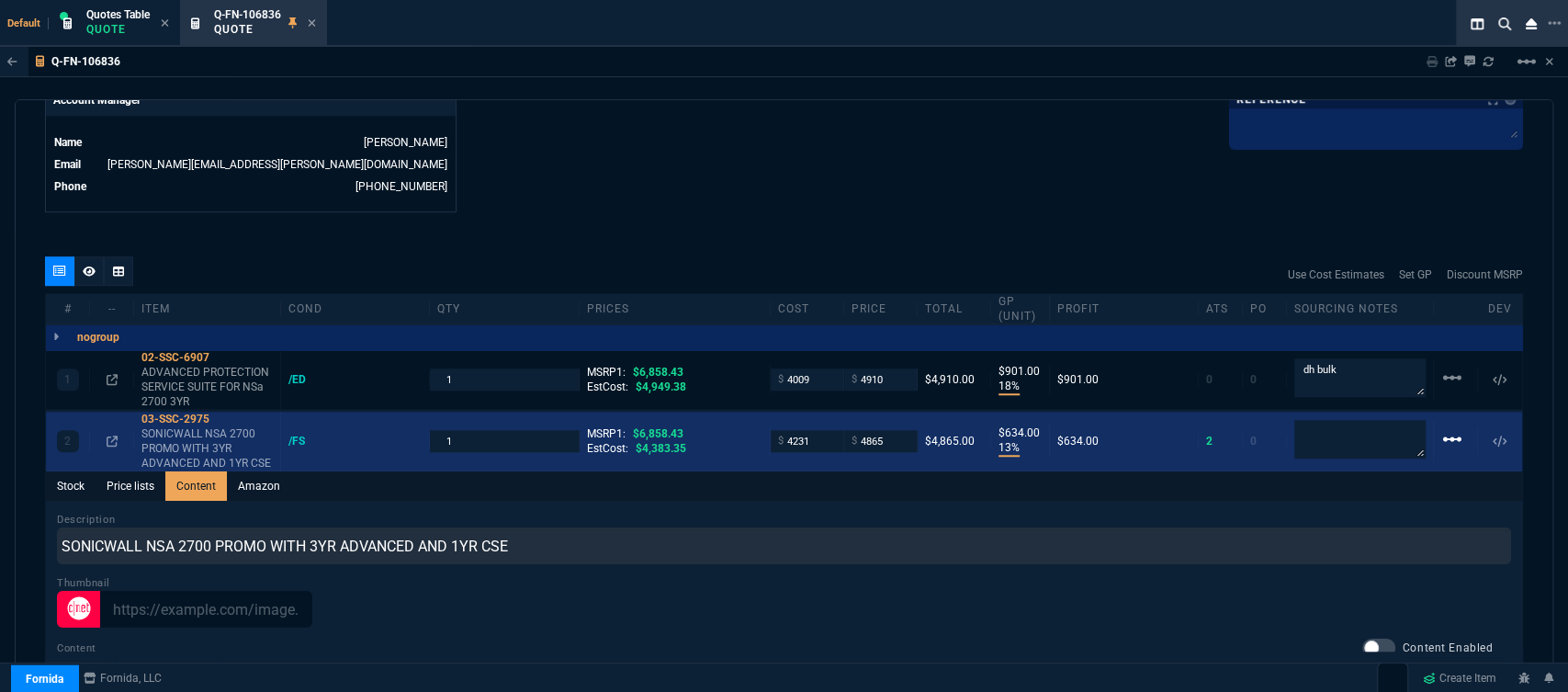
click at [1447, 428] on mat-icon "linear_scale" at bounding box center [1452, 439] width 22 height 22
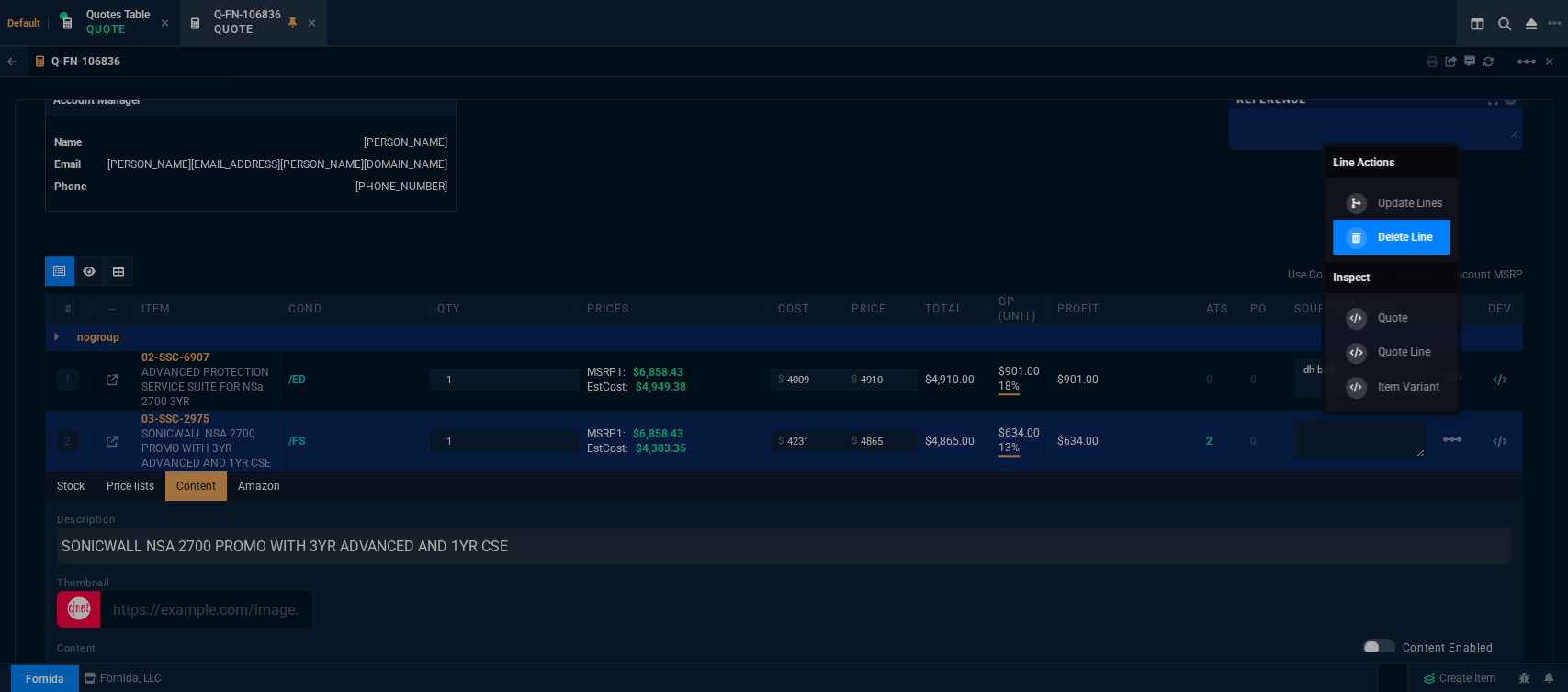
click at [1392, 236] on p "Delete Line" at bounding box center [1405, 236] width 55 height 17
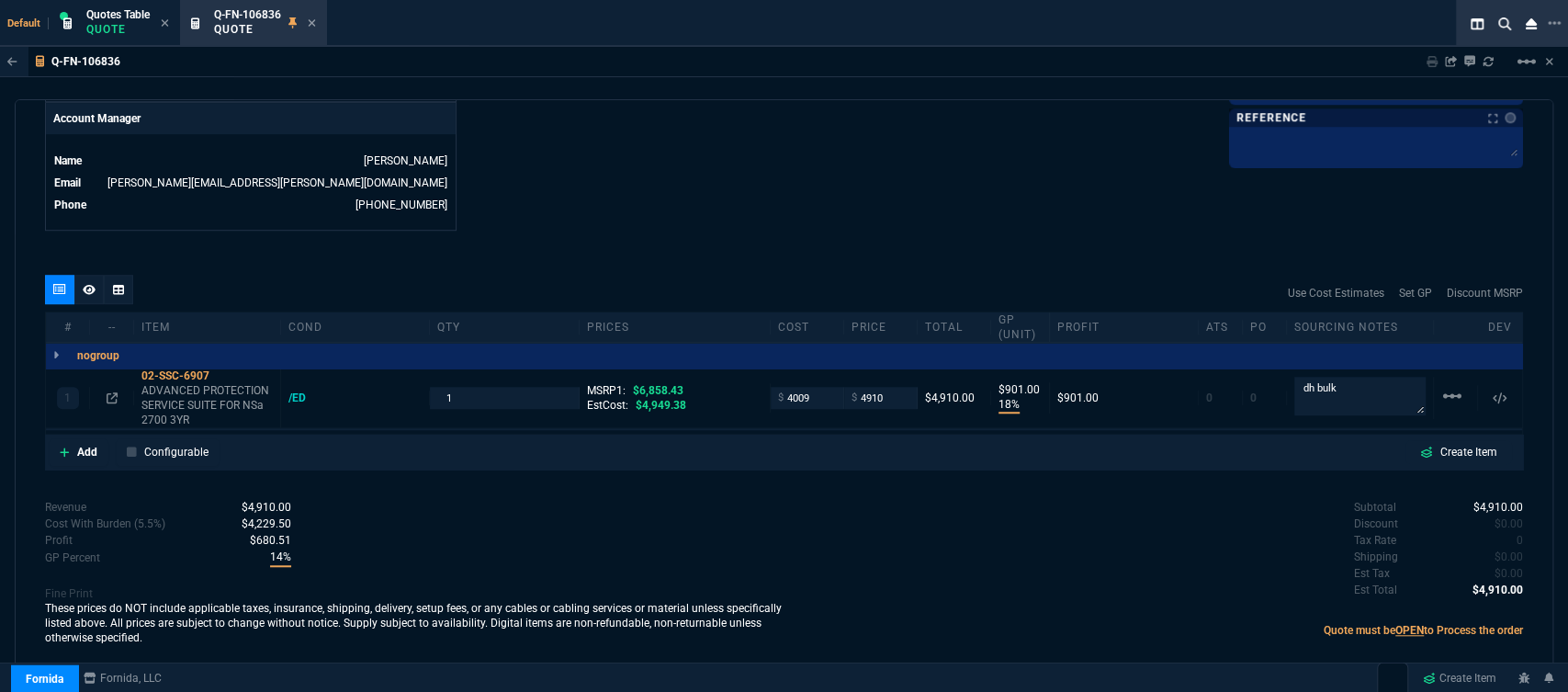
scroll to position [886, 0]
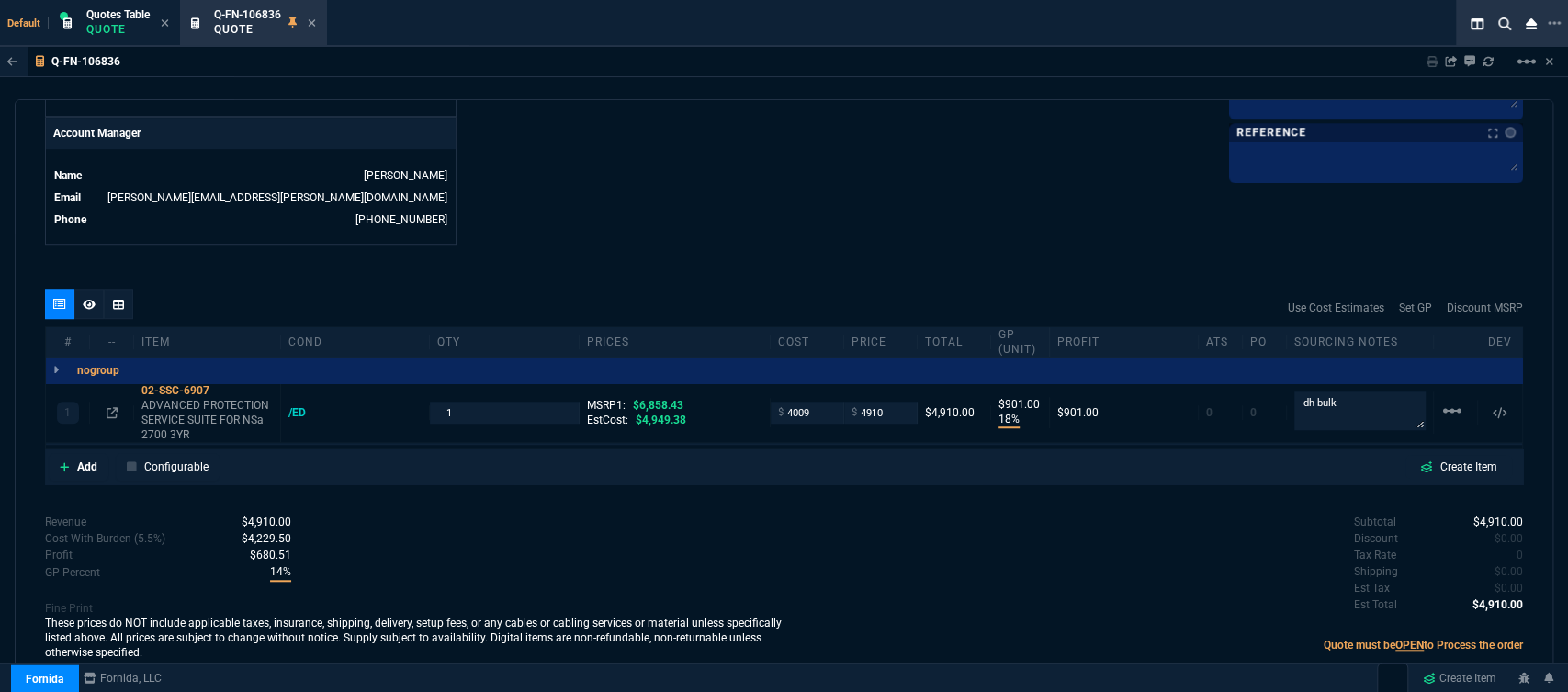
type input "18"
type input "901"
type input "28"
click at [225, 385] on icon at bounding box center [221, 389] width 10 height 11
click at [886, 401] on input "4910" at bounding box center [880, 412] width 58 height 21
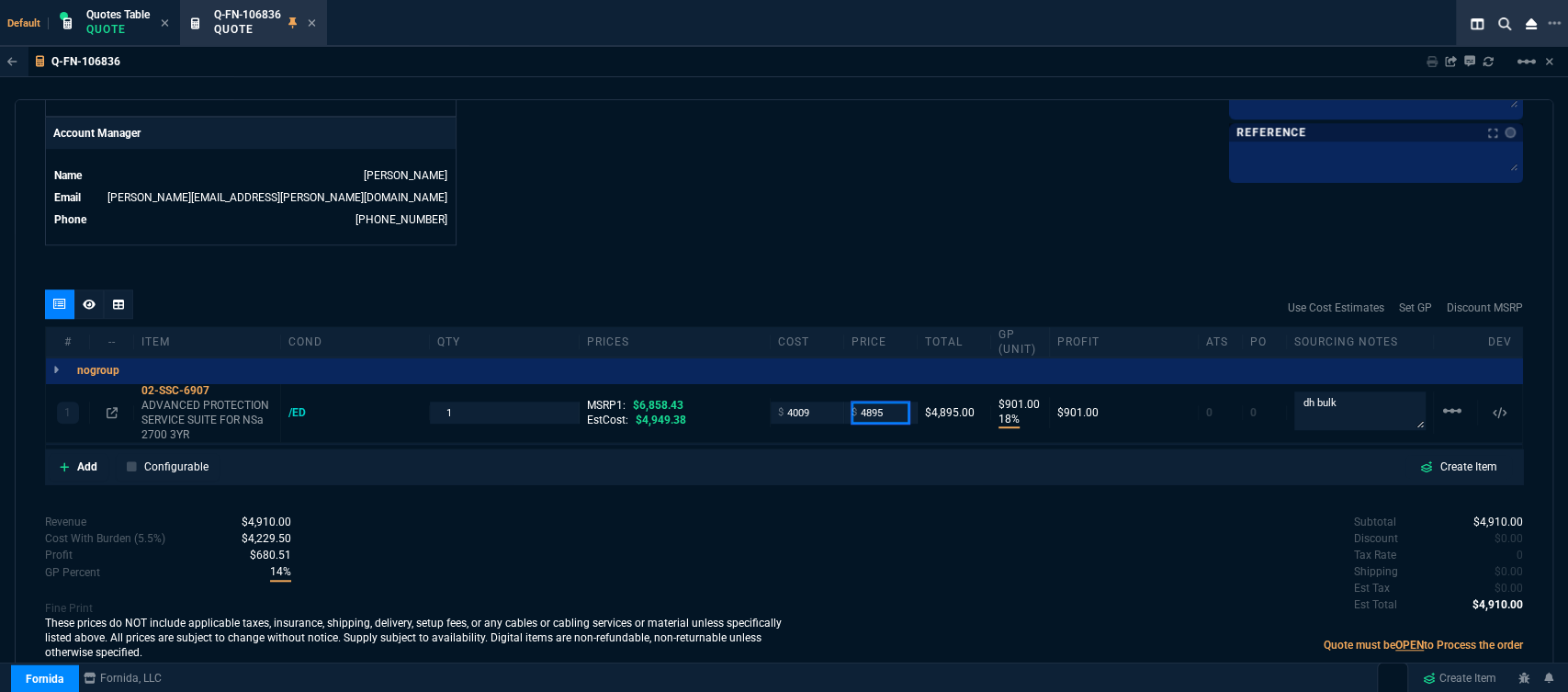
type input "4895"
type input "886"
type input "29"
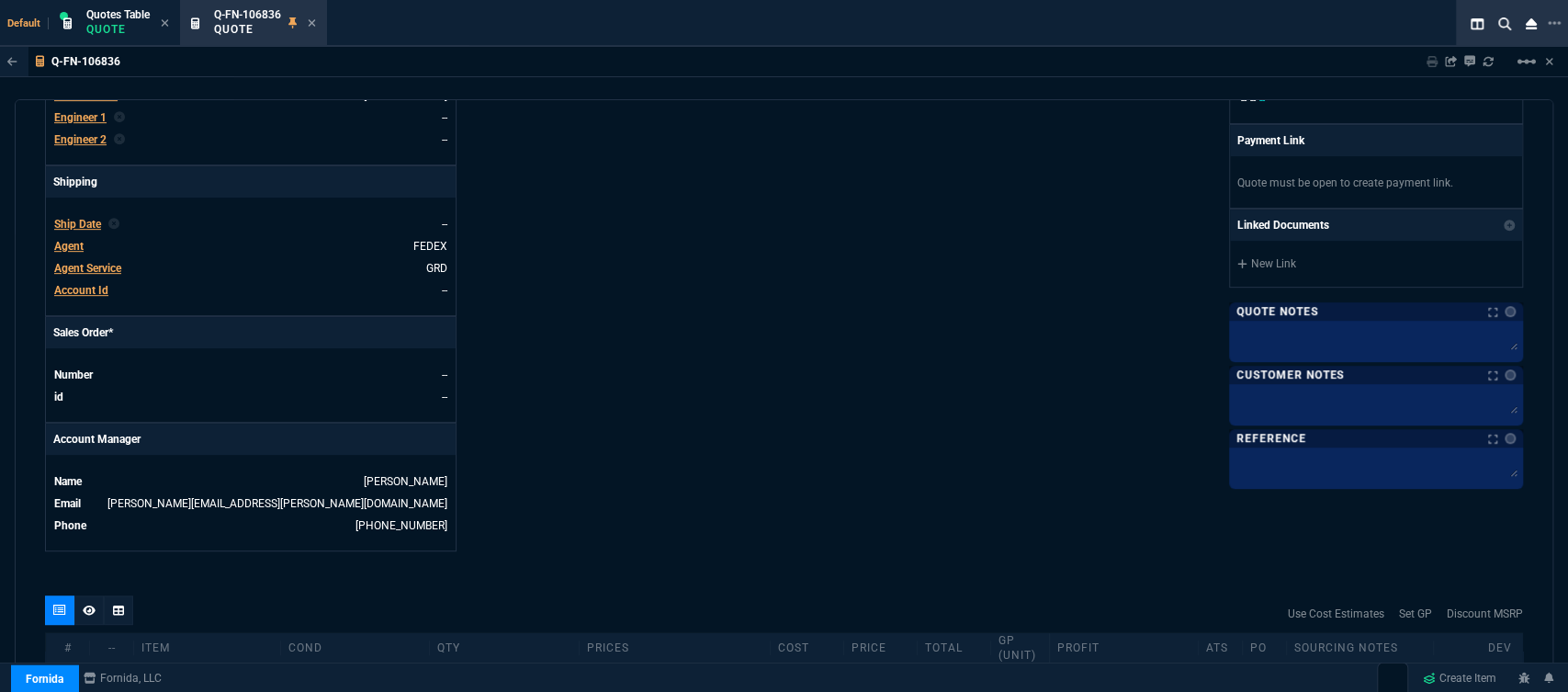
click at [73, 240] on span "Agent" at bounding box center [69, 246] width 29 height 13
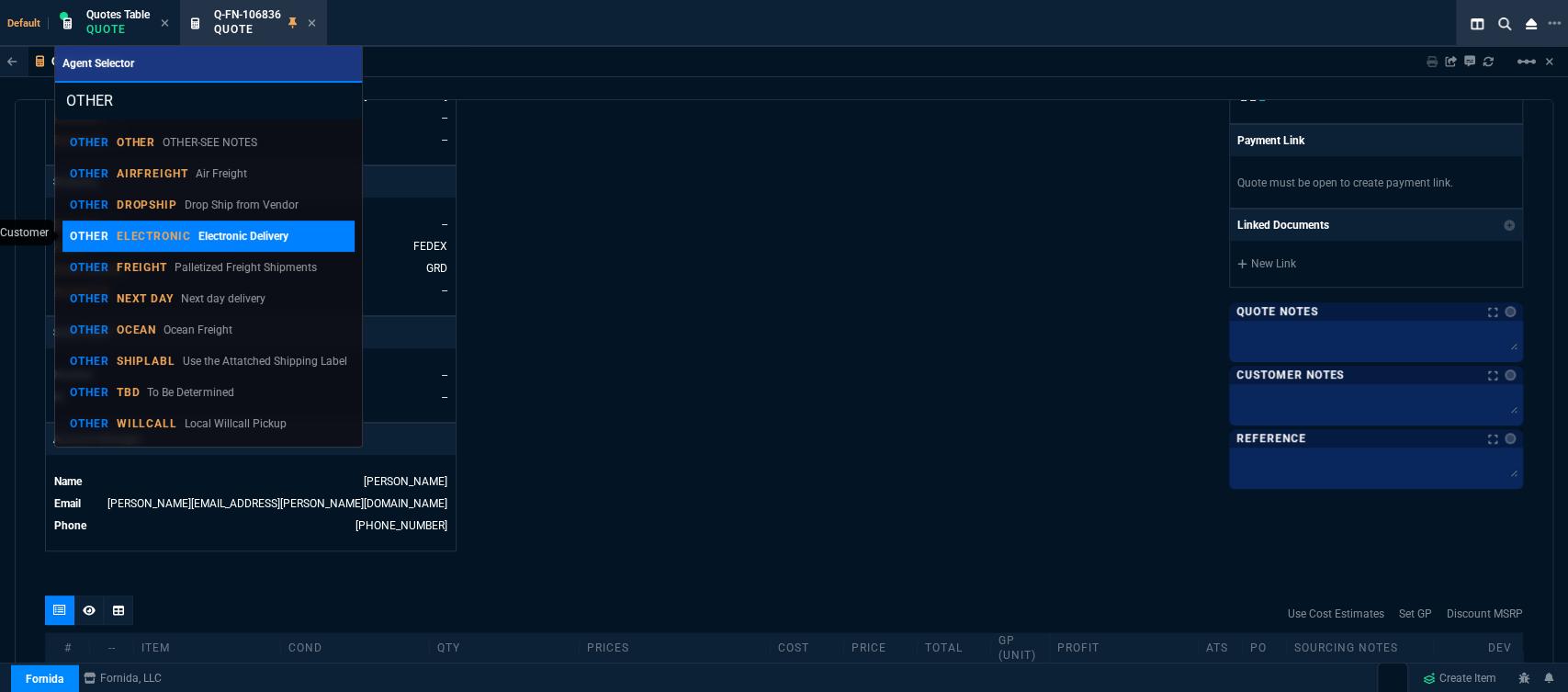
type input "OTHER"
click at [112, 242] on div "OTHER ELECTRONIC Electronic Delivery" at bounding box center [180, 235] width 219 height 17
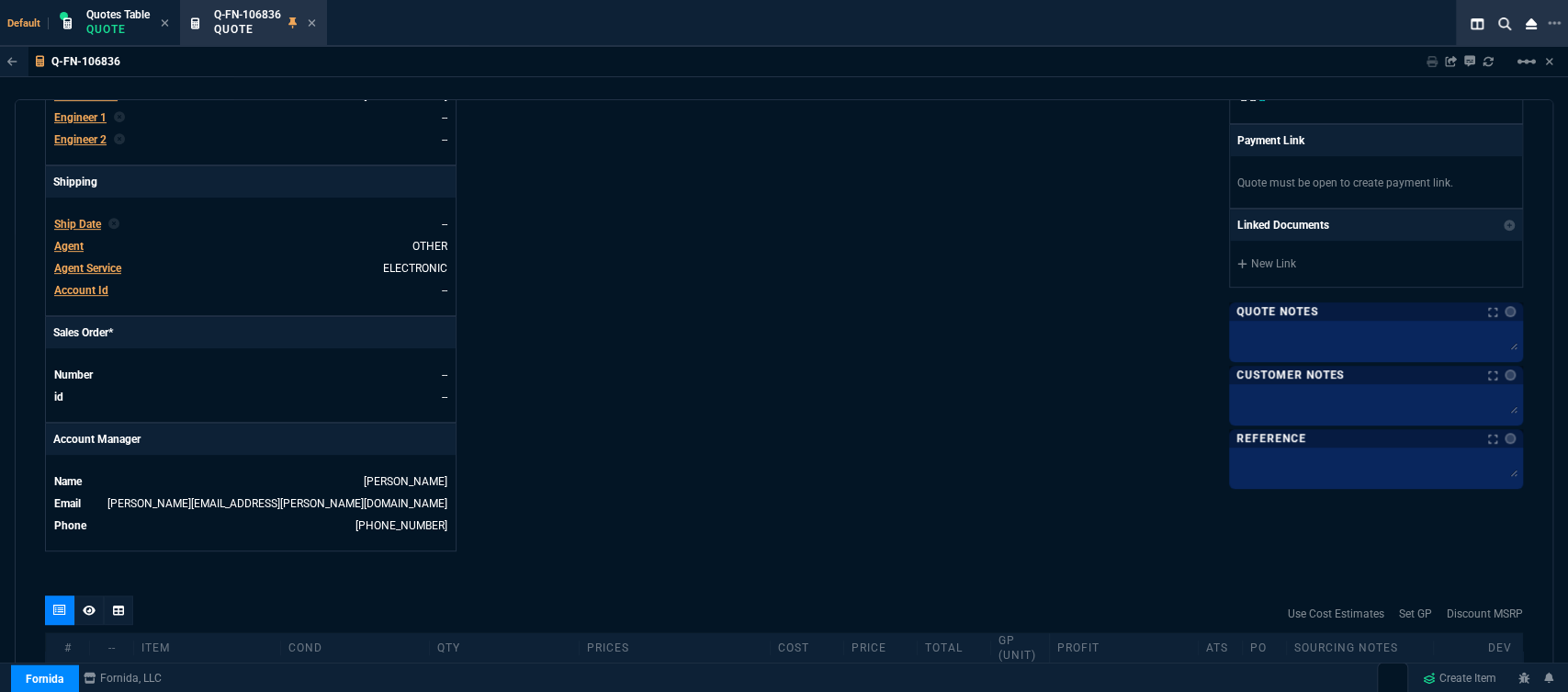
scroll to position [513, 0]
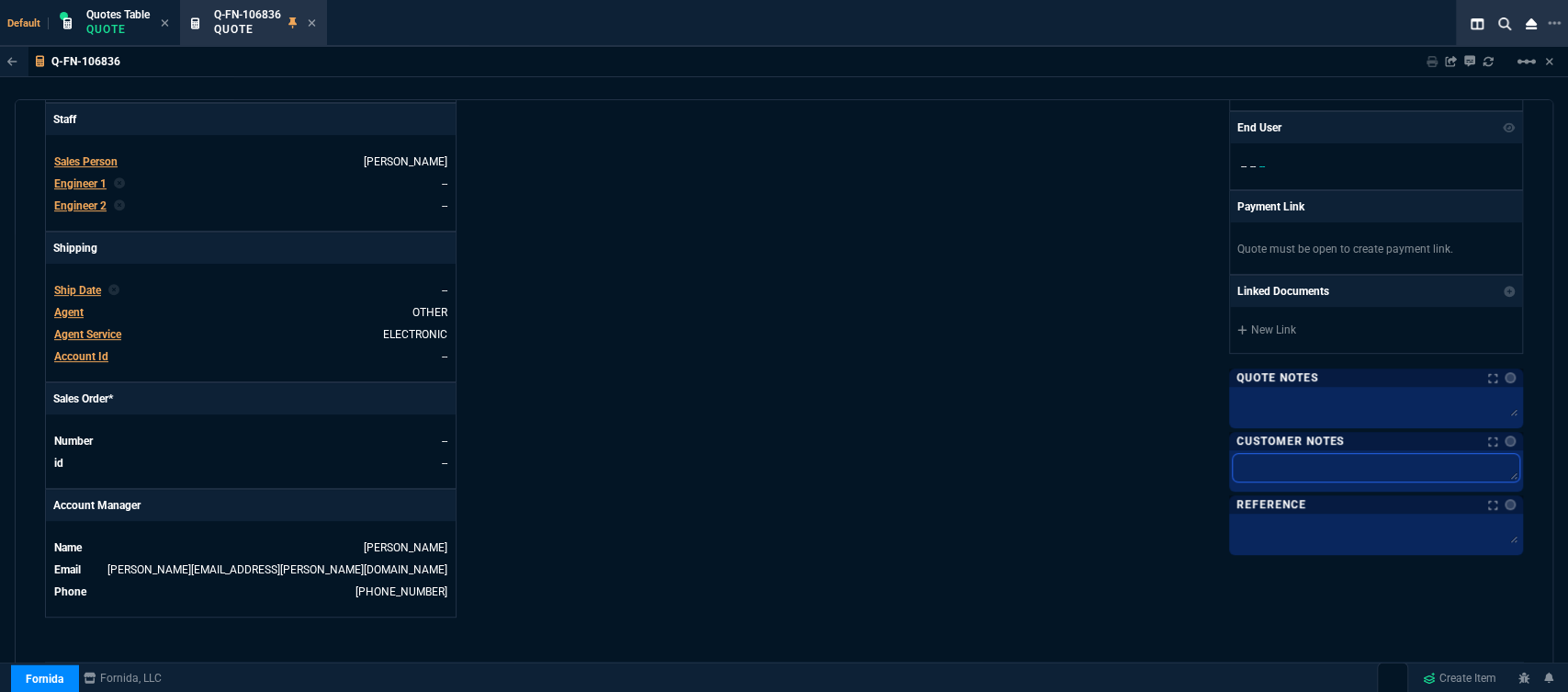
click at [1279, 477] on textarea at bounding box center [1376, 468] width 287 height 27
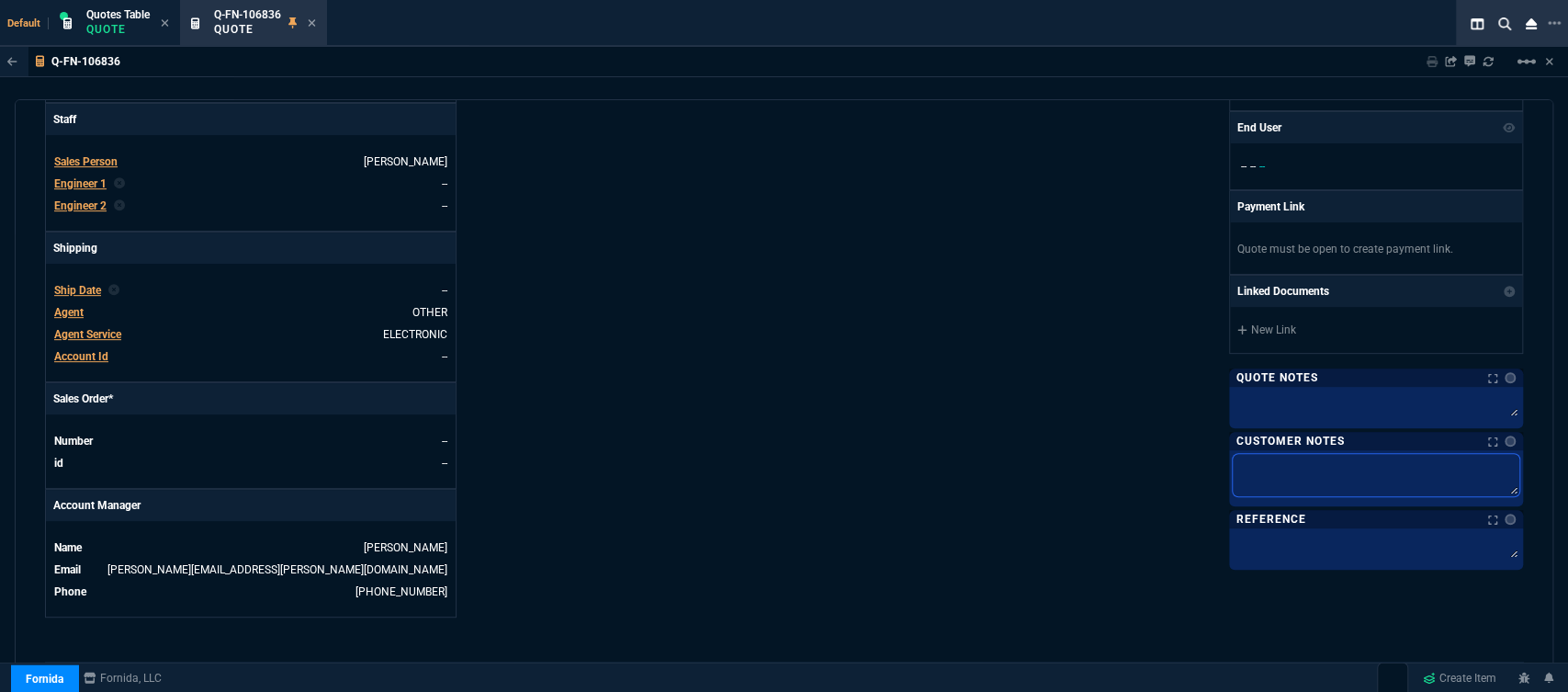
type textarea "e"
type textarea "el"
type textarea "ele"
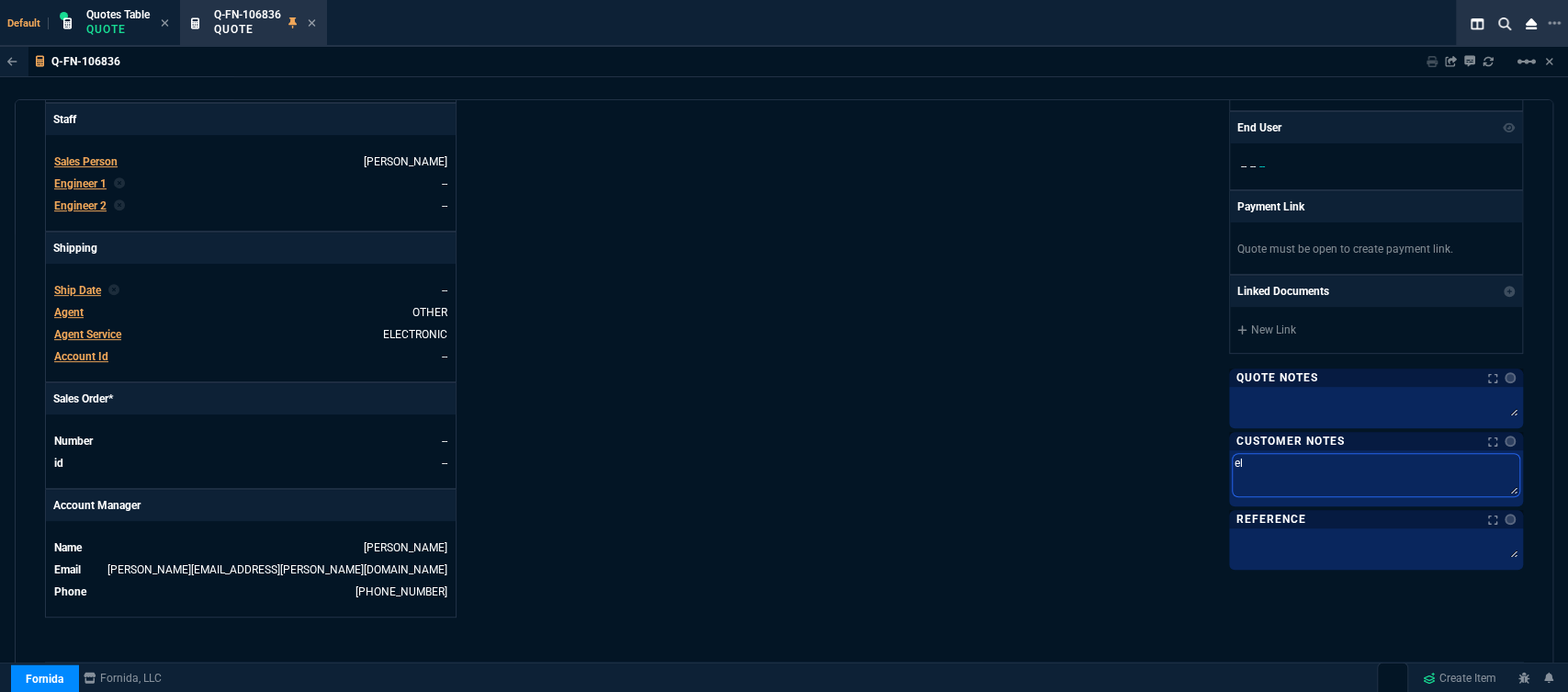
type textarea "ele"
type textarea "elec"
type textarea "ele"
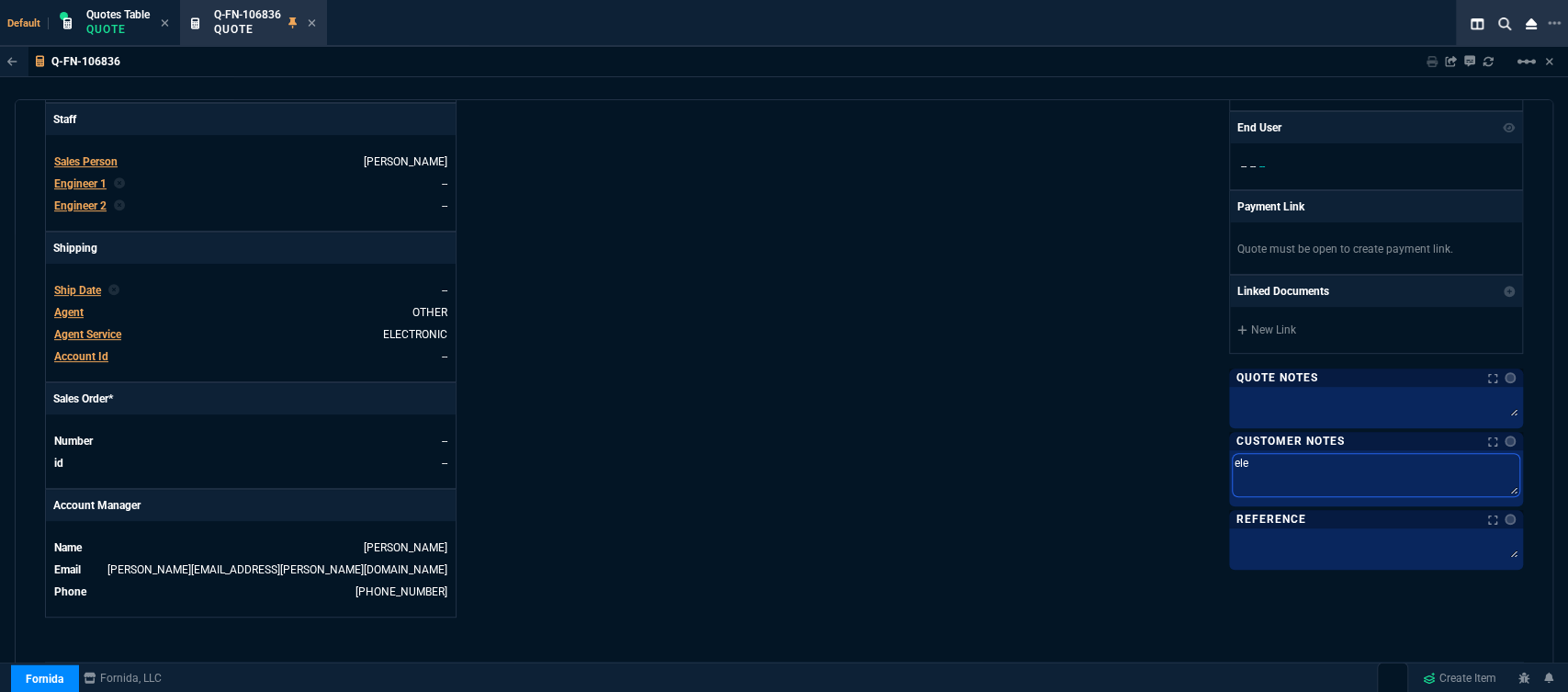
type textarea "el"
type textarea "e"
type textarea "E"
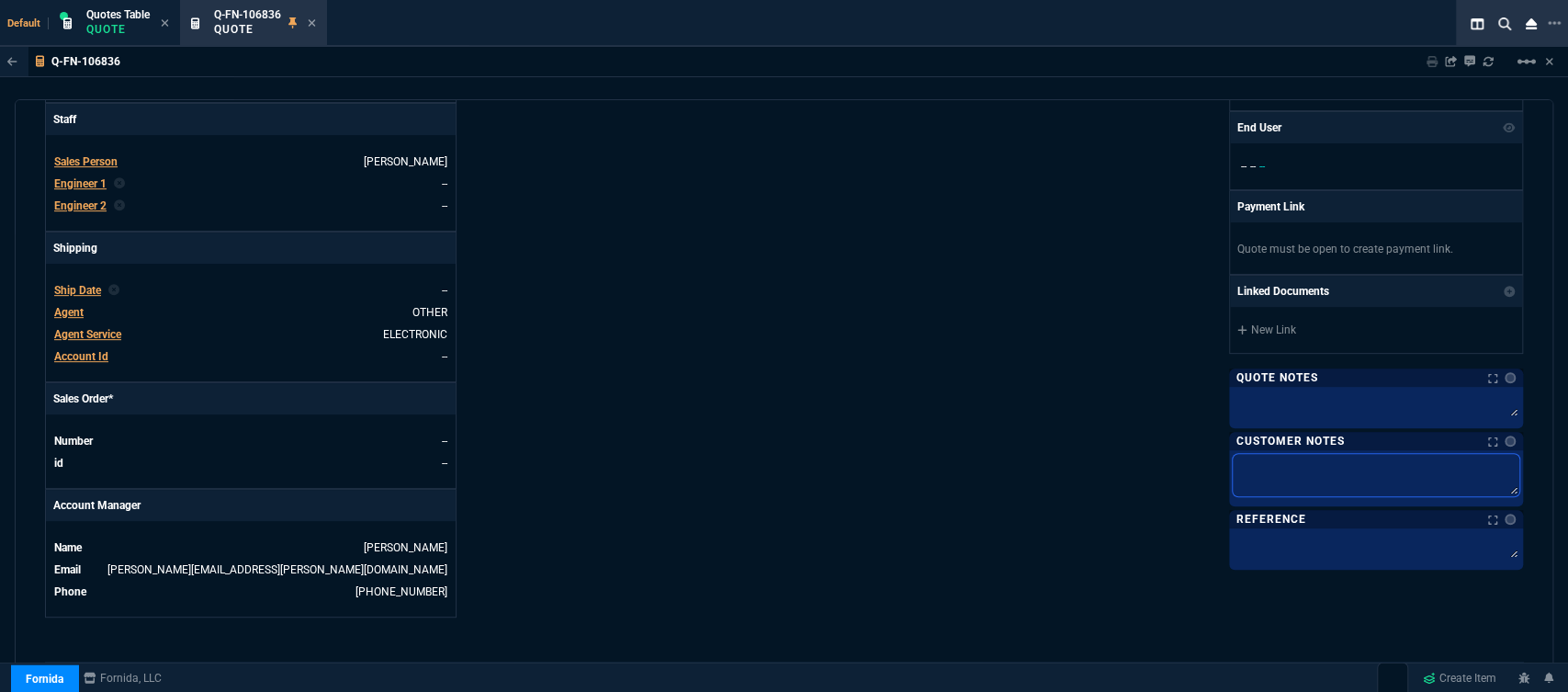
type textarea "E"
type textarea "EE"
type textarea "E"
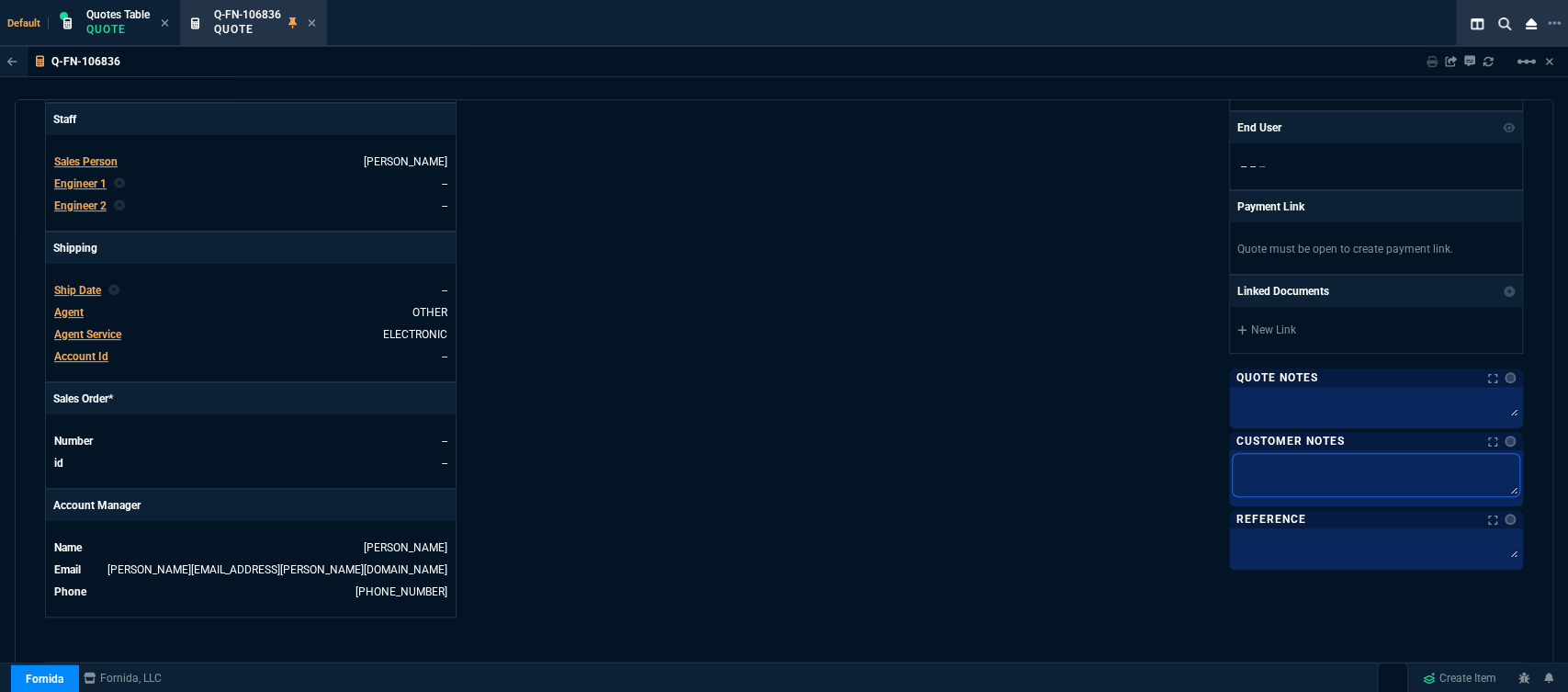
type textarea "E"
type textarea "EL"
type textarea "ELE"
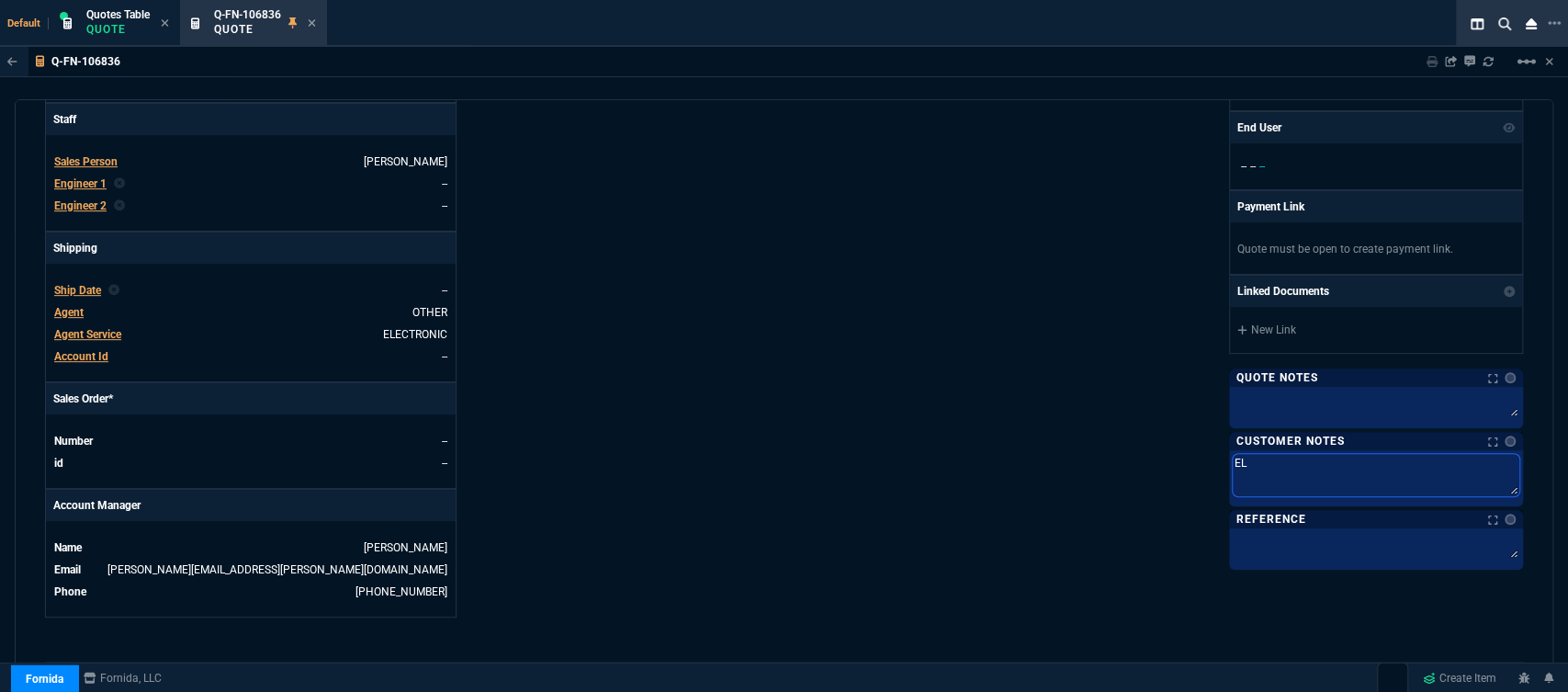
type textarea "ELE"
type textarea "ELEC"
type textarea "ELECT"
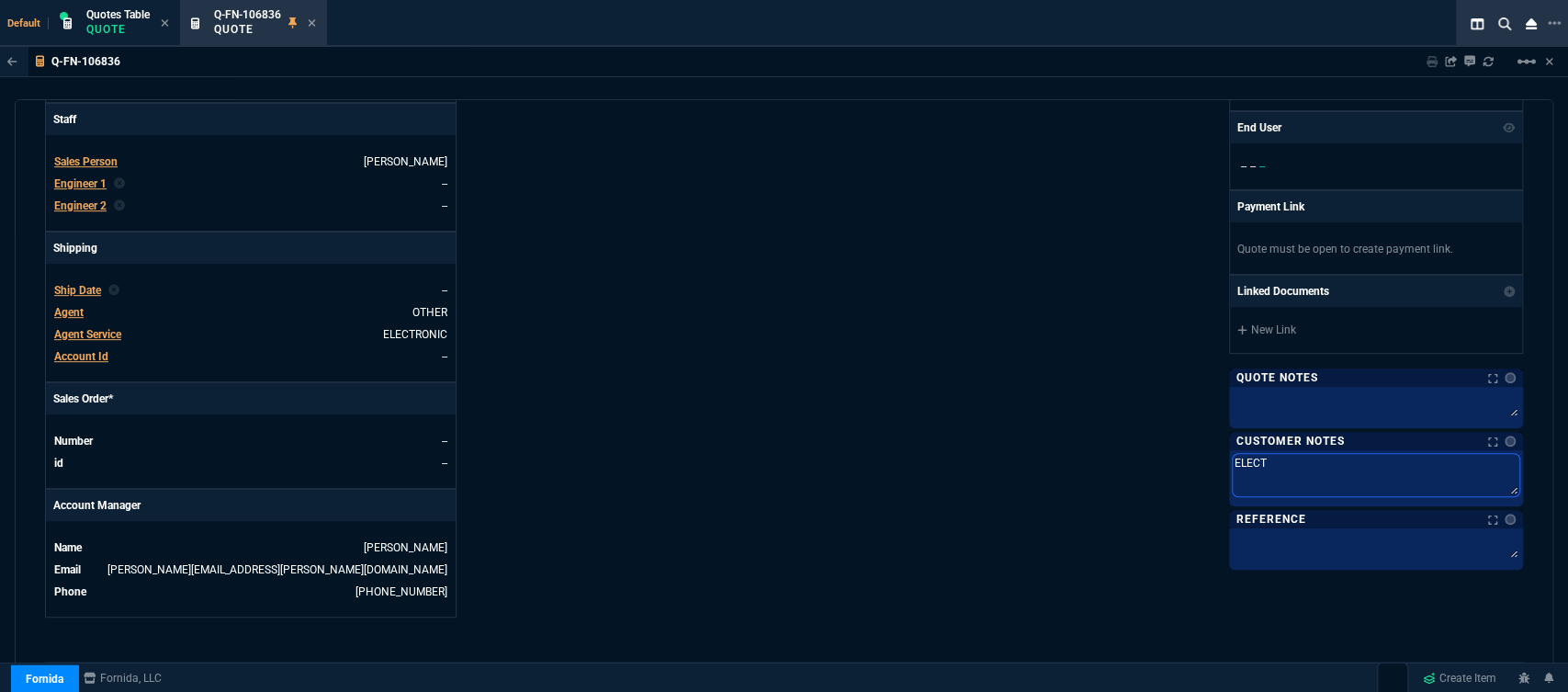
type textarea "ELECTR"
type textarea "ELECTRO"
type textarea "ELECTRON"
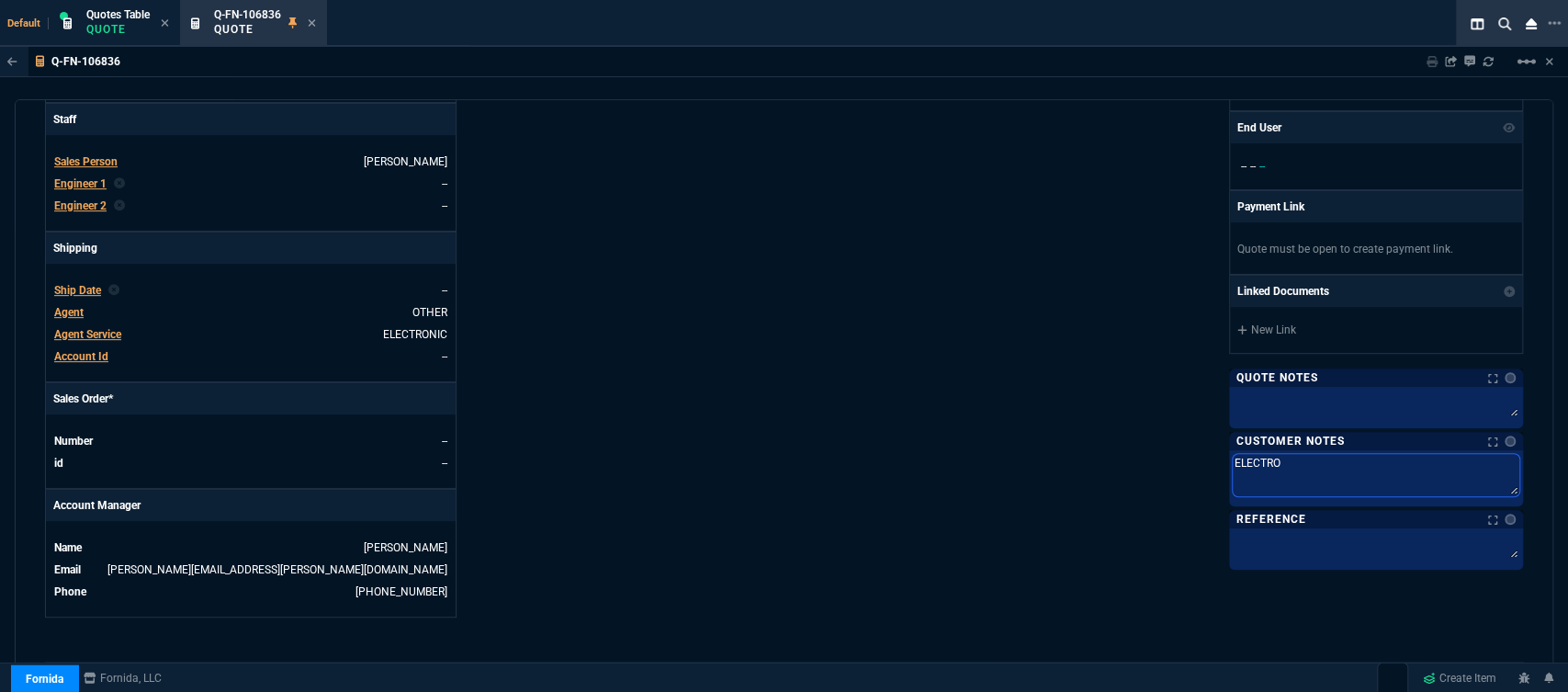
type textarea "ELECTRON"
type textarea "ELECTRONI"
type textarea "ELECTRONIC"
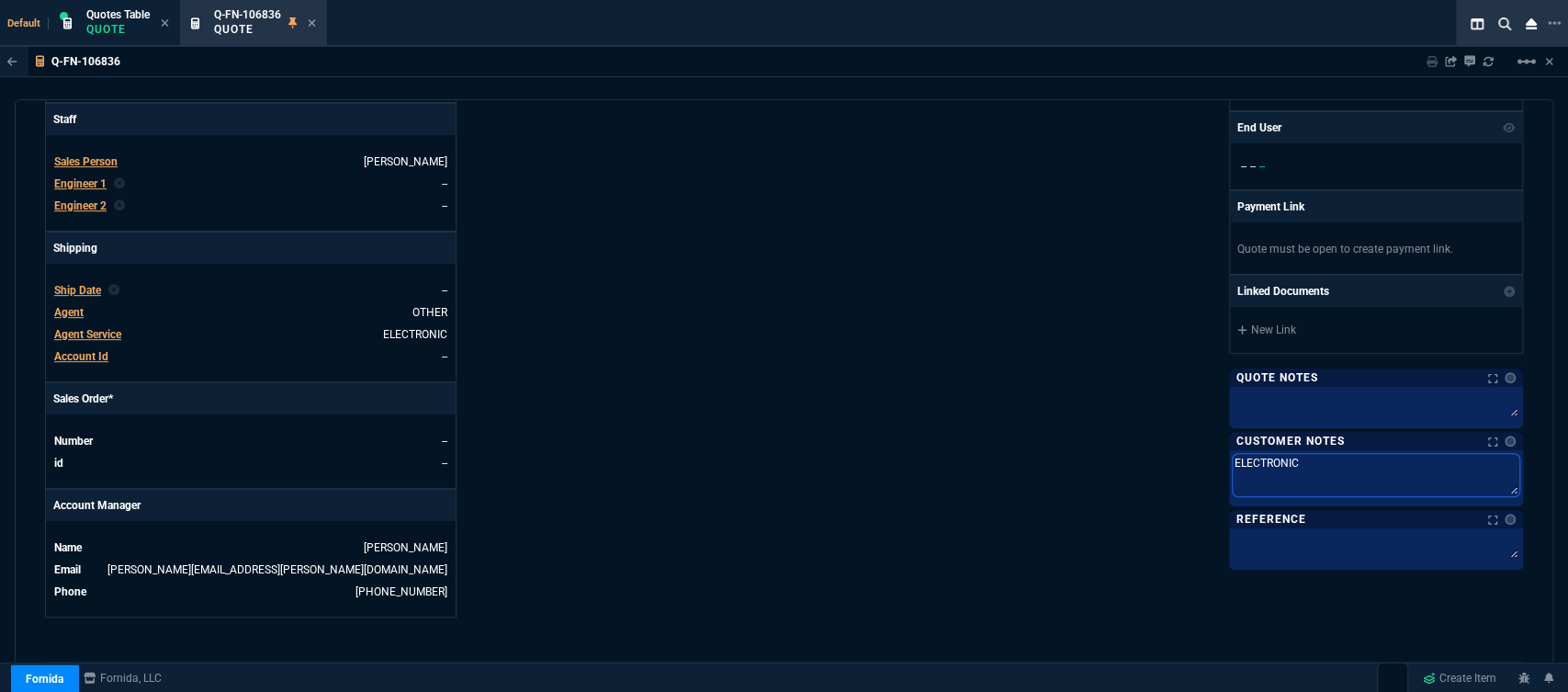
type textarea "ELECTRONIC:"
type textarea "ELECTRONIC: E"
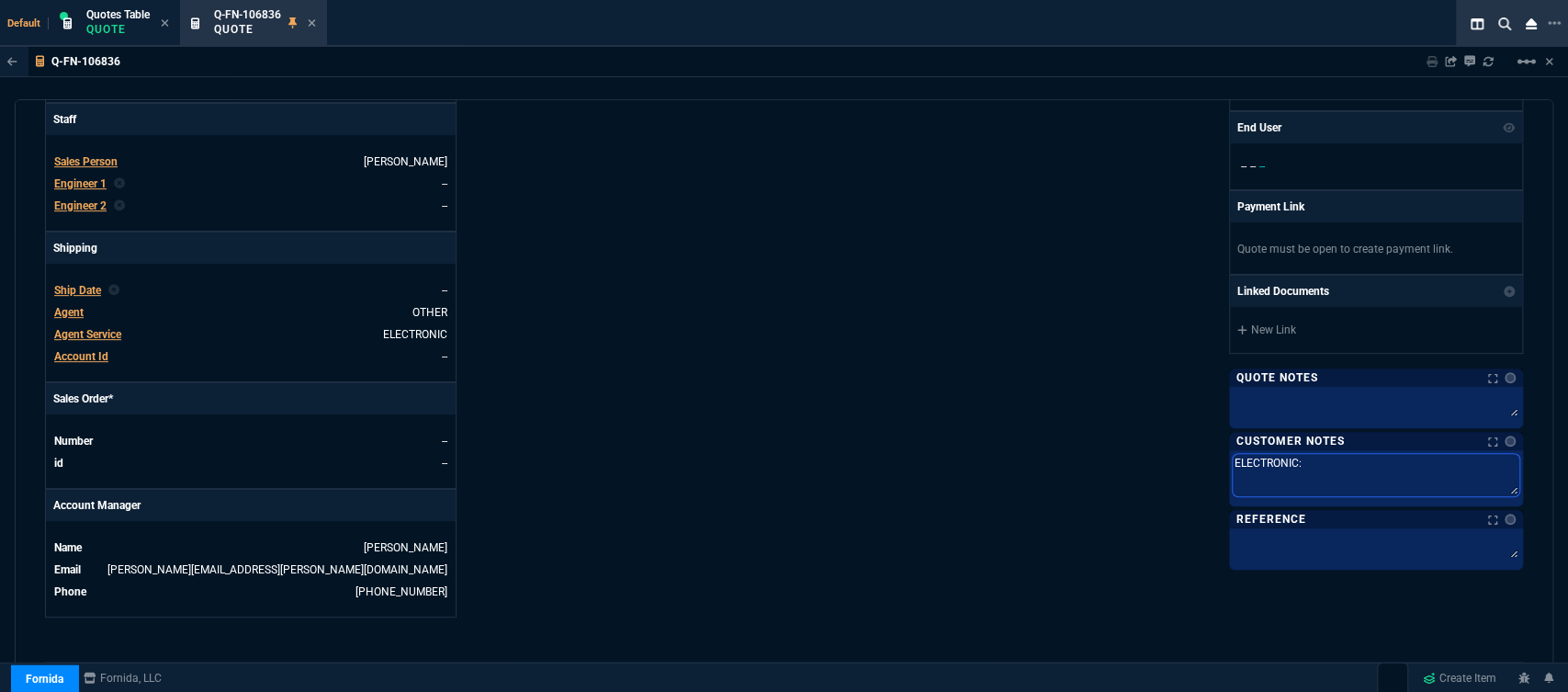
type textarea "ELECTRONIC: E"
type textarea "ELECTRONIC: EM"
type textarea "ELECTRONIC: EMA"
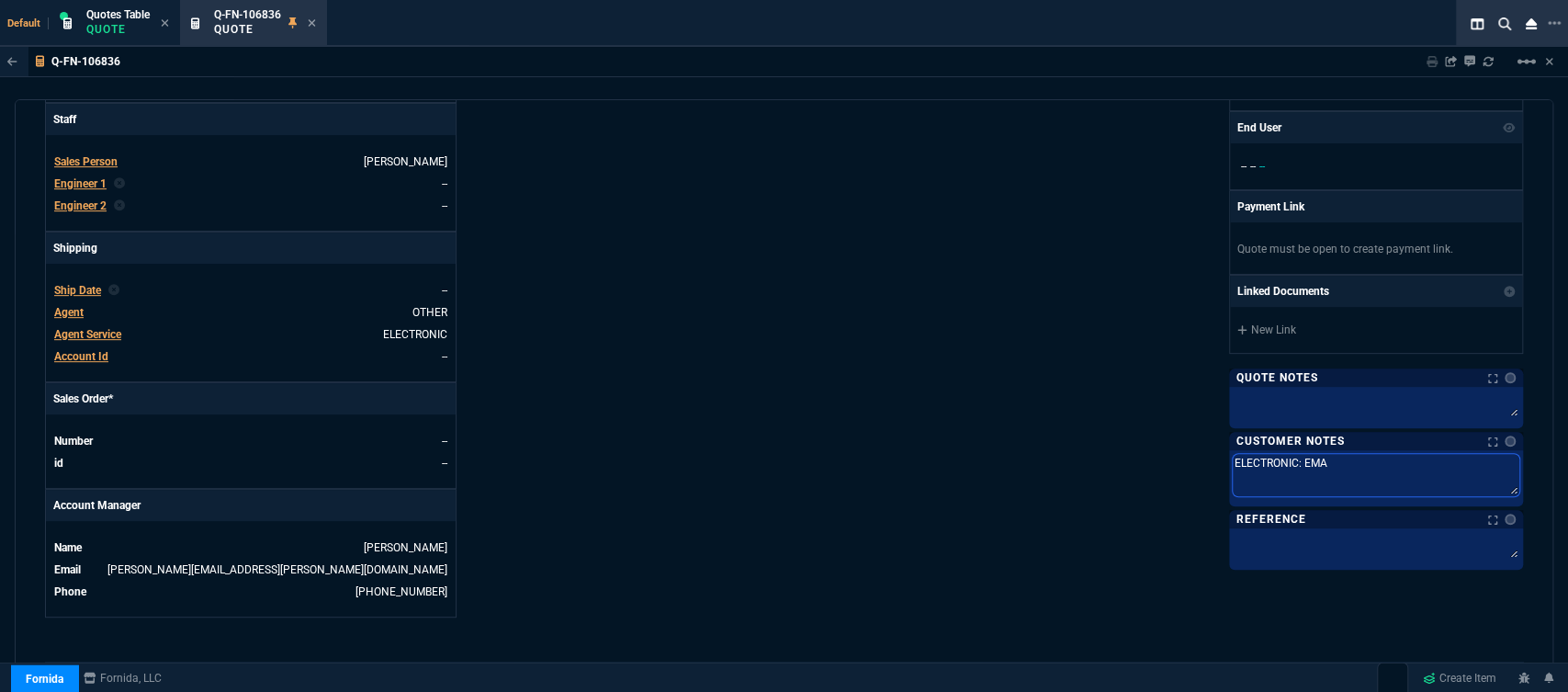
type textarea "ELECTRONIC: EMAI"
type textarea "ELECTRONIC: EMAIL"
type textarea "ELECTRONIC: EMAIL*"
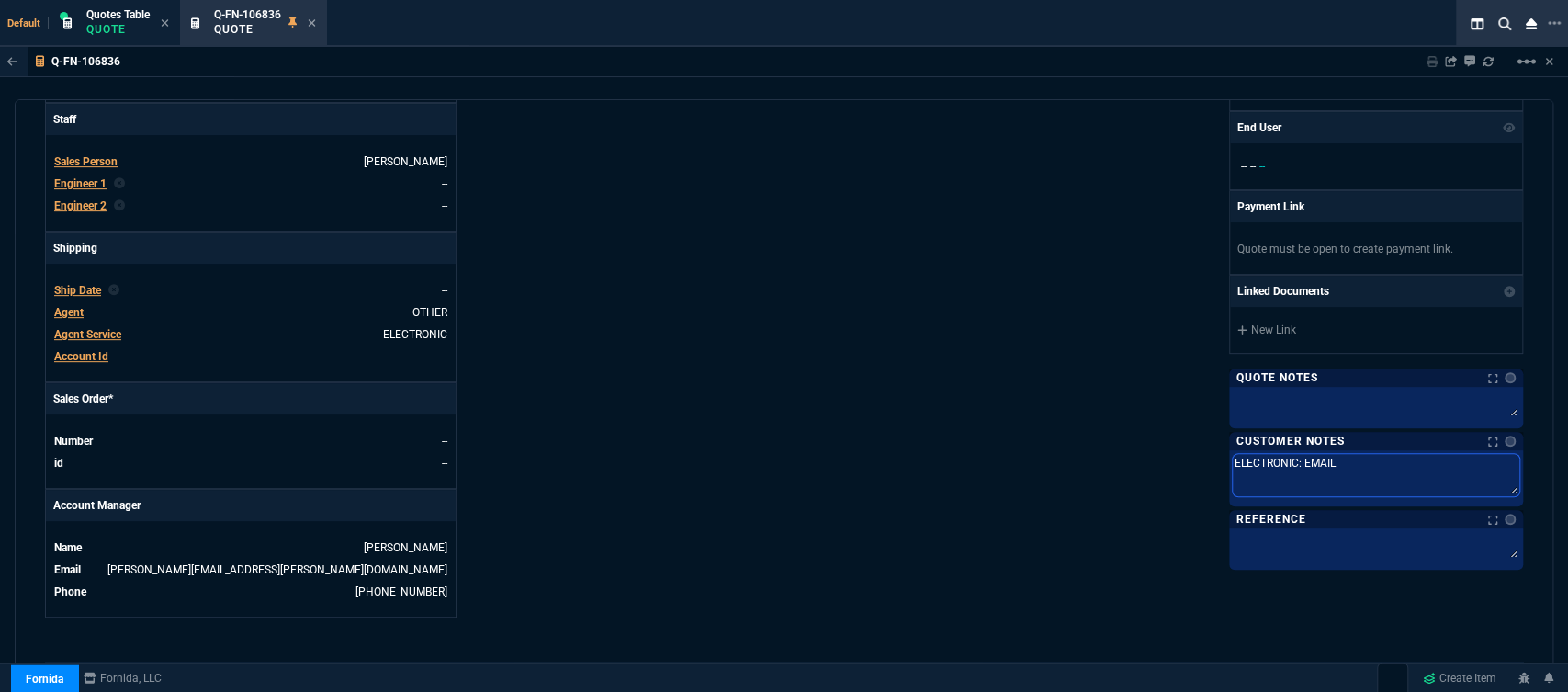
type textarea "ELECTRONIC: EMAIL*"
type textarea "ELECTRONIC: EMAIL**"
type textarea "ELECTRONIC: EMAIL**E"
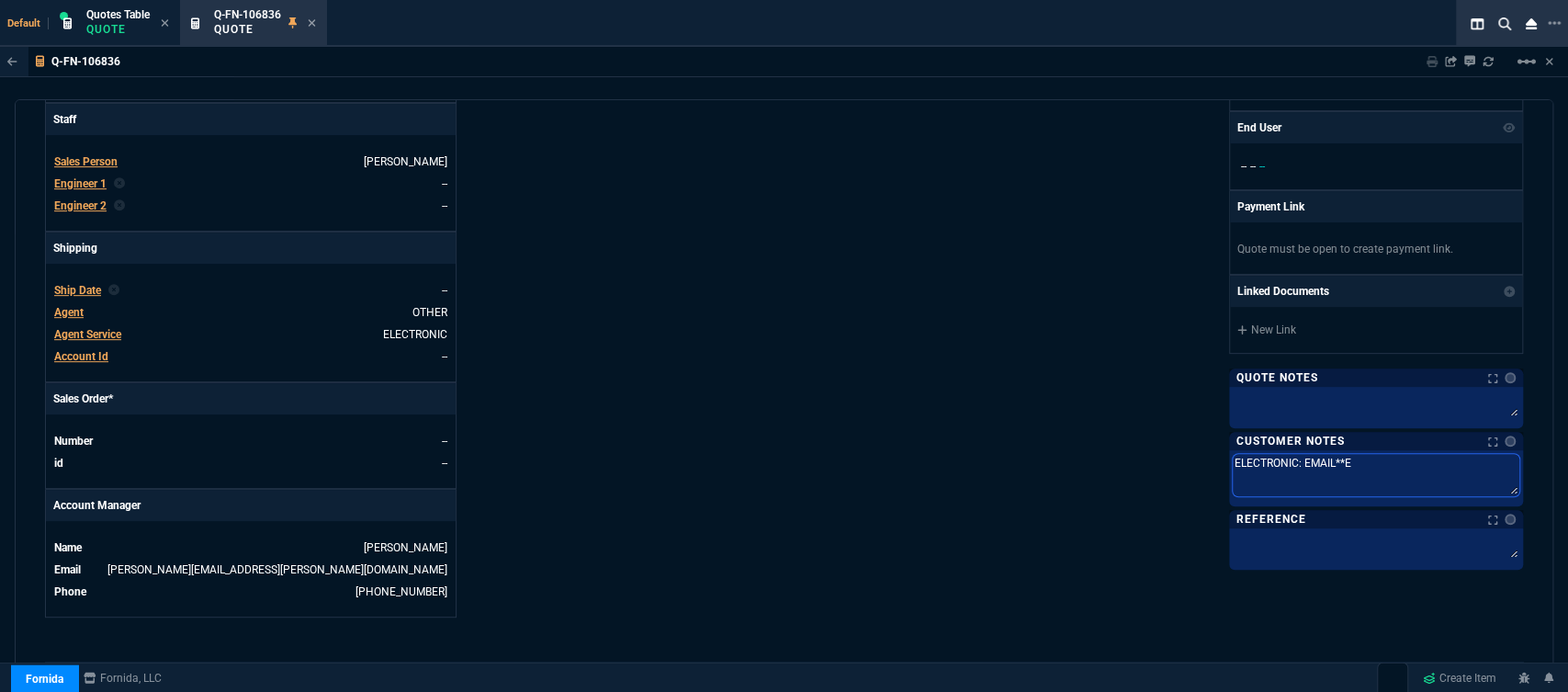
type textarea "ELECTRONIC: EMAIL**ET"
type textarea "ELECTRONIC: EMAIL**ETA"
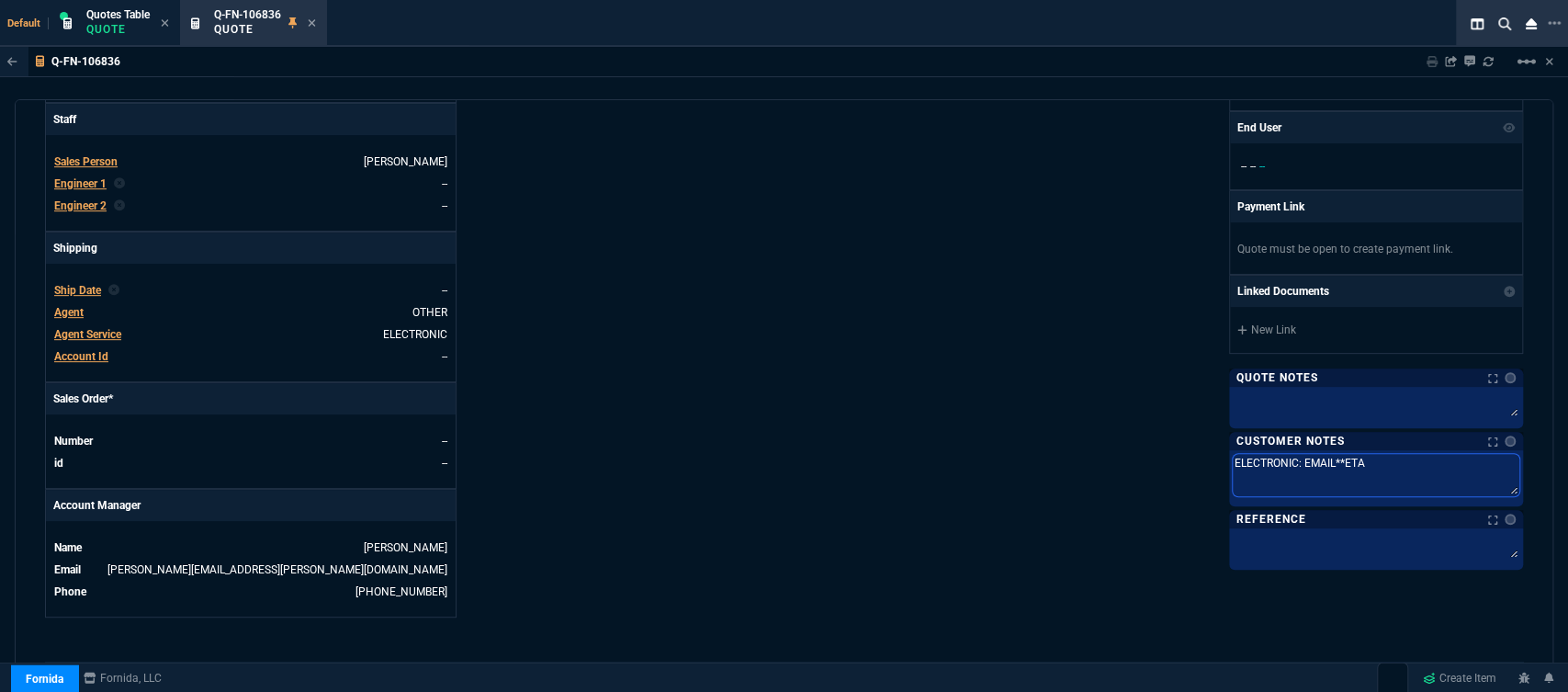
type textarea "ELECTRONIC: EMAIL**ETA"
type textarea "ELECTRONIC: EMAIL**ETA 3"
type textarea "ELECTRONIC: EMAIL**ETA 3-"
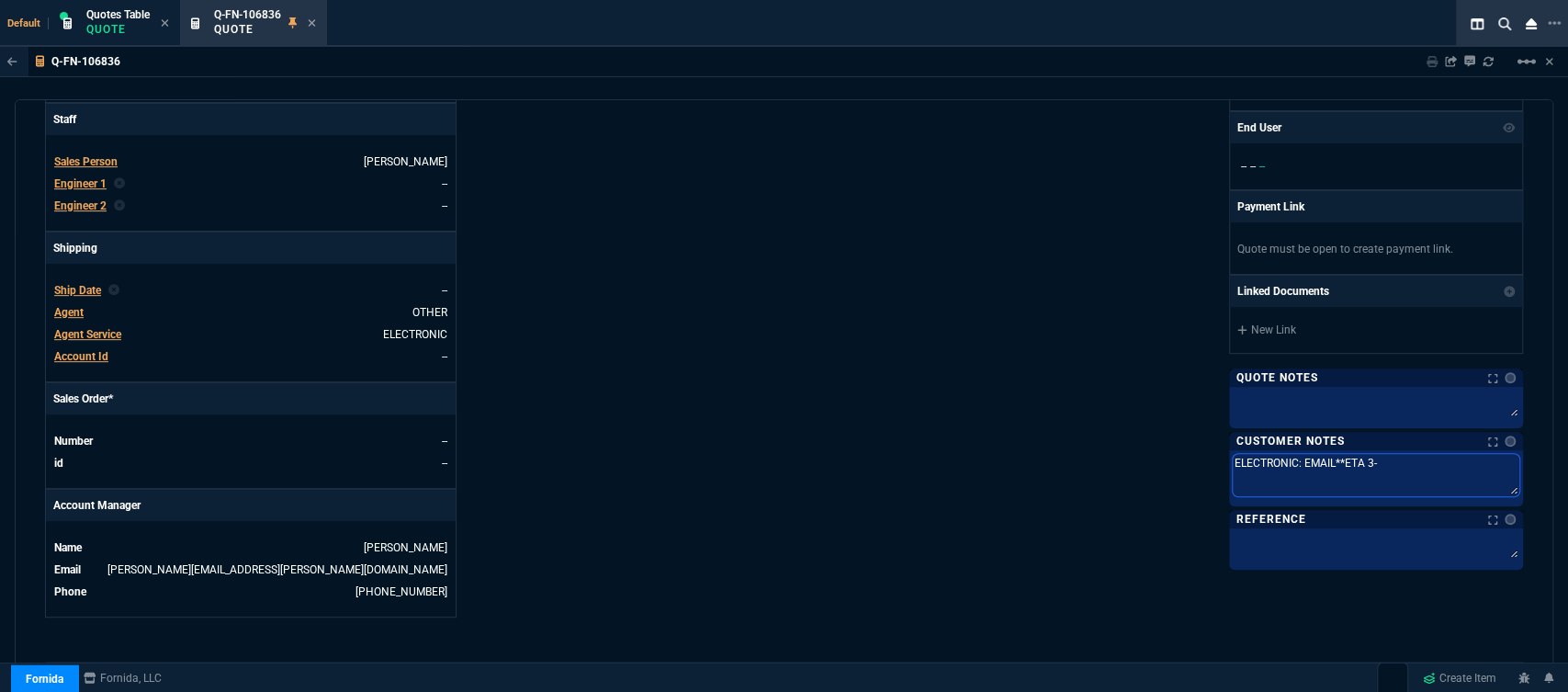
type textarea "ELECTRONIC: EMAIL**ETA 3-5"
type textarea "ELECTRONIC: EMAIL**ETA 3-5 B"
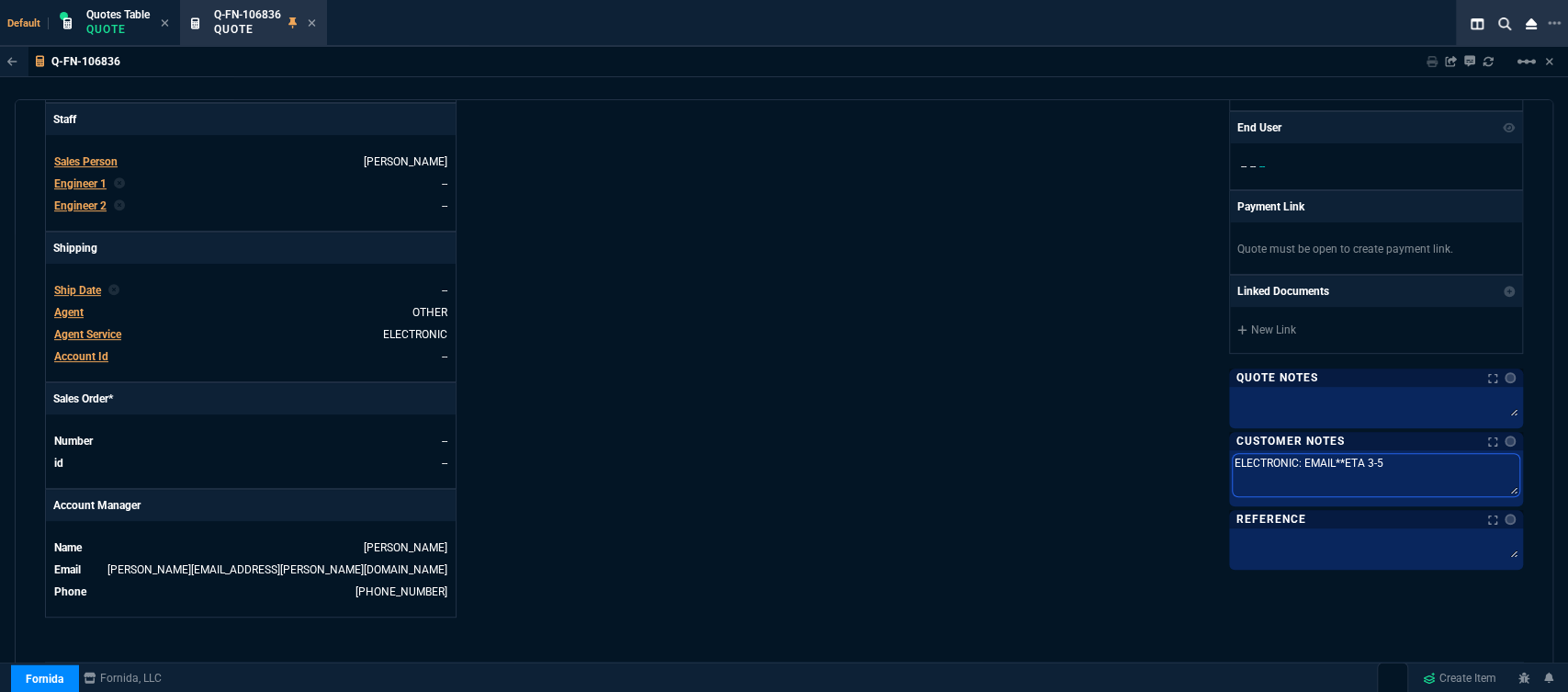
type textarea "ELECTRONIC: EMAIL**ETA 3-5 B"
type textarea "ELECTRONIC: EMAIL**ETA 3-5 Bi"
type textarea "ELECTRONIC: EMAIL**ETA 3-5 Biz"
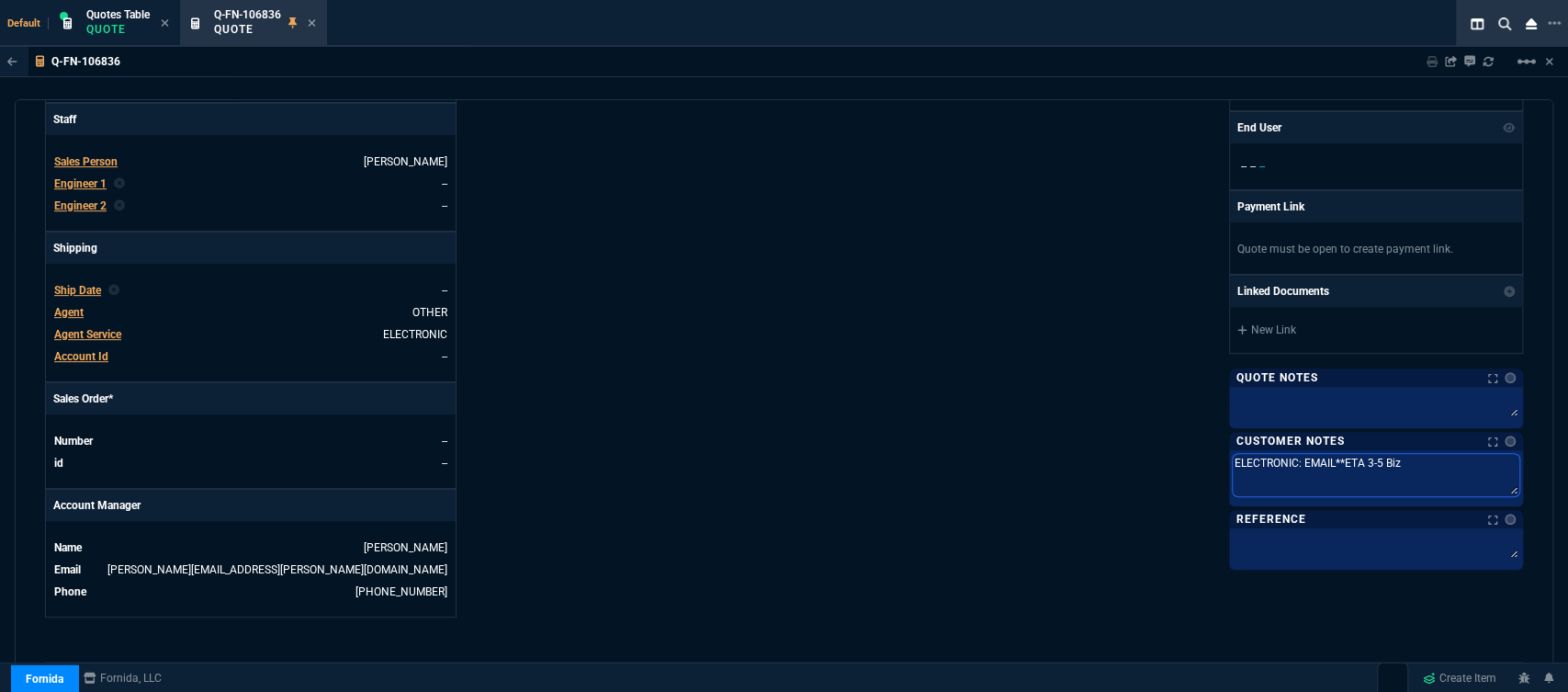
type textarea "ELECTRONIC: EMAIL**ETA 3-5 Biz"
type textarea "ELECTRONIC: EMAIL**ETA 3-5 Biz D"
type textarea "ELECTRONIC: EMAIL**ETA 3-5 Biz Da"
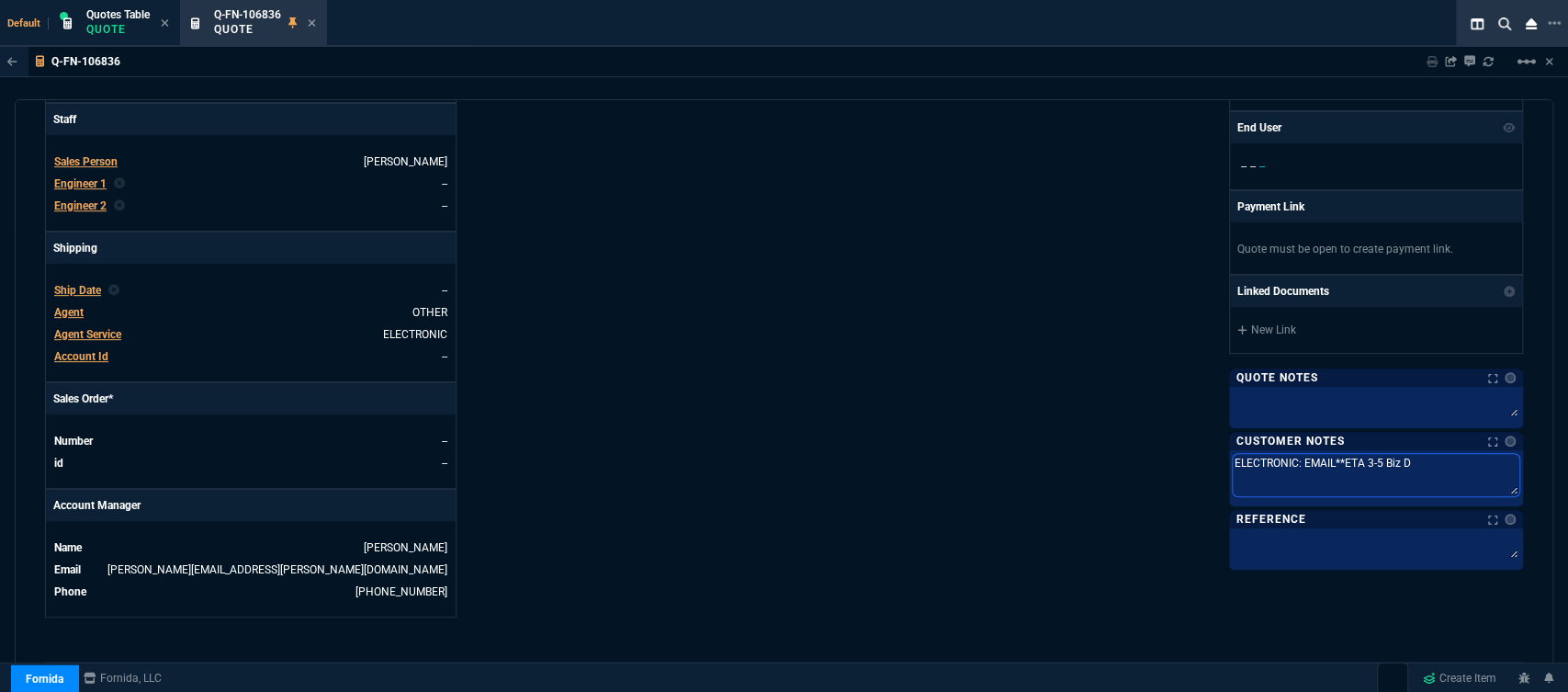
type textarea "ELECTRONIC: EMAIL**ETA 3-5 Biz Da"
type textarea "ELECTRONIC: EMAIL**ETA 3-5 Biz Dat"
type textarea "ELECTRONIC: EMAIL**ETA 3-5 Biz Da"
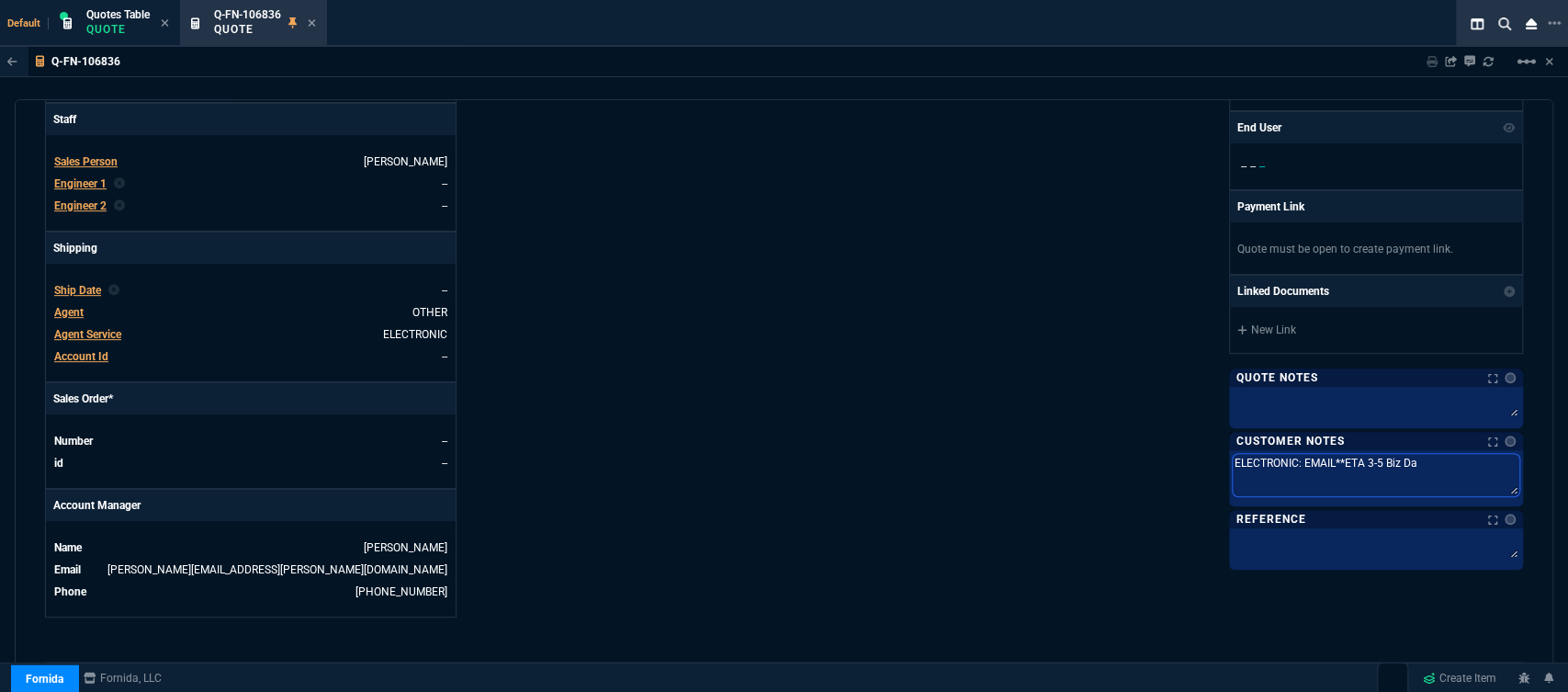
type textarea "ELECTRONIC: EMAIL**ETA 3-5 Biz Day"
type textarea "ELECTRONIC: EMAIL**ETA 3-5 Biz Days"
click at [1286, 391] on textarea at bounding box center [1376, 404] width 287 height 27
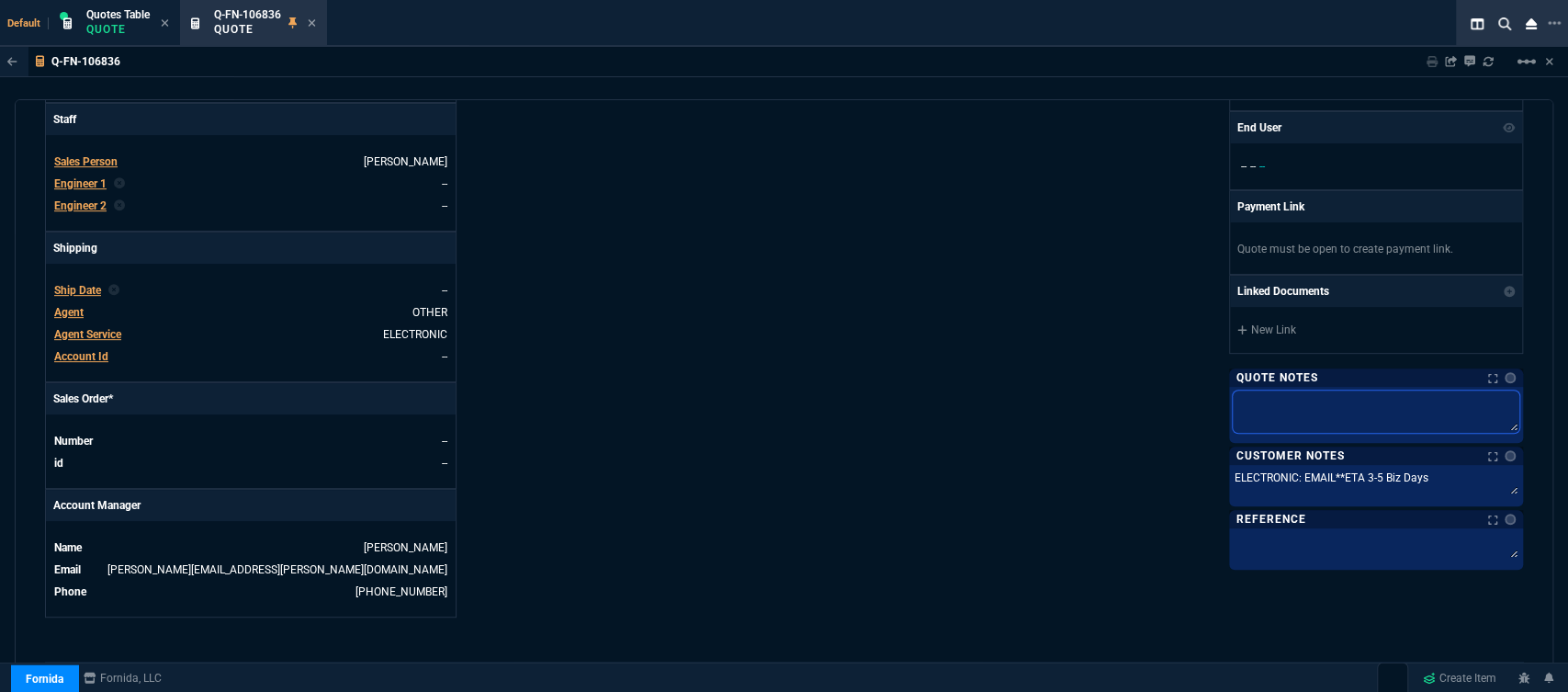
type textarea "d"
type textarea "dh"
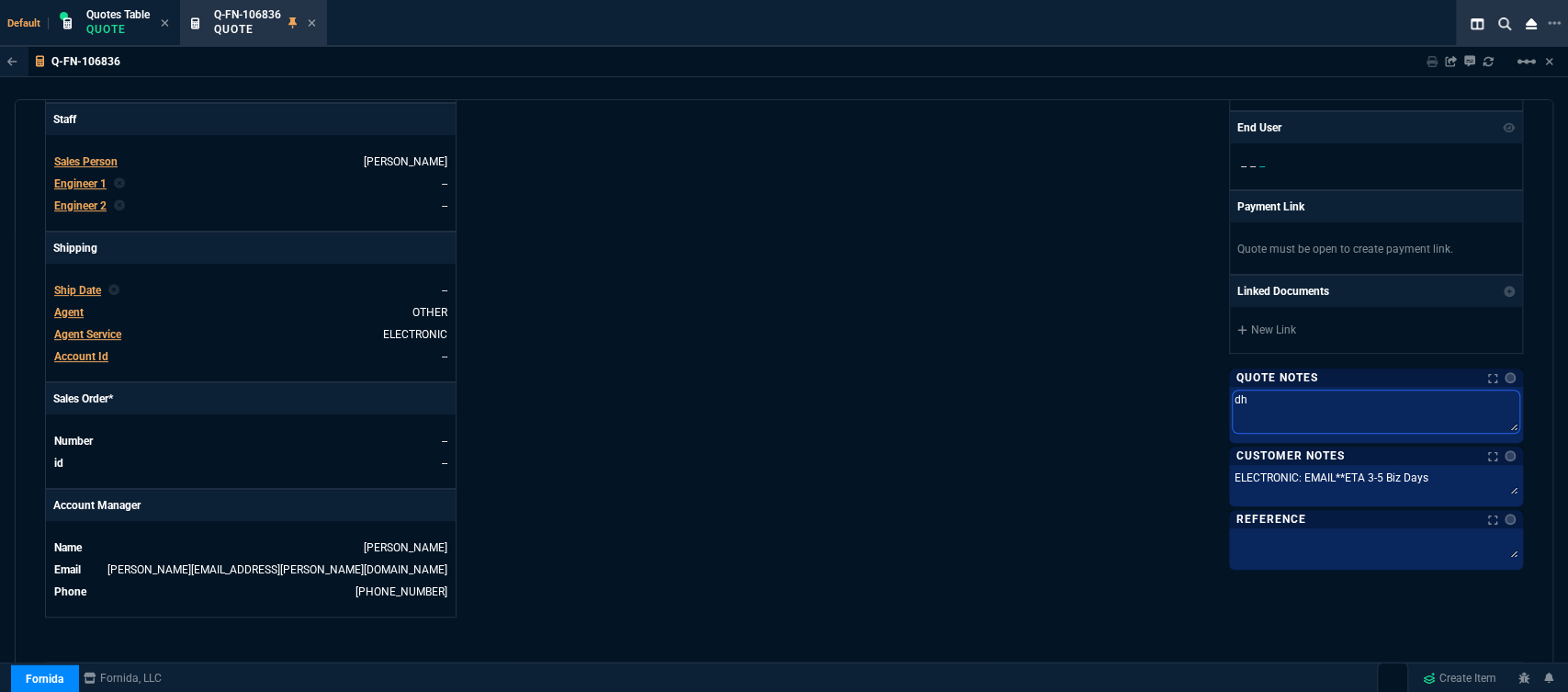
type textarea "dh"
type textarea "dh b"
type textarea "dh bu"
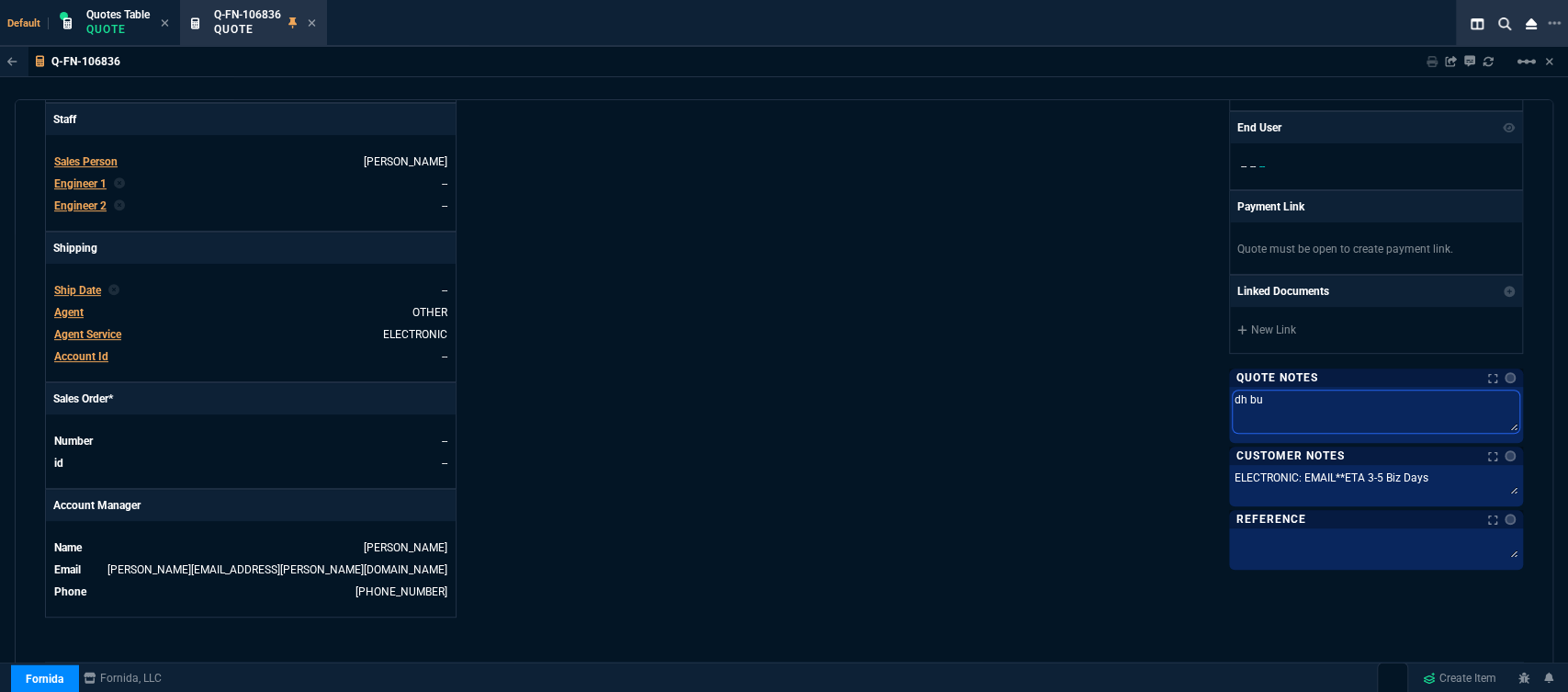
type textarea "dh bul"
type textarea "dh bulk"
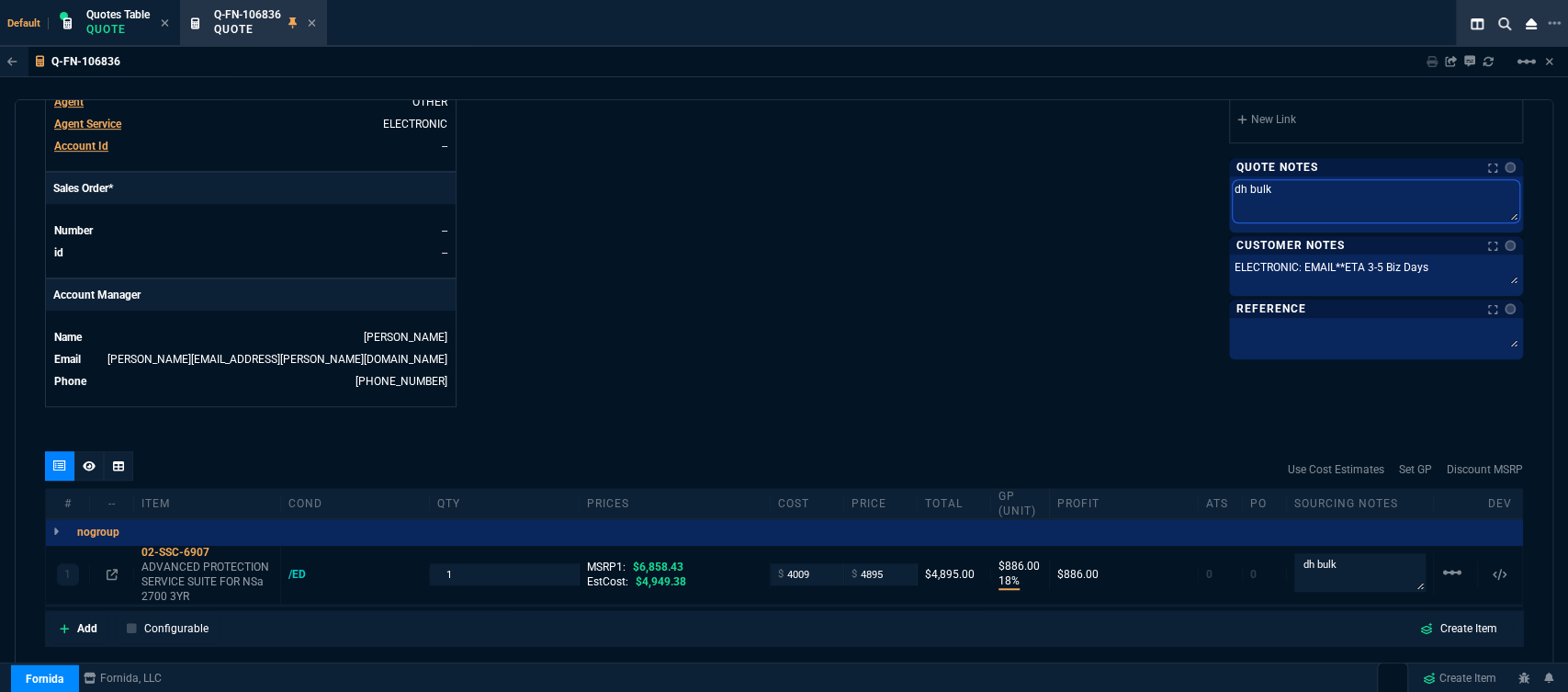
scroll to position [886, 0]
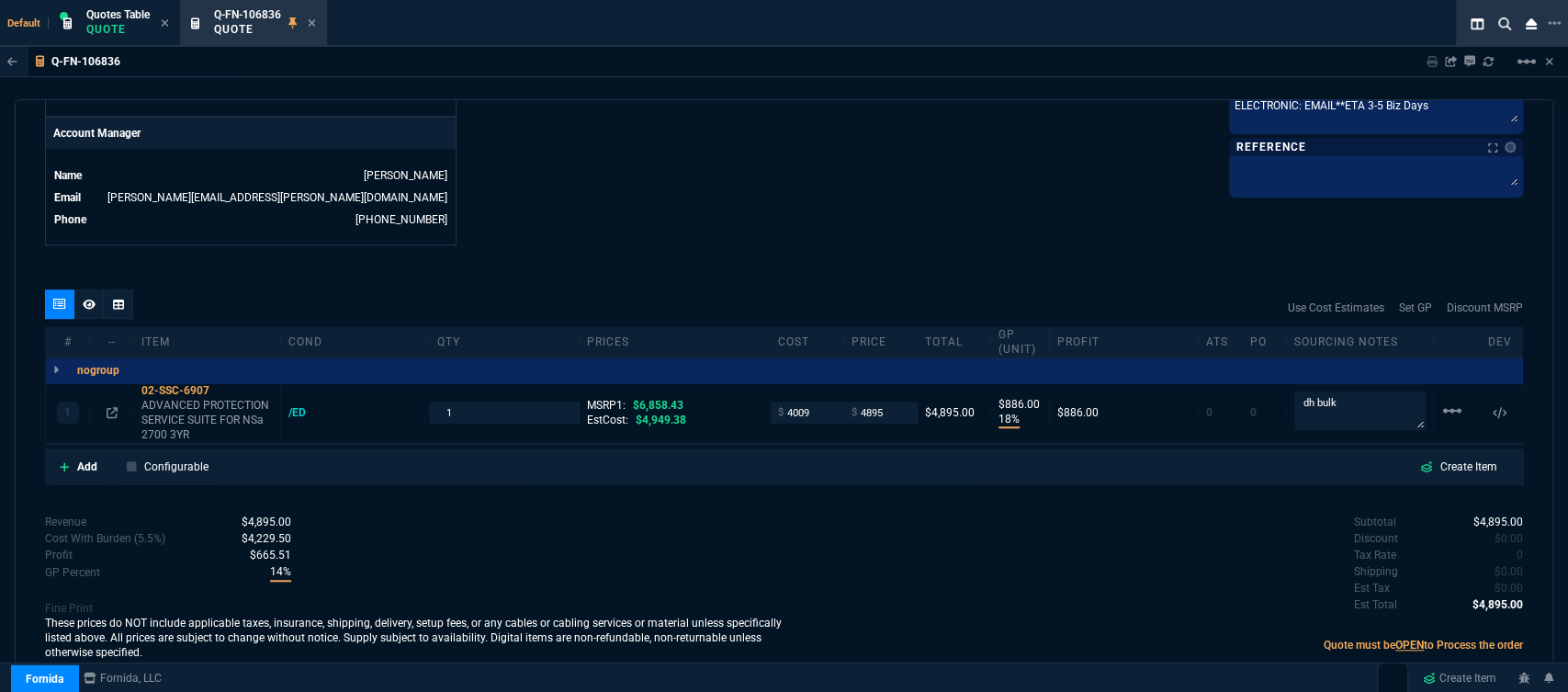
type textarea "dh bulk"
click at [90, 299] on icon at bounding box center [89, 304] width 13 height 11
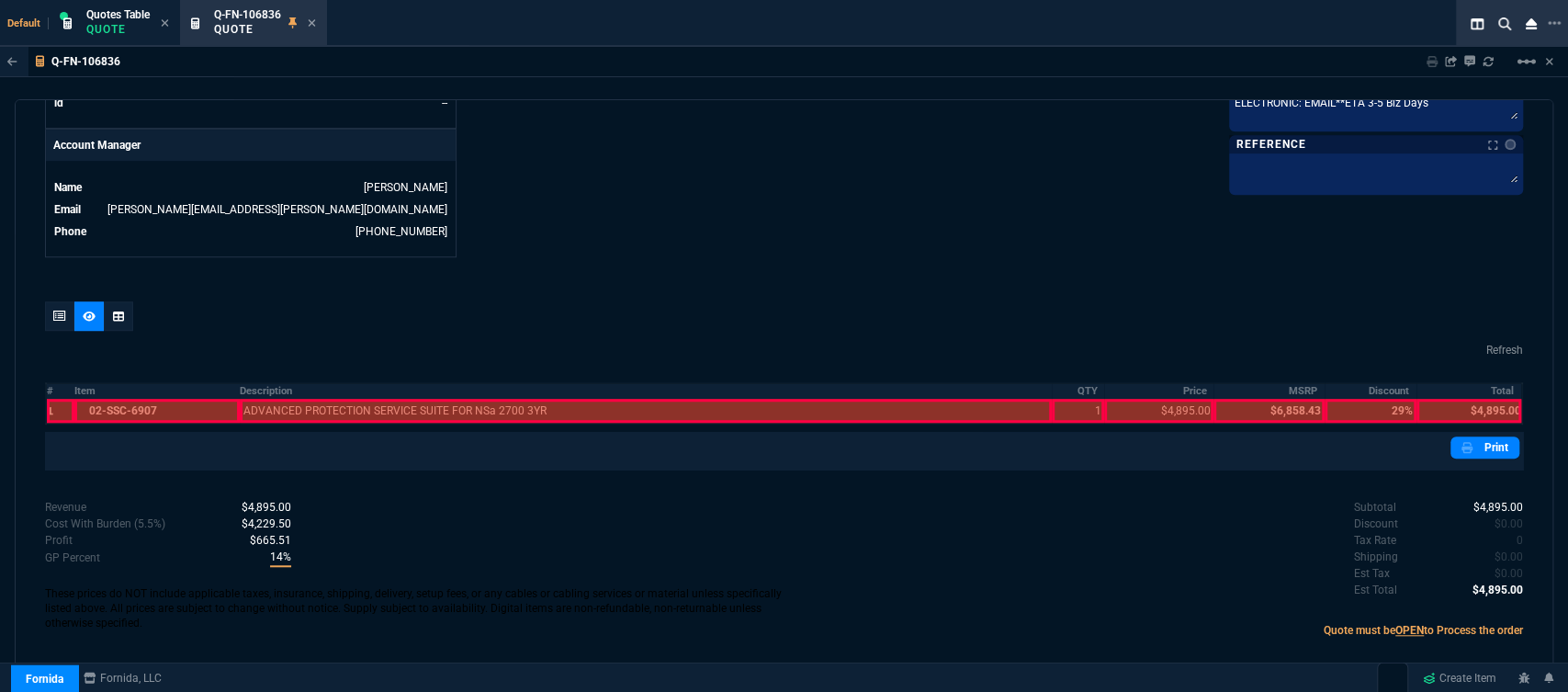
scroll to position [859, 0]
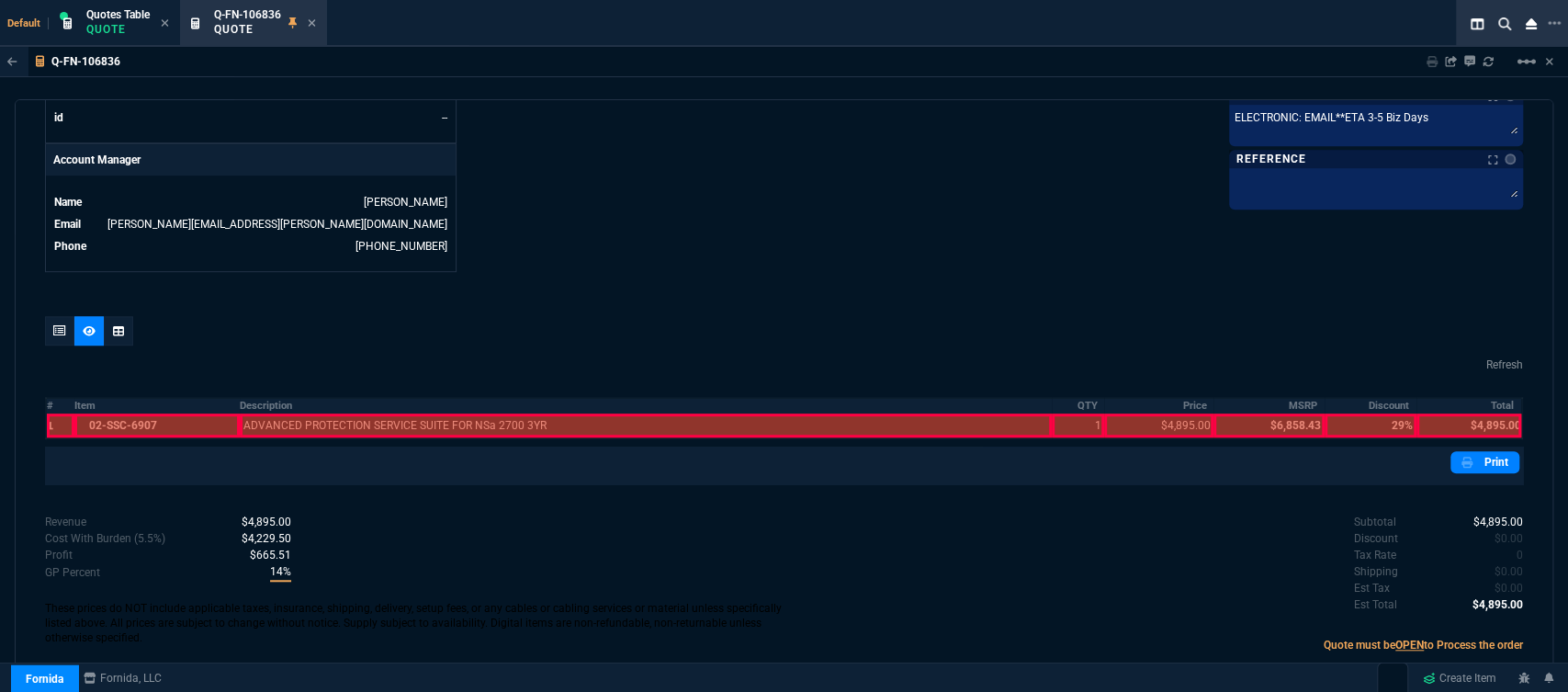
click at [140, 414] on div at bounding box center [156, 426] width 165 height 23
click at [316, 414] on div at bounding box center [646, 426] width 812 height 23
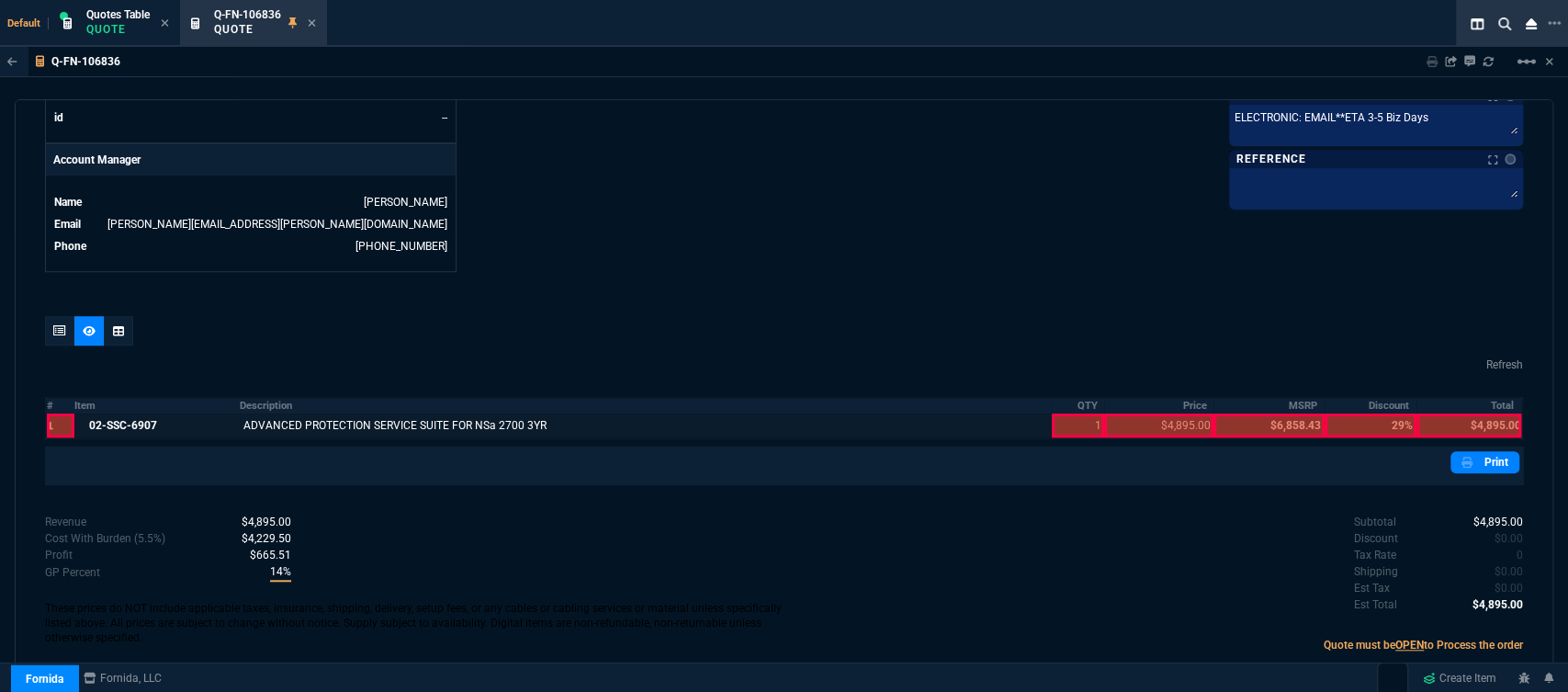
click at [1064, 414] on div at bounding box center [1078, 426] width 54 height 23
click at [1146, 414] on div at bounding box center [1159, 426] width 109 height 23
click at [1461, 414] on div at bounding box center [1468, 426] width 104 height 23
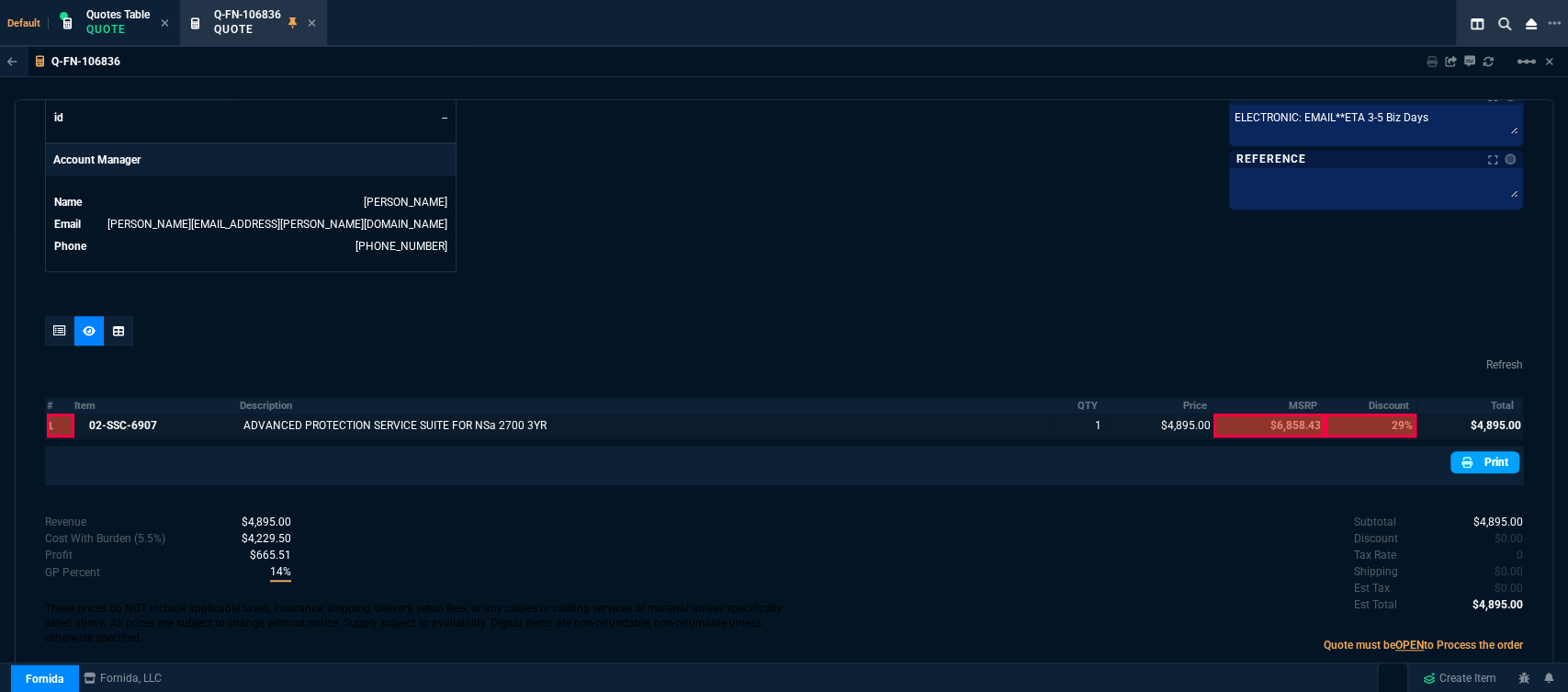
click at [1462, 457] on icon at bounding box center [1467, 462] width 11 height 11
click at [1479, 452] on link "Print" at bounding box center [1485, 462] width 69 height 22
click at [57, 325] on icon at bounding box center [60, 330] width 13 height 11
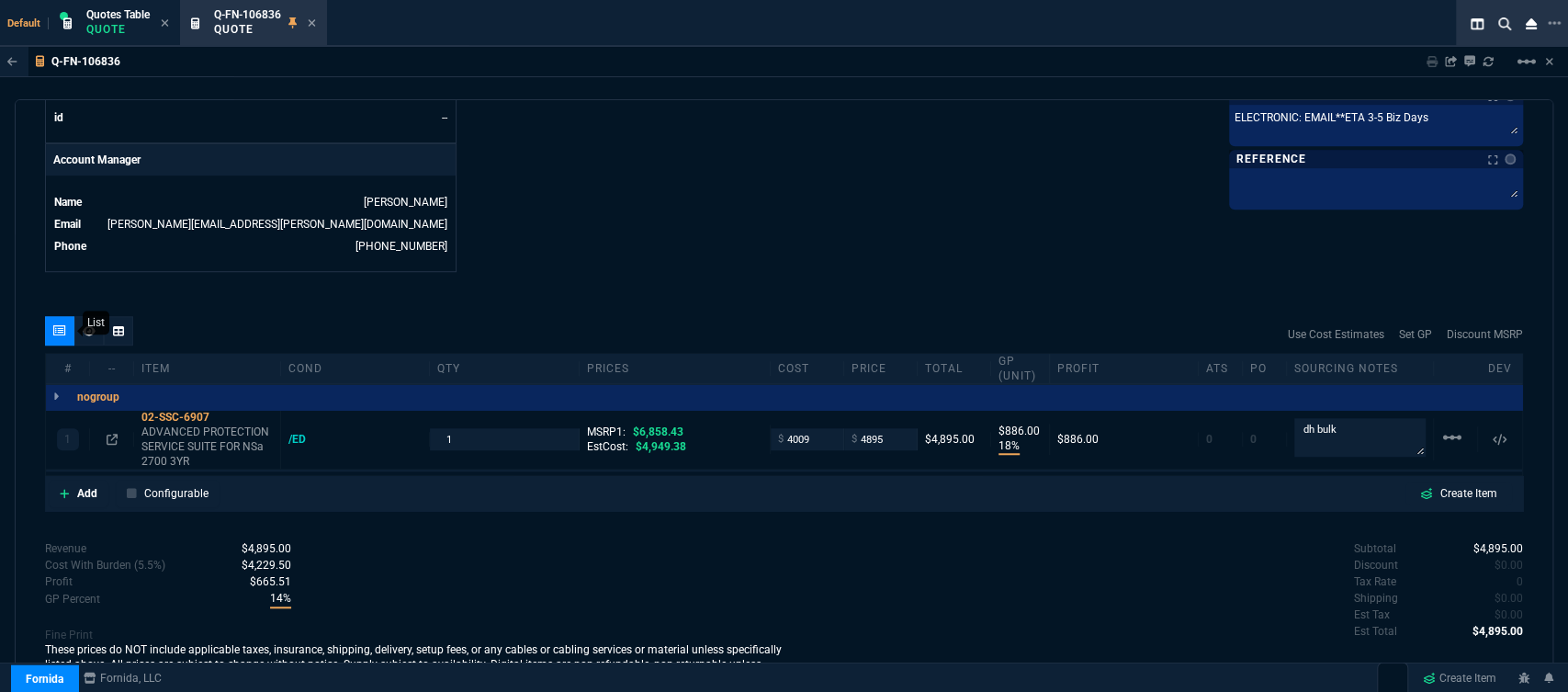
type input "18"
type input "886"
type input "29"
click at [310, 21] on icon at bounding box center [312, 23] width 8 height 8
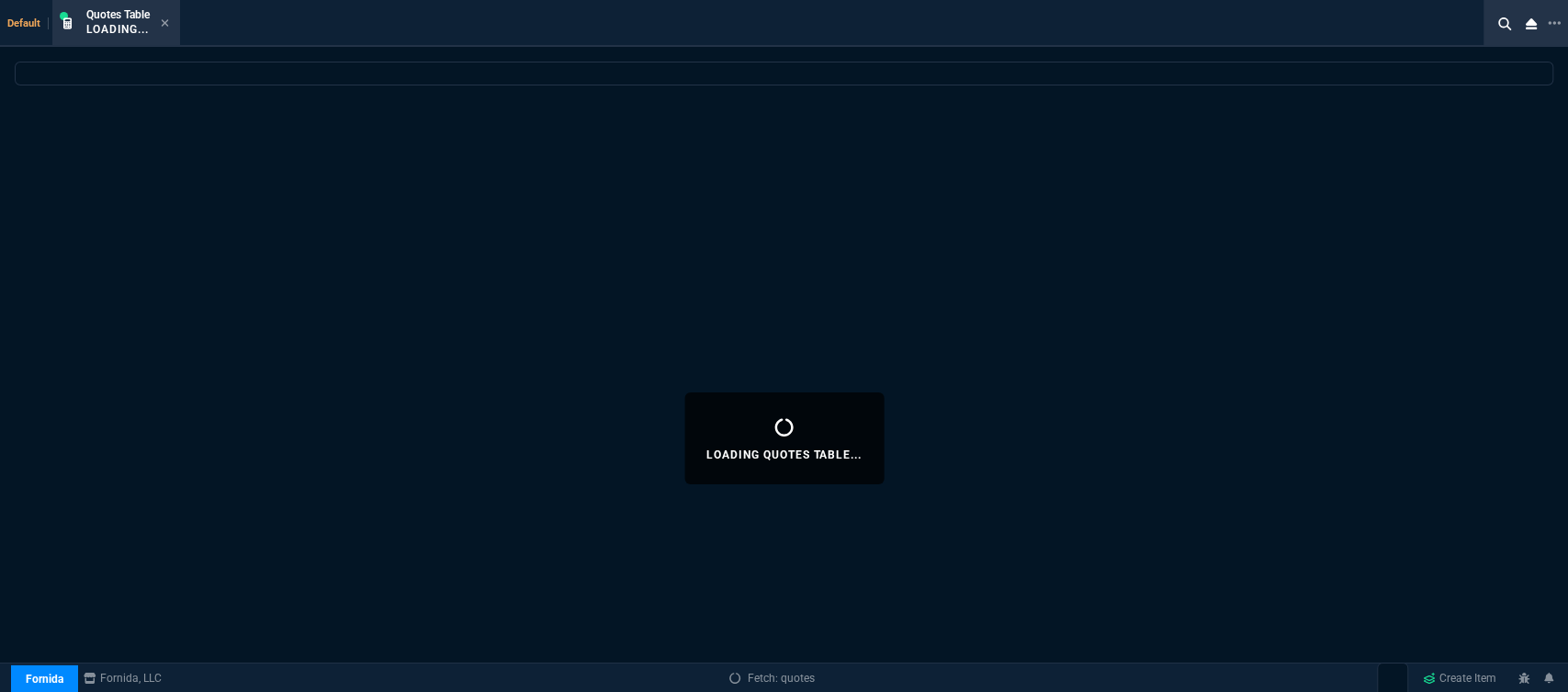
select select
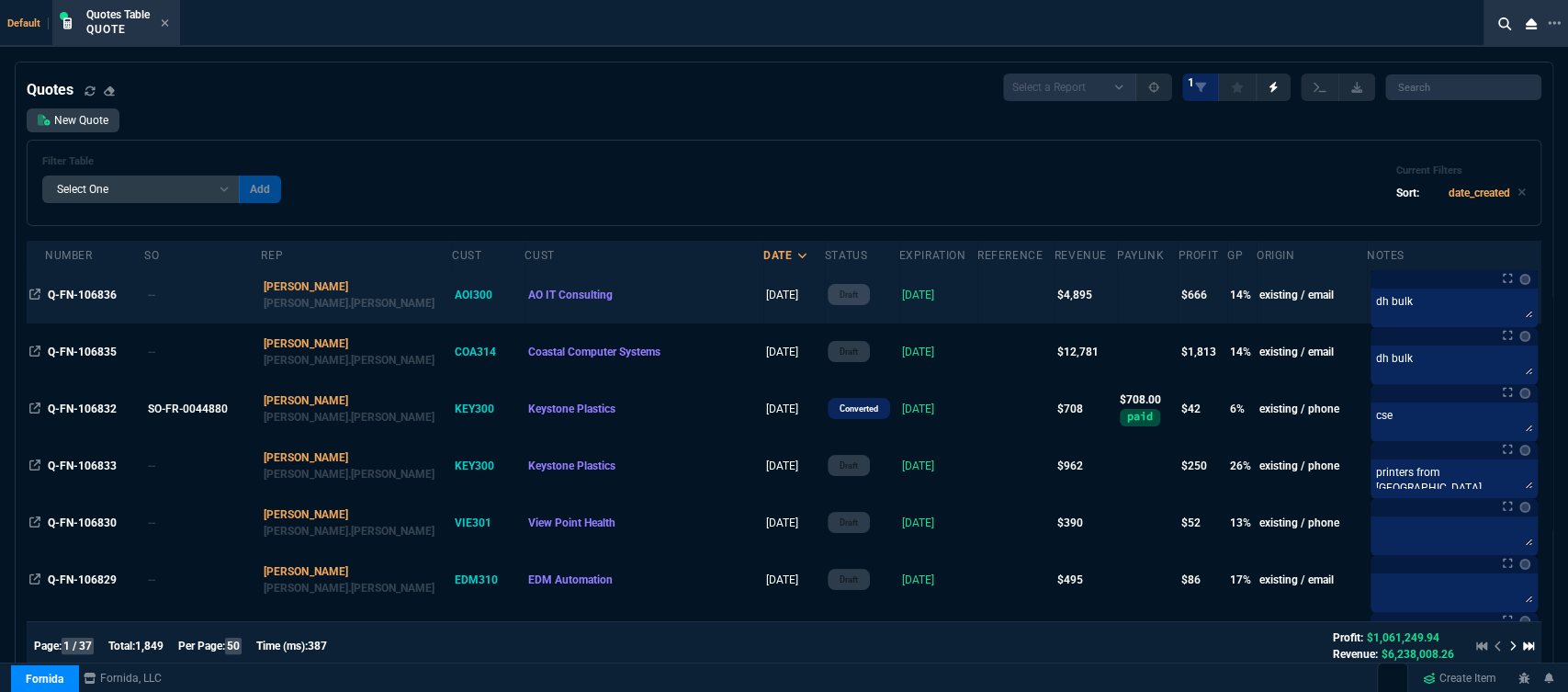
click at [978, 296] on td at bounding box center [1016, 295] width 77 height 57
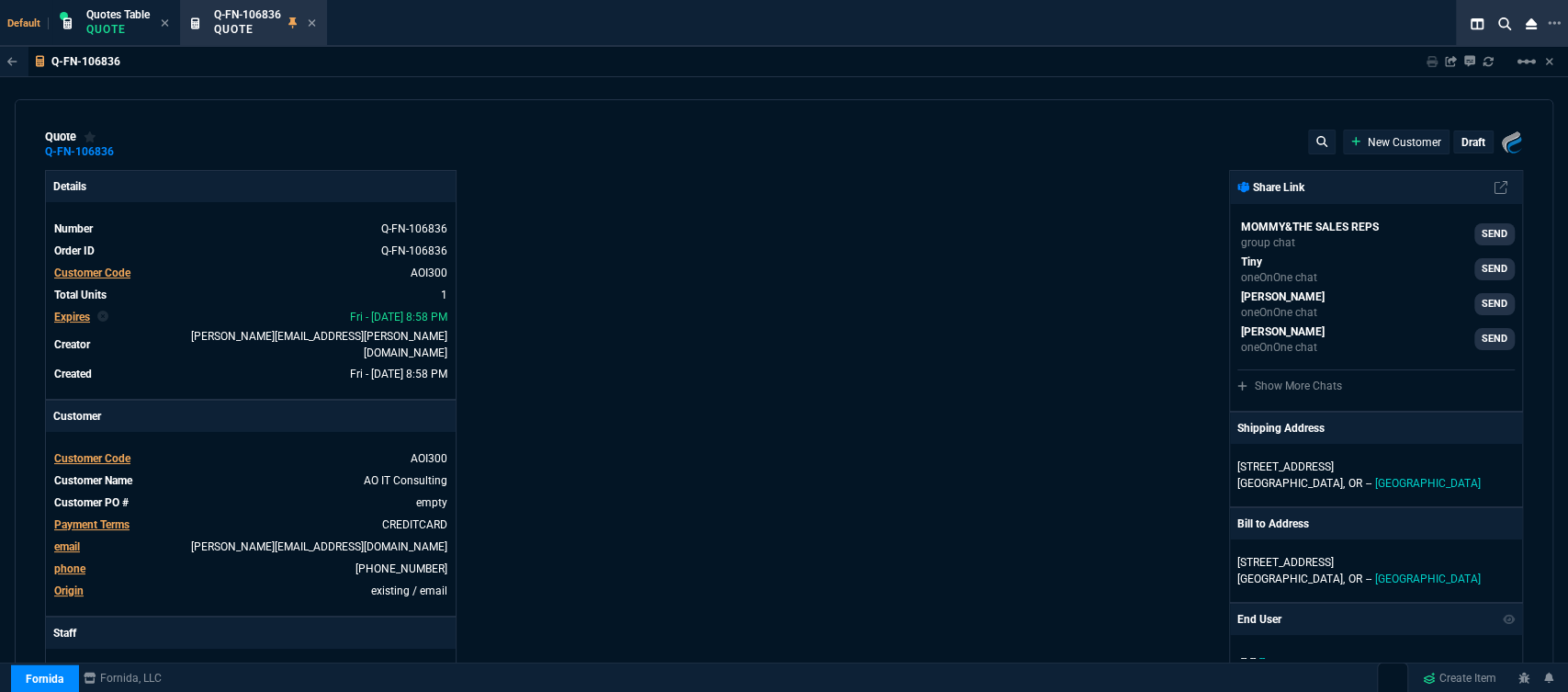
type input "6858.43"
type input "18"
type input "886"
type input "29"
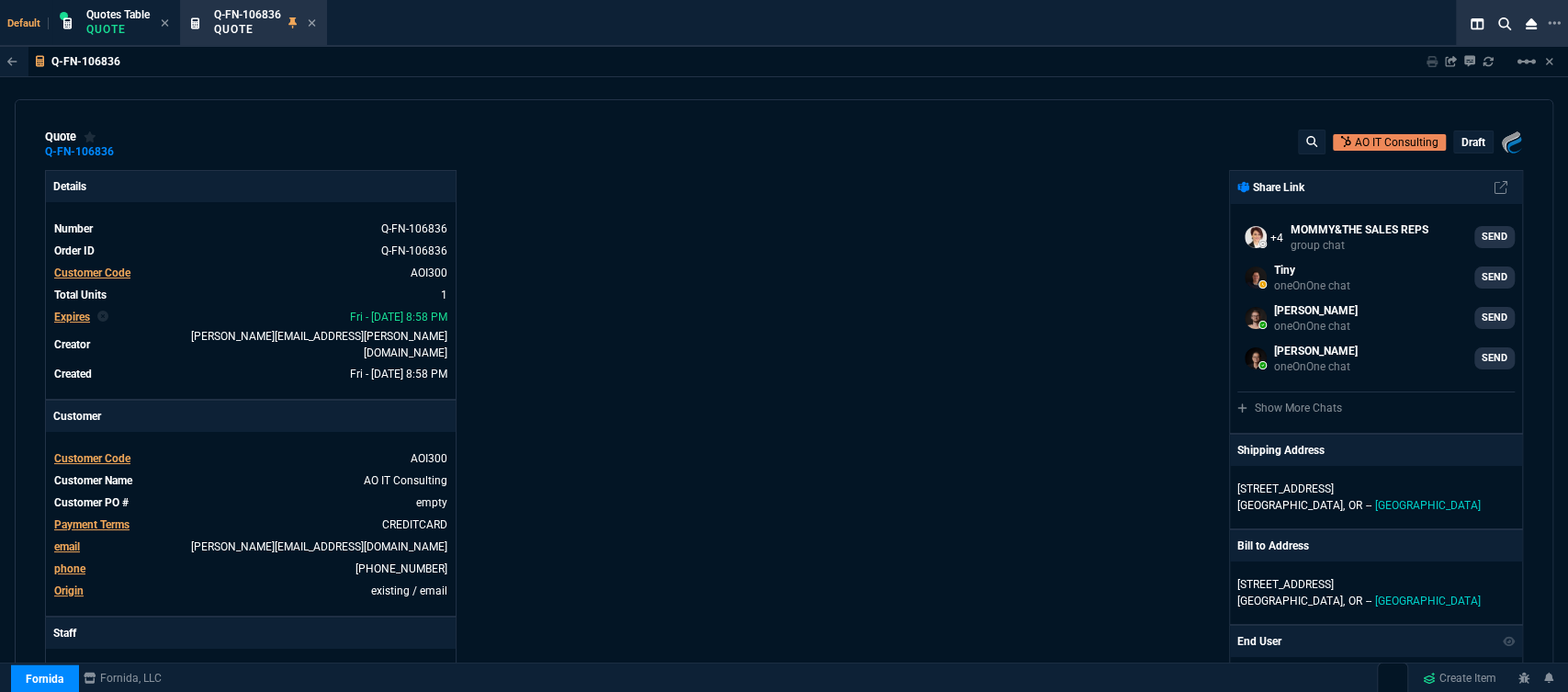
click at [1473, 142] on p "draft" at bounding box center [1473, 142] width 23 height 15
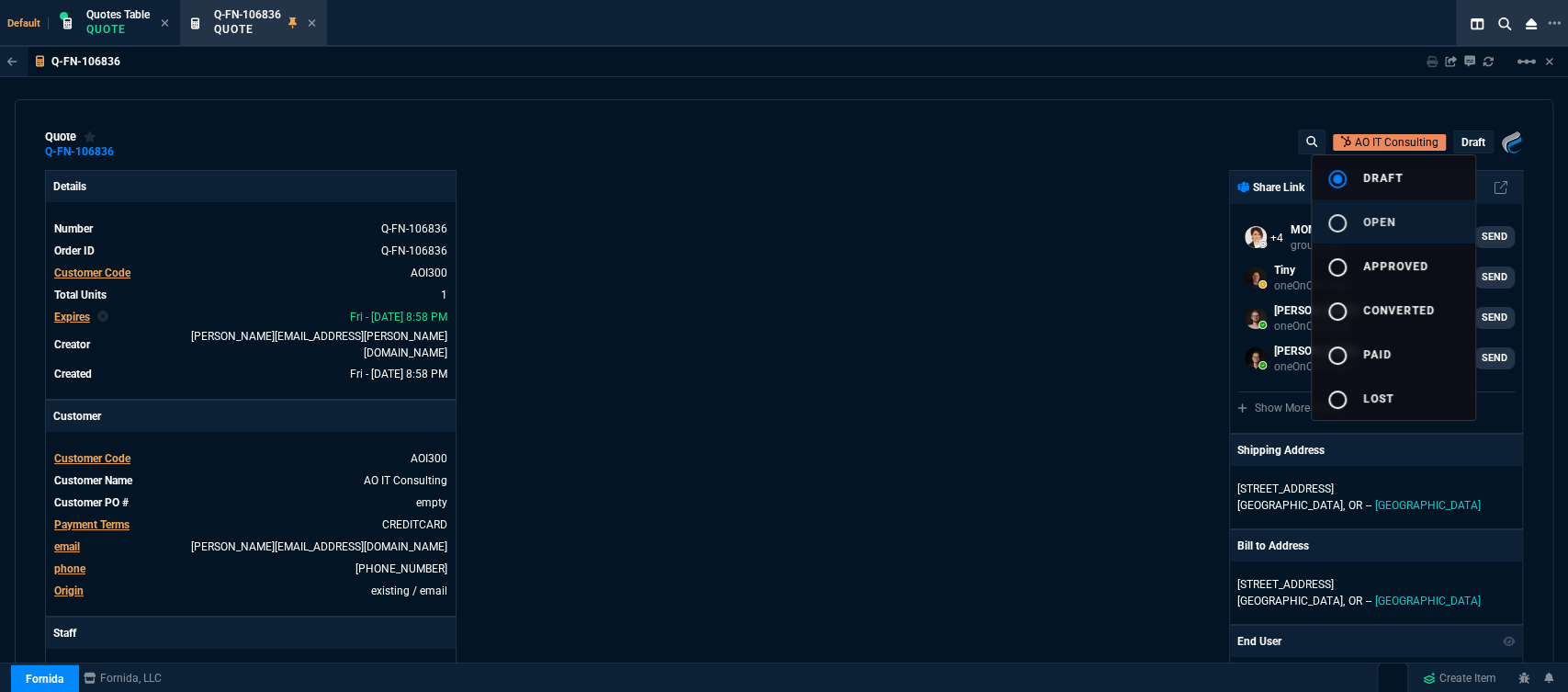
click at [1371, 220] on span "open" at bounding box center [1379, 222] width 32 height 13
click at [1073, 243] on div at bounding box center [784, 346] width 1568 height 692
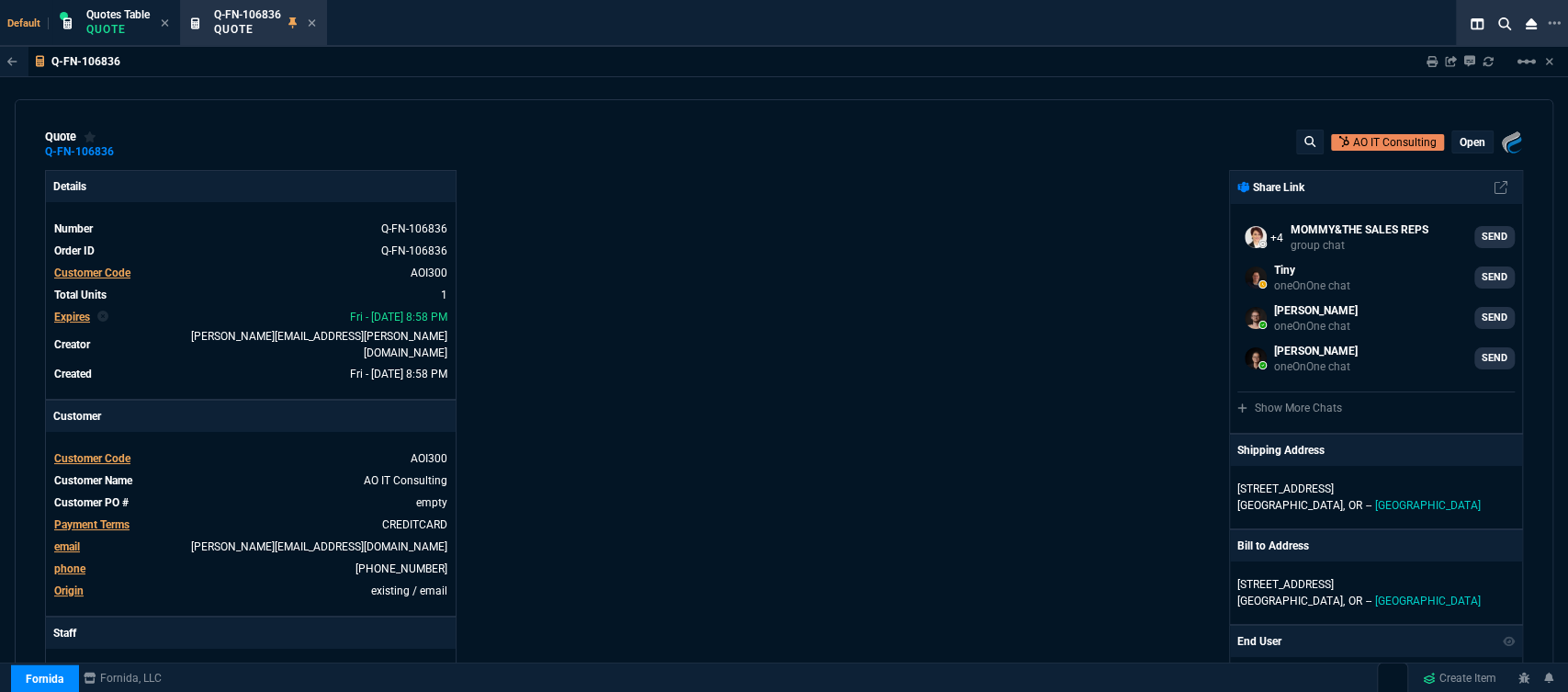
type input "18"
type input "886"
type input "29"
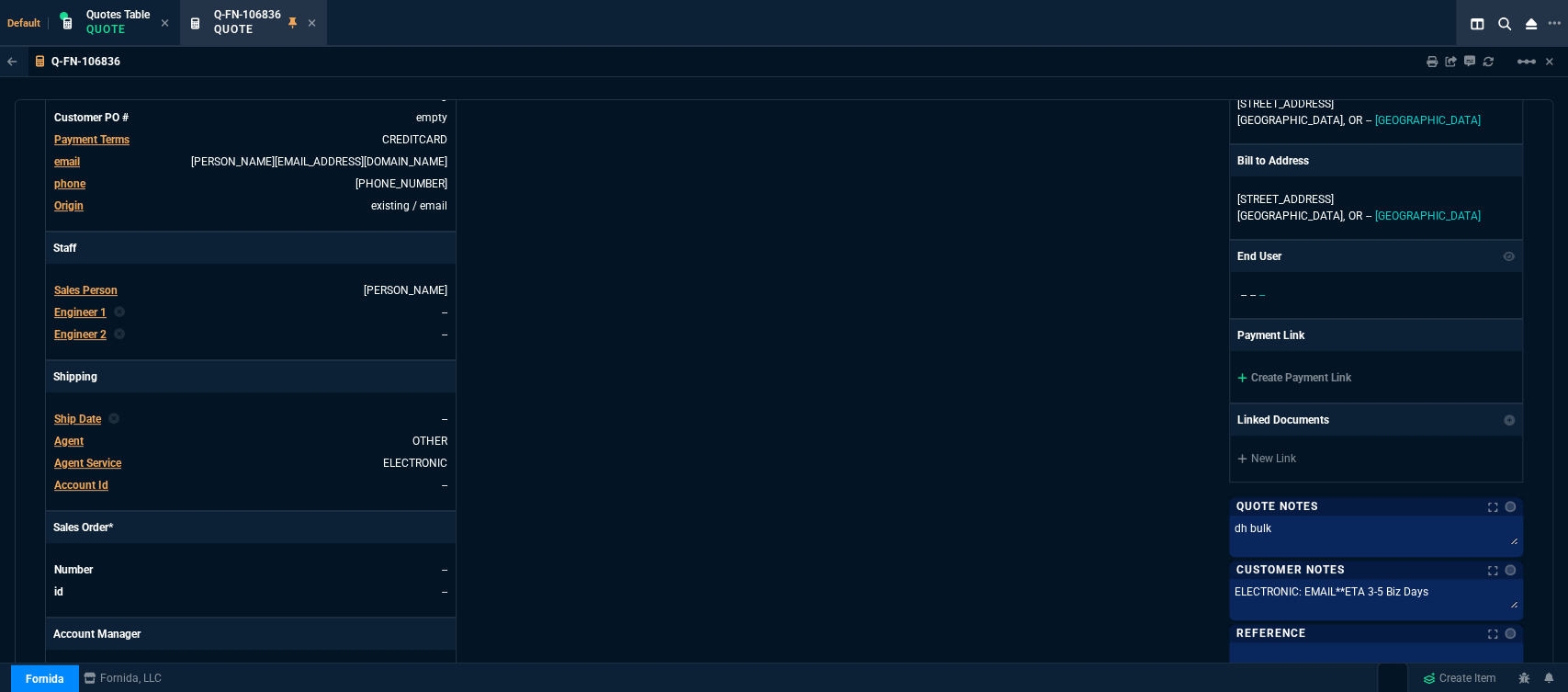
scroll to position [509, 0]
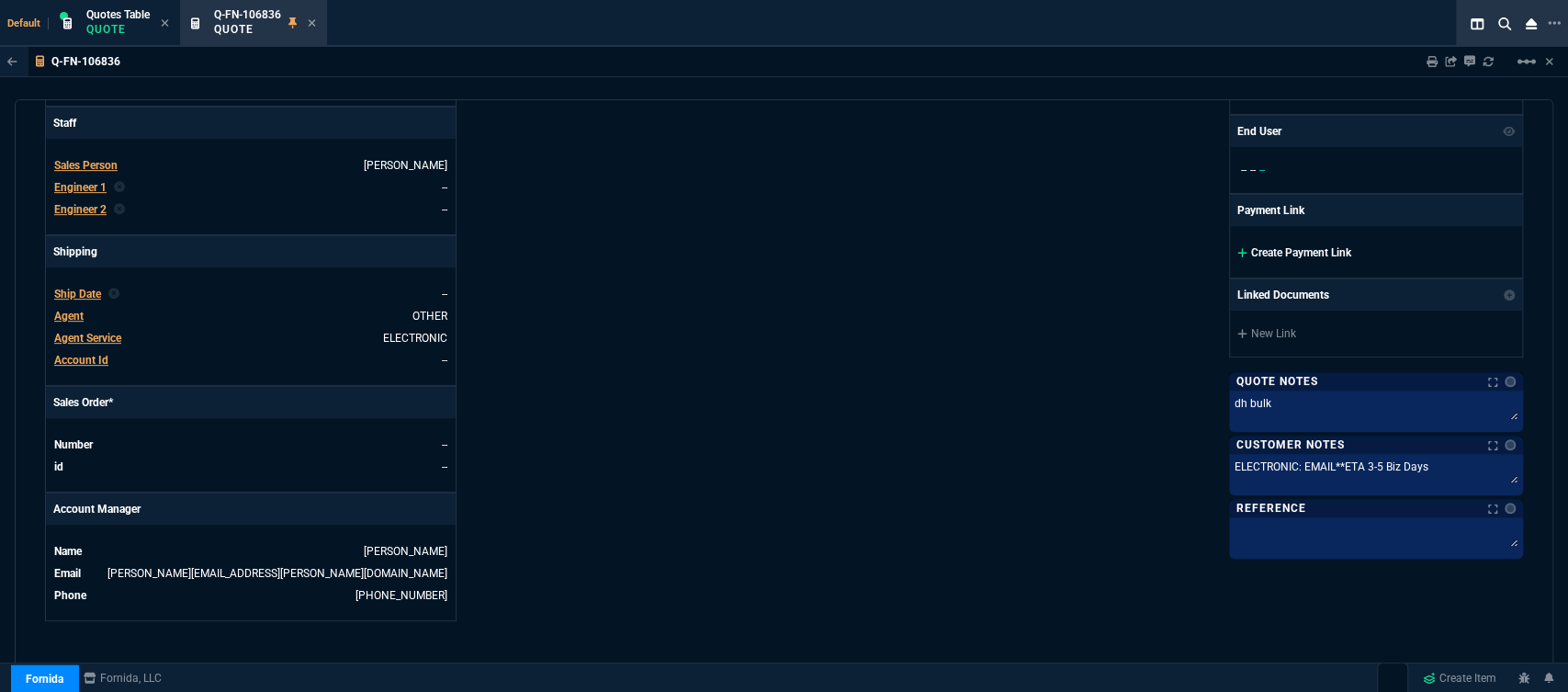
click at [1237, 250] on icon at bounding box center [1241, 252] width 9 height 9
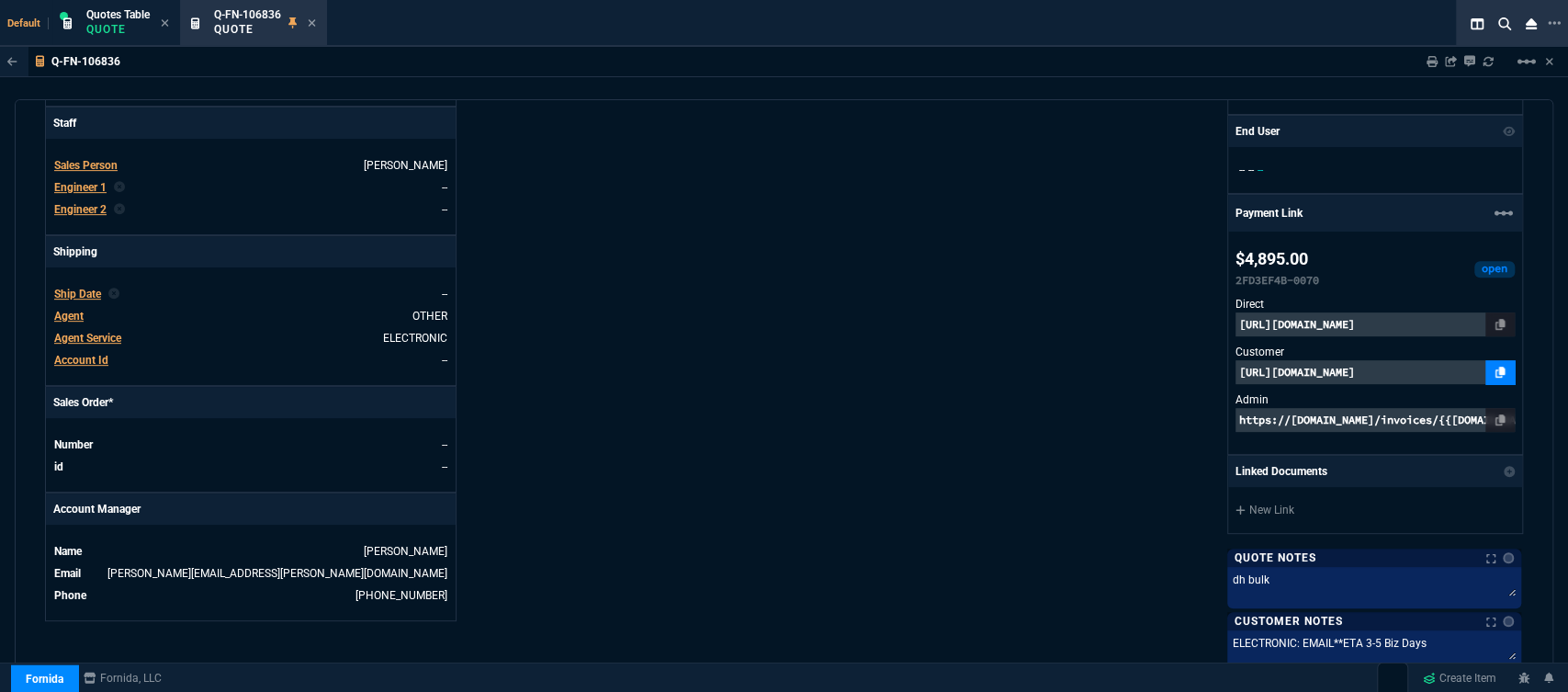
click at [1496, 371] on icon at bounding box center [1501, 372] width 10 height 11
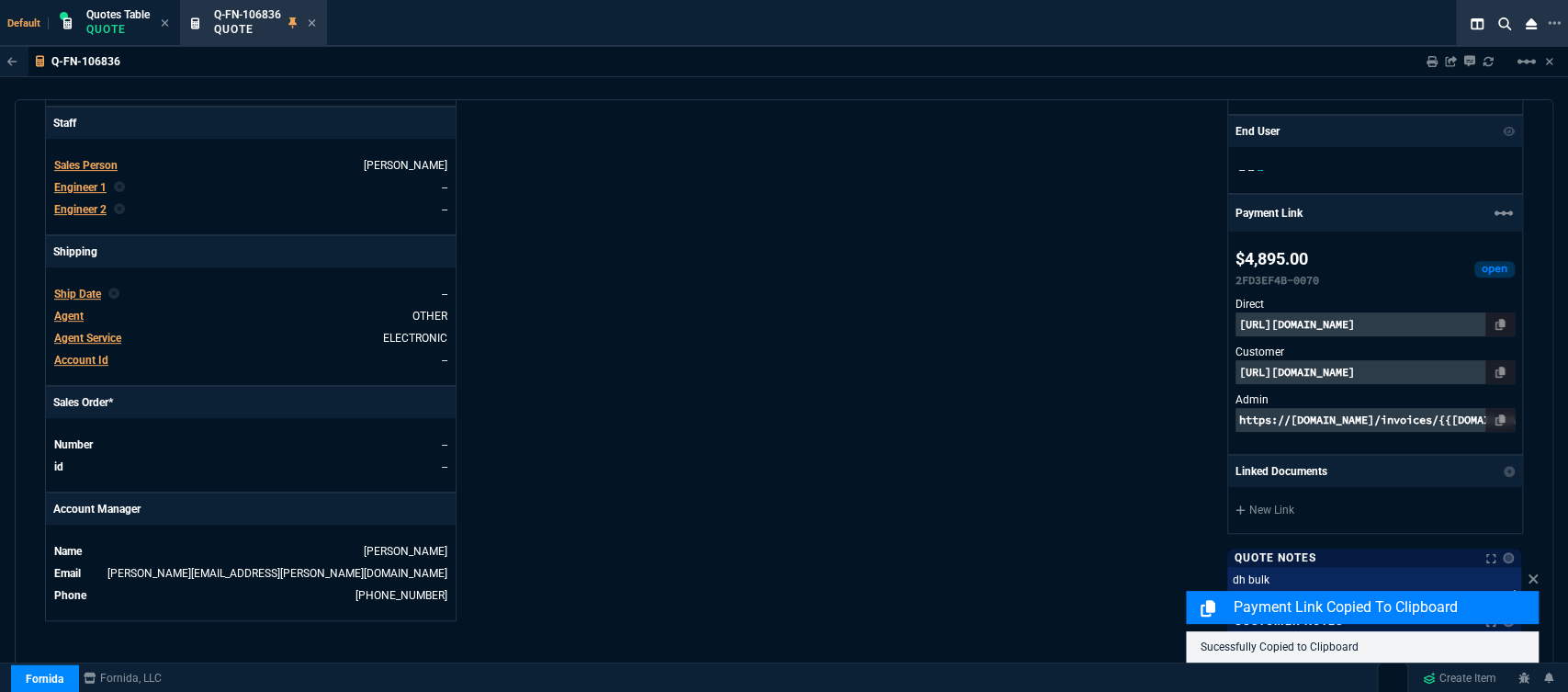
scroll to position [1005, 0]
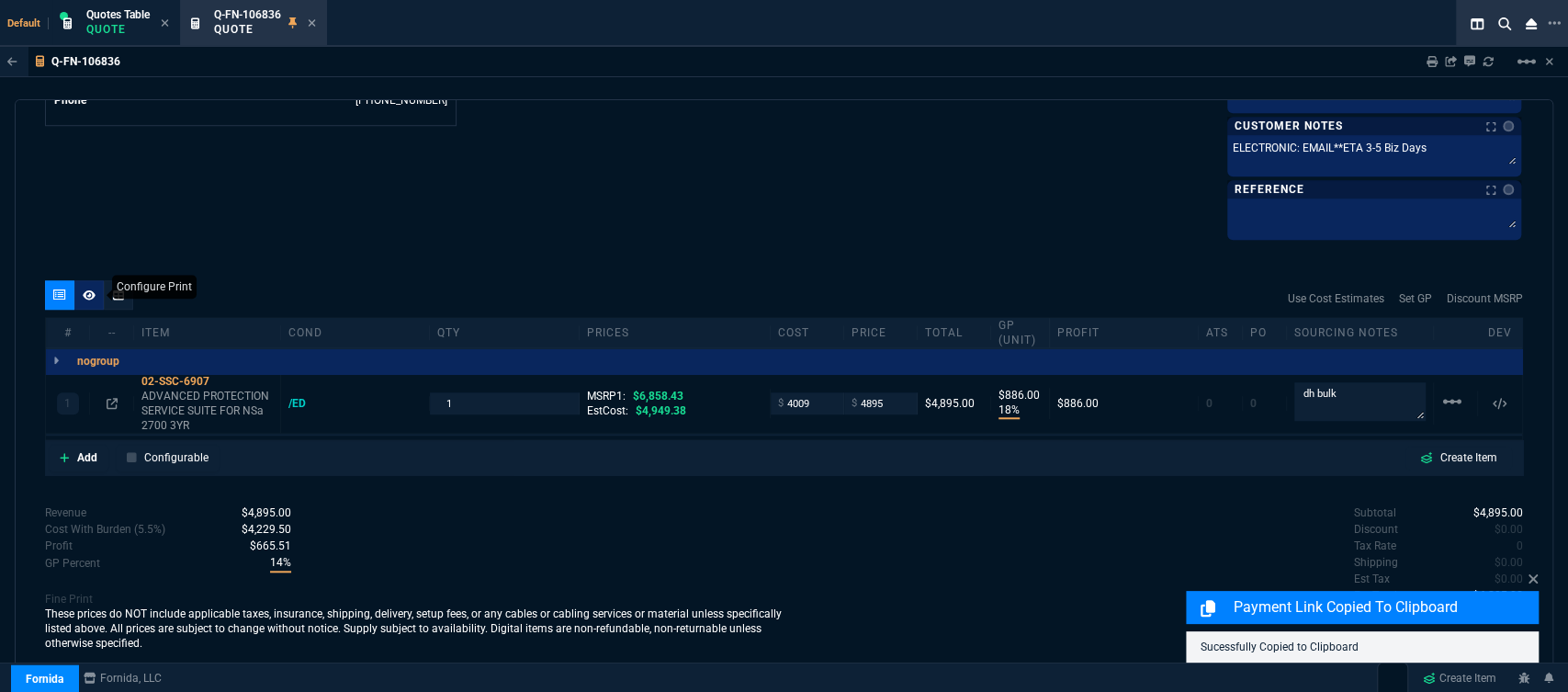
click at [98, 300] on div at bounding box center [89, 295] width 29 height 29
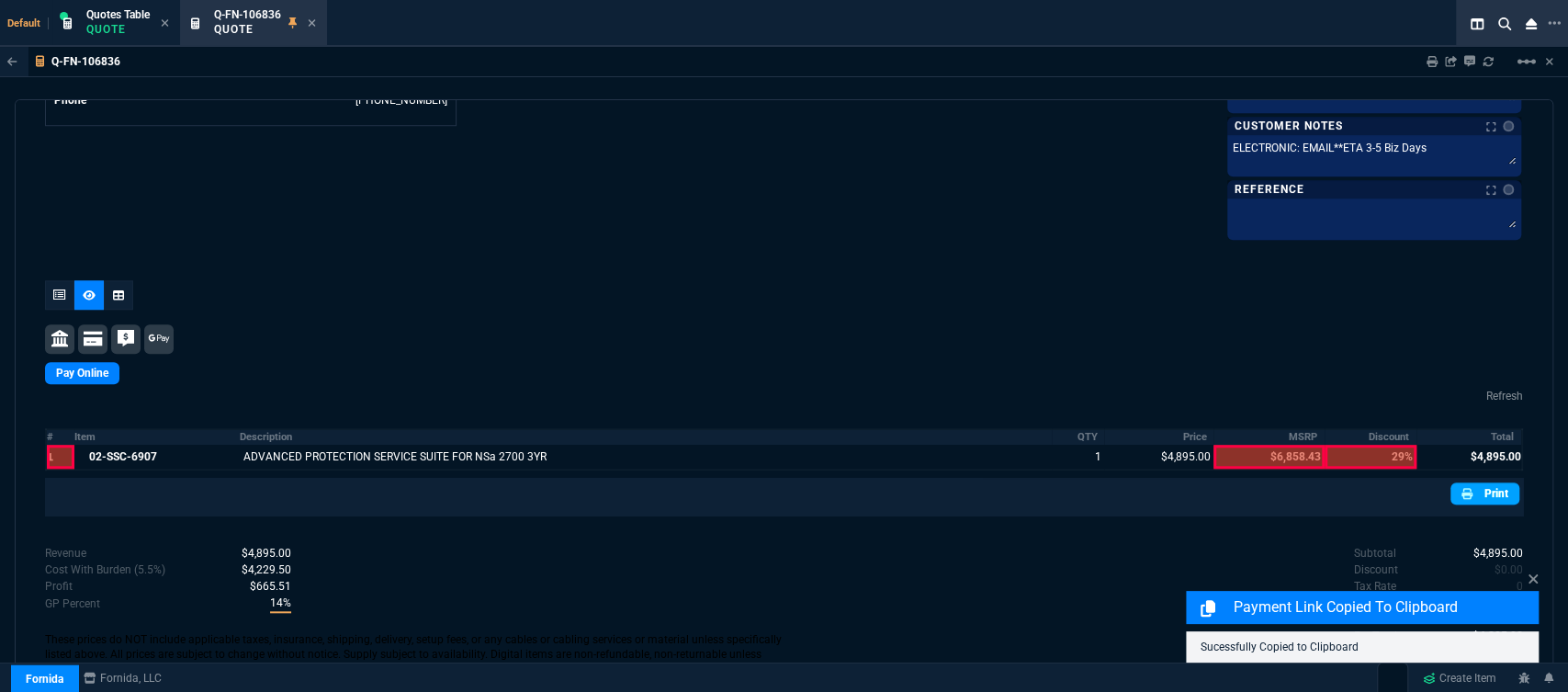
click at [1475, 487] on link "Print" at bounding box center [1485, 493] width 69 height 22
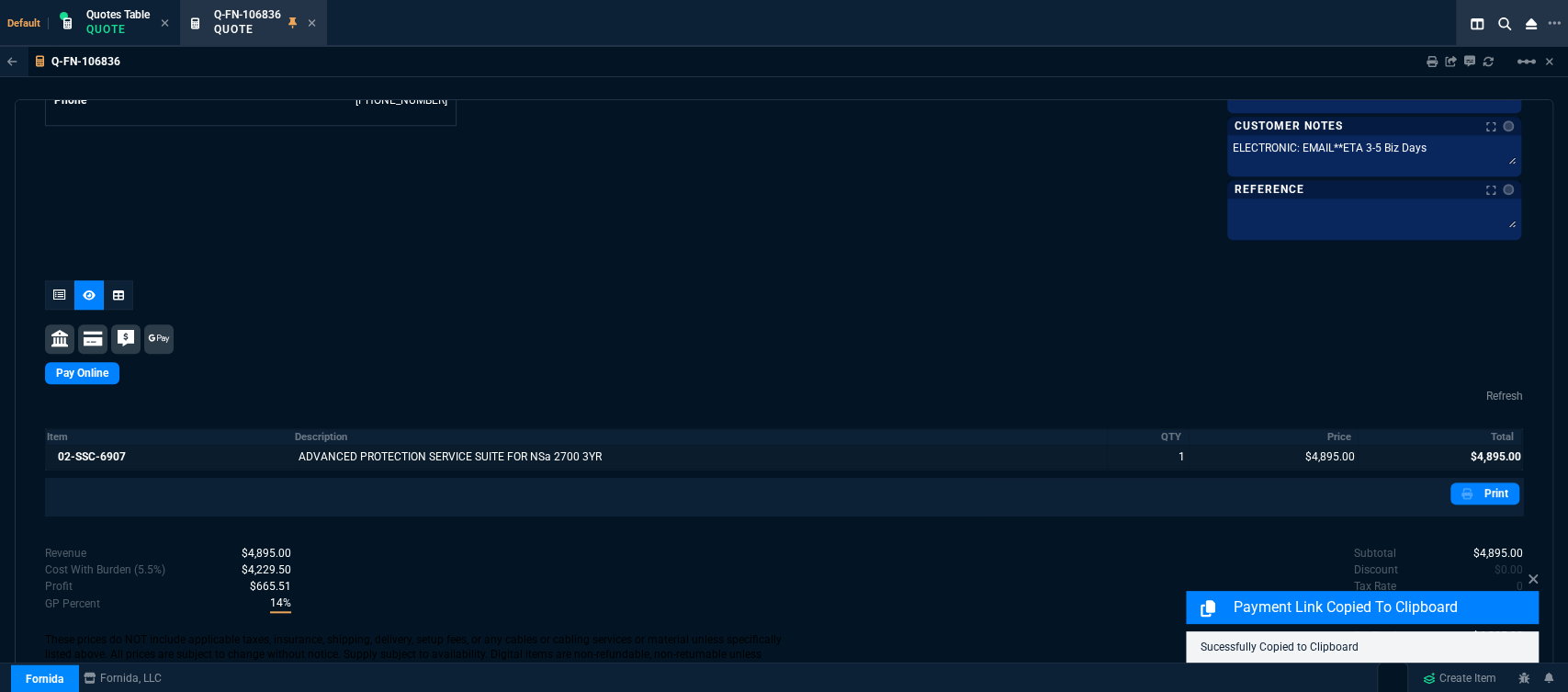
scroll to position [906, 0]
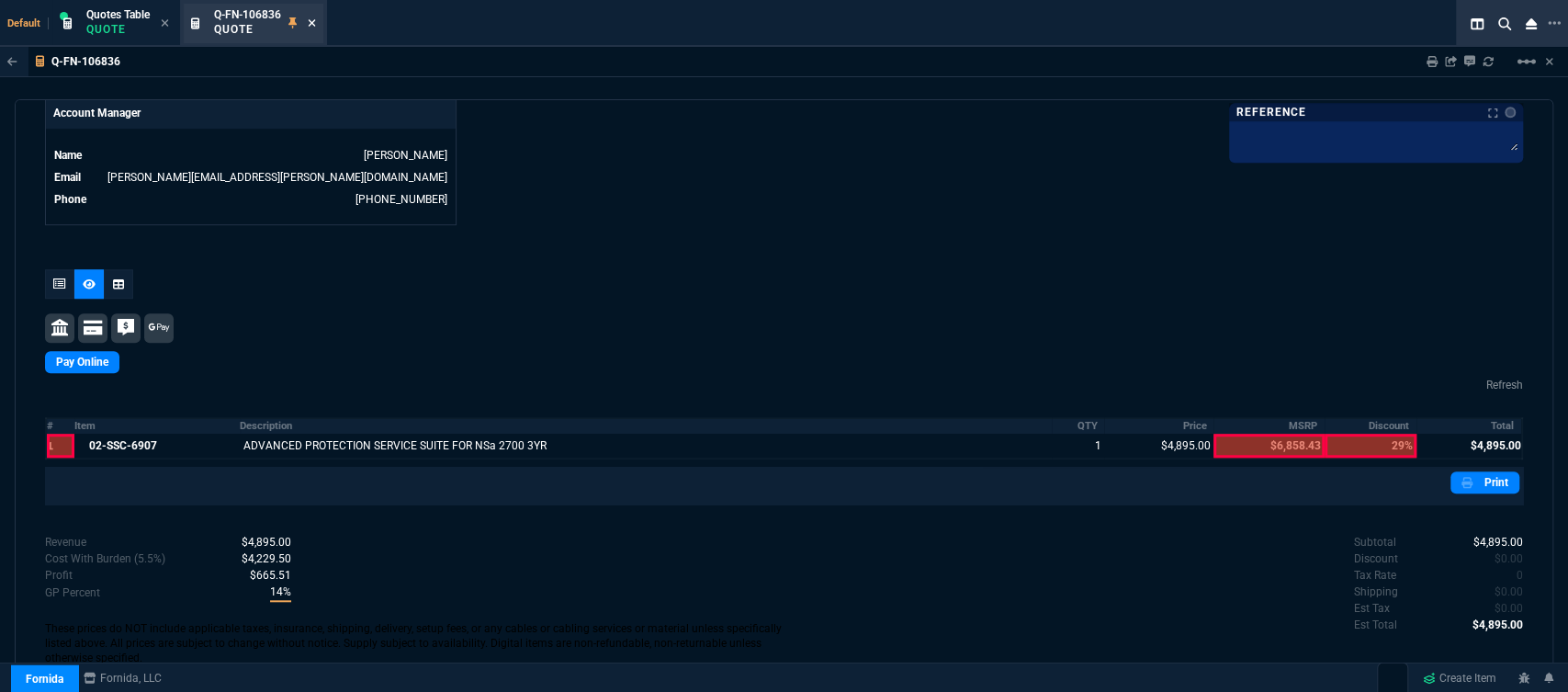
click at [316, 22] on icon at bounding box center [311, 22] width 8 height 11
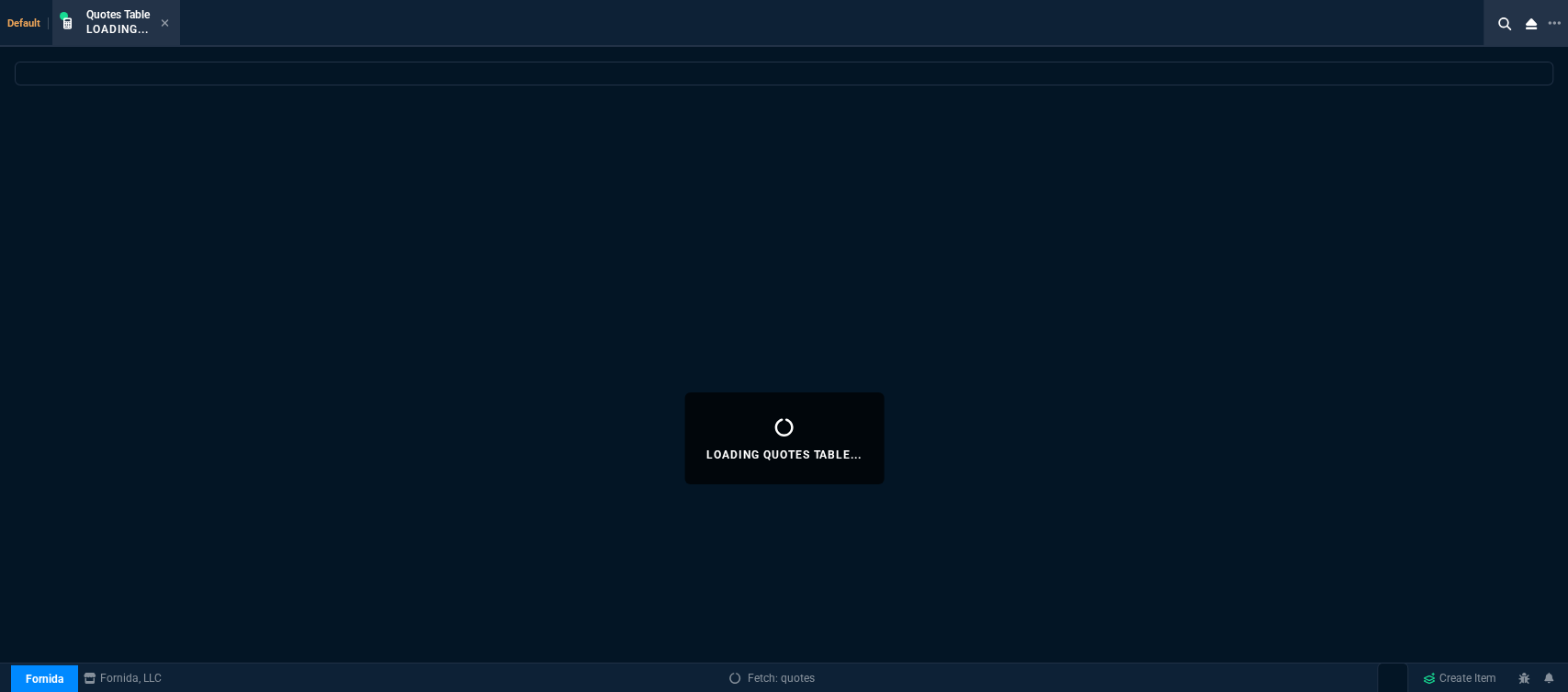
select select
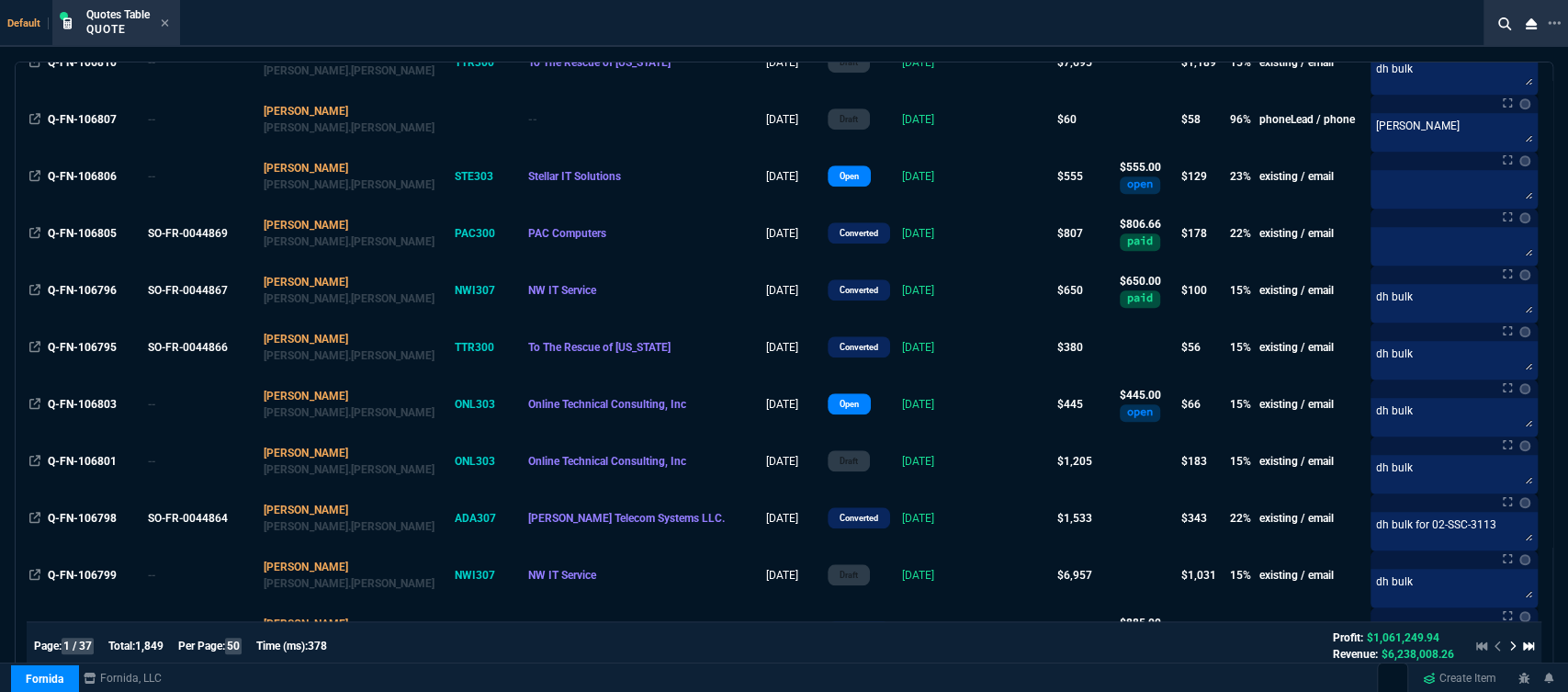
scroll to position [1021, 0]
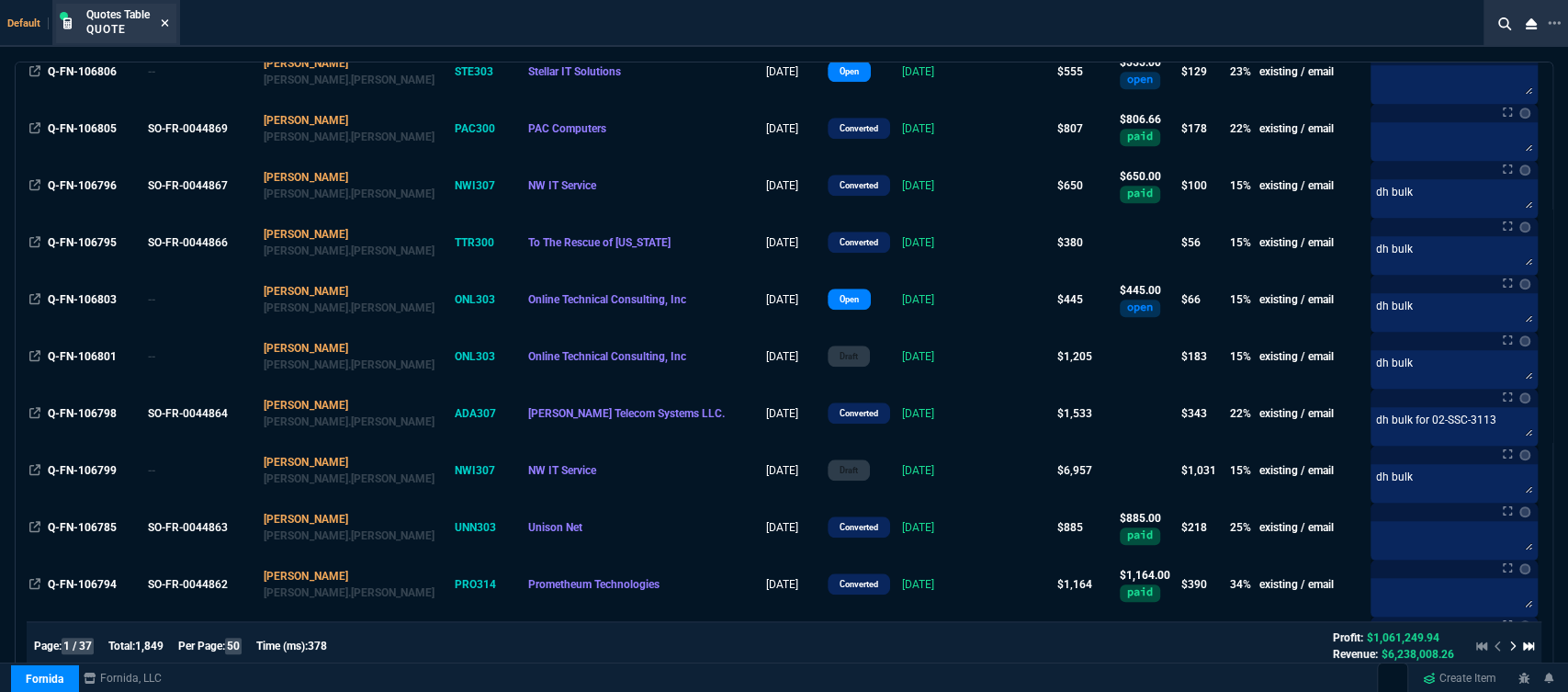
click at [165, 22] on icon at bounding box center [166, 23] width 8 height 8
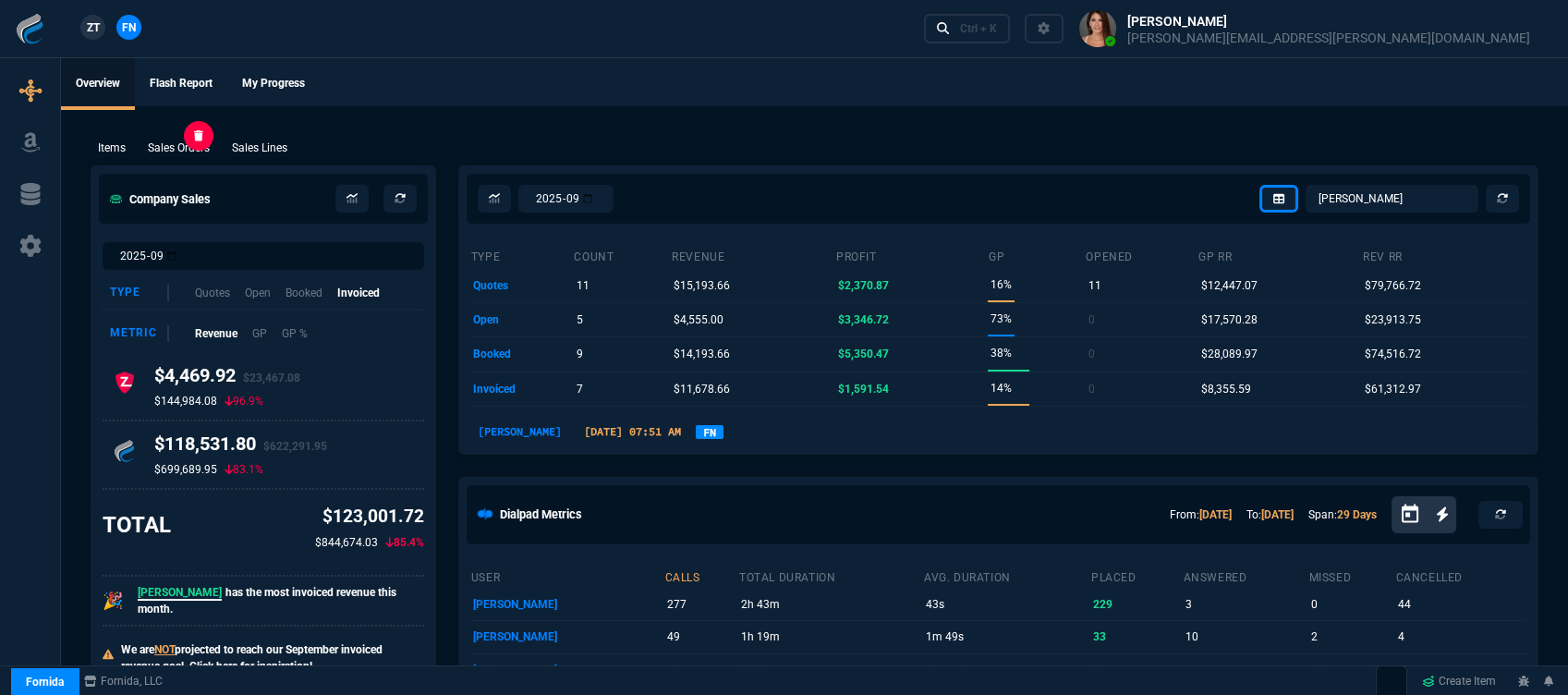
click at [151, 146] on p "Sales Orders" at bounding box center [179, 147] width 62 height 17
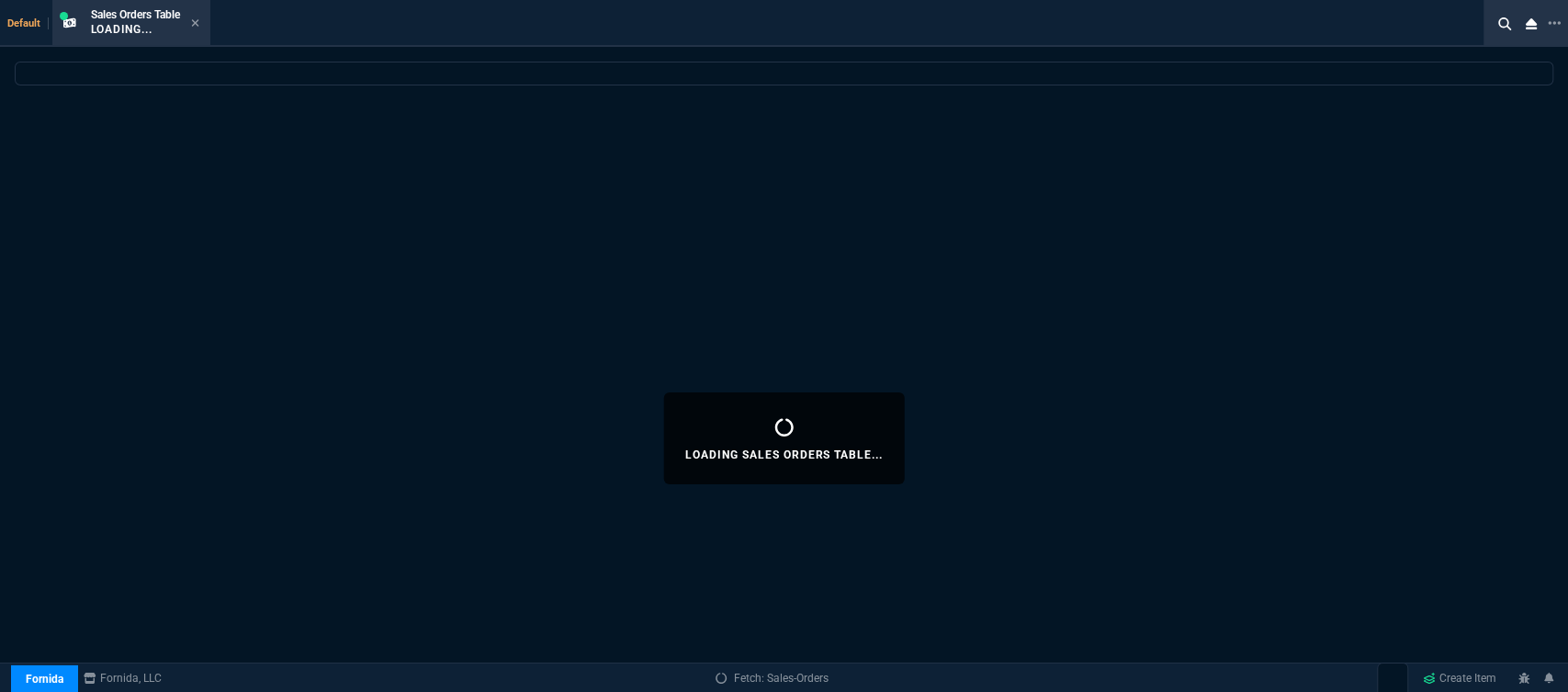
select select
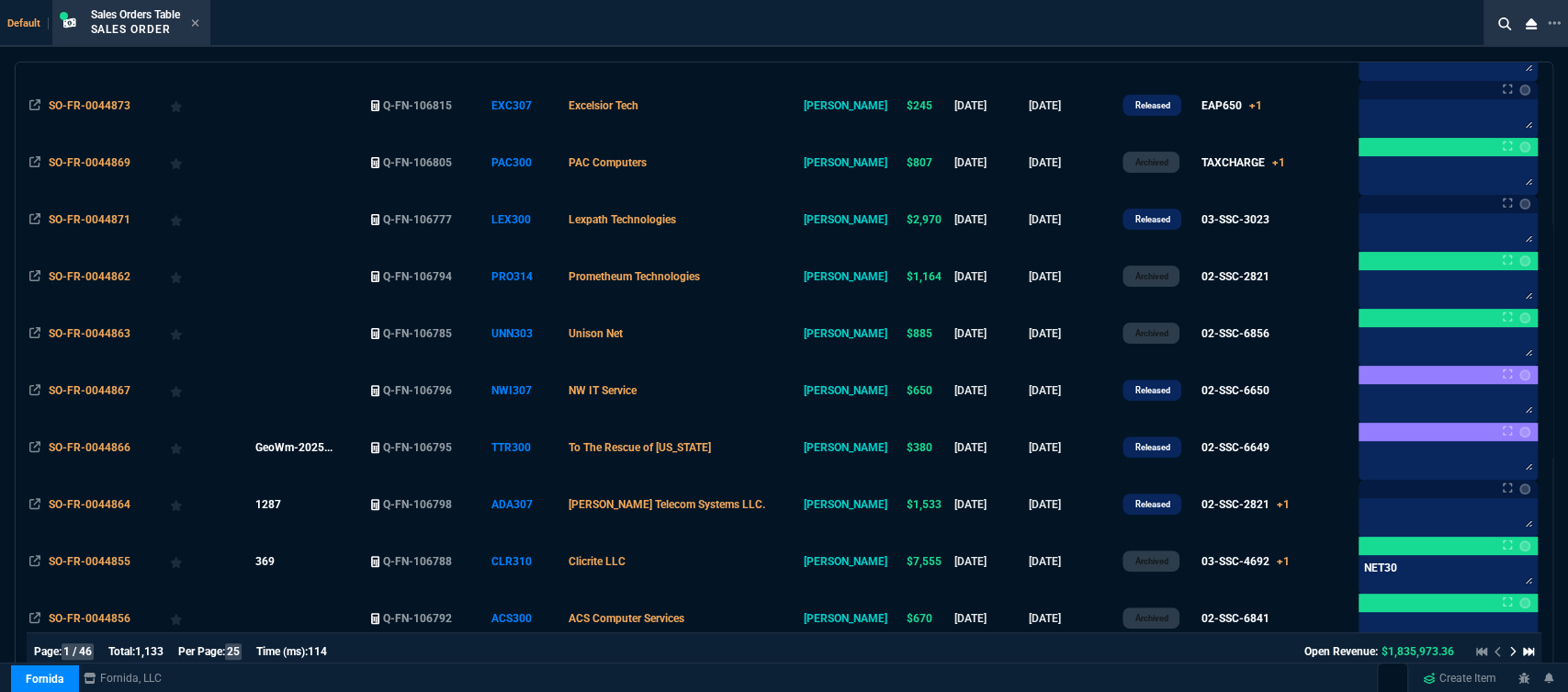
scroll to position [204, 0]
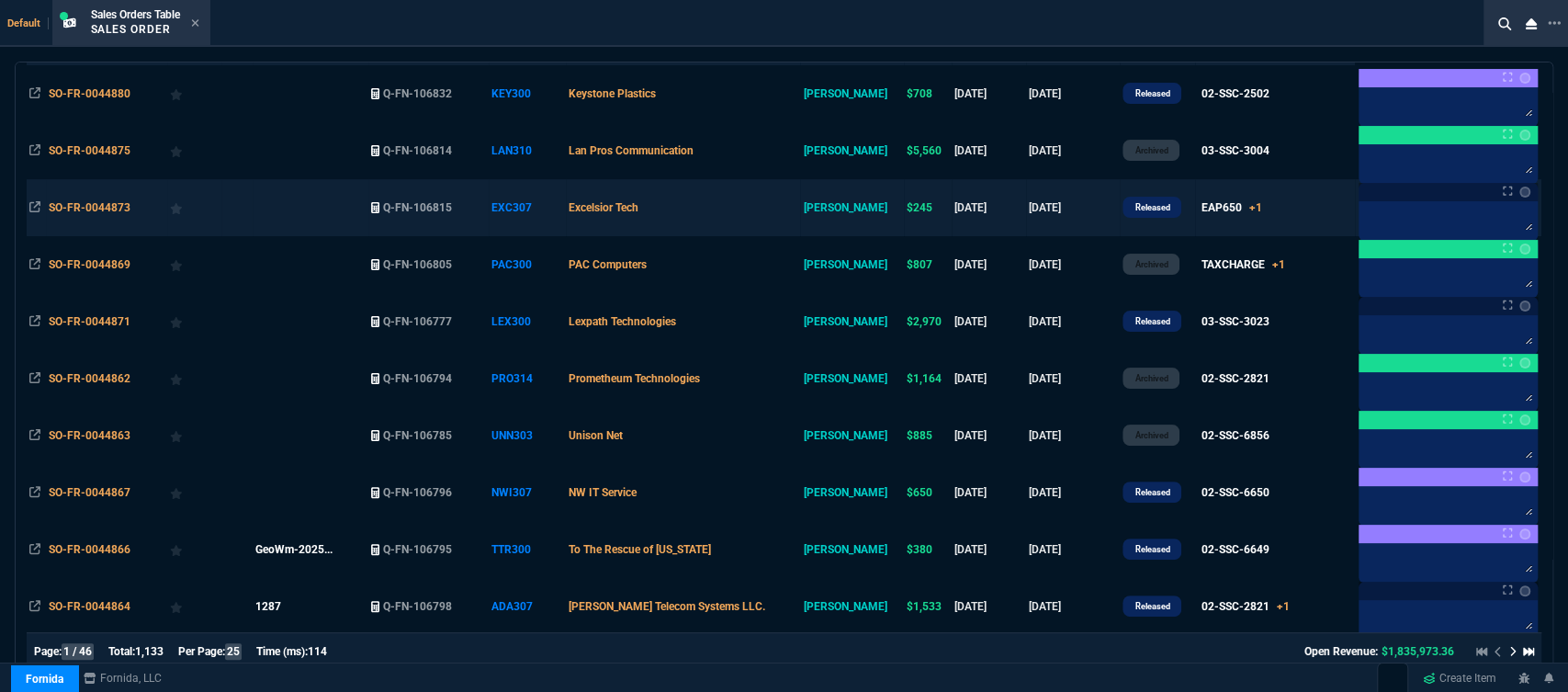
click at [744, 196] on td "Excelsior Tech" at bounding box center [683, 208] width 234 height 57
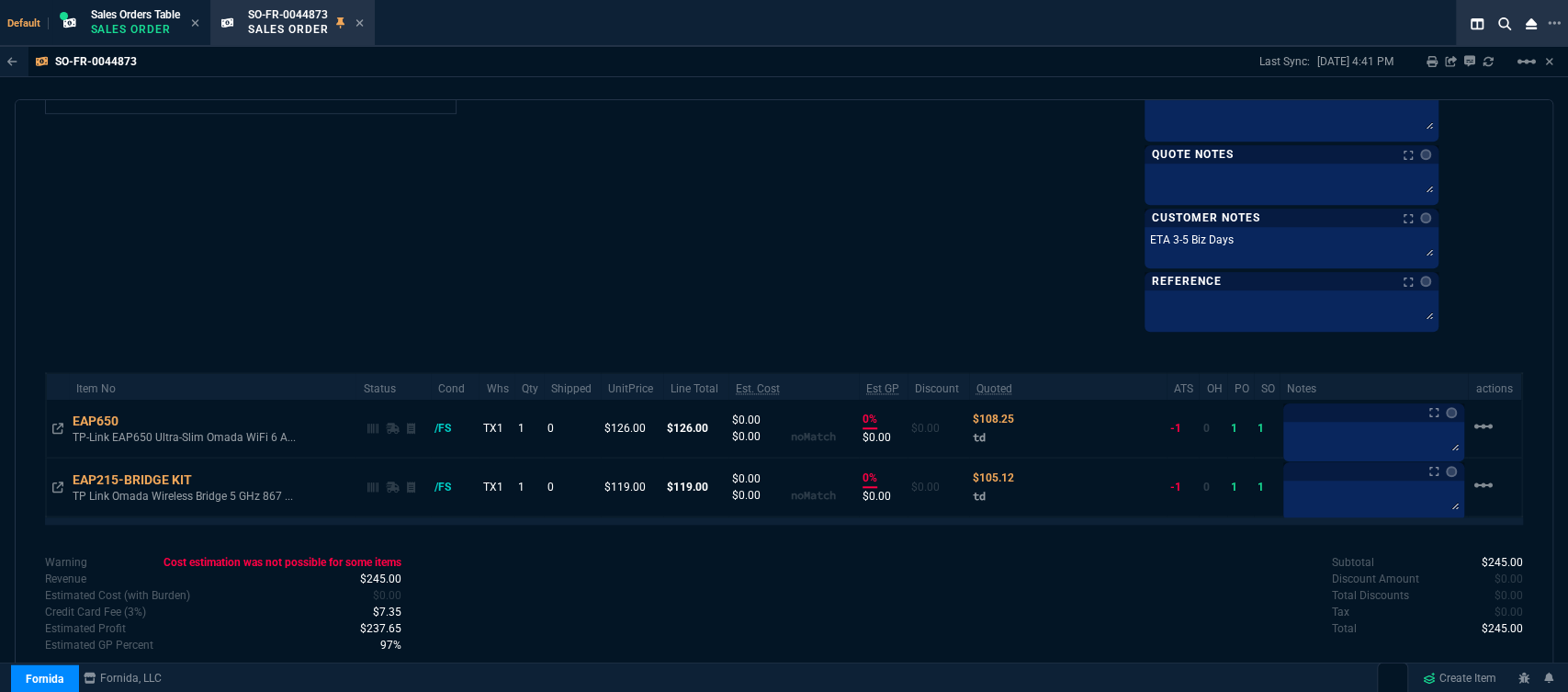
scroll to position [1007, 0]
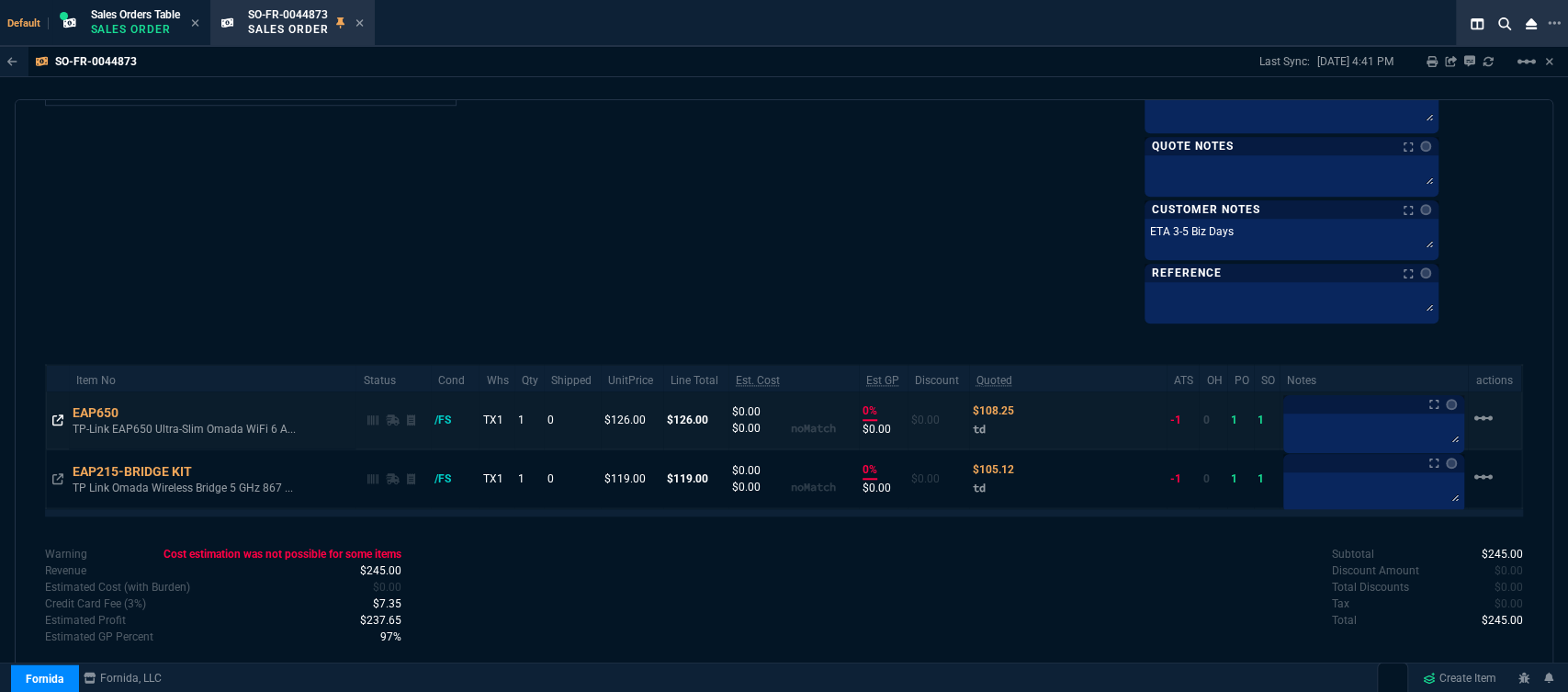
click at [55, 421] on icon at bounding box center [58, 420] width 11 height 11
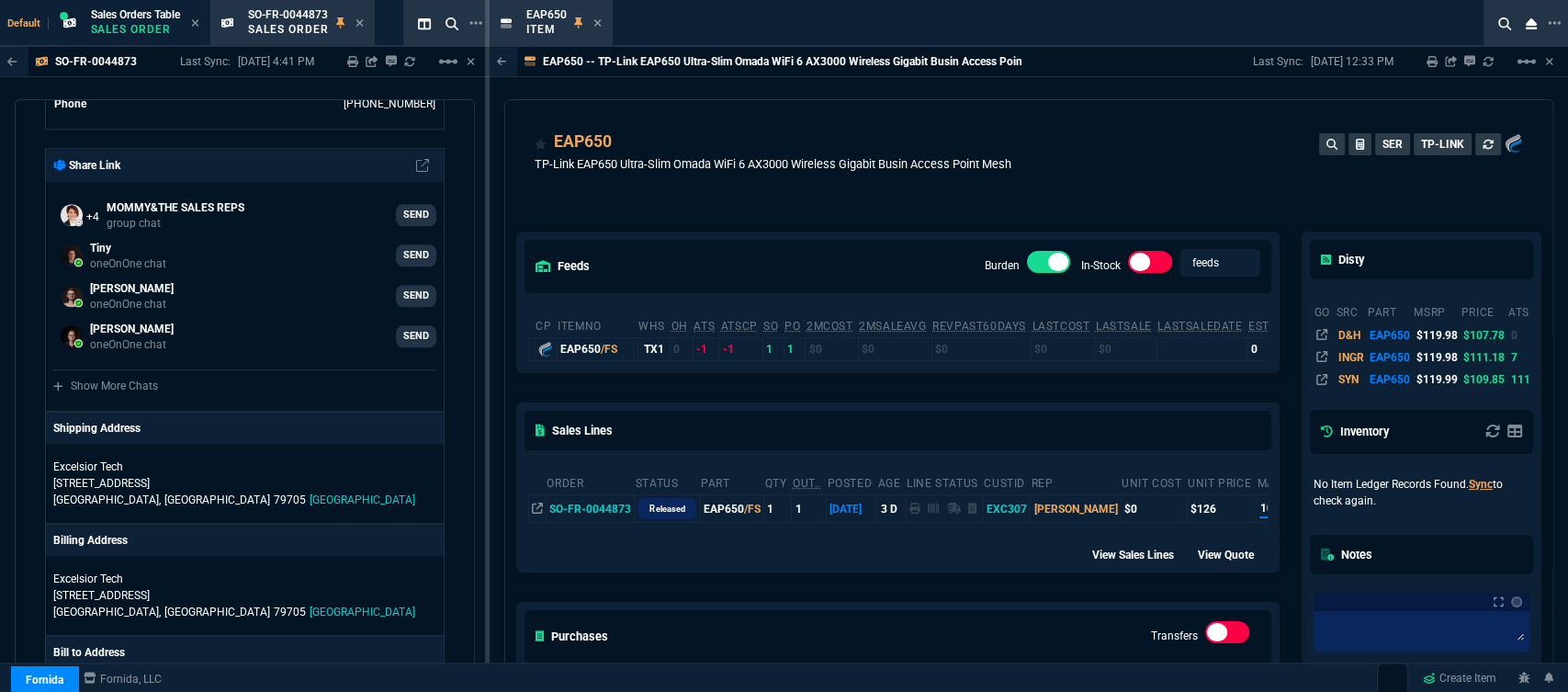
click at [599, 17] on nx-icon at bounding box center [597, 23] width 8 height 15
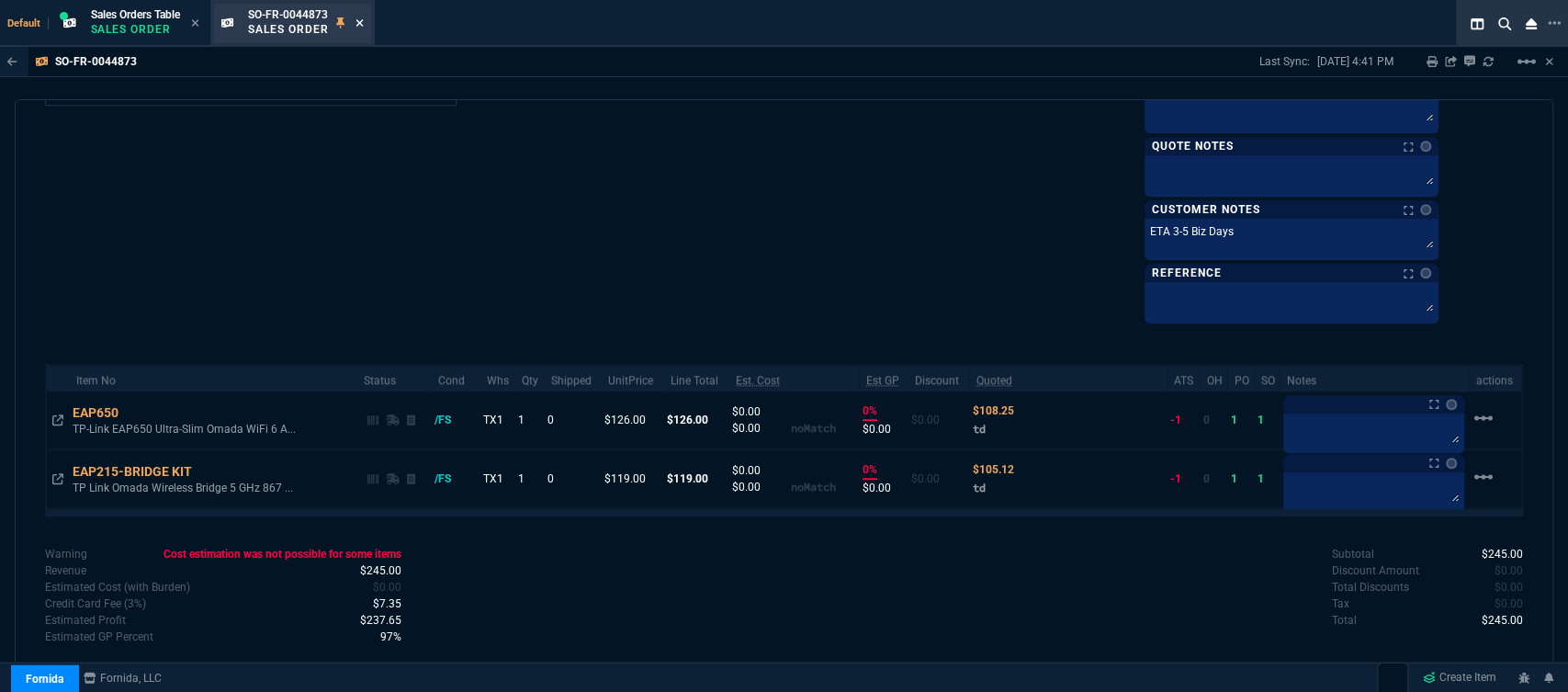
click at [364, 23] on icon at bounding box center [359, 22] width 8 height 11
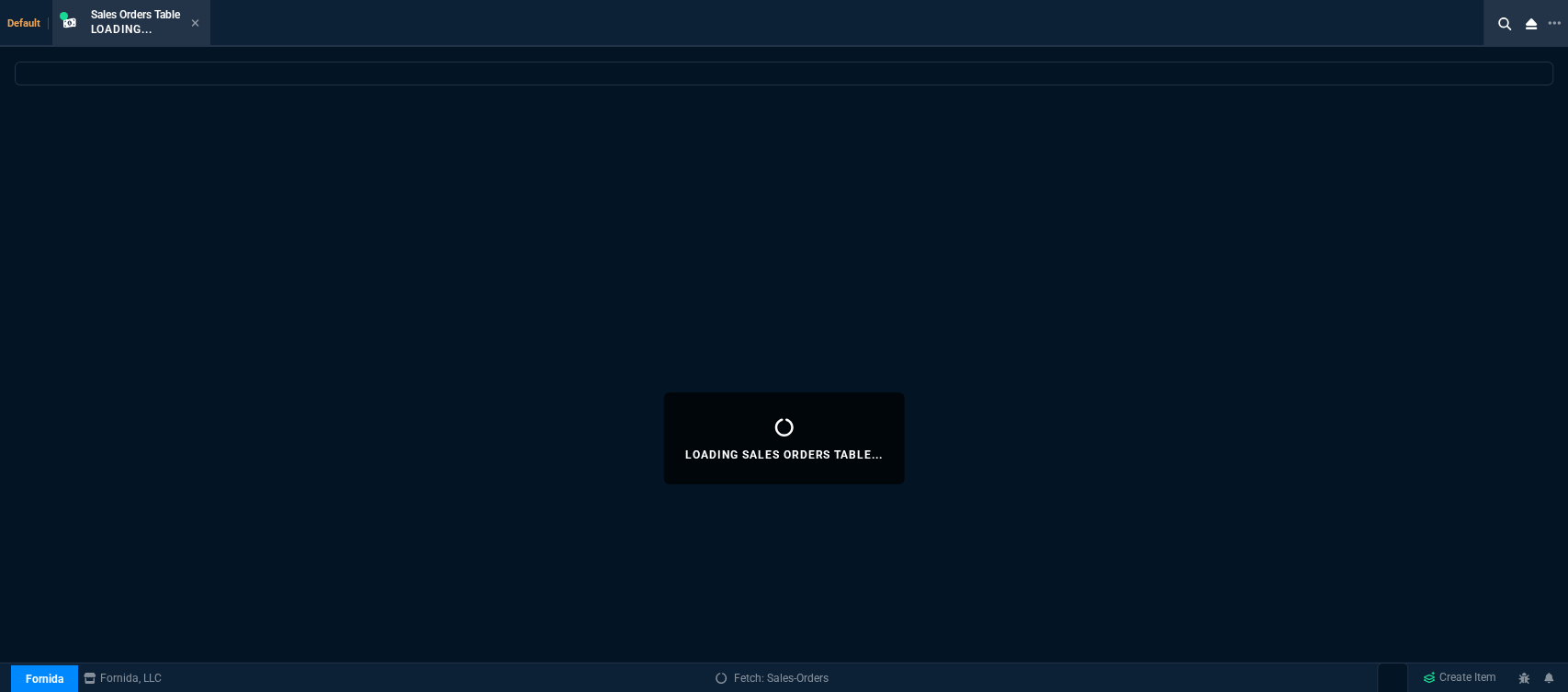
select select
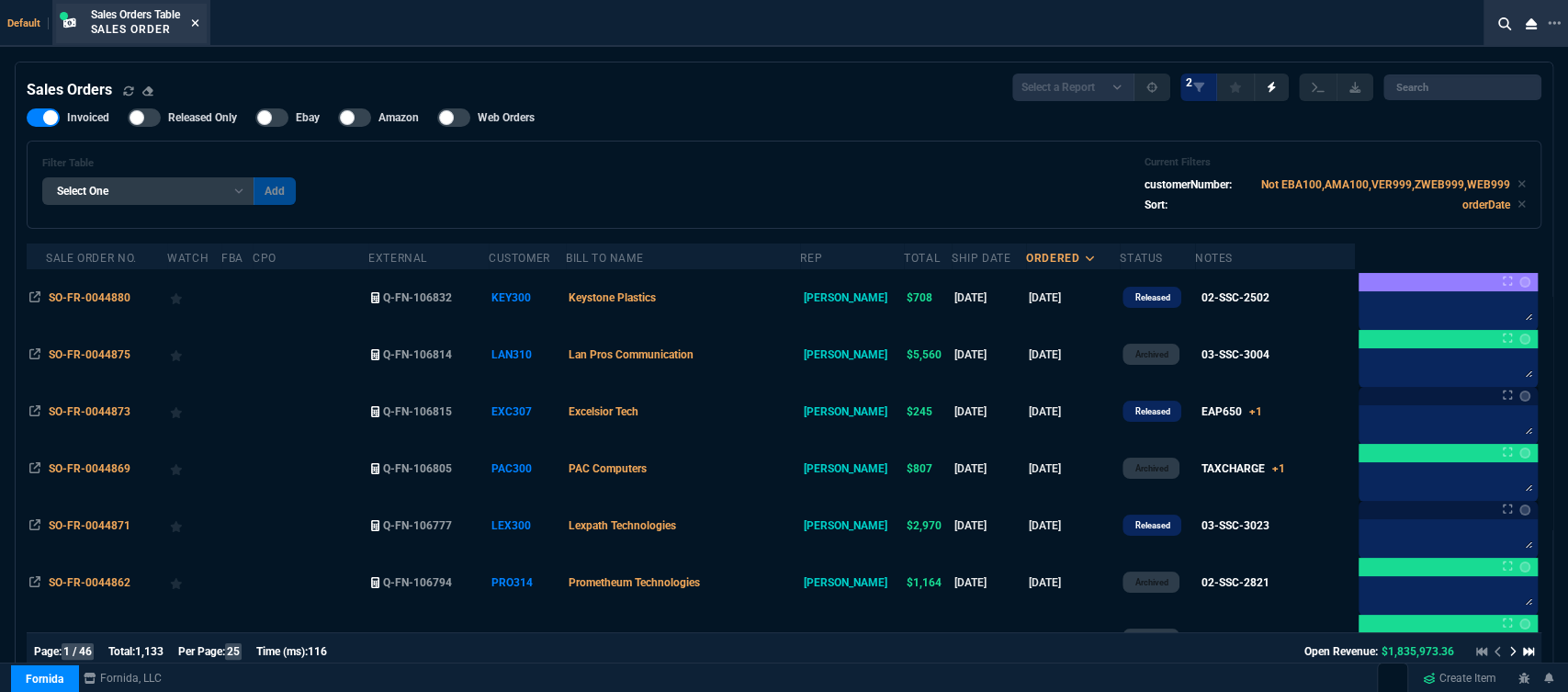
click at [198, 19] on icon at bounding box center [195, 22] width 8 height 11
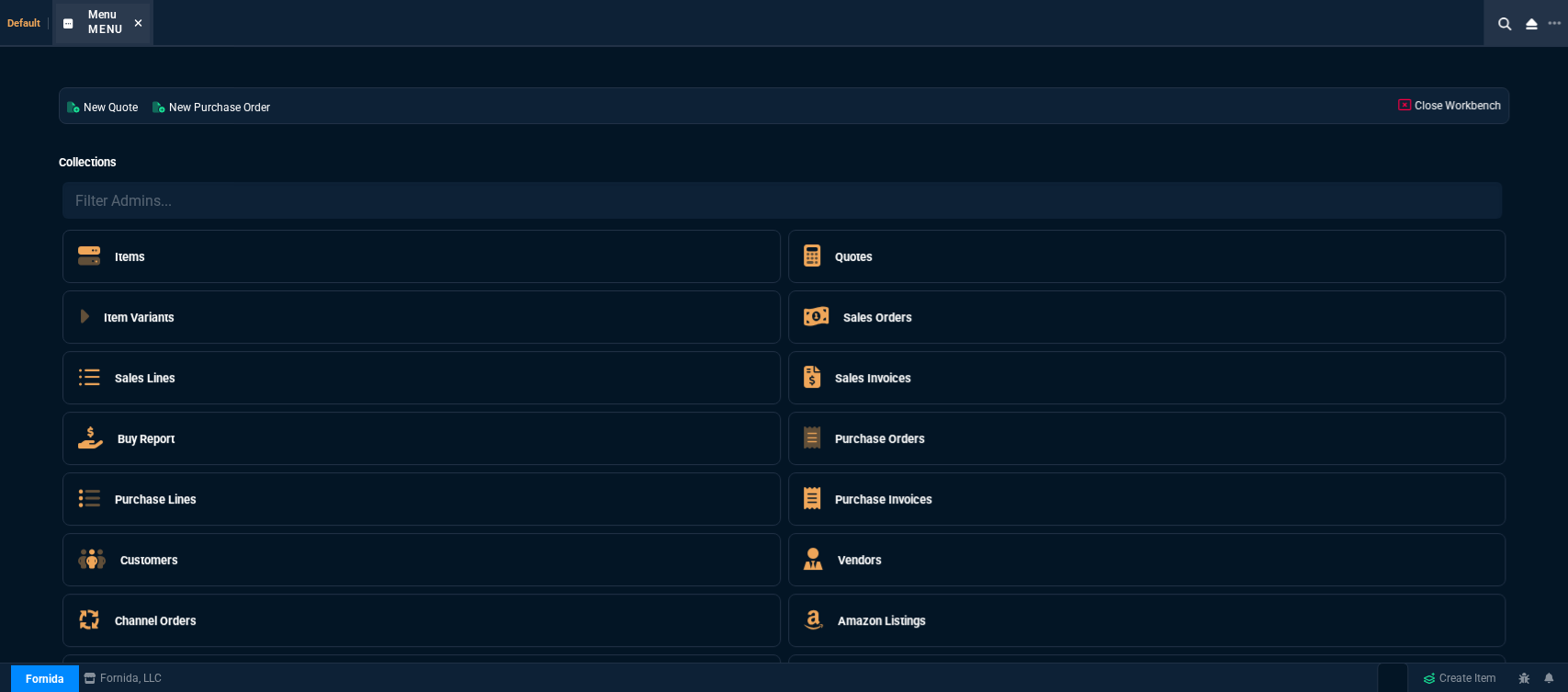
click at [134, 23] on icon at bounding box center [138, 22] width 8 height 11
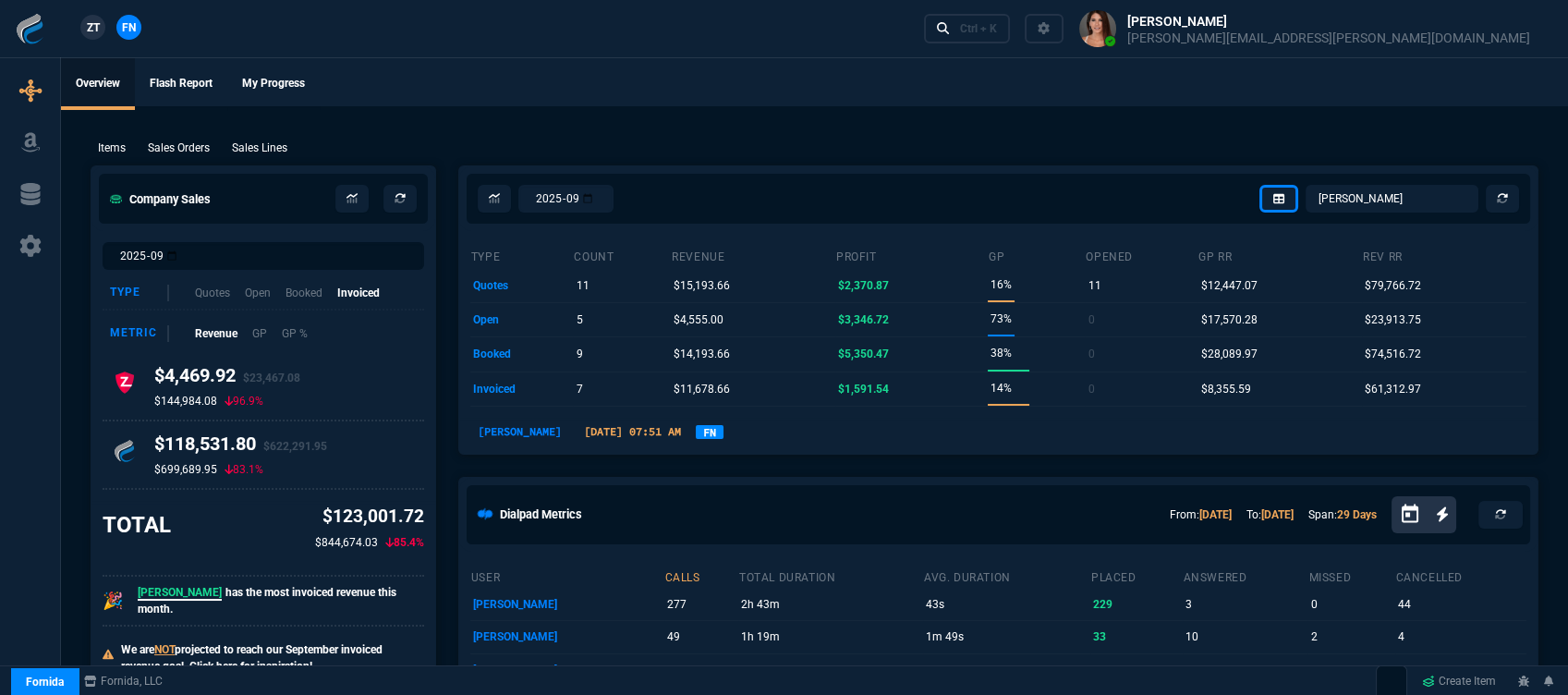
drag, startPoint x: 209, startPoint y: 144, endPoint x: 436, endPoint y: 215, distance: 237.8
click at [209, 145] on p "Sales Orders" at bounding box center [179, 147] width 62 height 17
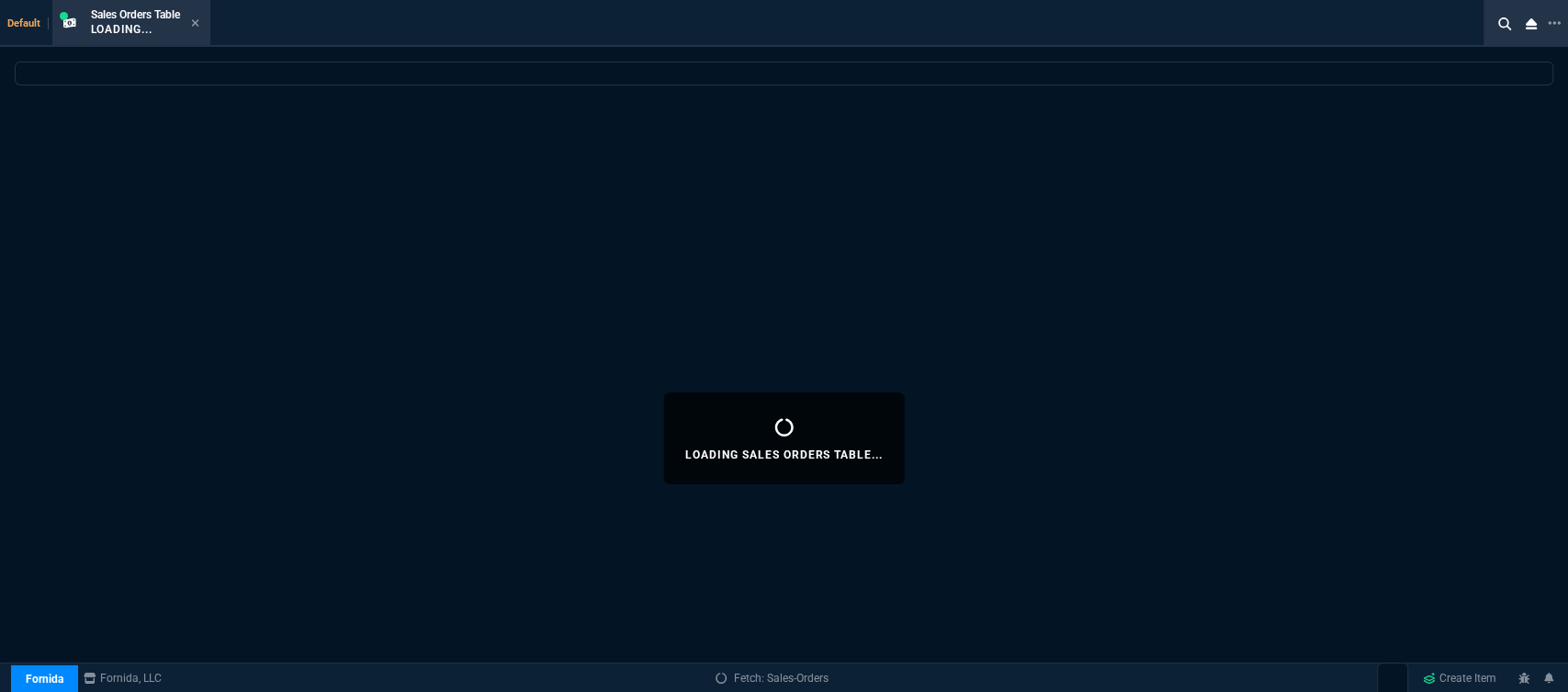
select select
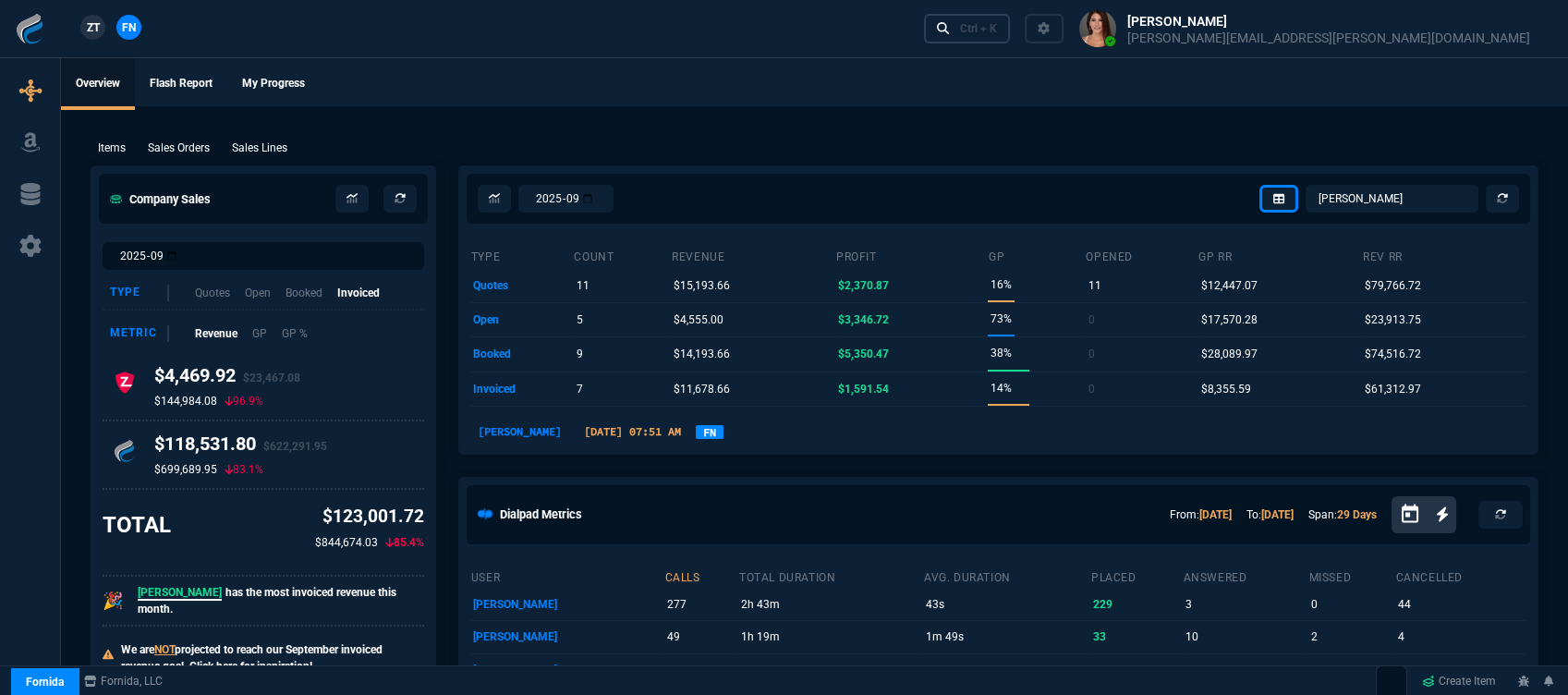
click at [997, 32] on div "Ctrl + K" at bounding box center [978, 28] width 37 height 15
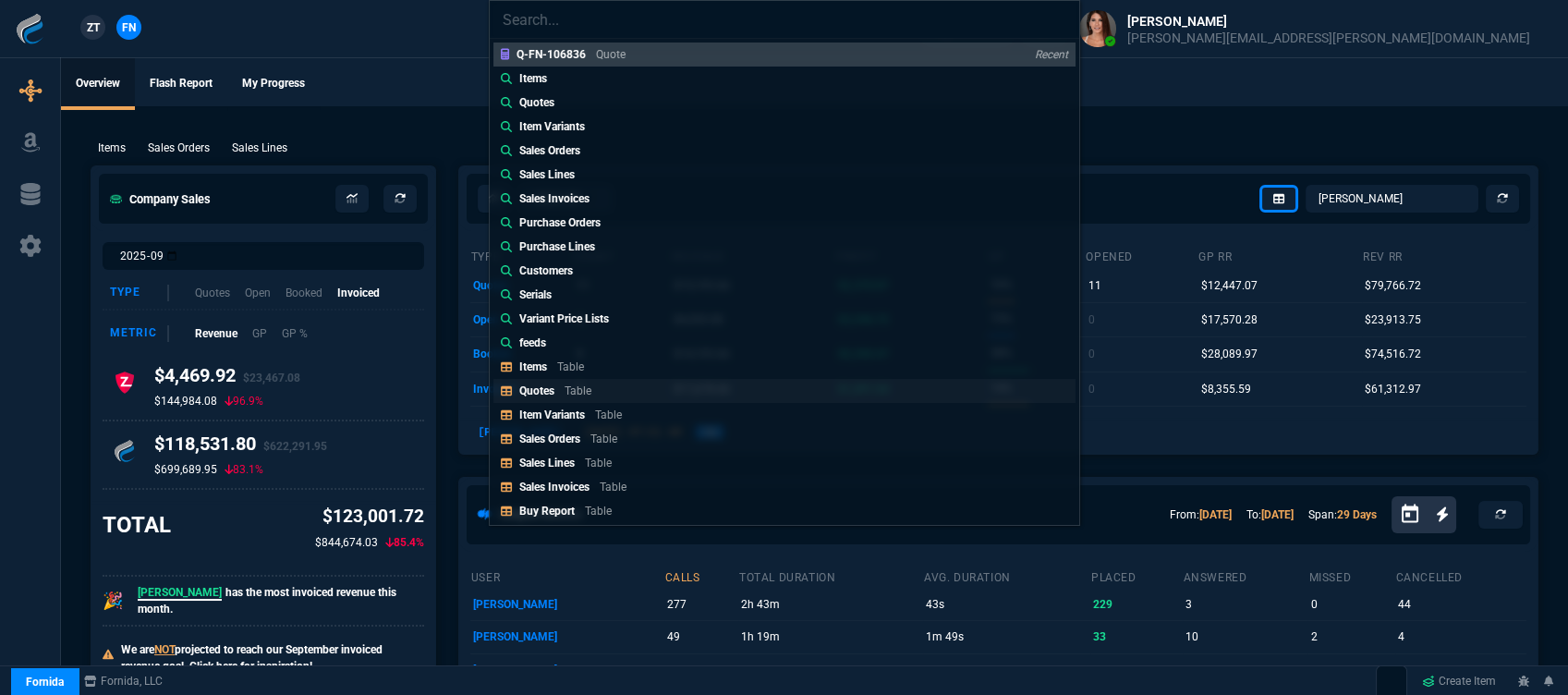
click at [570, 399] on div "Quotes Table" at bounding box center [558, 391] width 79 height 17
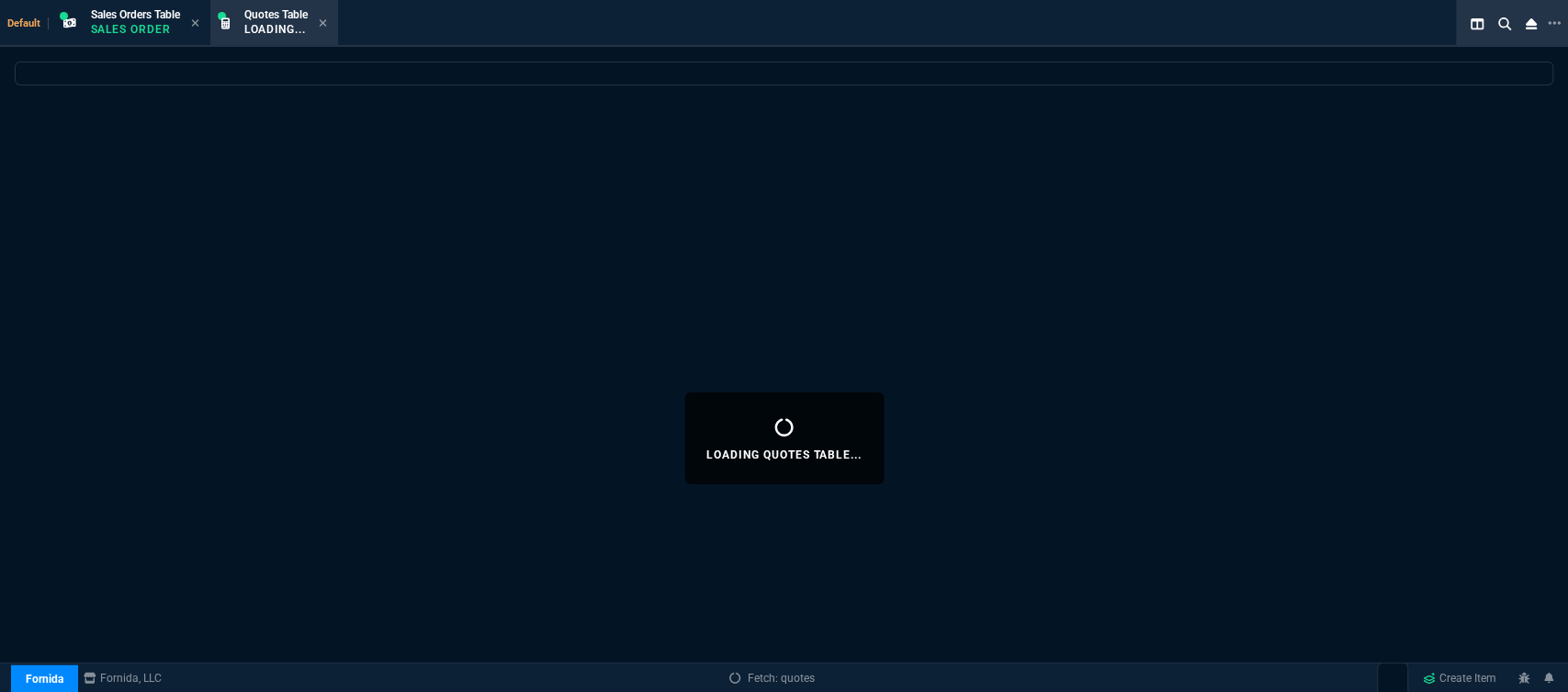
select select
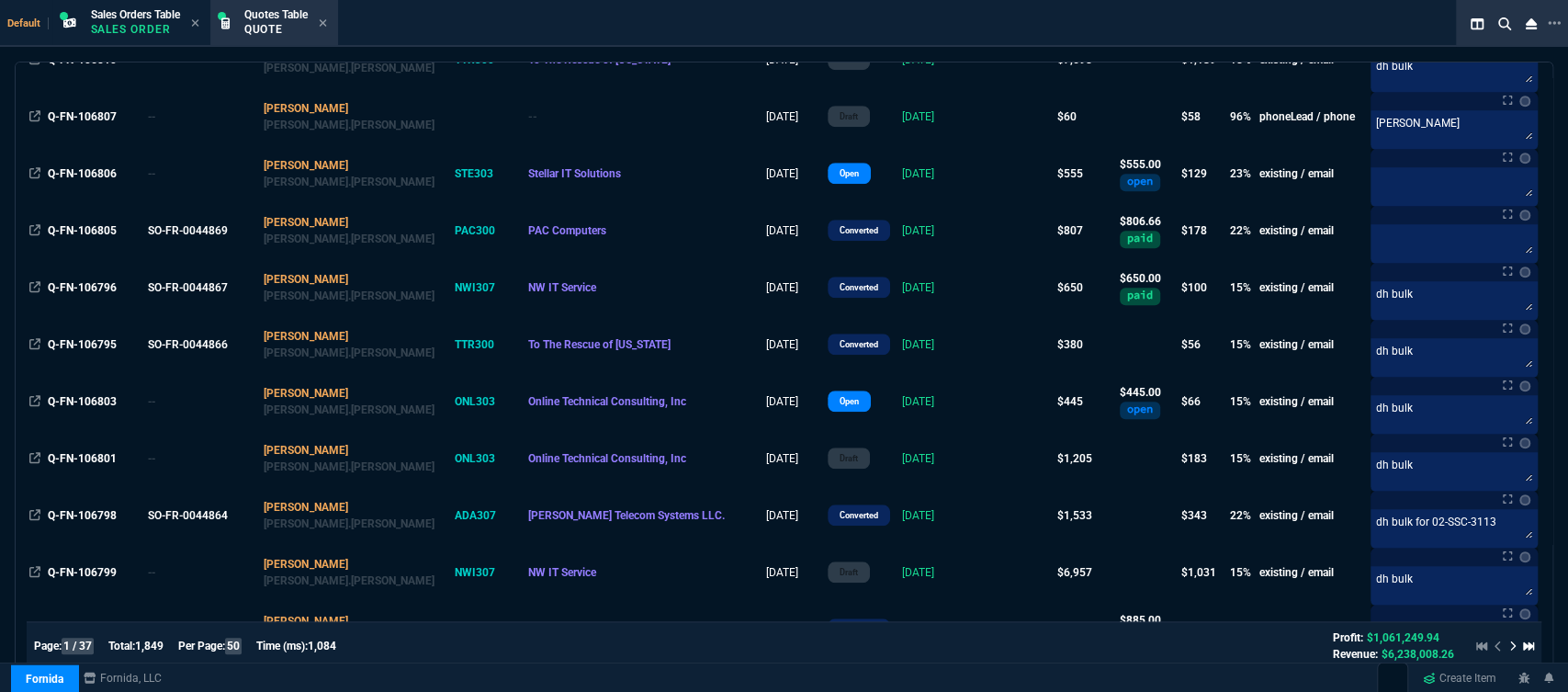
scroll to position [1326, 0]
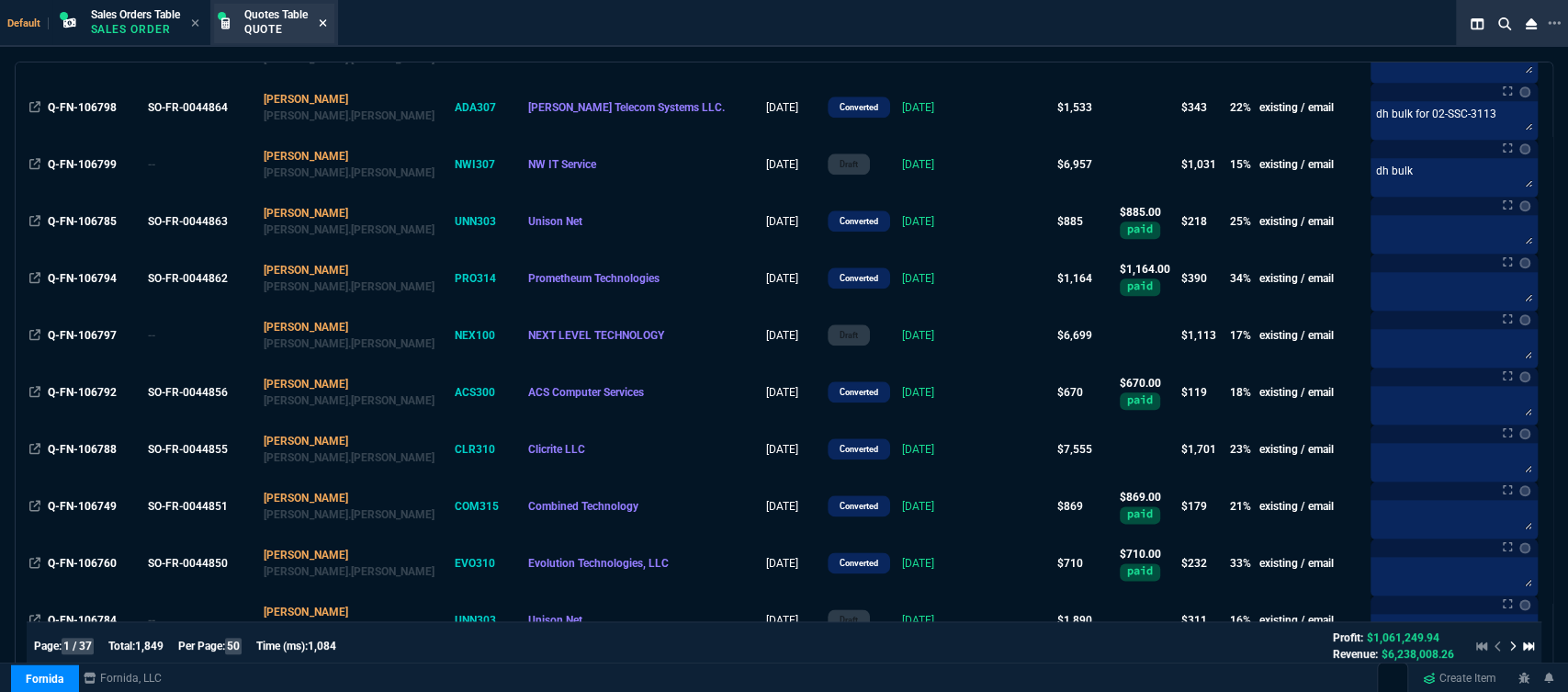
click at [325, 20] on icon at bounding box center [323, 22] width 8 height 11
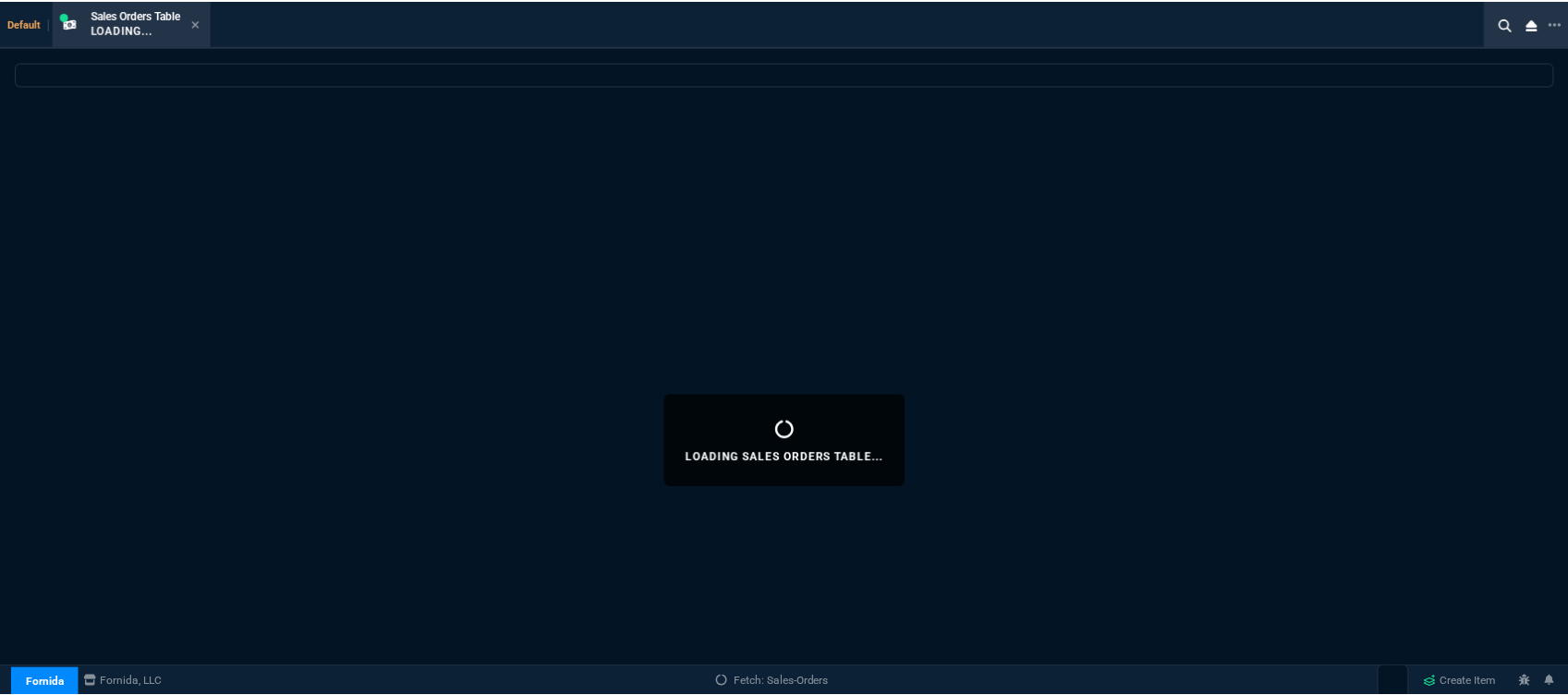
scroll to position [0, 0]
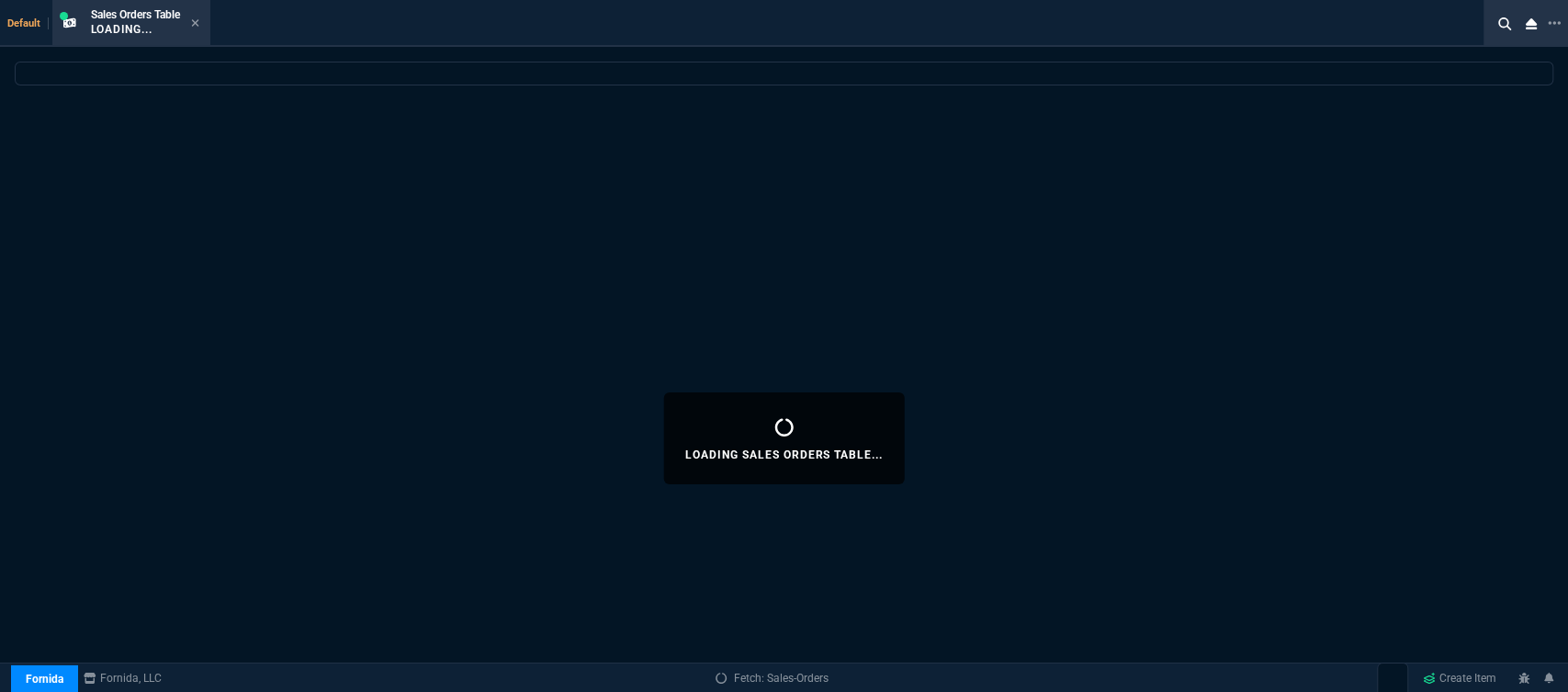
select select
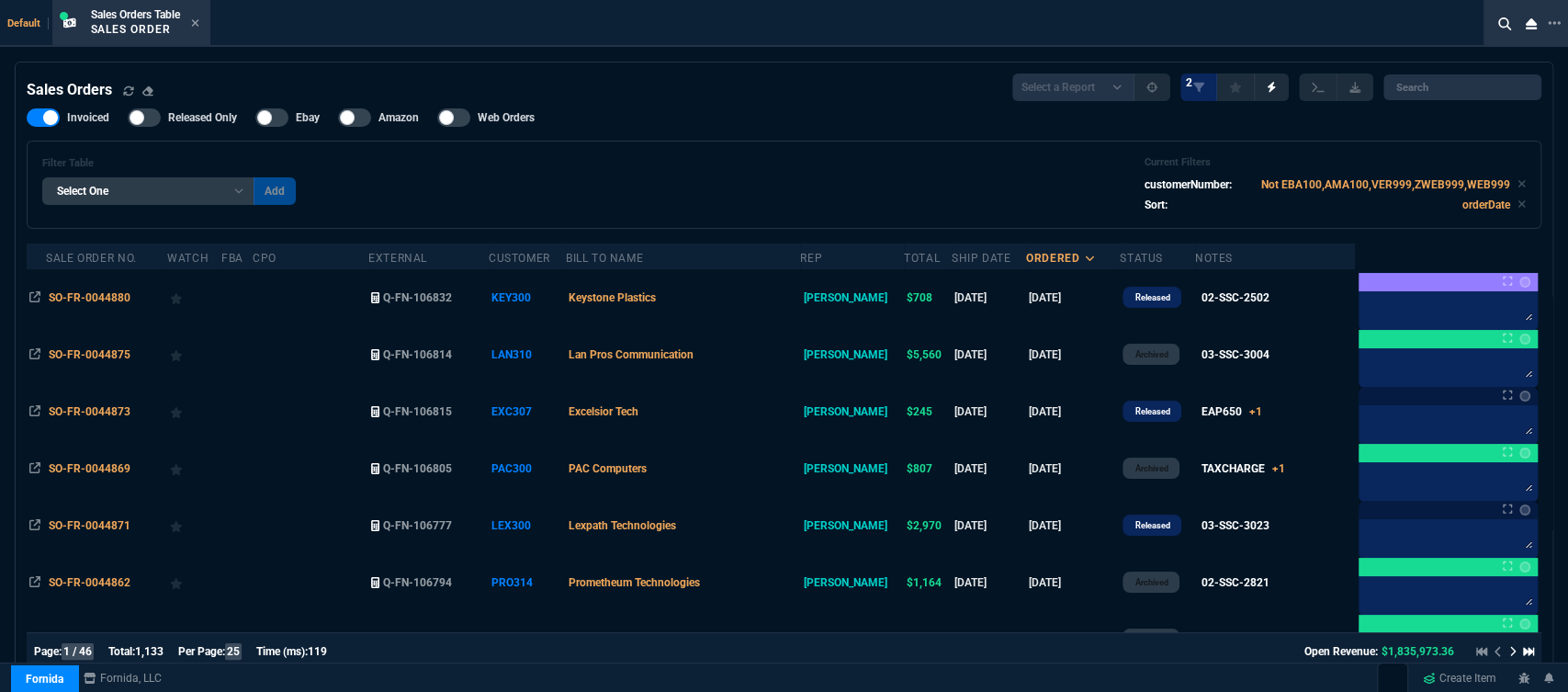
click at [202, 20] on div "Sales Orders Table Sales Order" at bounding box center [131, 23] width 150 height 39
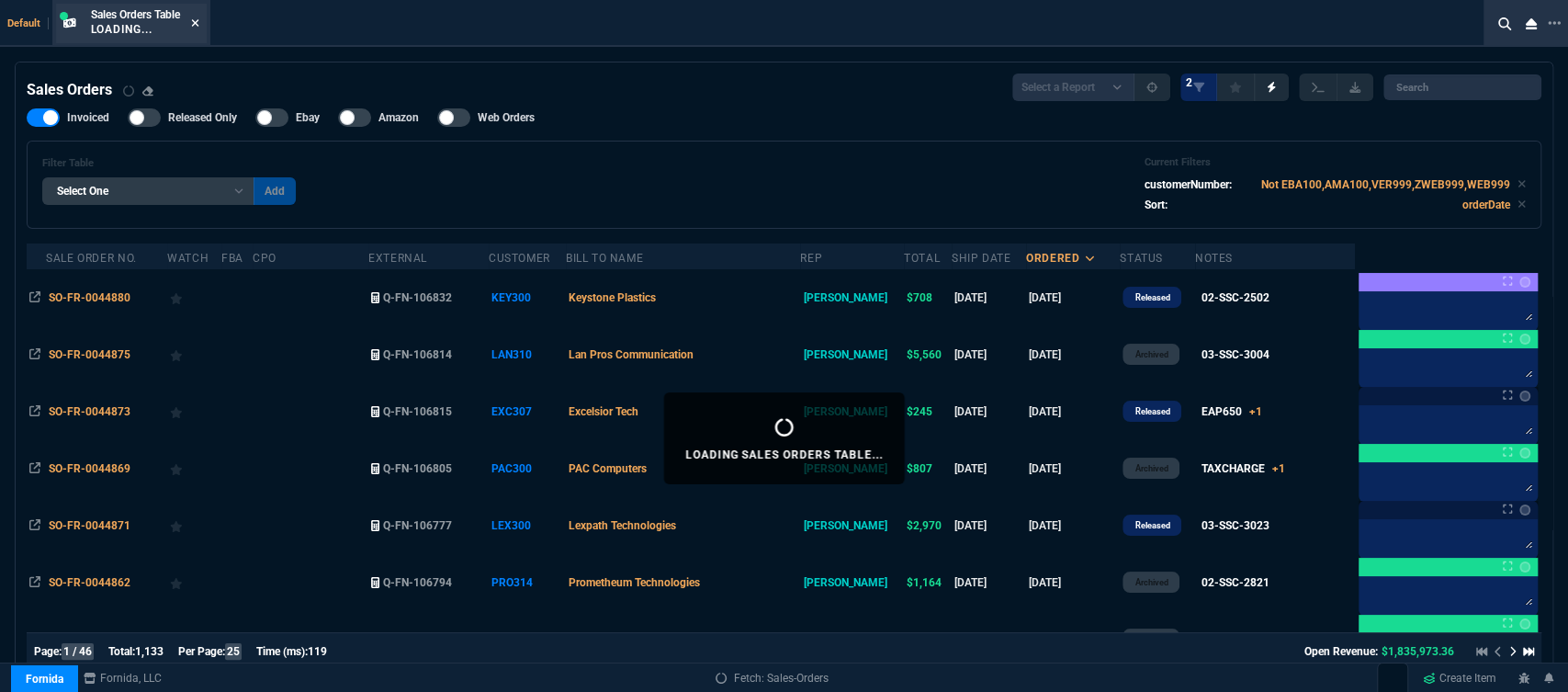
click at [198, 18] on icon at bounding box center [195, 22] width 8 height 11
